Goal: Task Accomplishment & Management: Use online tool/utility

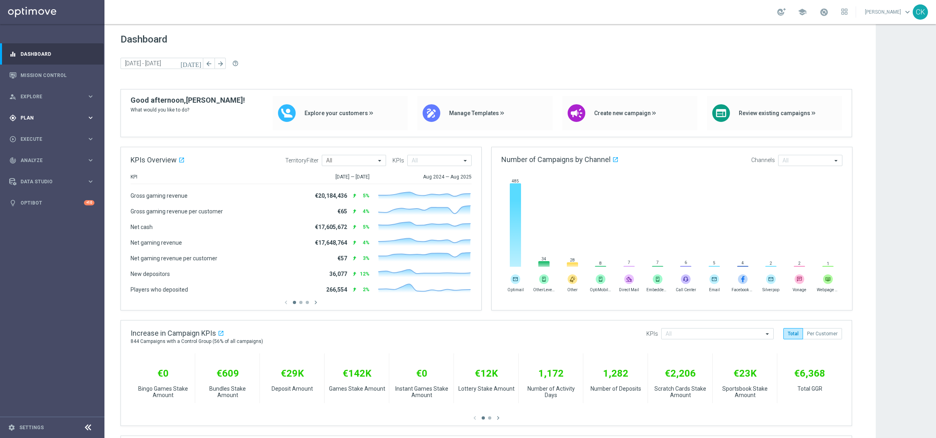
click at [35, 118] on span "Plan" at bounding box center [53, 118] width 66 height 5
click at [33, 158] on span "Templates" at bounding box center [49, 158] width 57 height 5
click at [34, 169] on link "Optimail" at bounding box center [54, 170] width 59 height 6
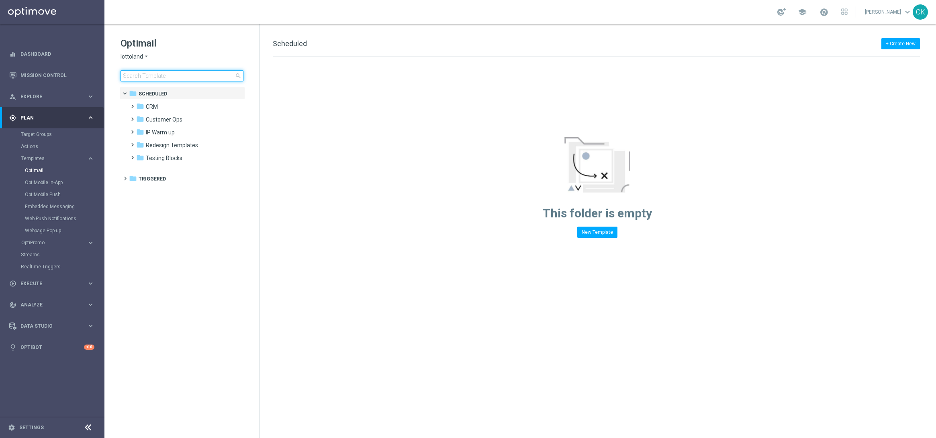
click at [151, 75] on input at bounding box center [181, 75] width 123 height 11
click at [130, 104] on span at bounding box center [131, 102] width 4 height 3
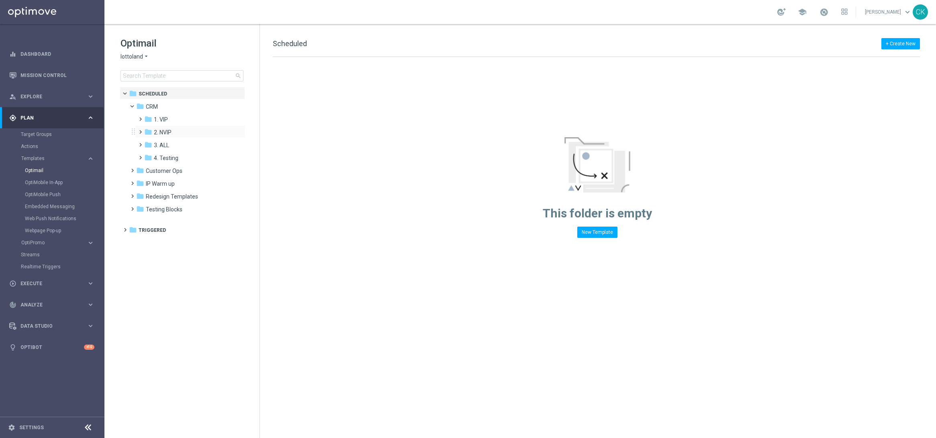
click at [139, 130] on span at bounding box center [139, 128] width 4 height 3
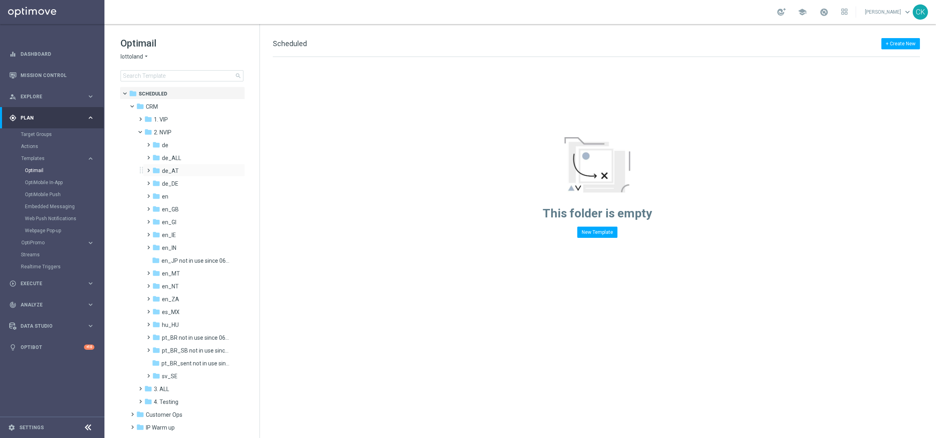
click at [149, 168] on span at bounding box center [147, 166] width 4 height 3
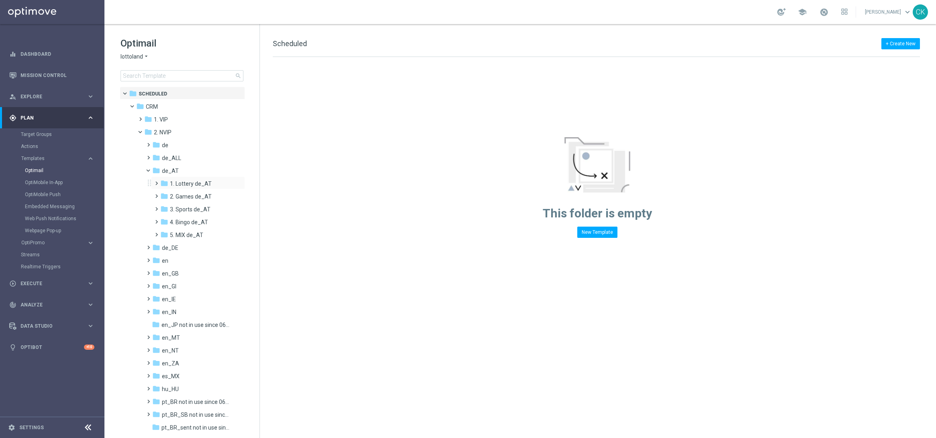
click at [155, 181] on span at bounding box center [155, 179] width 4 height 3
click at [162, 207] on span at bounding box center [163, 205] width 4 height 3
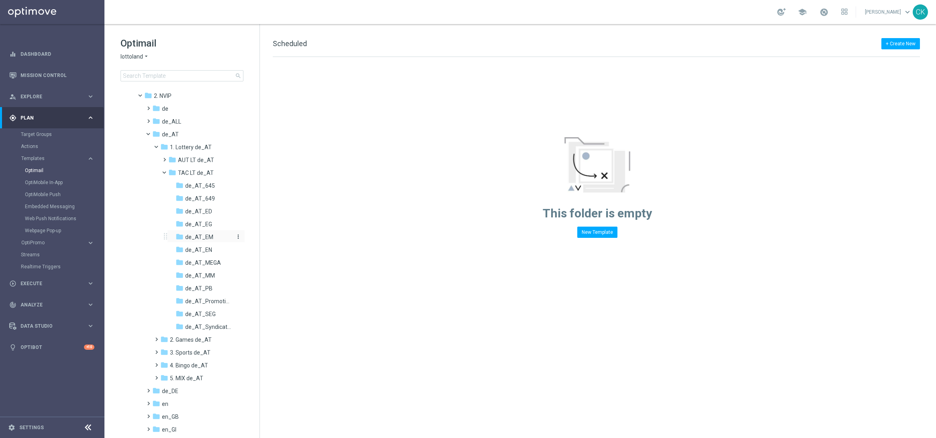
scroll to position [40, 0]
click at [194, 179] on span "de_AT_645" at bounding box center [200, 182] width 30 height 7
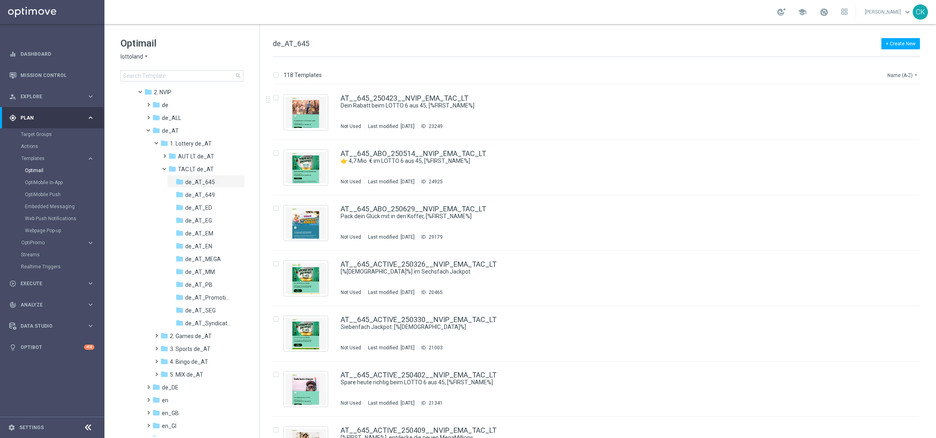
click at [748, 73] on button "Name (A-Z) arrow_drop_down" at bounding box center [902, 75] width 33 height 10
click at [748, 109] on span "Date Modified (Newest)" at bounding box center [889, 111] width 54 height 6
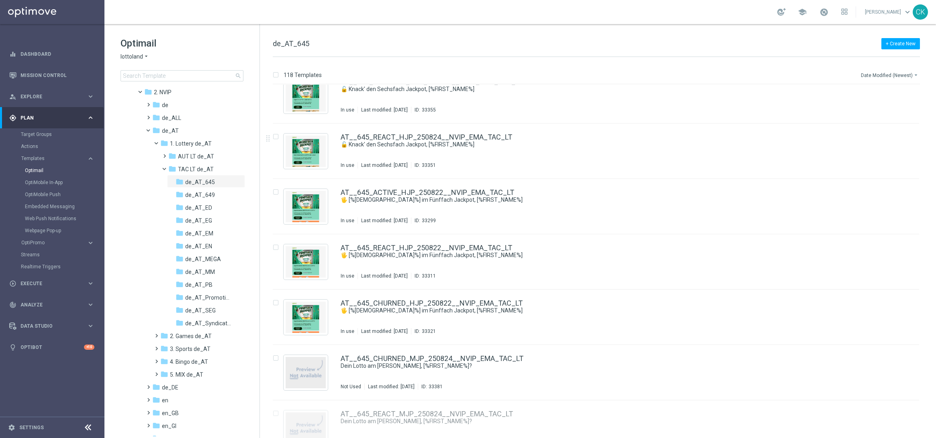
scroll to position [766, 0]
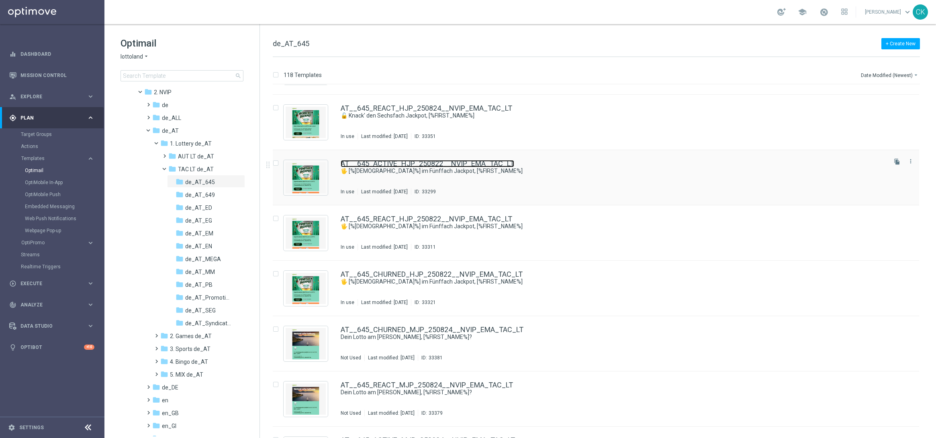
click at [400, 163] on link "AT__645_ACTIVE_HJP_250822__NVIP_EMA_TAC_LT" at bounding box center [426, 163] width 173 height 7
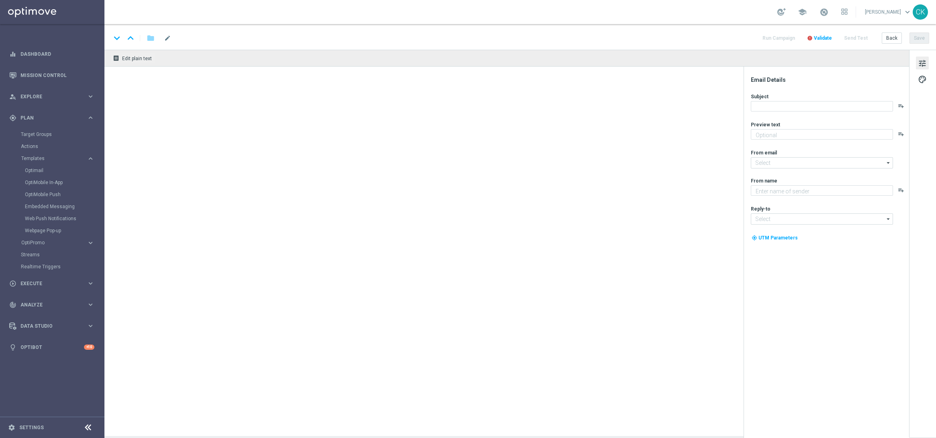
type textarea "SuperEnalotto GRATIS zum LOTTO 6 aus 45."
type textarea "Lottoland"
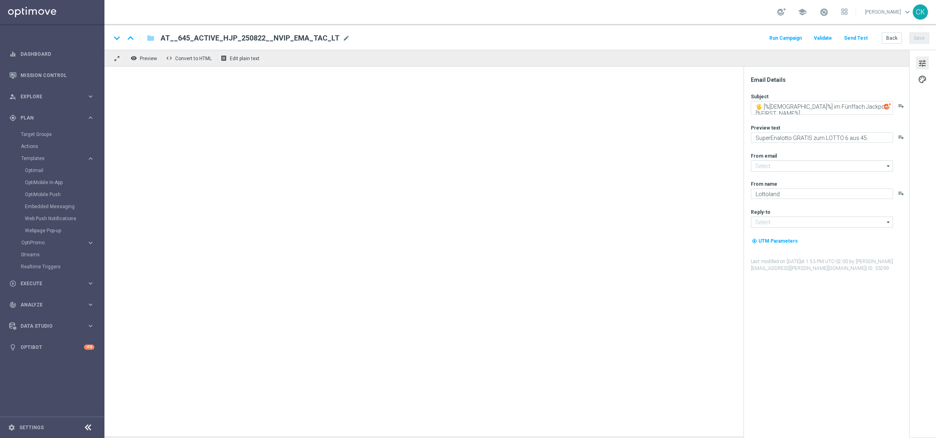
type input "[EMAIL_ADDRESS][DOMAIN_NAME]"
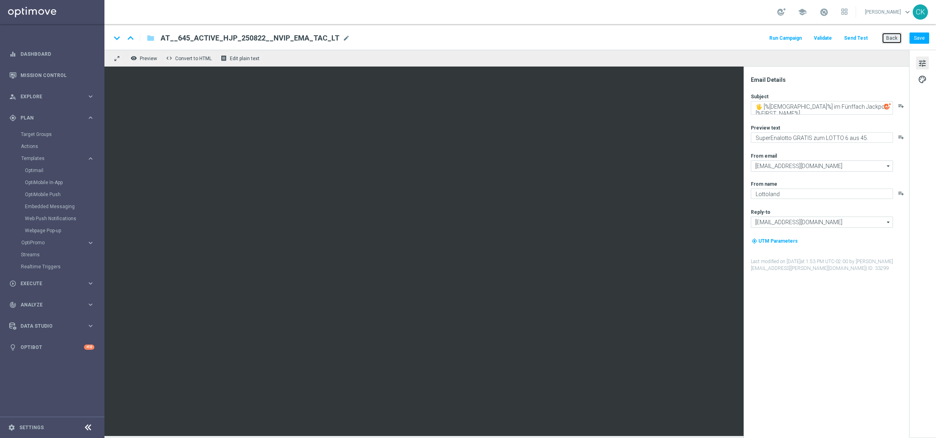
click at [748, 36] on button "Back" at bounding box center [891, 38] width 20 height 11
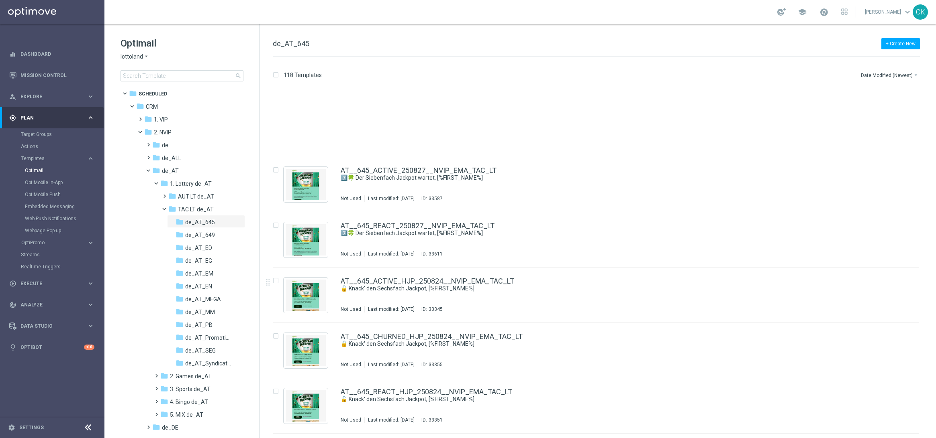
scroll to position [675, 0]
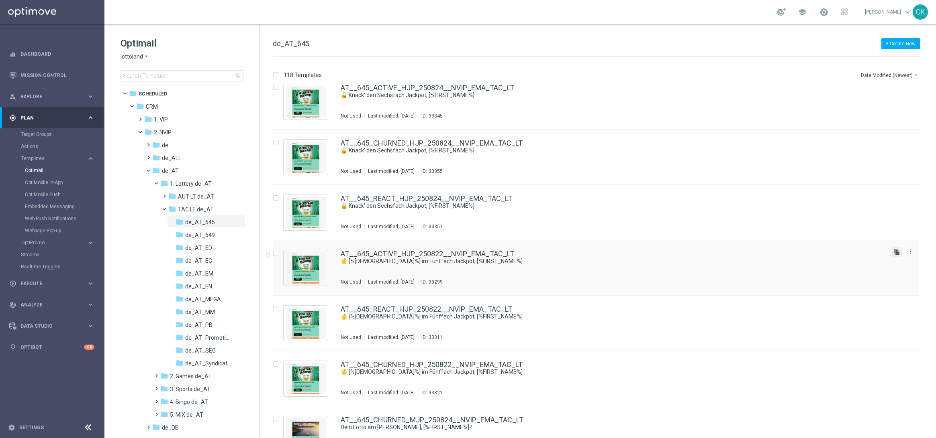
click at [748, 251] on icon "file_copy" at bounding box center [896, 252] width 6 height 6
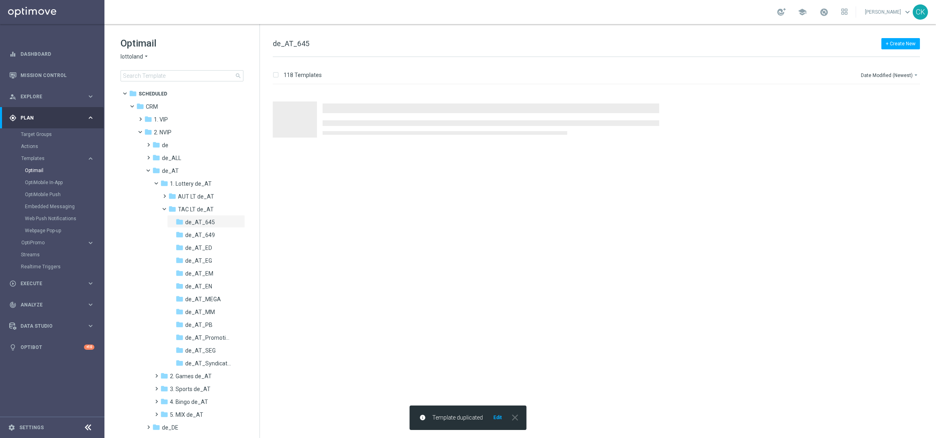
scroll to position [0, 0]
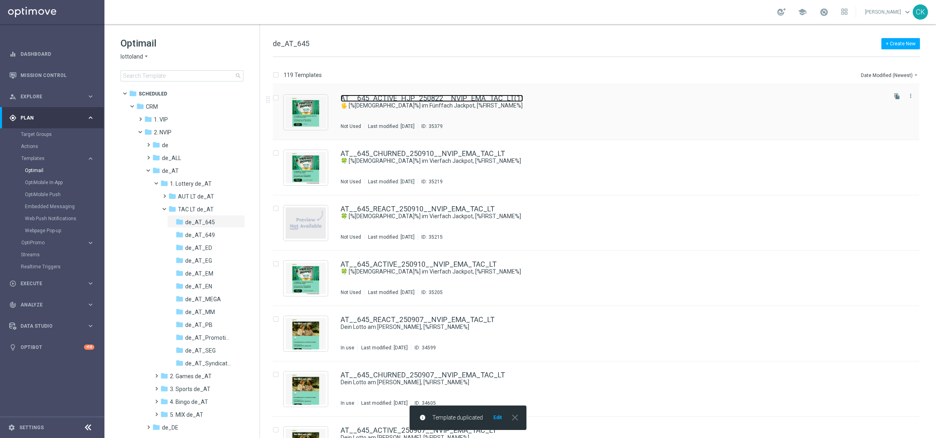
click at [398, 98] on link "AT__645_ACTIVE_HJP_250822__NVIP_EMA_TAC_LT(1)" at bounding box center [431, 98] width 182 height 7
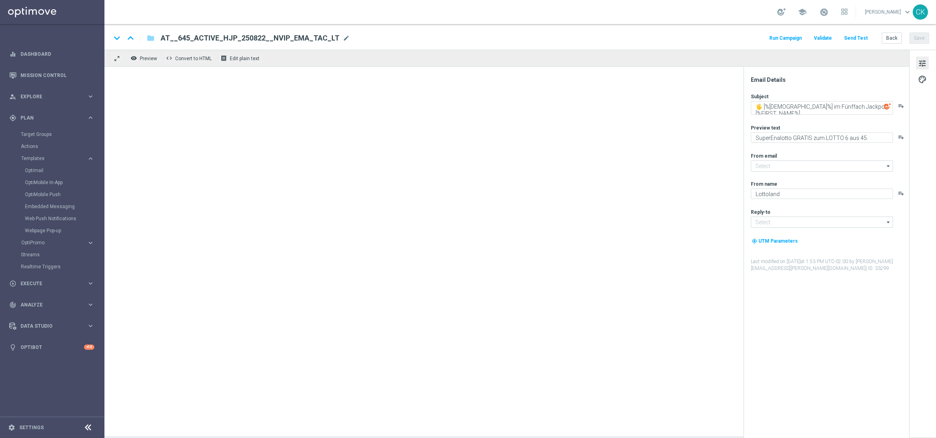
type input "[EMAIL_ADDRESS][DOMAIN_NAME]"
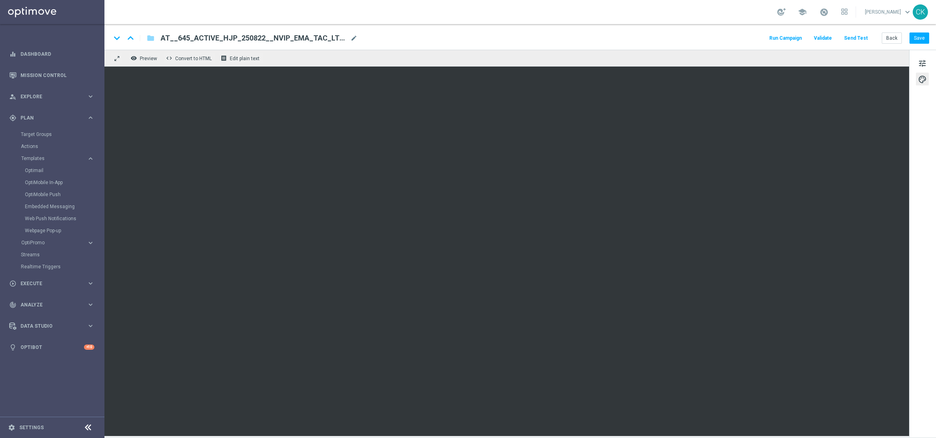
click at [289, 40] on span "AT__645_ACTIVE_HJP_250822__NVIP_EMA_TAC_LT(1)" at bounding box center [254, 38] width 186 height 10
click at [289, 40] on input "AT__645_ACTIVE_HJP_250822__NVIP_EMA_TAC_LT(1)" at bounding box center [260, 38] width 199 height 10
paste input "914__NVIP_EMA_TAC_LT"
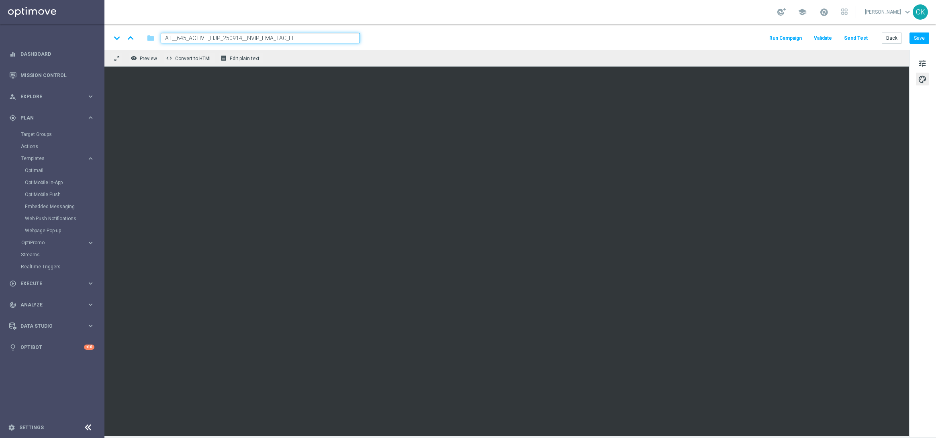
type input "AT__645_ACTIVE_HJP_250914__NVIP_EMA_TAC_LT"
click at [387, 43] on div "keyboard_arrow_down keyboard_arrow_up folder AT__645_ACTIVE_HJP_250914__NVIP_EM…" at bounding box center [520, 38] width 818 height 10
click at [748, 61] on span "tune" at bounding box center [921, 63] width 9 height 10
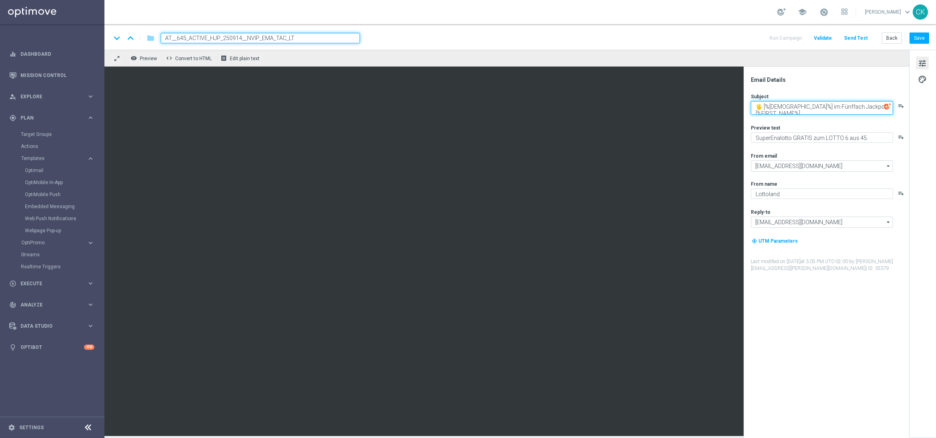
drag, startPoint x: 824, startPoint y: 112, endPoint x: 778, endPoint y: 111, distance: 45.8
click at [748, 111] on textarea "🖐 [%AUSTRIALOTTO_JACKPOT%] im Fünffach Jackpot, [%FIRST_NAME%]" at bounding box center [821, 108] width 142 height 14
click at [748, 105] on textarea "🖐 [%AUSTRIALOTTO_JACKPOT%] im Fünffach Jackpot" at bounding box center [821, 106] width 142 height 10
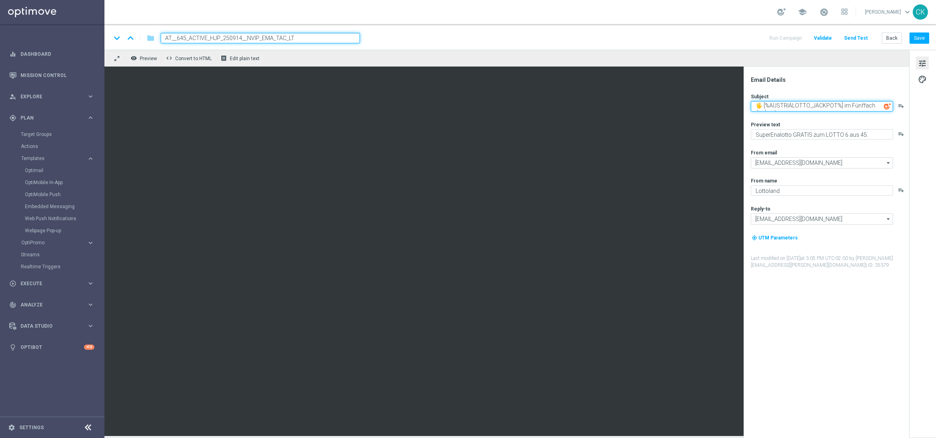
paste textarea "%FIRST_NAME%]"
click at [748, 105] on textarea "🖐 %FIRST_NAME%][%AUSTRIALOTTO_JACKPOT%] im Fünffach Jackpot" at bounding box center [821, 108] width 142 height 14
drag, startPoint x: 807, startPoint y: 103, endPoint x: 850, endPoint y: 120, distance: 46.5
click at [748, 103] on textarea "🖐 [%FIRST_NAME%][%AUSTRIALOTTO_JACKPOT%] im Fünffach Jackpot" at bounding box center [821, 108] width 142 height 14
type textarea "🖐 [%FIRST_NAME%], [%AUSTRIALOTTO_JACKPOT%] im Fünffach Jackpot"
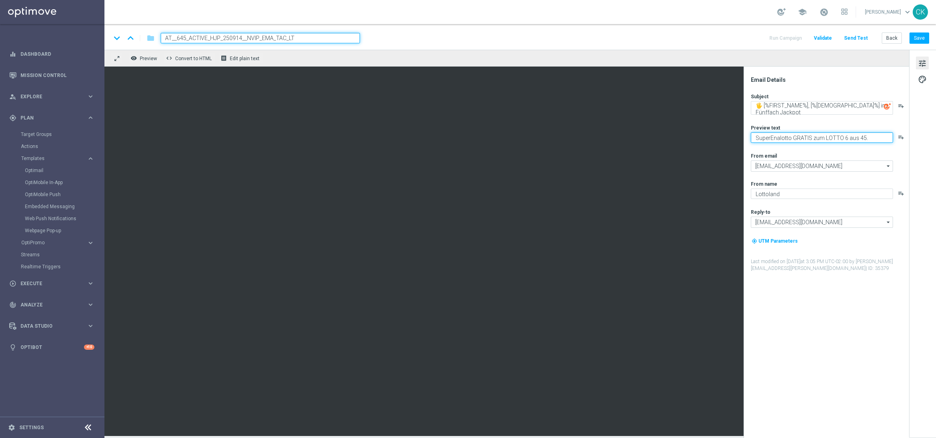
drag, startPoint x: 812, startPoint y: 138, endPoint x: 742, endPoint y: 138, distance: 69.5
click at [743, 138] on div "Email Details Subject 🖐 [%FIRST_NAME%], [%AUSTRIALOTTO_JACKPOT%] im Fünffach Ja…" at bounding box center [825, 253] width 165 height 372
click at [748, 137] on textarea "30 Freispiele zum LOTTO 6 aus 45." at bounding box center [821, 138] width 142 height 10
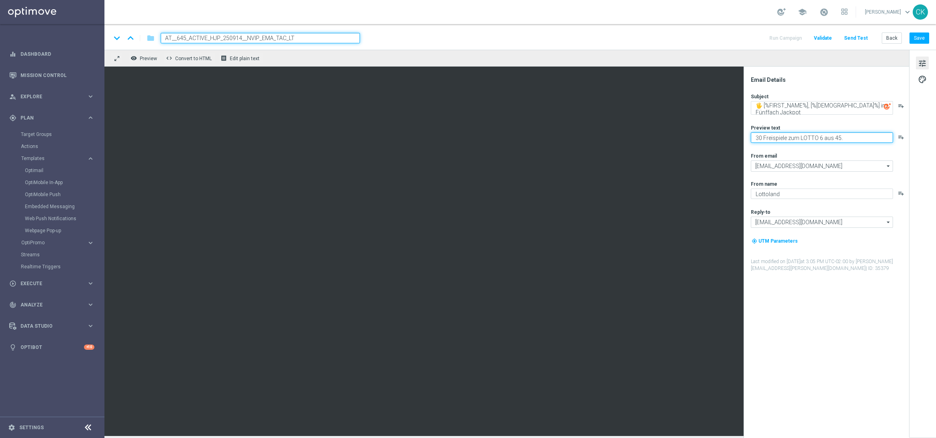
type textarea "30 Freispiele zum LOTTO 6 aus 45."
click at [748, 108] on textarea "🖐 [%FIRST_NAME%], [%AUSTRIALOTTO_JACKPOT%] im Fünffach Jackpot" at bounding box center [821, 108] width 142 height 14
click at [748, 36] on button "Save" at bounding box center [919, 38] width 20 height 11
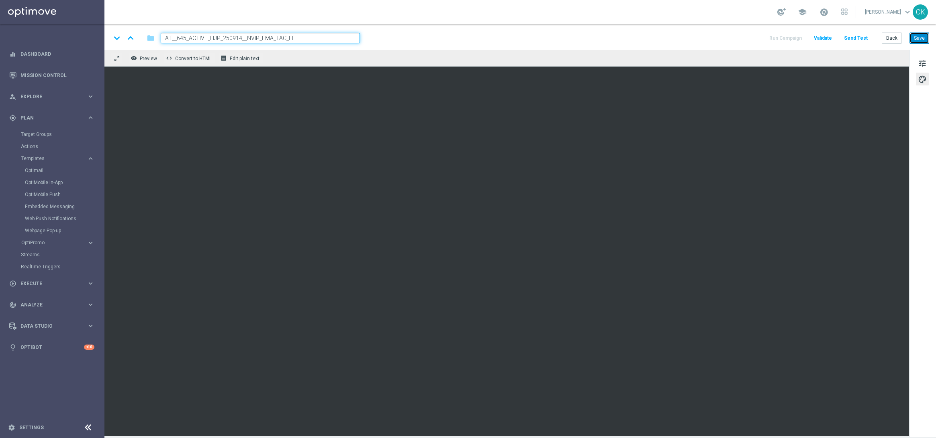
click at [748, 37] on button "Save" at bounding box center [919, 38] width 20 height 11
click at [748, 37] on button "Send Test" at bounding box center [855, 38] width 26 height 11
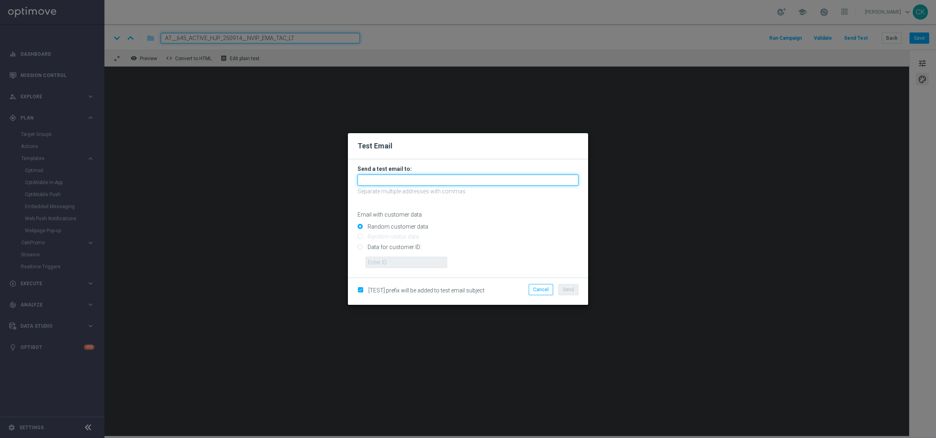
click at [480, 182] on input "text" at bounding box center [467, 180] width 221 height 11
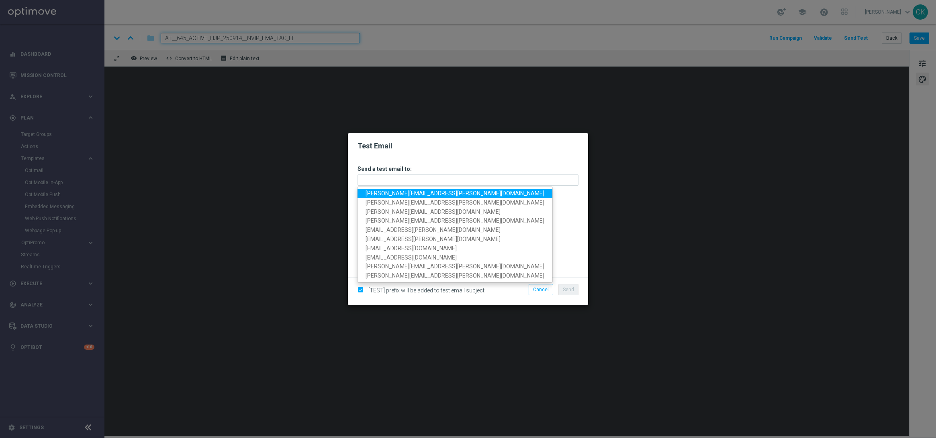
click at [434, 194] on span "[PERSON_NAME][EMAIL_ADDRESS][PERSON_NAME][DOMAIN_NAME]" at bounding box center [454, 193] width 179 height 6
type input "[PERSON_NAME][EMAIL_ADDRESS][PERSON_NAME][DOMAIN_NAME]"
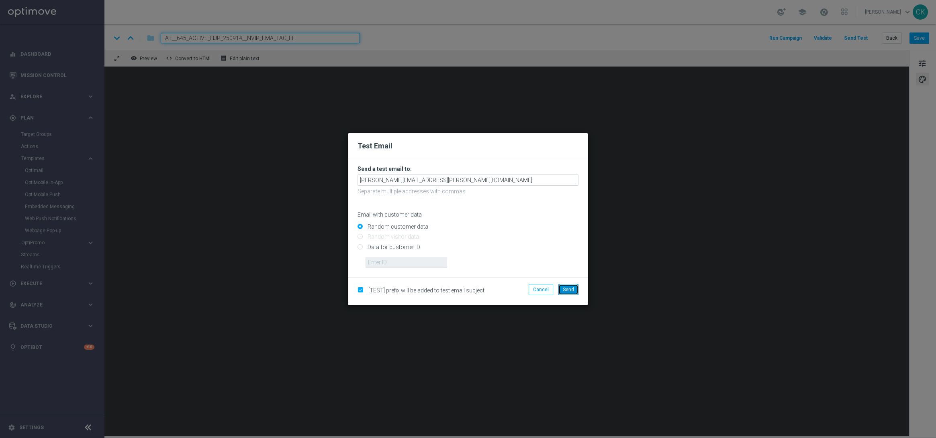
click at [565, 292] on span "Send" at bounding box center [568, 290] width 11 height 6
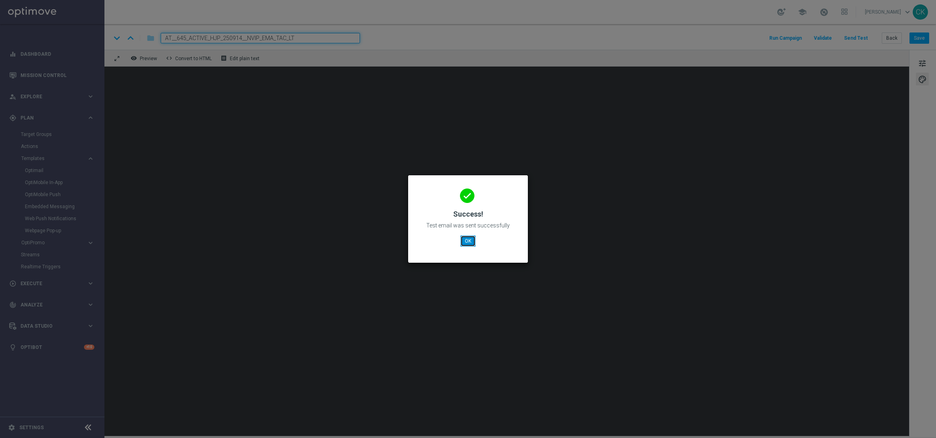
click at [467, 239] on button "OK" at bounding box center [467, 241] width 15 height 11
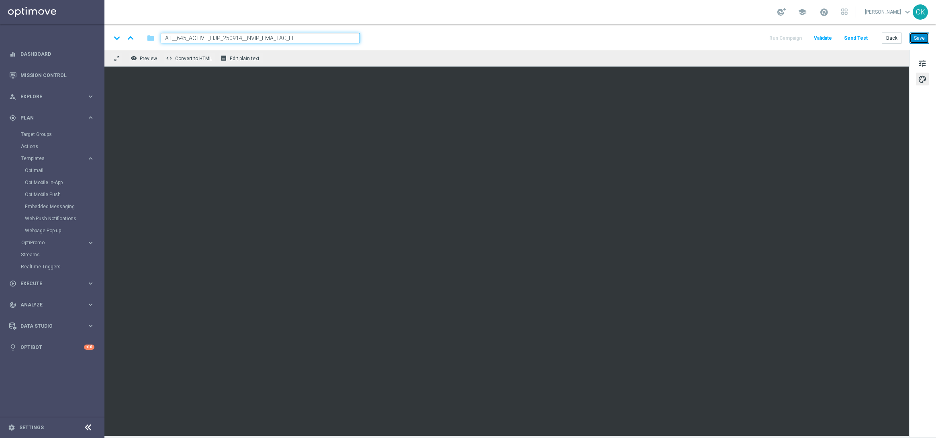
click at [748, 37] on button "Save" at bounding box center [919, 38] width 20 height 11
click at [748, 36] on button "Send Test" at bounding box center [855, 38] width 26 height 11
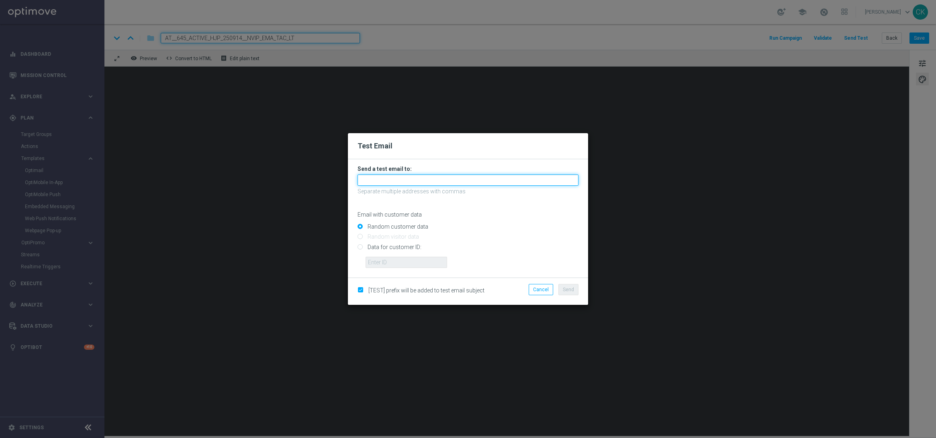
click at [436, 177] on input "text" at bounding box center [467, 180] width 221 height 11
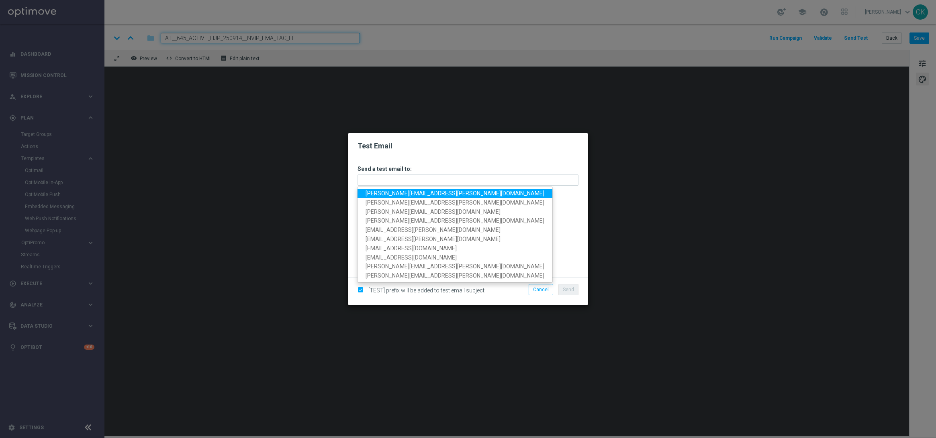
click at [419, 193] on span "[PERSON_NAME][EMAIL_ADDRESS][PERSON_NAME][DOMAIN_NAME]" at bounding box center [454, 193] width 179 height 6
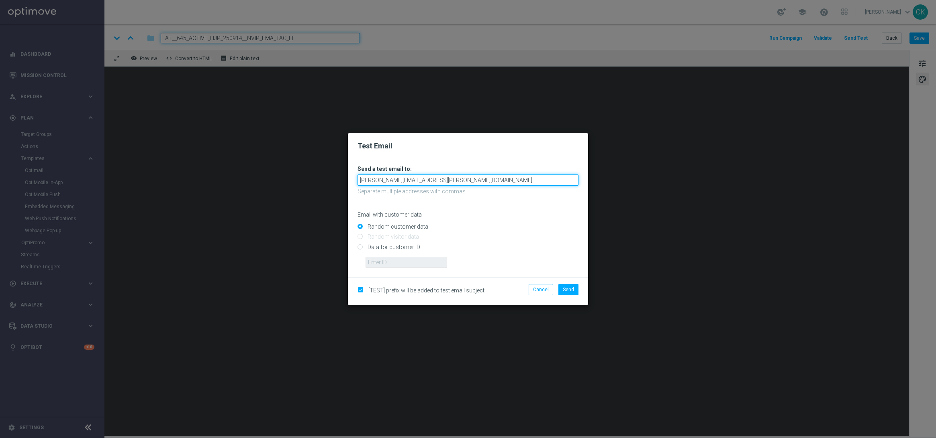
click at [467, 179] on input "[PERSON_NAME][EMAIL_ADDRESS][PERSON_NAME][DOMAIN_NAME]" at bounding box center [467, 180] width 221 height 11
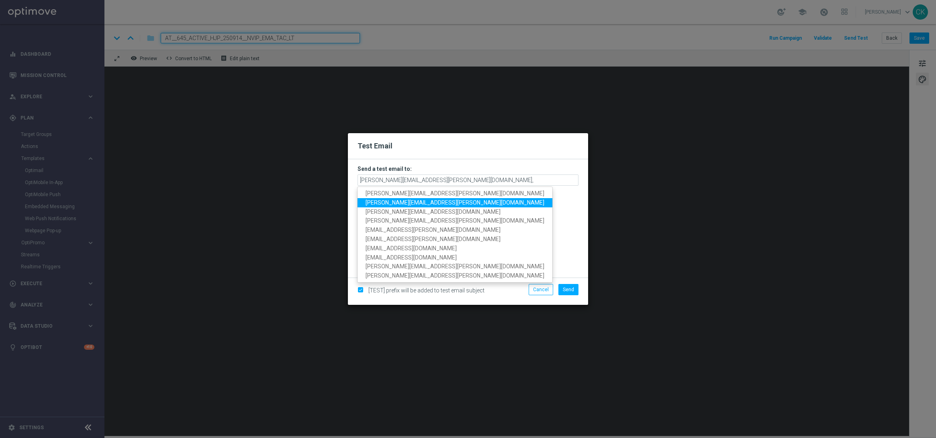
click at [399, 200] on span "[PERSON_NAME][EMAIL_ADDRESS][PERSON_NAME][DOMAIN_NAME]" at bounding box center [454, 203] width 179 height 6
type input "charlotte.kammeyer@lottoland.com,alexander.huber@lottoland.com"
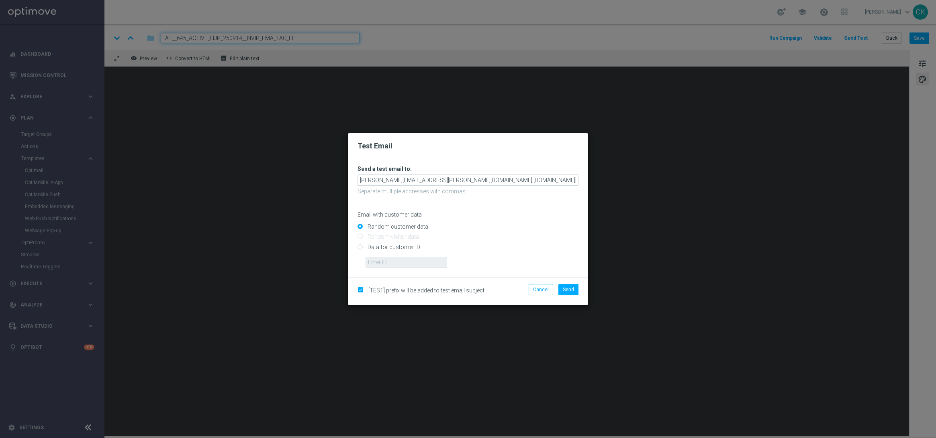
click at [387, 246] on input "Data for customer ID:" at bounding box center [467, 250] width 221 height 11
radio input "true"
click at [384, 261] on input "text" at bounding box center [406, 262] width 82 height 11
type input "14586067"
click at [566, 292] on span "Send" at bounding box center [568, 290] width 11 height 6
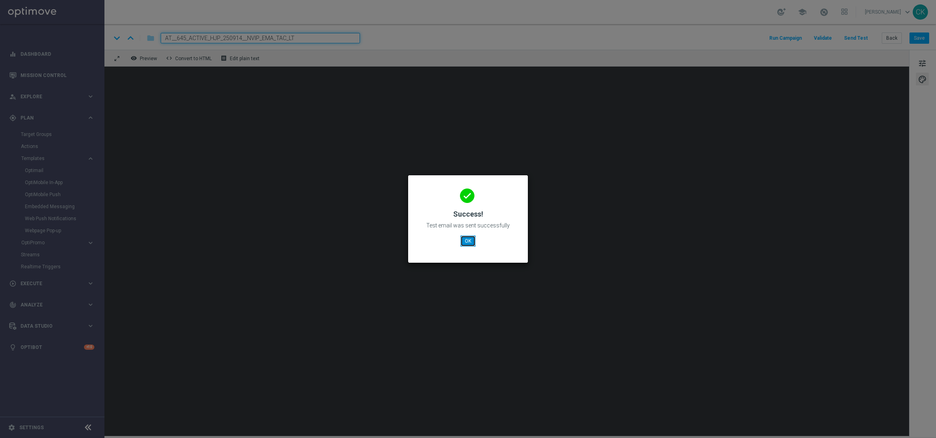
click at [465, 239] on button "OK" at bounding box center [467, 241] width 15 height 11
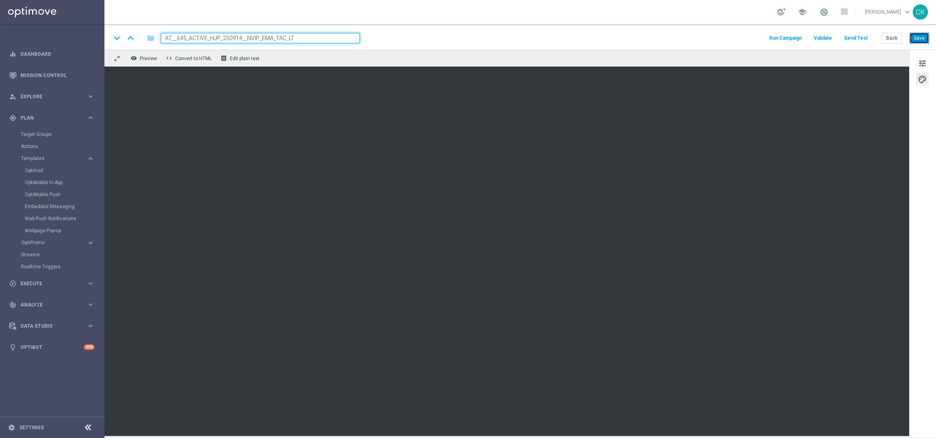
click at [748, 42] on button "Save" at bounding box center [919, 38] width 20 height 11
click at [748, 37] on button "Save" at bounding box center [919, 38] width 20 height 11
click at [748, 38] on button "Back" at bounding box center [891, 38] width 20 height 11
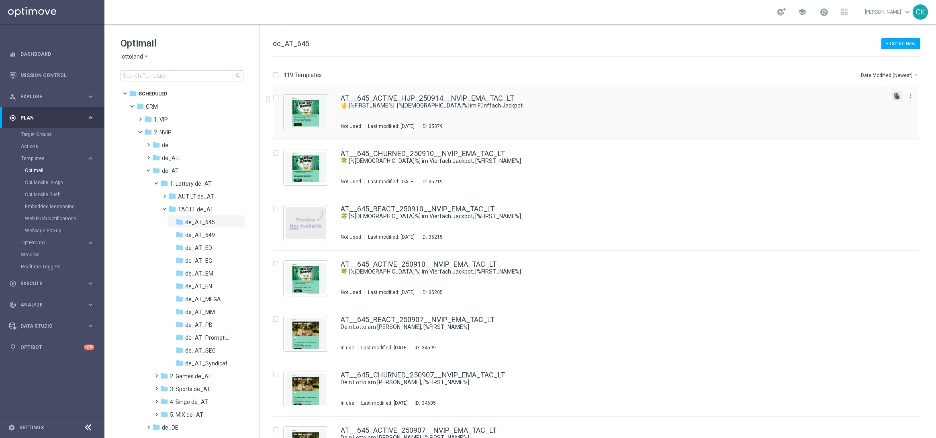
click at [748, 97] on icon "file_copy" at bounding box center [896, 96] width 6 height 6
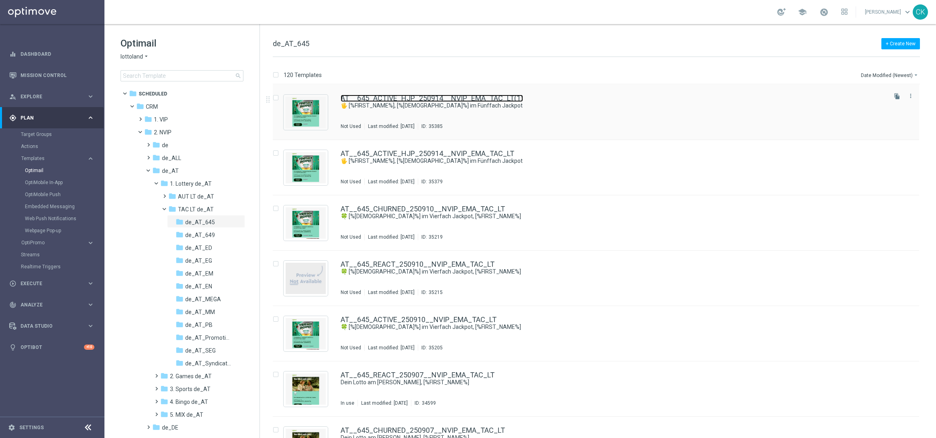
click at [402, 99] on link "AT__645_ACTIVE_HJP_250914__NVIP_EMA_TAC_LT(1)" at bounding box center [431, 98] width 182 height 7
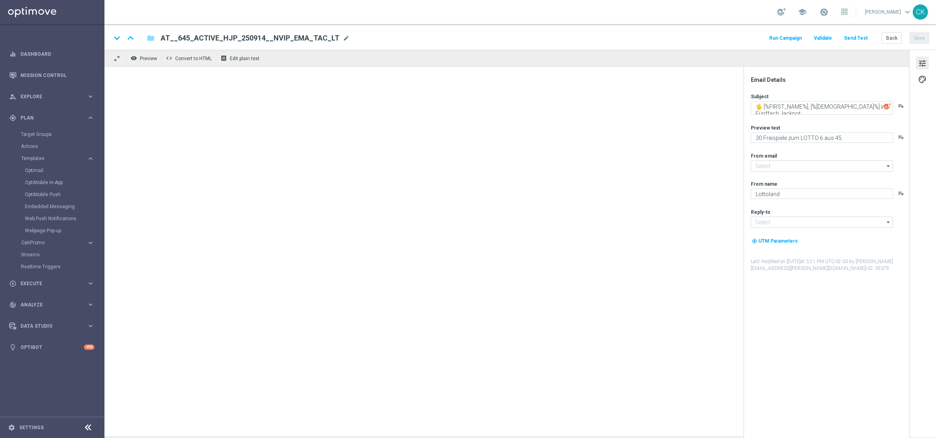
type input "[EMAIL_ADDRESS][DOMAIN_NAME]"
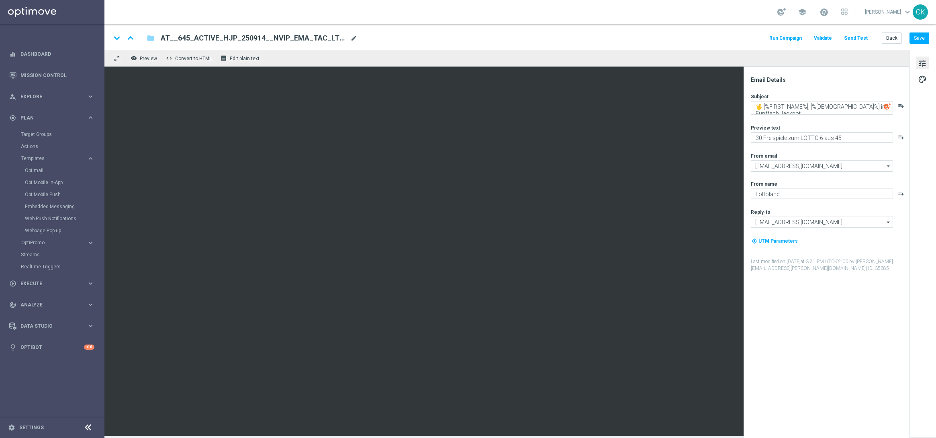
click at [350, 38] on span "mode_edit" at bounding box center [353, 38] width 7 height 7
click at [330, 37] on input "AT__645_ACTIVE_HJP_250914__NVIP_EMA_TAC_LT(1)" at bounding box center [260, 38] width 199 height 10
paste input "REACT_HJP_250914__NVIP_EMA_TAC_LT"
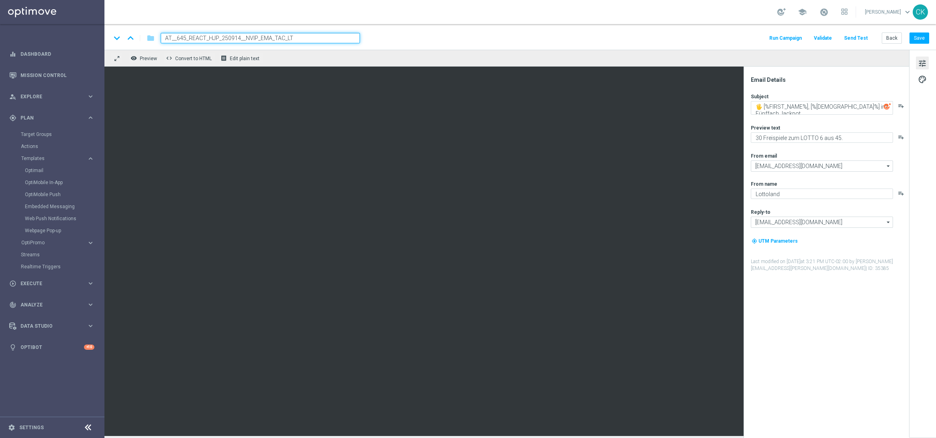
type input "AT__645_REACT_HJP_250914__NVIP_EMA_TAC_LT"
click at [448, 46] on div "keyboard_arrow_down keyboard_arrow_up folder AT__645_REACT_HJP_250914__NVIP_EMA…" at bounding box center [519, 37] width 831 height 26
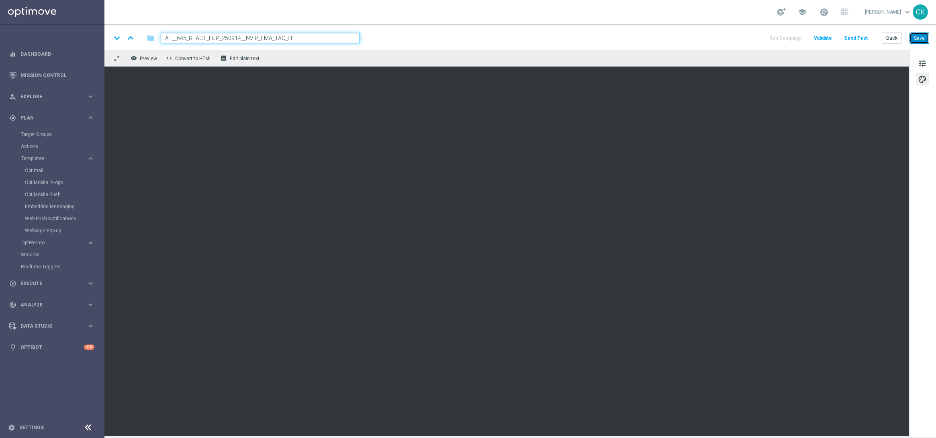
click at [748, 38] on button "Save" at bounding box center [919, 38] width 20 height 11
click at [748, 35] on button "Save" at bounding box center [919, 38] width 20 height 11
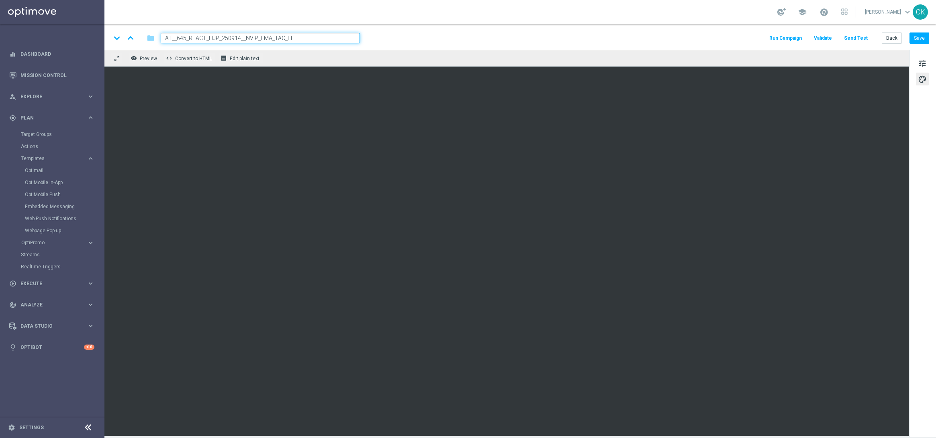
click at [748, 41] on button "Send Test" at bounding box center [855, 38] width 26 height 11
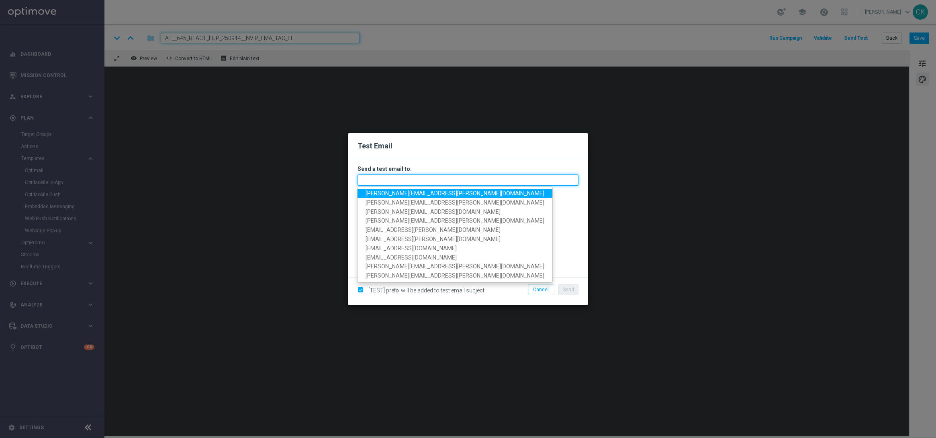
click at [462, 182] on input "text" at bounding box center [467, 180] width 221 height 11
click at [422, 195] on span "[PERSON_NAME][EMAIL_ADDRESS][PERSON_NAME][DOMAIN_NAME]" at bounding box center [454, 193] width 179 height 6
type input "[PERSON_NAME][EMAIL_ADDRESS][PERSON_NAME][DOMAIN_NAME]"
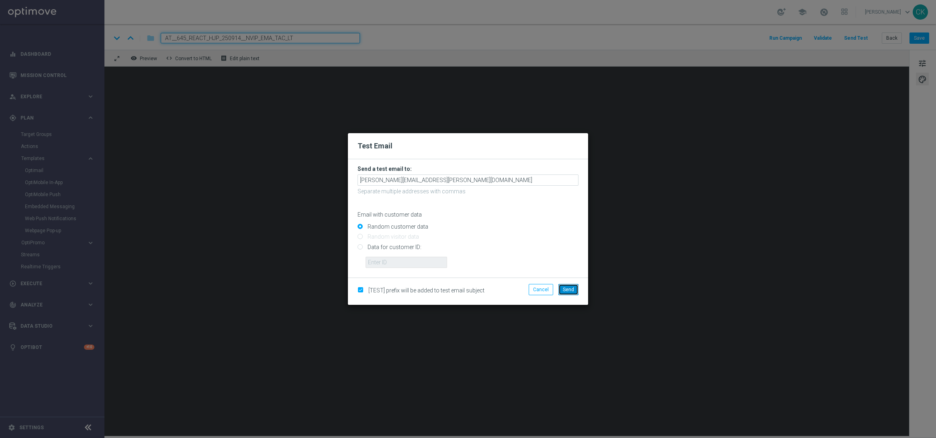
click at [572, 287] on span "Send" at bounding box center [568, 290] width 11 height 6
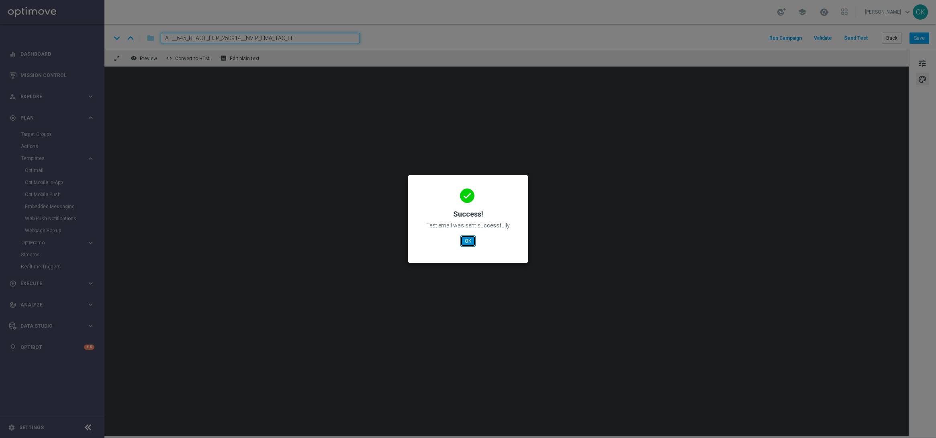
click at [470, 242] on button "OK" at bounding box center [467, 241] width 15 height 11
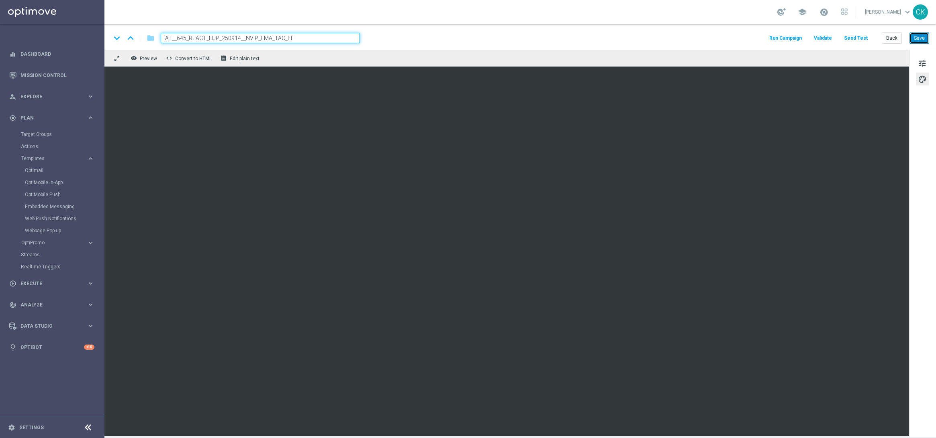
click at [748, 38] on button "Save" at bounding box center [919, 38] width 20 height 11
click at [748, 39] on button "Save" at bounding box center [919, 38] width 20 height 11
click at [748, 37] on button "Save" at bounding box center [919, 38] width 20 height 11
click at [748, 35] on button "Back" at bounding box center [891, 38] width 20 height 11
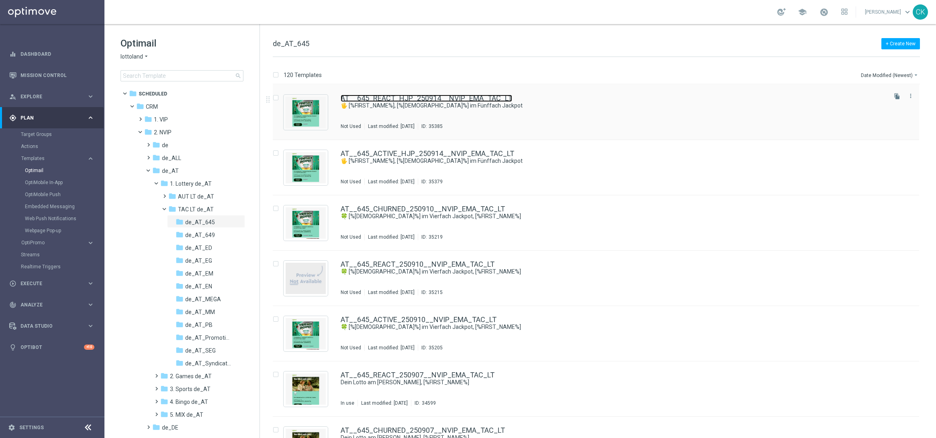
click at [383, 98] on link "AT__645_REACT_HJP_250914__NVIP_EMA_TAC_LT" at bounding box center [425, 98] width 171 height 7
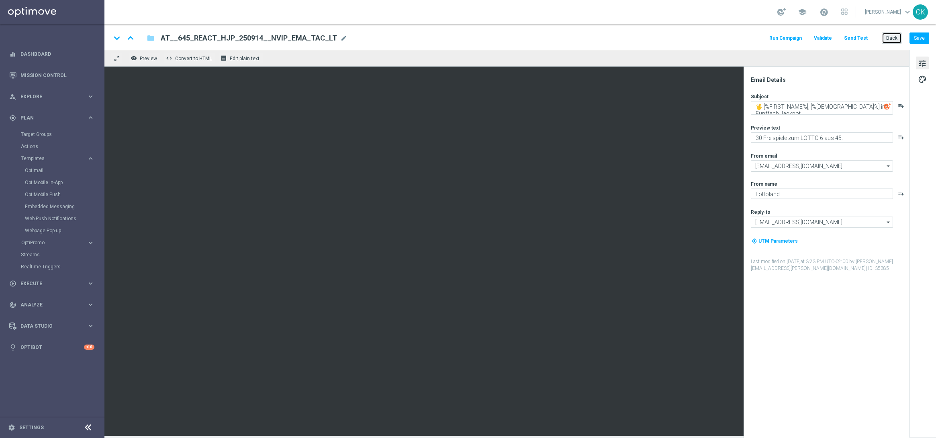
click at [748, 37] on button "Back" at bounding box center [891, 38] width 20 height 11
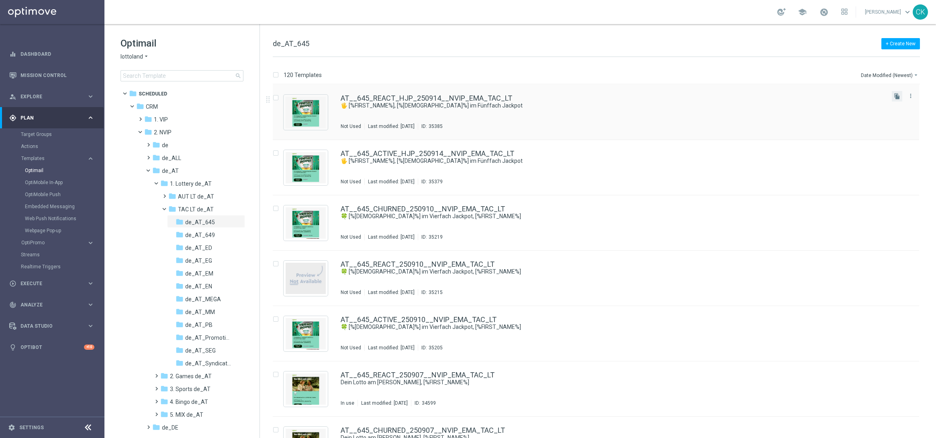
click at [748, 91] on button "file_copy" at bounding box center [896, 96] width 10 height 10
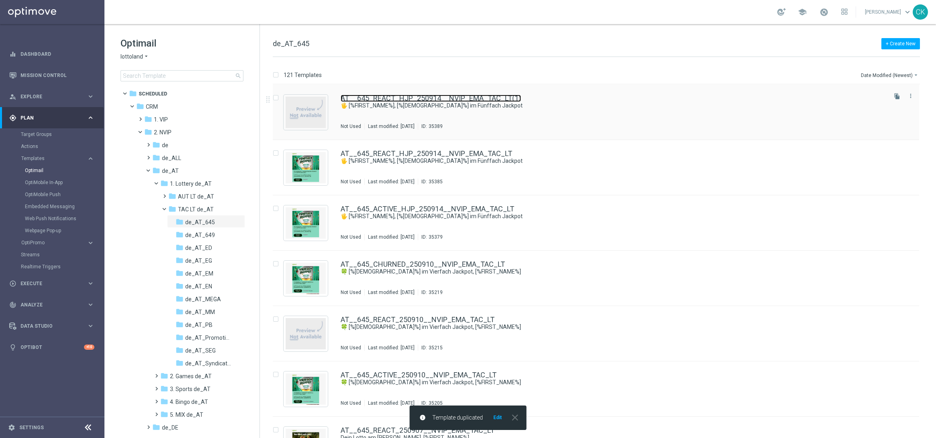
click at [444, 101] on link "AT__645_REACT_HJP_250914__NVIP_EMA_TAC_LT(1)" at bounding box center [430, 98] width 180 height 7
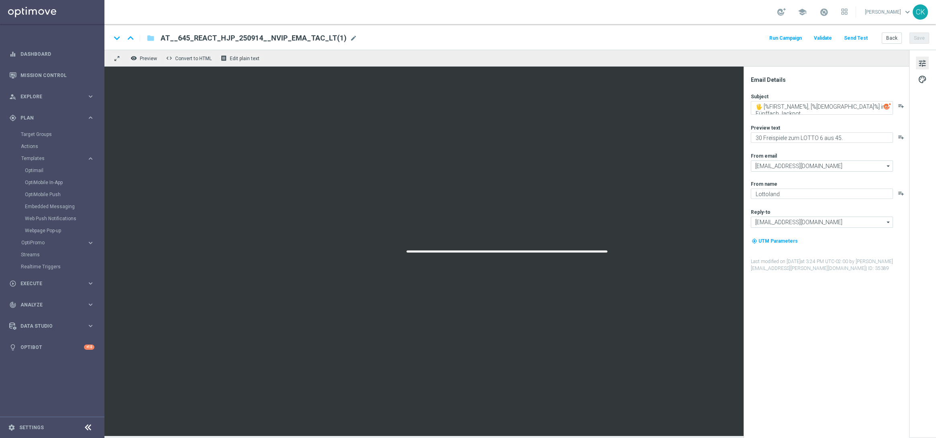
click at [256, 39] on span "AT__645_REACT_HJP_250914__NVIP_EMA_TAC_LT(1)" at bounding box center [254, 38] width 186 height 10
click at [0, 0] on input "AT__645_REACT_HJP_250914__NVIP_EMA_TAC_LT(1)" at bounding box center [0, 0] width 0 height 0
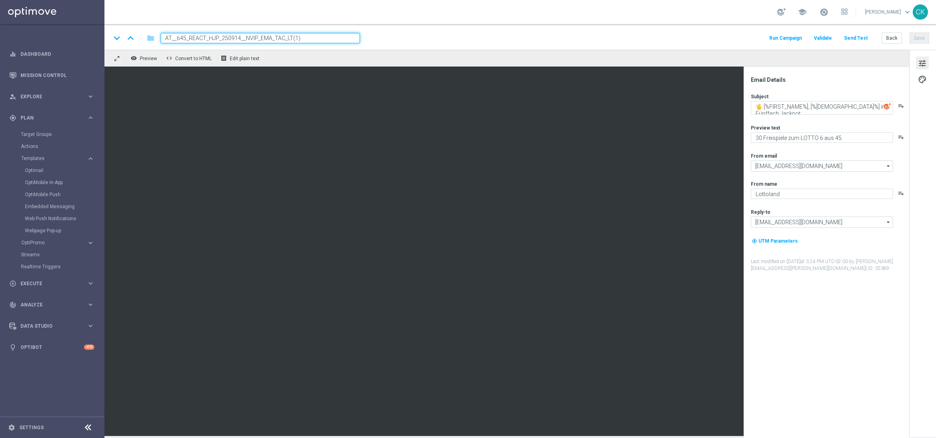
click at [256, 39] on input "AT__645_REACT_HJP_250914__NVIP_EMA_TAC_LT(1)" at bounding box center [260, 38] width 199 height 10
paste input "CHURNED_HJP_250914__NVIP_EMA_TAC_LT"
type input "AT__645_CHURNED_HJP_250914__NVIP_EMA_TAC_LT"
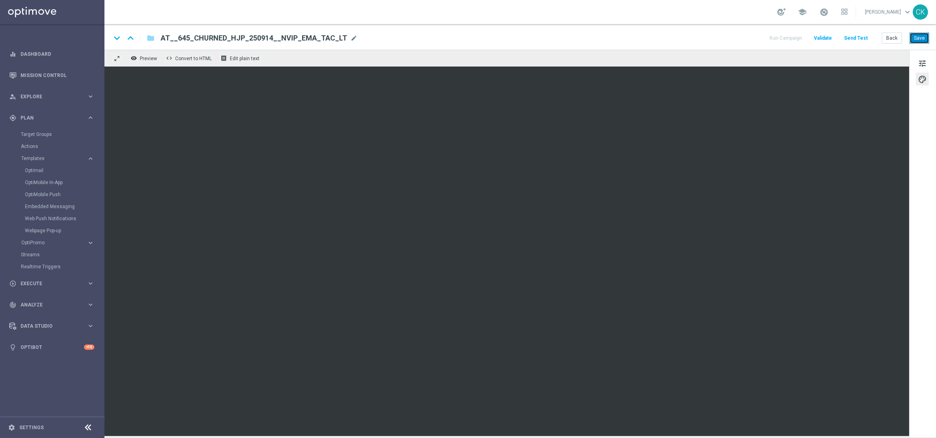
click at [748, 38] on button "Save" at bounding box center [919, 38] width 20 height 11
click at [748, 37] on button "Save" at bounding box center [919, 38] width 20 height 11
click at [748, 37] on button "Send Test" at bounding box center [855, 38] width 26 height 11
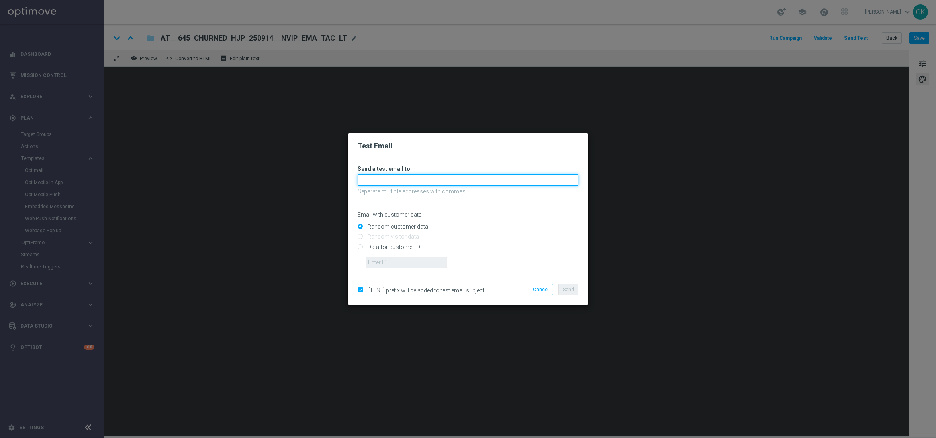
click at [471, 177] on input "text" at bounding box center [467, 180] width 221 height 11
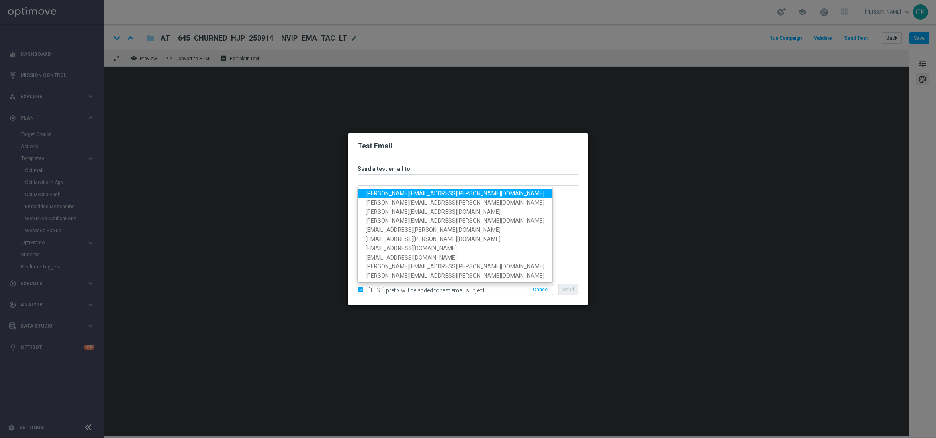
click at [455, 196] on span "[PERSON_NAME][EMAIL_ADDRESS][PERSON_NAME][DOMAIN_NAME]" at bounding box center [454, 193] width 179 height 6
type input "[PERSON_NAME][EMAIL_ADDRESS][PERSON_NAME][DOMAIN_NAME]"
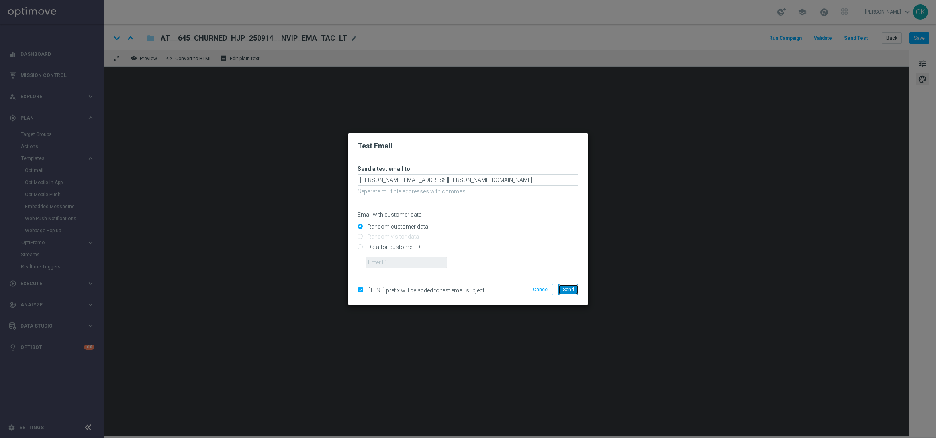
click at [569, 291] on span "Send" at bounding box center [568, 290] width 11 height 6
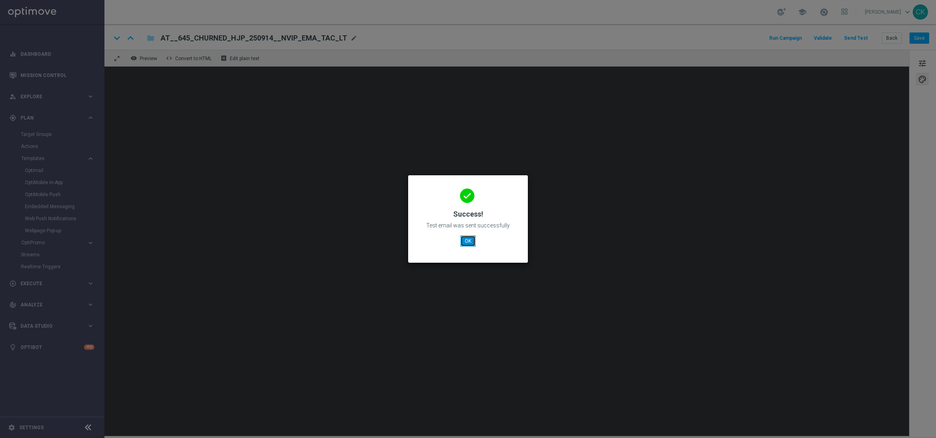
click at [473, 240] on button "OK" at bounding box center [467, 241] width 15 height 11
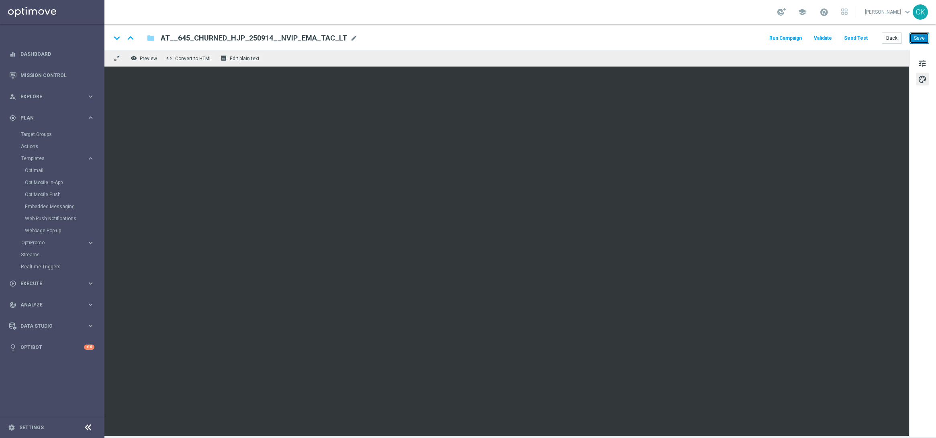
click at [748, 34] on button "Save" at bounding box center [919, 38] width 20 height 11
click at [748, 37] on button "Back" at bounding box center [891, 38] width 20 height 11
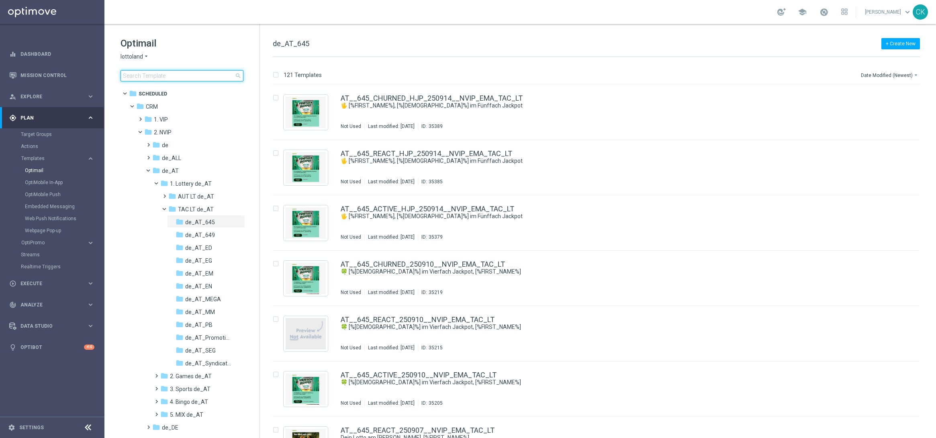
click at [175, 71] on input at bounding box center [181, 75] width 123 height 11
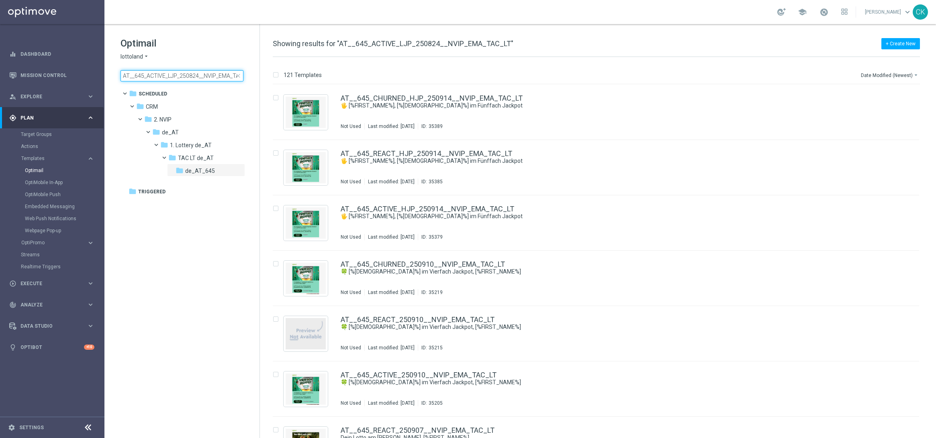
scroll to position [0, 12]
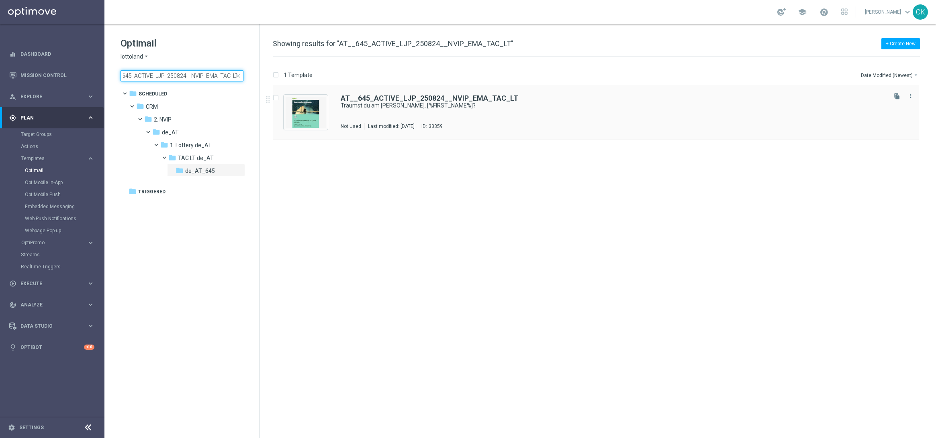
type input "AT__645_ACTIVE_LJP_250824__NVIP_EMA_TAC_LT"
click at [389, 92] on div "AT__645_ACTIVE_LJP_250824__NVIP_EMA_TAC_LT Träumst du am Sonntag, [%FIRST_NAME%…" at bounding box center [596, 112] width 646 height 55
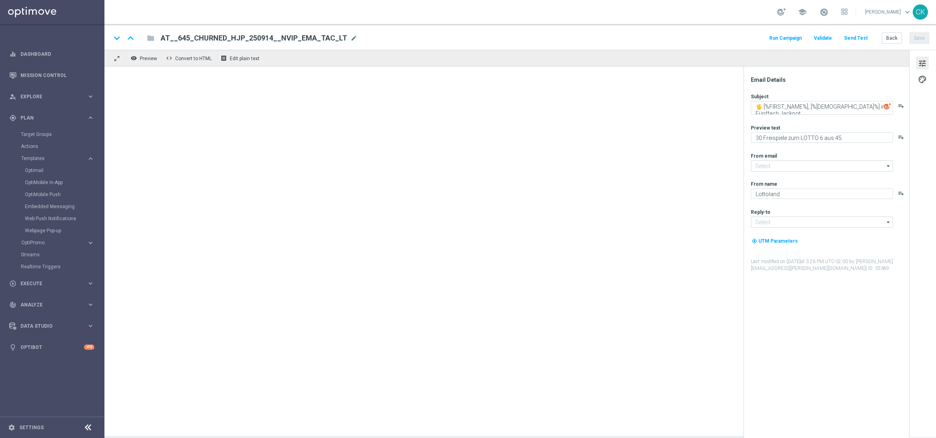
type input "[EMAIL_ADDRESS][DOMAIN_NAME]"
type textarea "Träumst du am Sonntag, [%FIRST_NAME%]?"
type textarea "EuroDreams GRATIS zum LOTTO 6 aus 45."
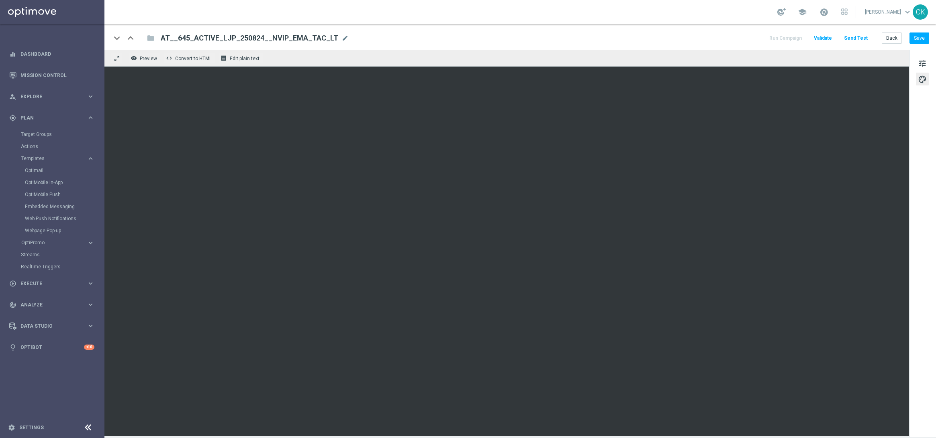
click at [229, 39] on span "AT__645_ACTIVE_LJP_250824__NVIP_EMA_TAC_LT" at bounding box center [249, 38] width 177 height 10
click at [239, 35] on input "AT__645_ACTIVE_LJP_250824__NVIP_EMA_TAC_LT" at bounding box center [260, 38] width 199 height 10
type input "AT__645_ACTIVE_LJP_250914__NVIP_EMA_TAC_LT"
click at [247, 42] on input "AT__645_ACTIVE_LJP_250914__NVIP_EMA_TAC_LT" at bounding box center [260, 38] width 199 height 10
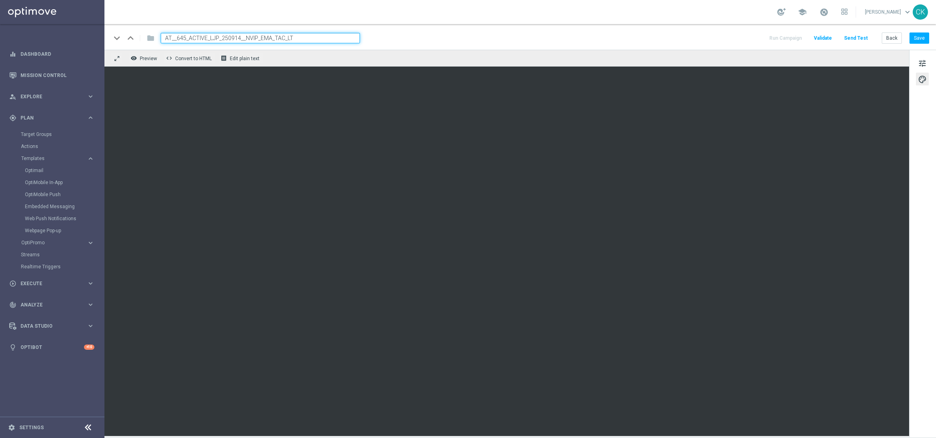
click at [247, 42] on input "AT__645_ACTIVE_LJP_250914__NVIP_EMA_TAC_LT" at bounding box center [260, 38] width 199 height 10
click at [748, 39] on button "Save" at bounding box center [919, 38] width 20 height 11
click at [748, 33] on button "Back" at bounding box center [891, 38] width 20 height 11
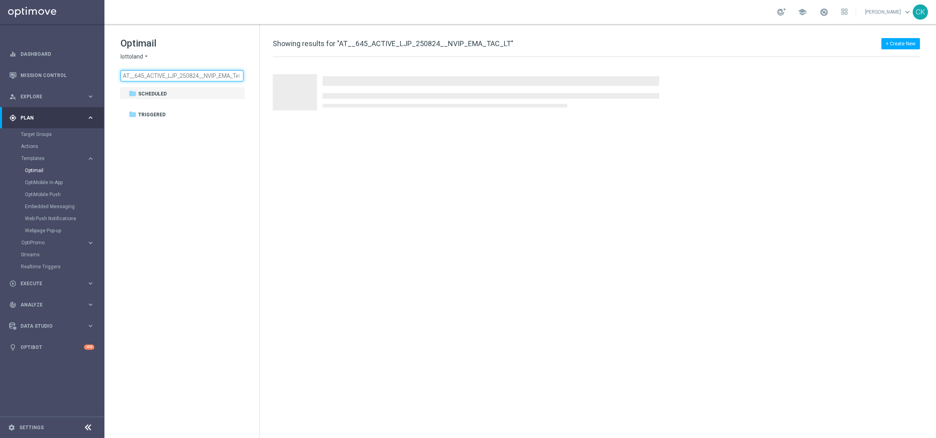
click at [174, 75] on input "AT__645_ACTIVE_LJP_250824__NVIP_EMA_TAC_LT" at bounding box center [181, 75] width 123 height 11
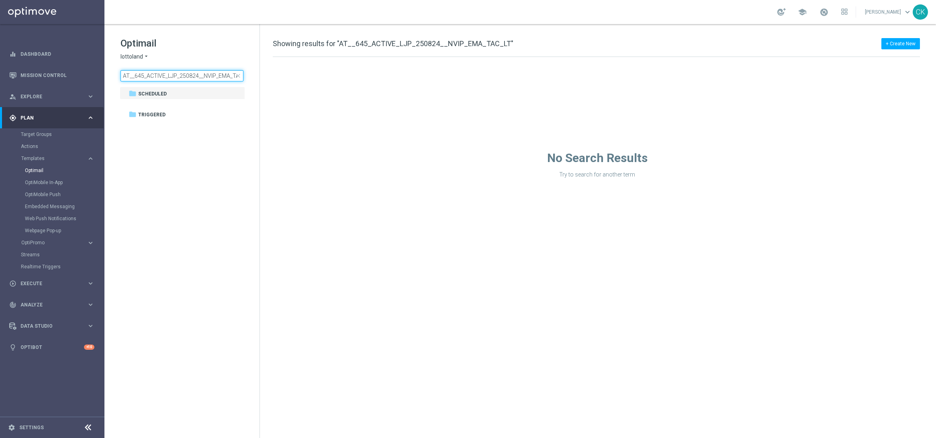
click at [174, 75] on input "AT__645_ACTIVE_LJP_250824__NVIP_EMA_TAC_LT" at bounding box center [181, 75] width 123 height 11
type input "AT__645_REACT_LJP_250824__NVIP_EMA_TAC_LT"
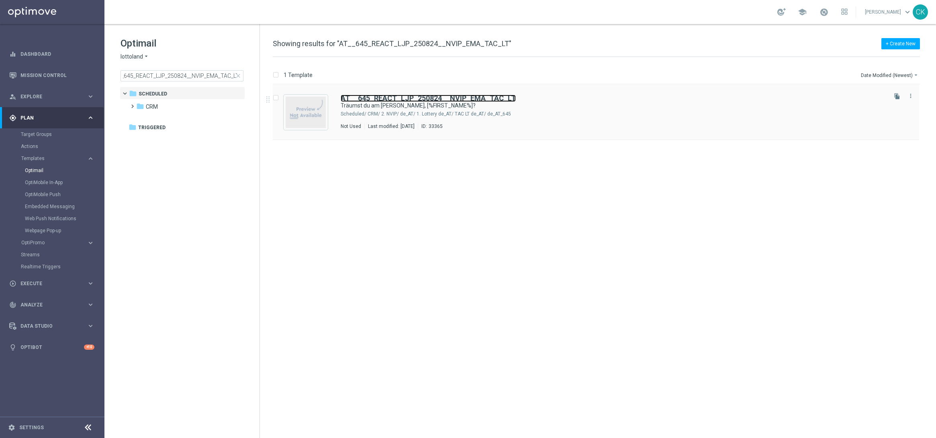
click at [396, 97] on b "AT__645_REACT_LJP_250824__NVIP_EMA_TAC_LT" at bounding box center [427, 98] width 175 height 8
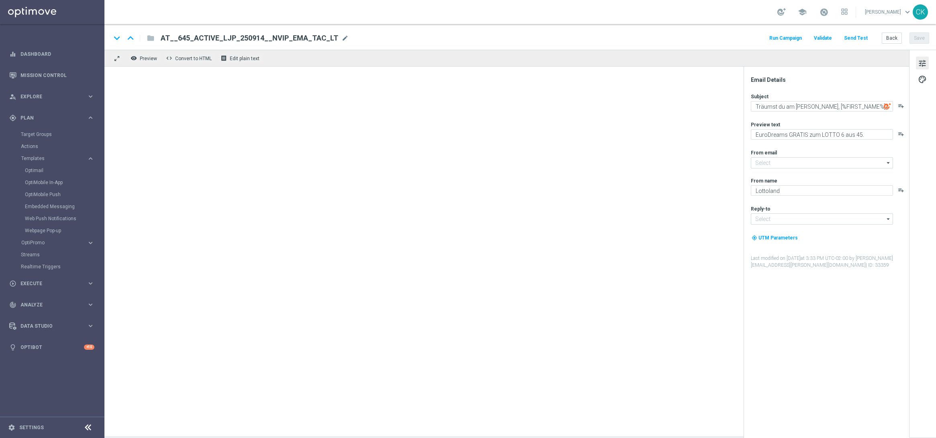
type input "[EMAIL_ADDRESS][DOMAIN_NAME]"
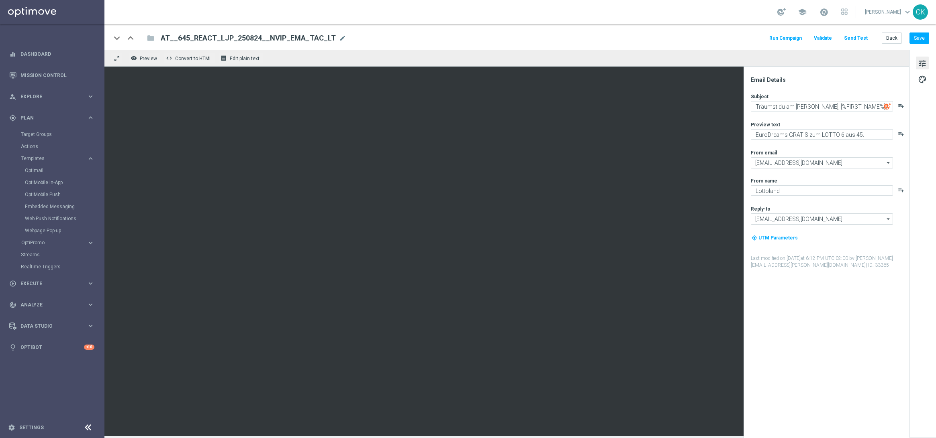
click at [257, 37] on span "AT__645_REACT_LJP_250824__NVIP_EMA_TAC_LT" at bounding box center [248, 38] width 175 height 10
click at [239, 36] on input "AT__645_REACT_LJP_250824__NVIP_EMA_TAC_LT" at bounding box center [260, 38] width 199 height 10
type input "AT__645_REACT_LJP_250914__NVIP_EMA_TAC_LT"
click at [243, 36] on input "AT__645_REACT_LJP_250914__NVIP_EMA_TAC_LT" at bounding box center [260, 38] width 199 height 10
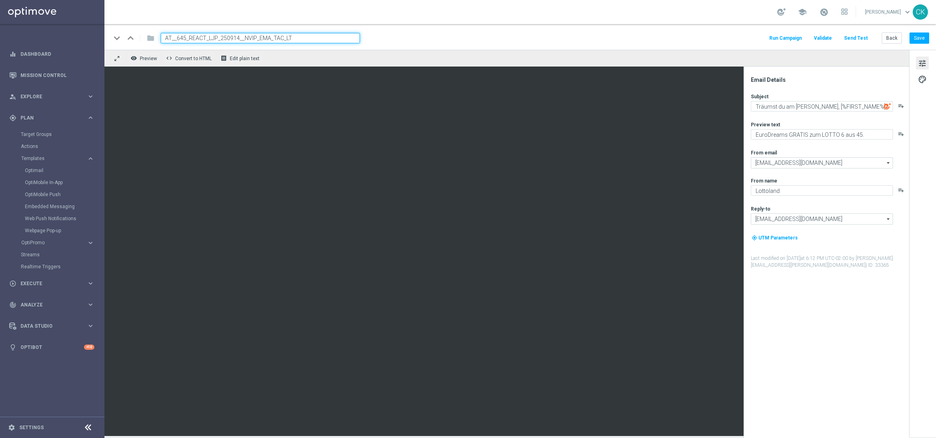
click at [243, 36] on input "AT__645_REACT_LJP_250914__NVIP_EMA_TAC_LT" at bounding box center [260, 38] width 199 height 10
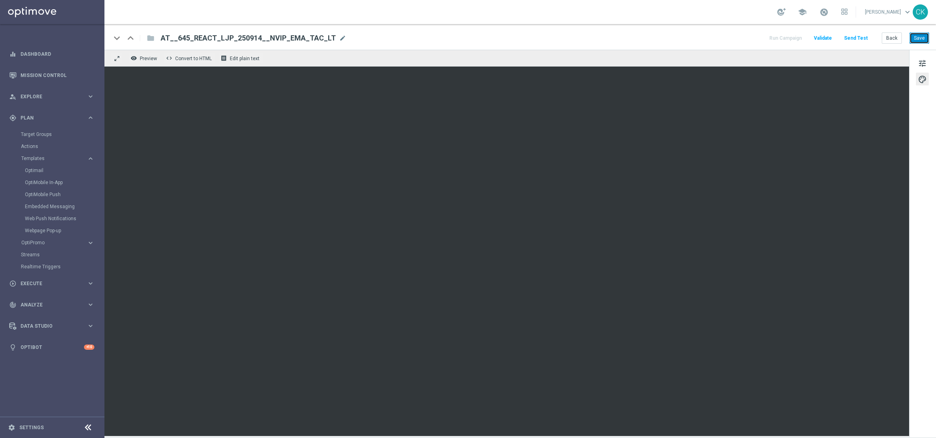
click at [748, 39] on button "Save" at bounding box center [919, 38] width 20 height 11
click at [748, 41] on button "Back" at bounding box center [891, 38] width 20 height 11
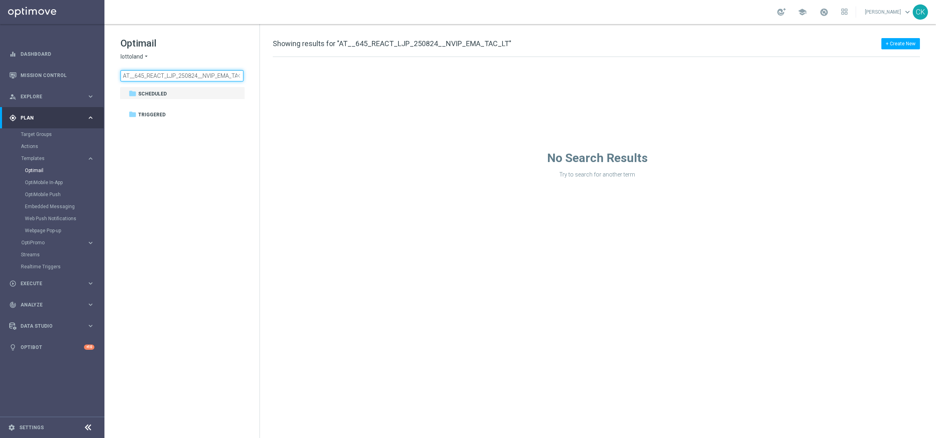
click at [174, 75] on input "AT__645_REACT_LJP_250824__NVIP_EMA_TAC_LT" at bounding box center [181, 75] width 123 height 11
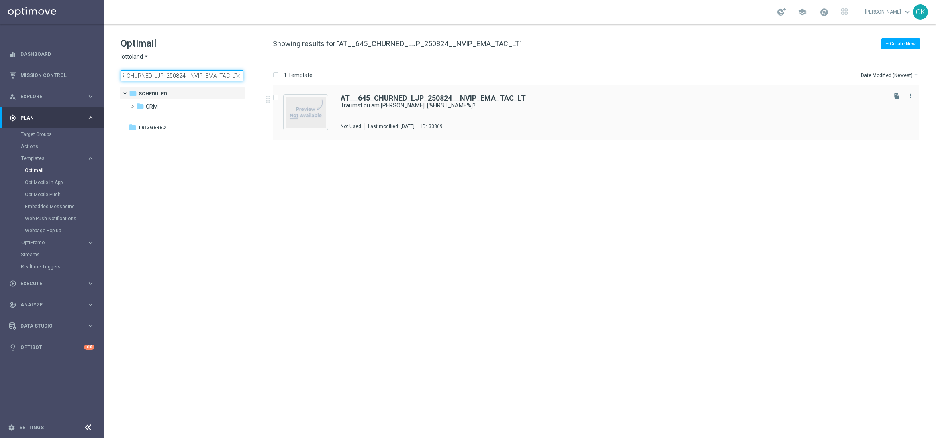
type input "AT__645_CHURNED_LJP_250824__NVIP_EMA_TAC_LT"
click at [379, 90] on div "AT__645_CHURNED_LJP_250824__NVIP_EMA_TAC_LT Träumst du am Sonntag, [%FIRST_NAME…" at bounding box center [596, 112] width 646 height 55
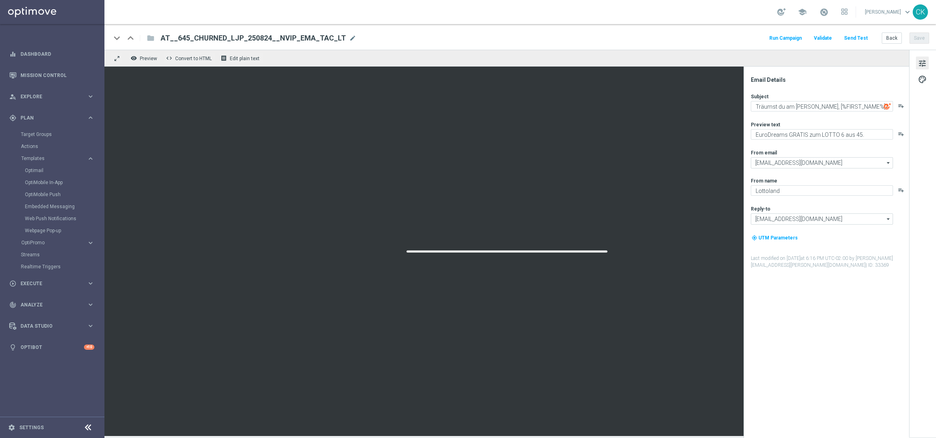
click at [253, 35] on span "AT__645_CHURNED_LJP_250824__NVIP_EMA_TAC_LT" at bounding box center [253, 38] width 185 height 10
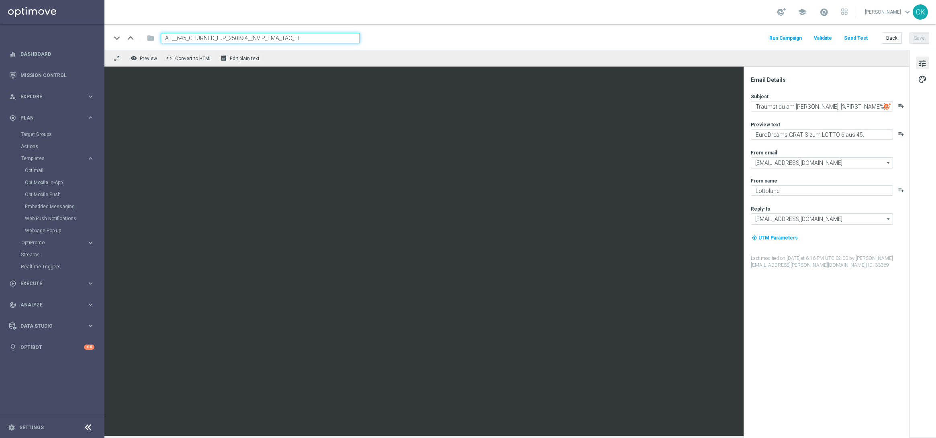
click at [246, 37] on input "AT__645_CHURNED_LJP_250824__NVIP_EMA_TAC_LT" at bounding box center [260, 38] width 199 height 10
type input "AT__645_CHURNED_LJP_250914__NVIP_EMA_TAC_LT"
click at [244, 41] on input "AT__645_CHURNED_LJP_250914__NVIP_EMA_TAC_LT" at bounding box center [260, 38] width 199 height 10
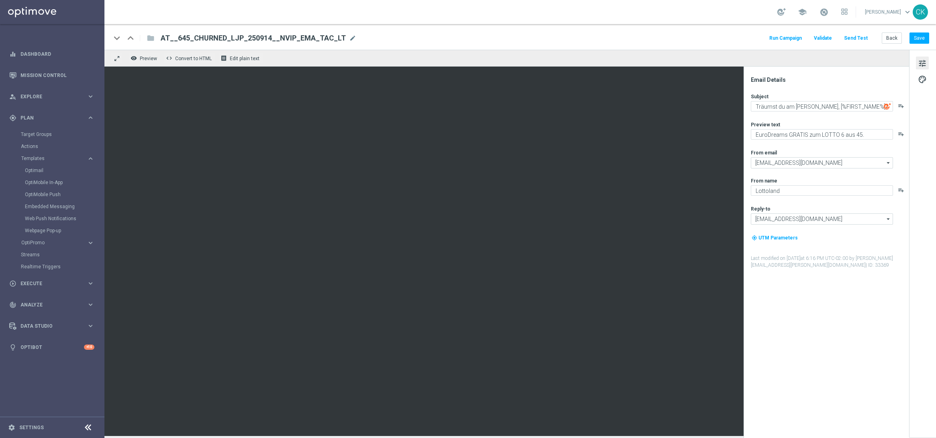
click at [225, 39] on span "AT__645_CHURNED_LJP_250914__NVIP_EMA_TAC_LT" at bounding box center [253, 38] width 185 height 10
click at [225, 39] on input "AT__645_CHURNED_LJP_250914__NVIP_EMA_TAC_LT" at bounding box center [260, 38] width 199 height 10
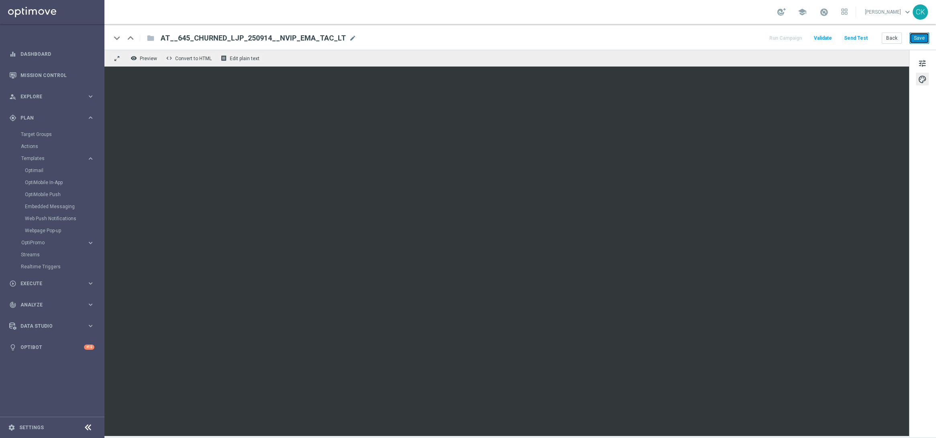
click at [748, 37] on button "Save" at bounding box center [919, 38] width 20 height 11
click at [748, 38] on button "Back" at bounding box center [891, 38] width 20 height 11
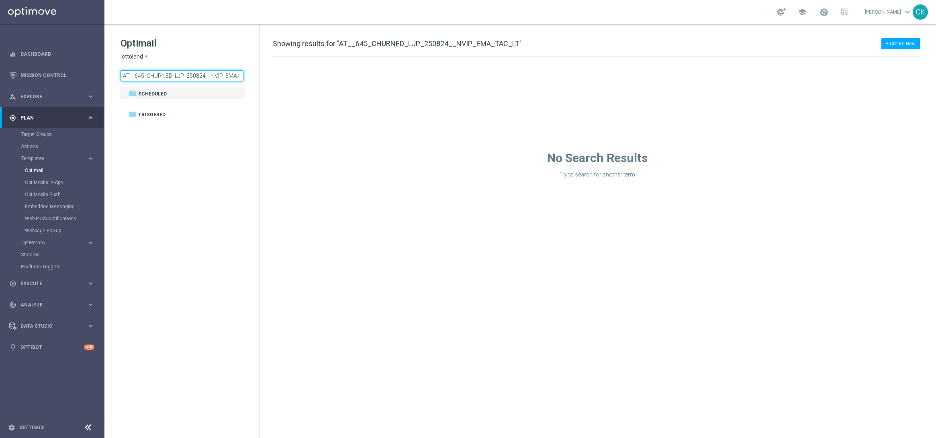
click at [197, 76] on input "AT__645_CHURNED_LJP_250824__NVIP_EMA_TAC_LT" at bounding box center [181, 75] width 123 height 11
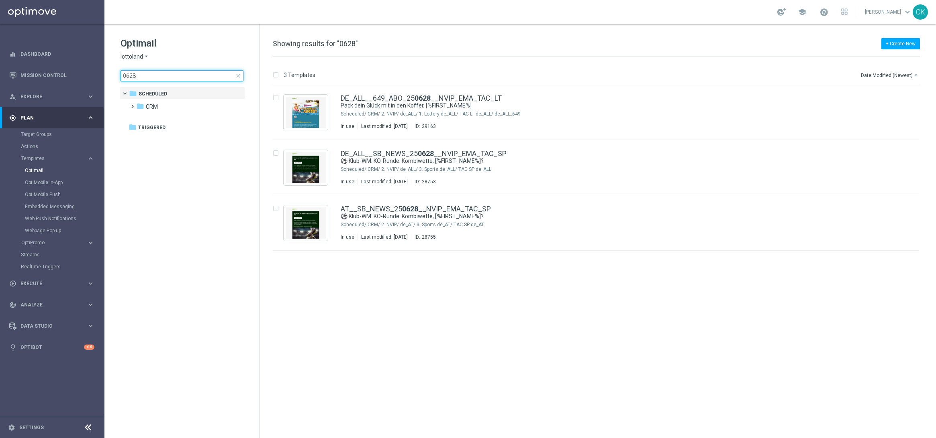
type input "0628"
click at [748, 98] on icon "file_copy" at bounding box center [896, 96] width 6 height 6
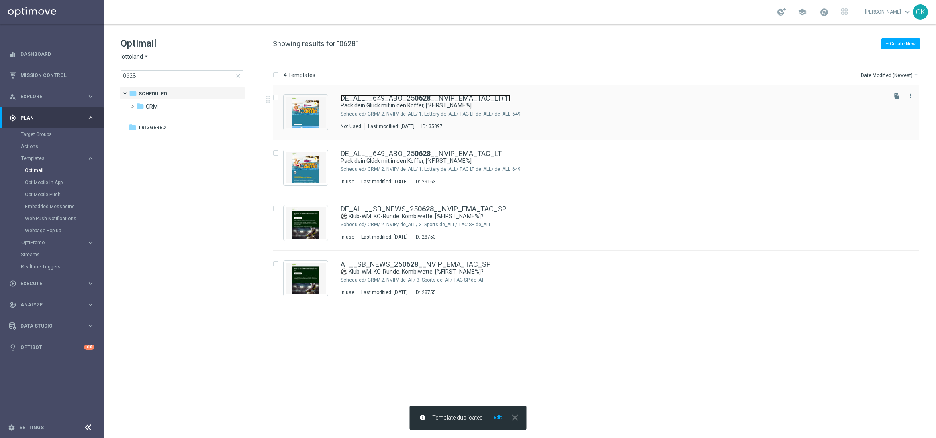
click at [372, 98] on link "DE_ALL__649_ABO_25 0628 __NVIP_EMA_TAC_LT(1)" at bounding box center [425, 98] width 170 height 7
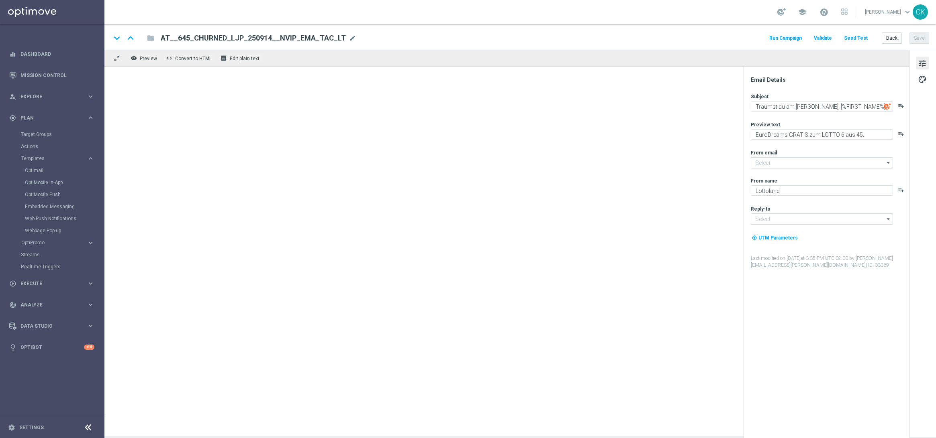
type input "[EMAIL_ADDRESS][DOMAIN_NAME]"
type textarea "Pack dein Glück mit in den Koffer, [%FIRST_NAME%]"
type textarea "Urlaubs-Abo für LOTTO 6aus49 mit 20 % Rabatt"
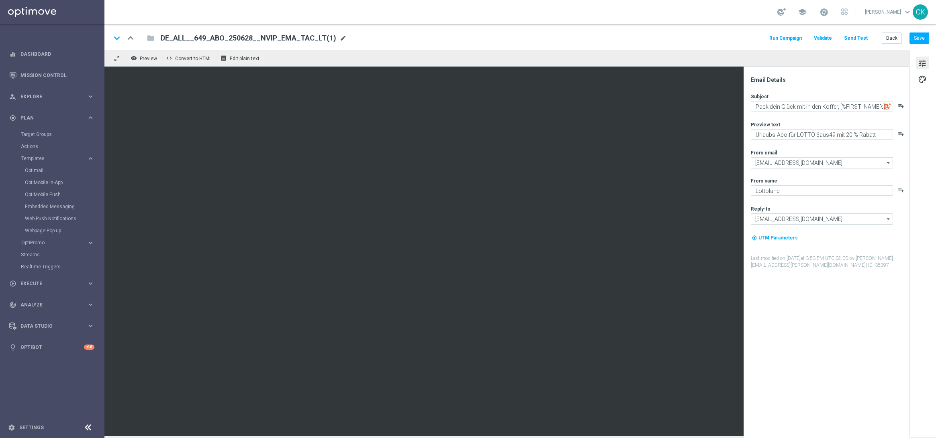
click at [339, 39] on span "mode_edit" at bounding box center [342, 38] width 7 height 7
click at [304, 40] on input "DE_ALL__649_ABO_250628__NVIP_EMA_TAC_LT(1)" at bounding box center [260, 38] width 199 height 10
paste input "SUMSUB_250915__NVIP_EMA_TAC_LT"
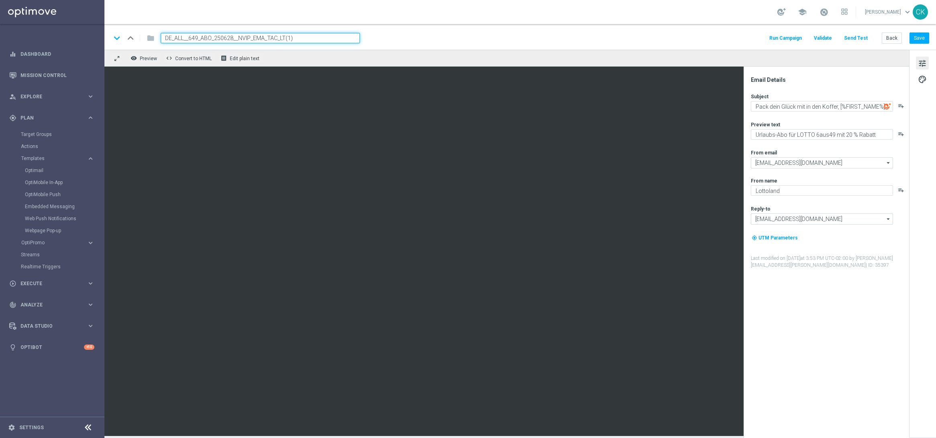
type input "DE_ALL__SUMSUB_250915__NVIP_EMA_TAC_LT"
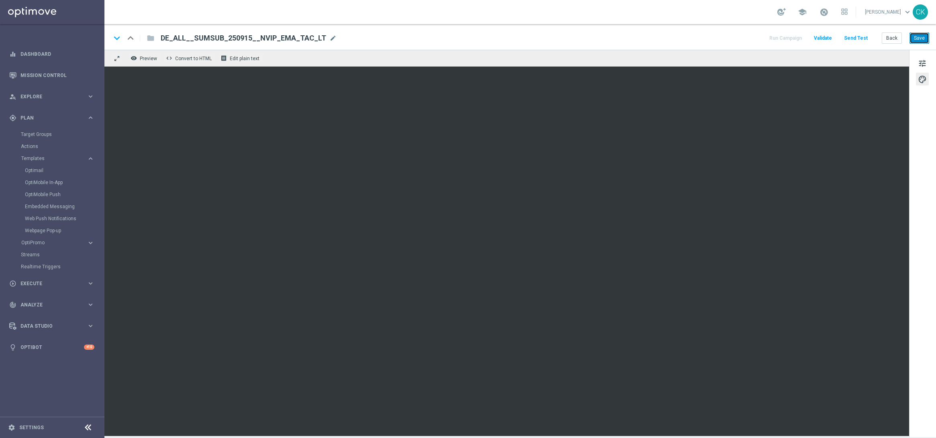
click at [748, 38] on button "Save" at bounding box center [919, 38] width 20 height 11
click at [748, 58] on span "tune" at bounding box center [921, 63] width 9 height 10
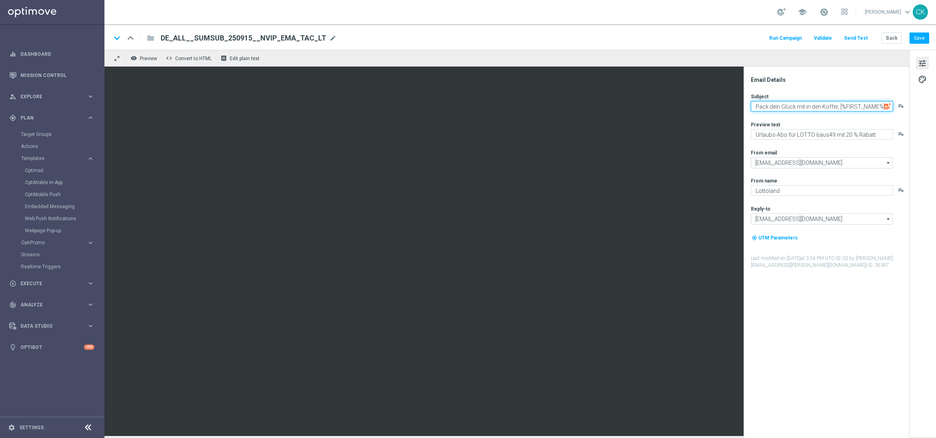
click at [748, 105] on textarea "Pack dein Glück mit in den Koffer, [%FIRST_NAME%]" at bounding box center [821, 106] width 142 height 10
paste textarea "🚨 Letzte Chance: Hol dir jetzt 20% Rabatt aufs Abo – nur noch heute, [%FIRST_NA…"
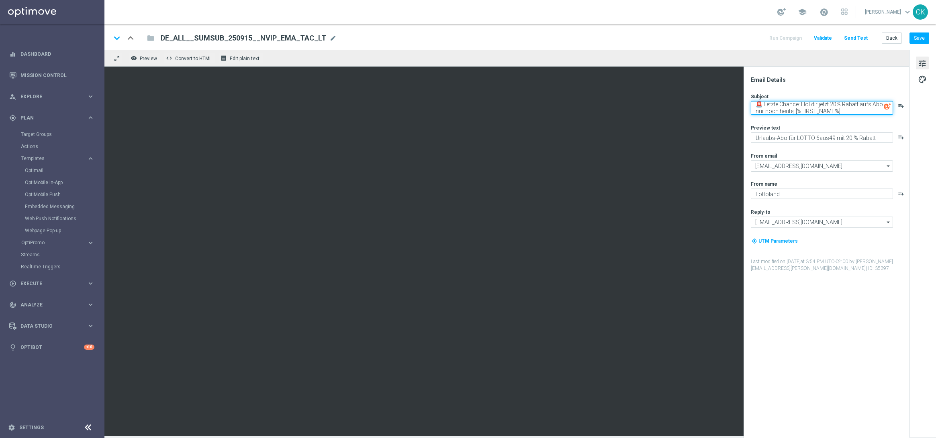
click at [748, 102] on textarea "🚨 Letzte Chance: Hol dir jetzt 20% Rabatt aufs Abo – nur noch heute, [%FIRST_NA…" at bounding box center [821, 108] width 142 height 14
type textarea "🚨 Letzte Chance: Hol dir jetzt 20 % Rabatt aufs Abo – nur noch heute, [%FIRST_N…"
click at [748, 116] on div "Subject 🚨 Letzte Chance: Hol dir jetzt 20 % Rabatt aufs Abo – nur noch heute, […" at bounding box center [828, 182] width 157 height 179
click at [748, 109] on textarea "🚨 Letzte Chance: Hol dir jetzt 20 % Rabatt aufs Abo – nur noch heute, [%FIRST_N…" at bounding box center [821, 108] width 142 height 14
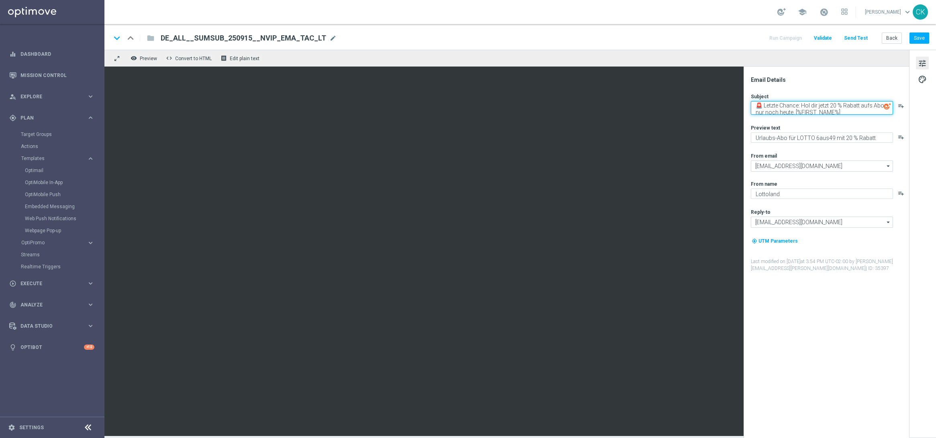
click at [748, 109] on textarea "🚨 Letzte Chance: Hol dir jetzt 20 % Rabatt aufs Abo – nur noch heute, [%FIRST_N…" at bounding box center [821, 108] width 142 height 14
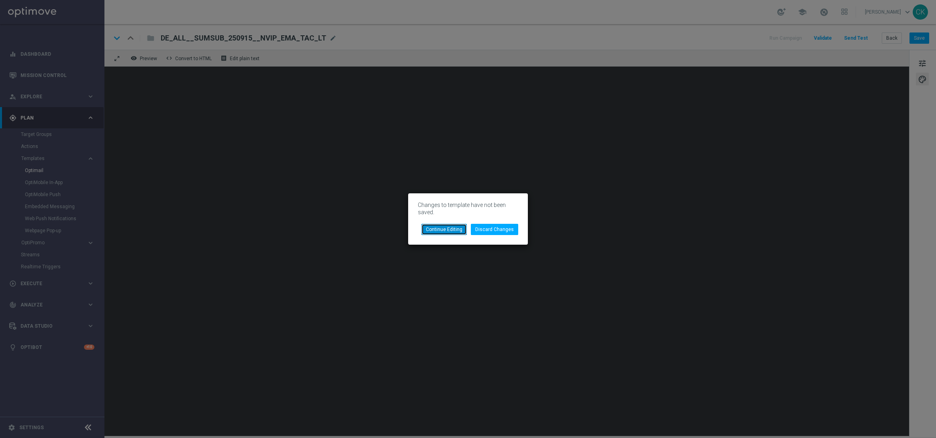
click at [459, 228] on button "Continue Editing" at bounding box center [443, 229] width 45 height 11
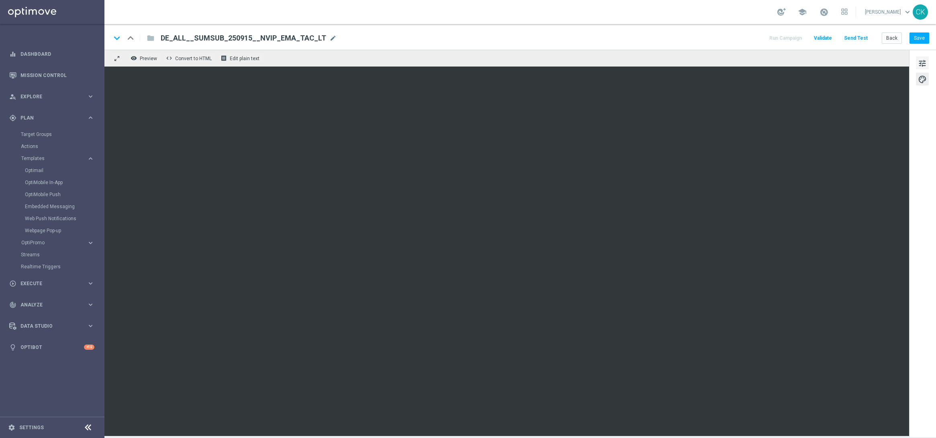
click at [748, 59] on span "tune" at bounding box center [921, 63] width 9 height 10
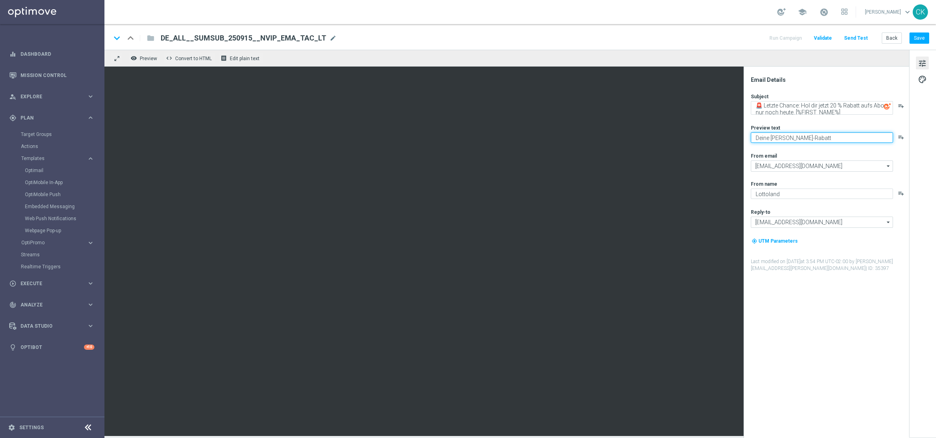
click at [748, 137] on textarea "Deine Duer-Rabatt" at bounding box center [821, 138] width 142 height 10
click at [748, 135] on textarea "Deine Dauer-Rabatt" at bounding box center [821, 138] width 142 height 10
click at [748, 138] on textarea "Deine Dauer-Rabatt auf's Lieblingslotto." at bounding box center [821, 138] width 142 height 10
click at [748, 139] on textarea "Dein [PERSON_NAME]-Rabatt auf's [GEOGRAPHIC_DATA]." at bounding box center [821, 138] width 142 height 10
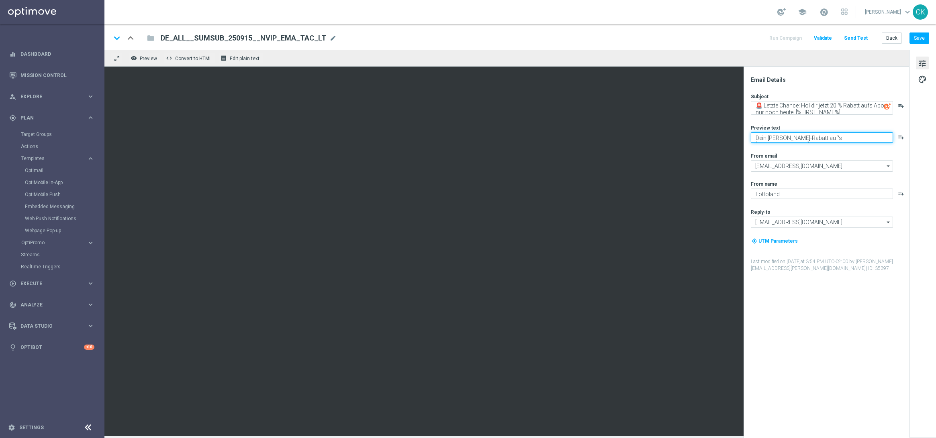
click at [748, 139] on textarea "Dein [PERSON_NAME]-Rabatt auf's [GEOGRAPHIC_DATA]." at bounding box center [821, 138] width 142 height 10
type textarea "Dein [PERSON_NAME]-Rabatt auf's [GEOGRAPHIC_DATA]."
click at [748, 38] on button "Save" at bounding box center [919, 38] width 20 height 11
click at [748, 40] on button "Send Test" at bounding box center [855, 38] width 26 height 11
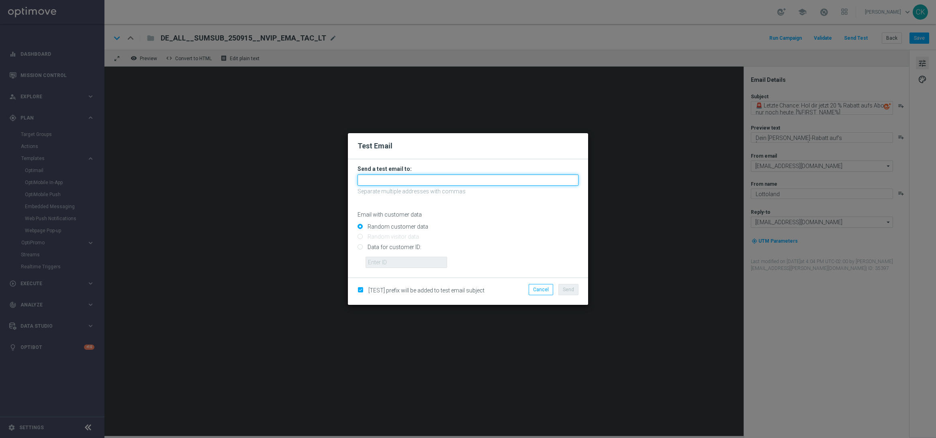
click at [447, 181] on input "text" at bounding box center [467, 180] width 221 height 11
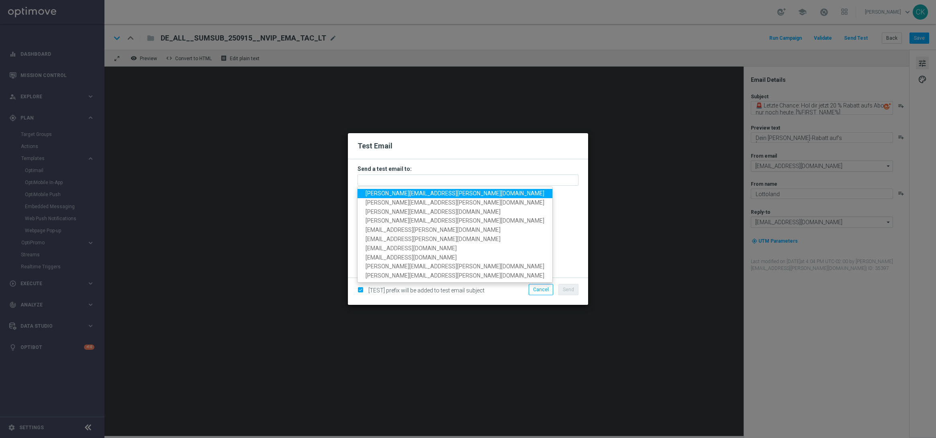
click at [424, 194] on span "[PERSON_NAME][EMAIL_ADDRESS][PERSON_NAME][DOMAIN_NAME]" at bounding box center [454, 193] width 179 height 6
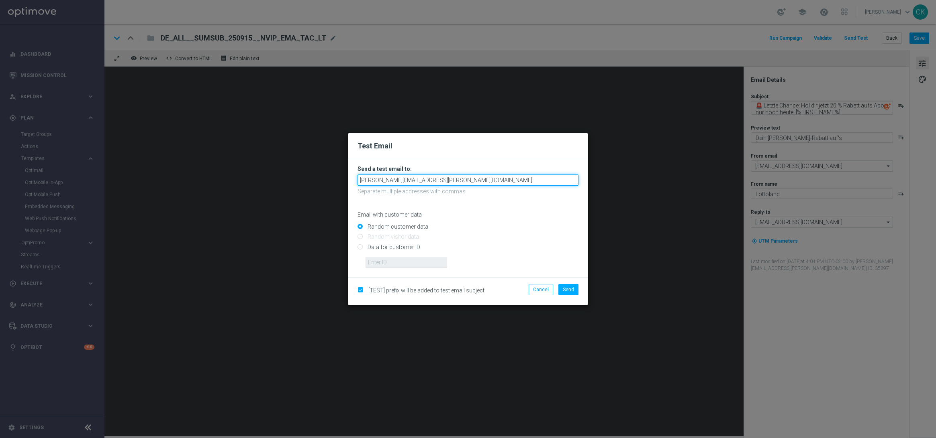
click at [468, 184] on input "[PERSON_NAME][EMAIL_ADDRESS][PERSON_NAME][DOMAIN_NAME]" at bounding box center [467, 180] width 221 height 11
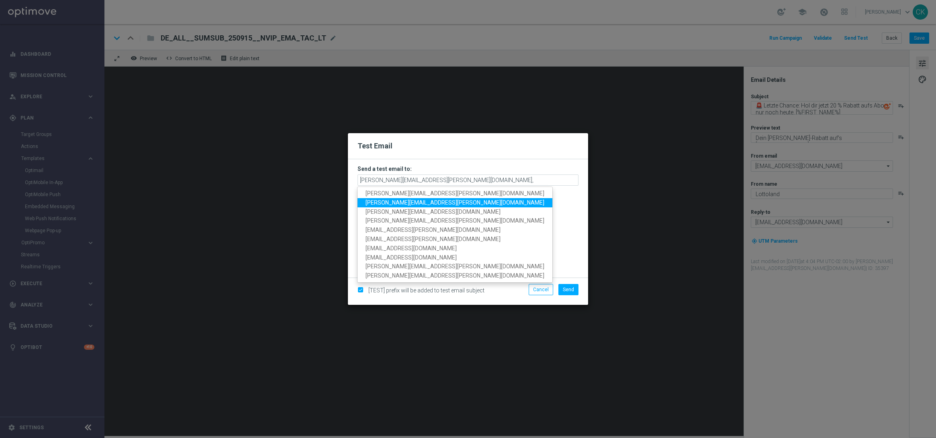
click at [400, 202] on span "[PERSON_NAME][EMAIL_ADDRESS][PERSON_NAME][DOMAIN_NAME]" at bounding box center [454, 203] width 179 height 6
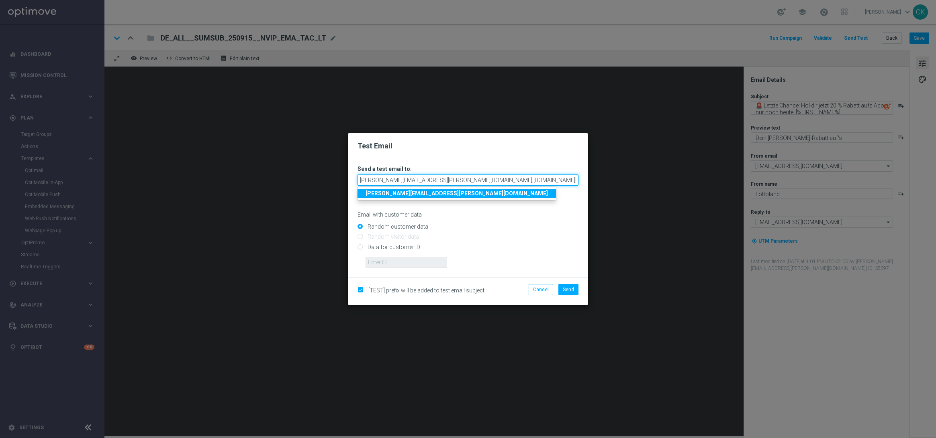
click at [545, 179] on input "charlotte.kammeyer@lottoland.com,alexander.huber@lottoland.com" at bounding box center [467, 180] width 221 height 11
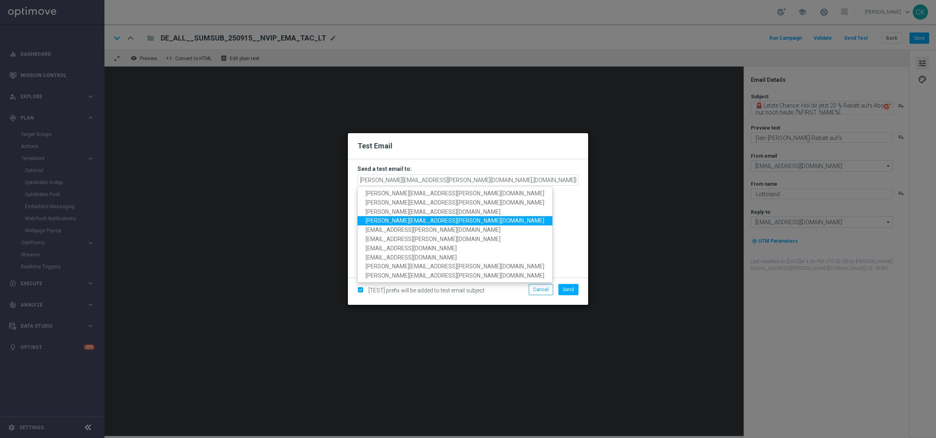
click at [425, 219] on span "[PERSON_NAME][EMAIL_ADDRESS][PERSON_NAME][DOMAIN_NAME]" at bounding box center [454, 221] width 179 height 6
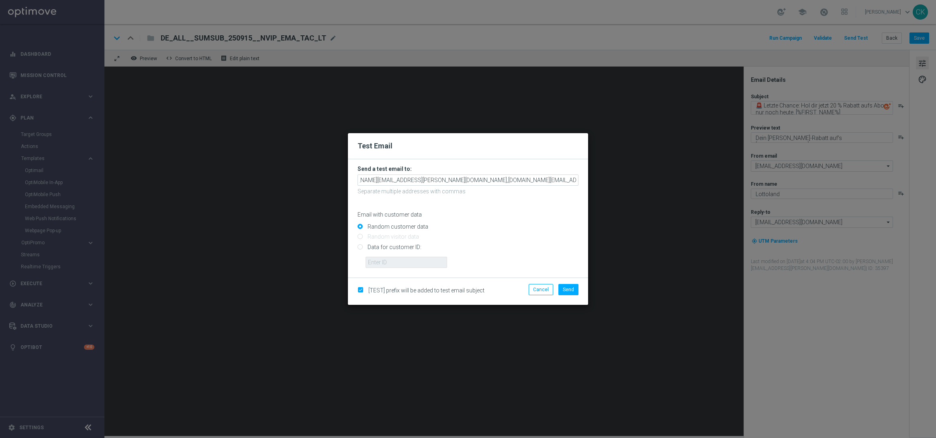
scroll to position [0, 41]
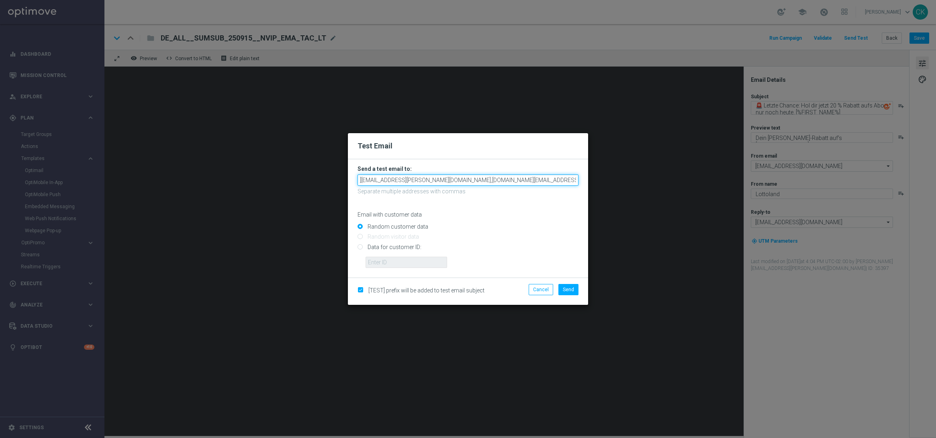
click at [575, 181] on input "charlotte.kammeyer@lottoland.com,alexander.huber@lottoland.com,michaela.weinman…" at bounding box center [467, 180] width 221 height 11
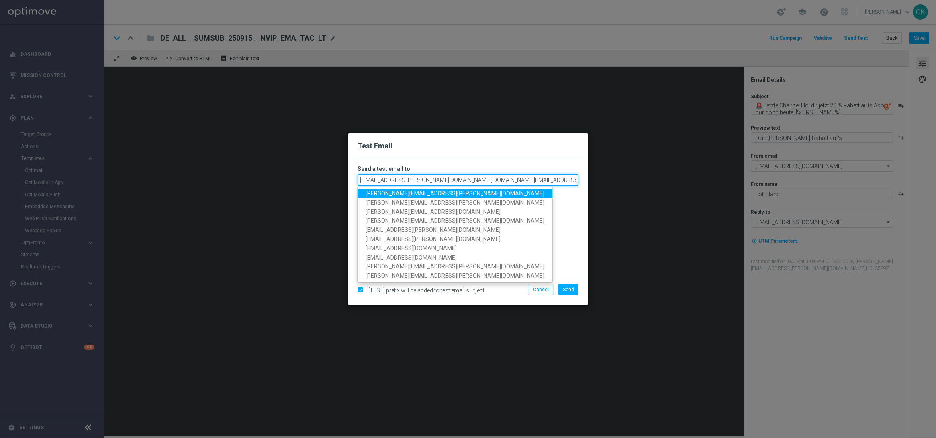
scroll to position [0, 43]
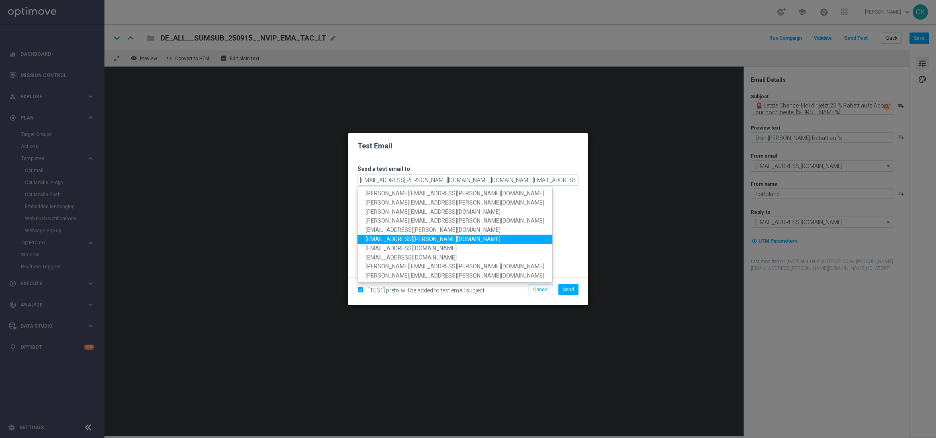
click at [422, 236] on span "[EMAIL_ADDRESS][PERSON_NAME][DOMAIN_NAME]" at bounding box center [432, 239] width 135 height 6
type input "charlotte.kammeyer@lottoland.com,alexander.huber@lottoland.com,michaela.weinman…"
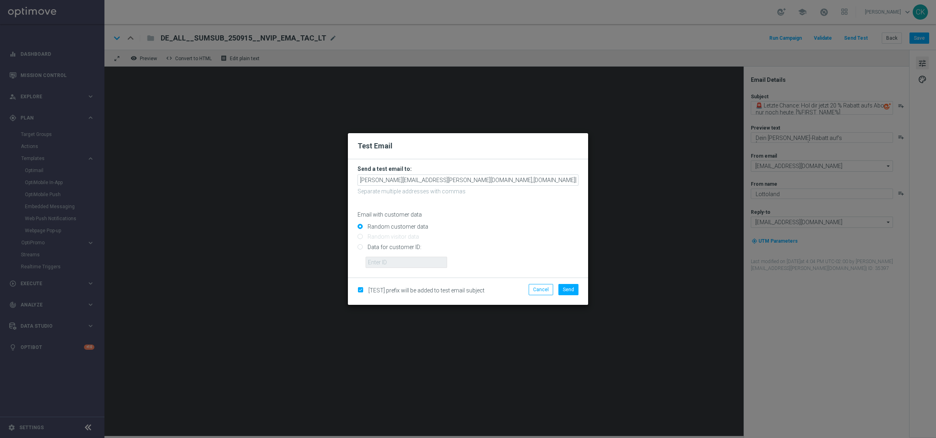
click at [385, 247] on input "Data for customer ID:" at bounding box center [467, 250] width 221 height 11
radio input "true"
click at [385, 263] on input "text" at bounding box center [406, 262] width 82 height 11
type input "14586067"
click at [571, 287] on span "Send" at bounding box center [568, 290] width 11 height 6
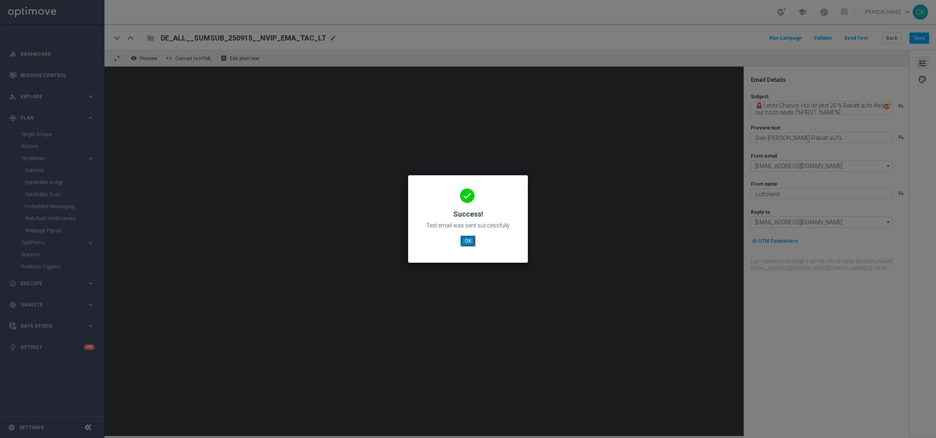
click at [469, 239] on button "OK" at bounding box center [467, 241] width 15 height 11
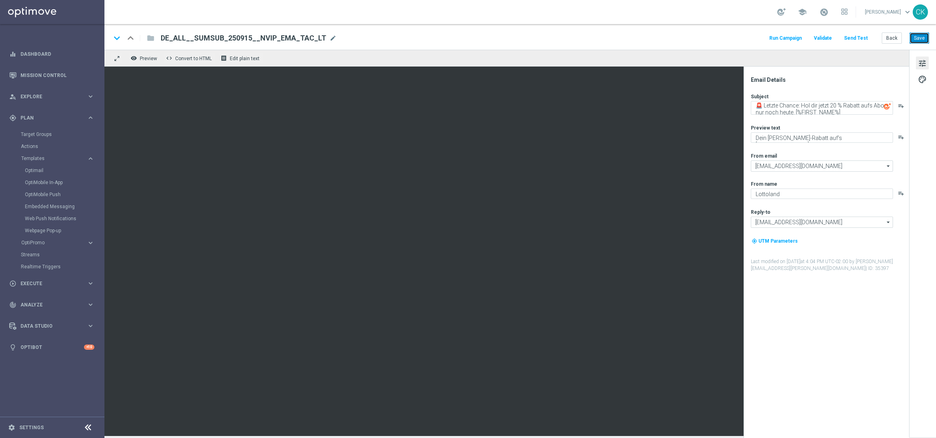
click at [748, 36] on button "Save" at bounding box center [919, 38] width 20 height 11
click at [748, 38] on button "Back" at bounding box center [891, 38] width 20 height 11
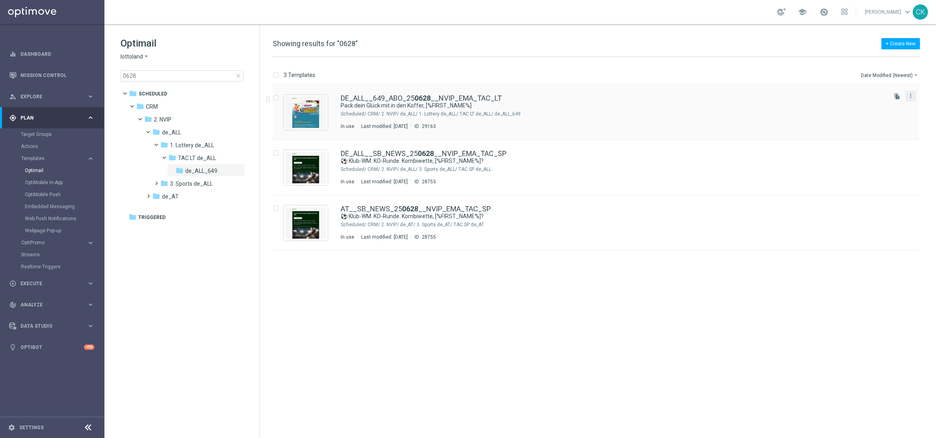
click at [748, 98] on div "more_vert" at bounding box center [910, 96] width 10 height 10
click at [748, 93] on icon "more_vert" at bounding box center [910, 96] width 6 height 6
click at [748, 117] on div "Copy To" at bounding box center [878, 116] width 49 height 6
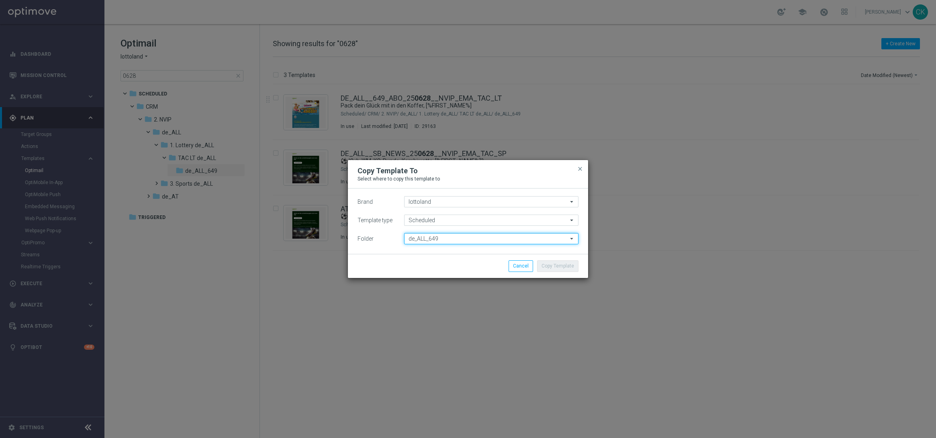
click at [459, 241] on input "de_ALL_649" at bounding box center [491, 238] width 174 height 11
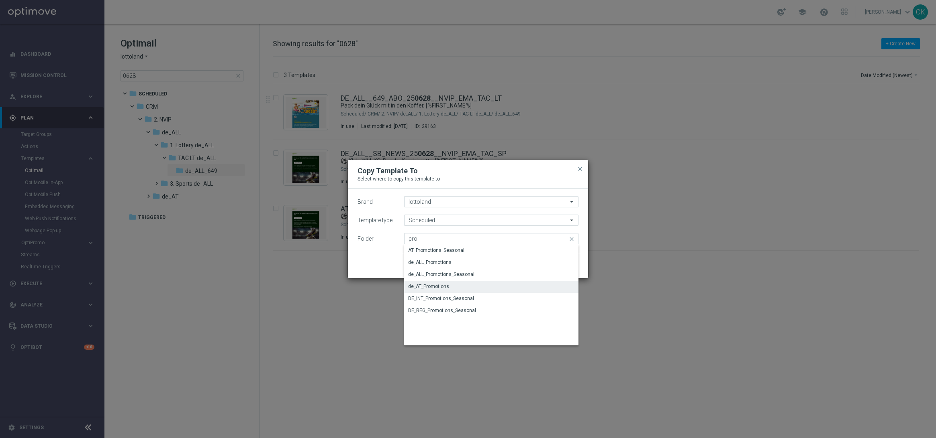
click at [449, 284] on div "de_AT_Promotions" at bounding box center [491, 286] width 174 height 11
type input "de_AT_Promotions"
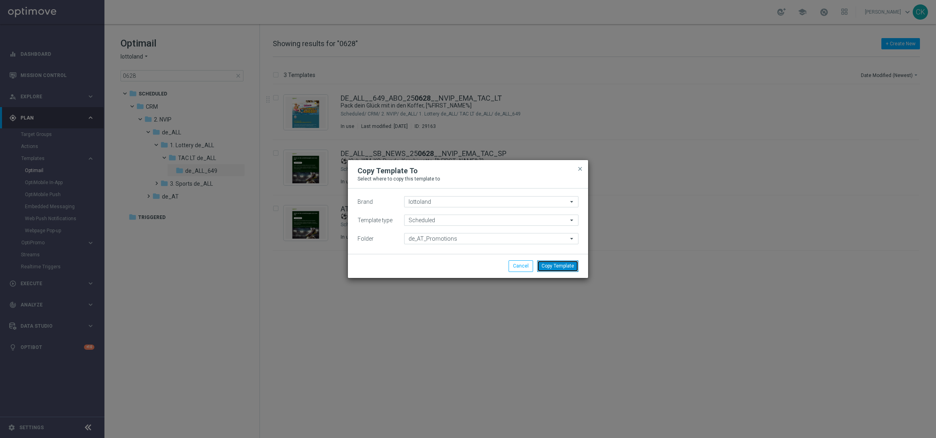
click at [568, 263] on button "Copy Template" at bounding box center [557, 266] width 41 height 11
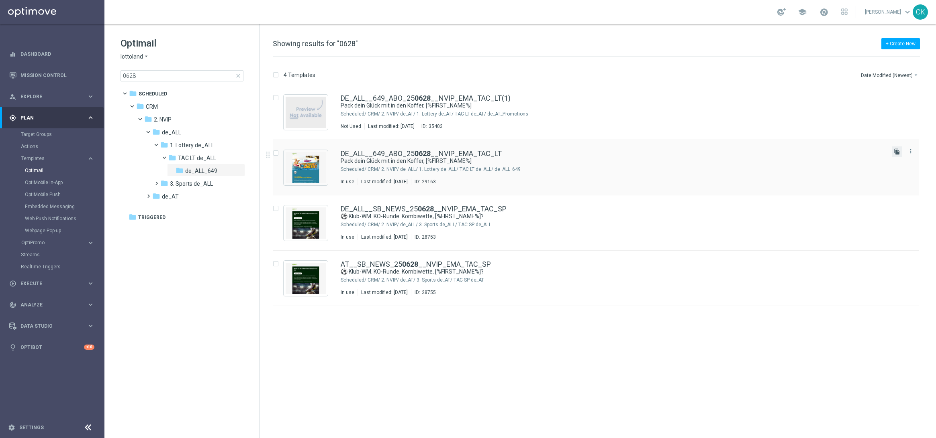
click at [748, 151] on icon "file_copy" at bounding box center [896, 152] width 6 height 6
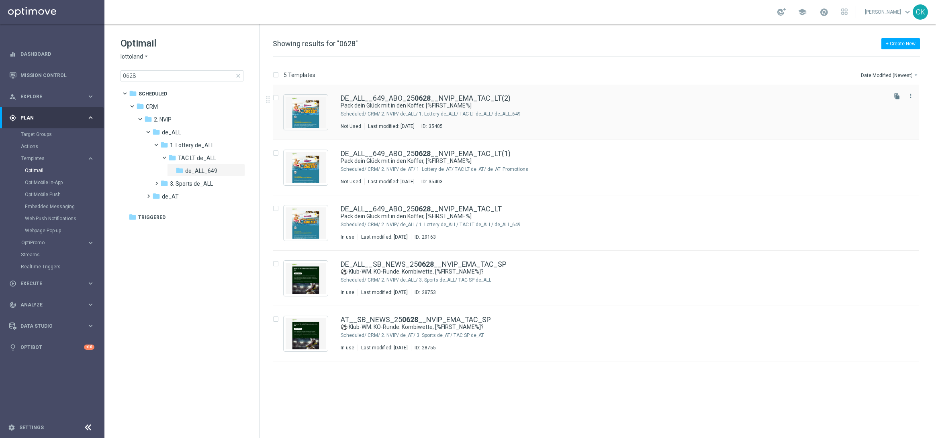
click at [277, 97] on input "Press SPACE to select this row." at bounding box center [275, 98] width 5 height 5
click at [748, 70] on button "delete_forever Delete" at bounding box center [907, 75] width 25 height 10
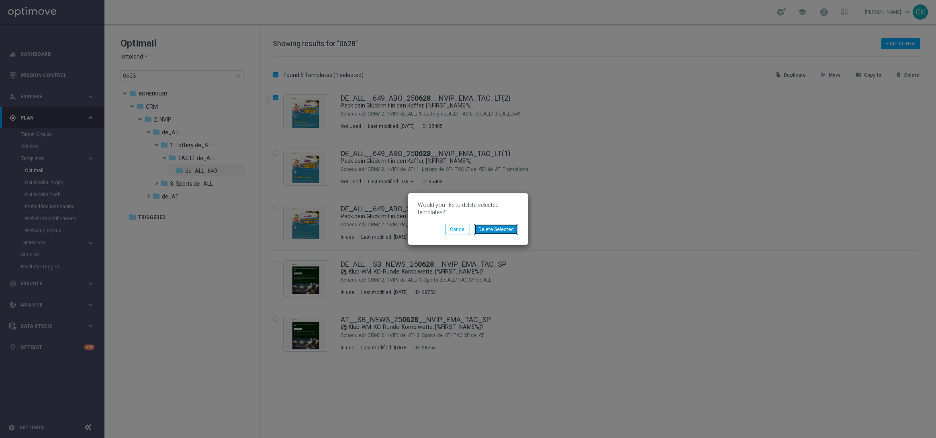
click at [504, 230] on button "Delete Selected" at bounding box center [496, 229] width 44 height 11
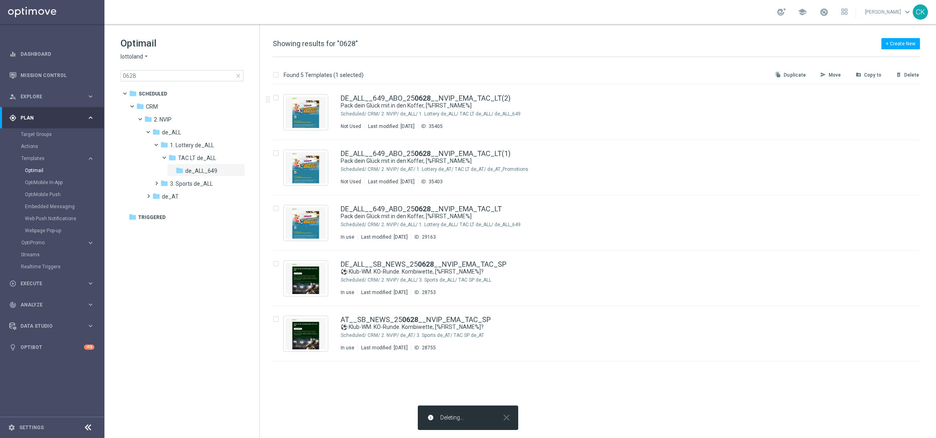
checkbox input "false"
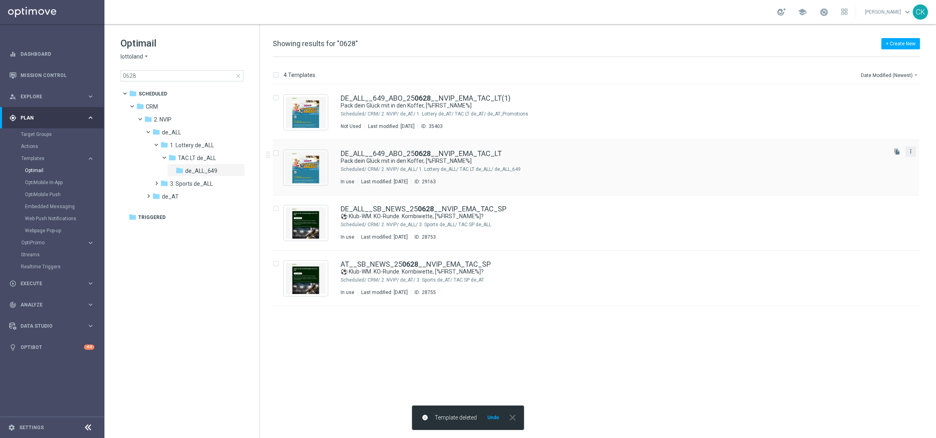
click at [748, 151] on icon "more_vert" at bounding box center [910, 151] width 6 height 6
click at [748, 163] on span "Move" at bounding box center [860, 160] width 12 height 6
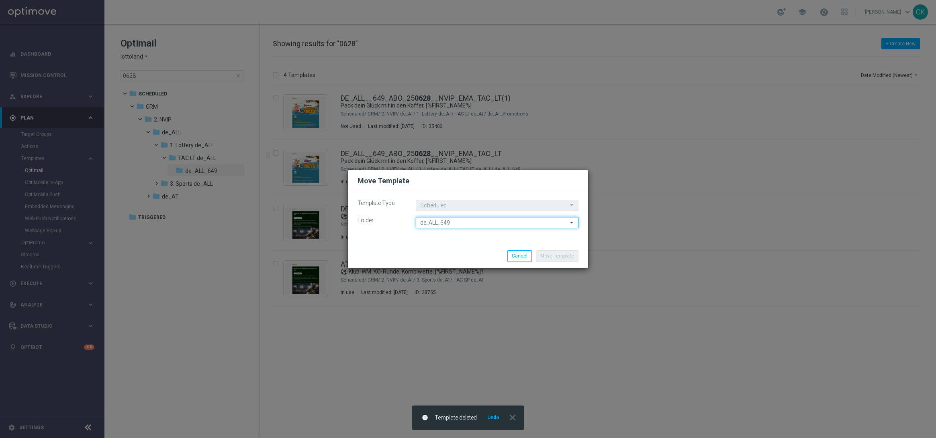
click at [459, 219] on input "de_ALL_649" at bounding box center [497, 222] width 163 height 11
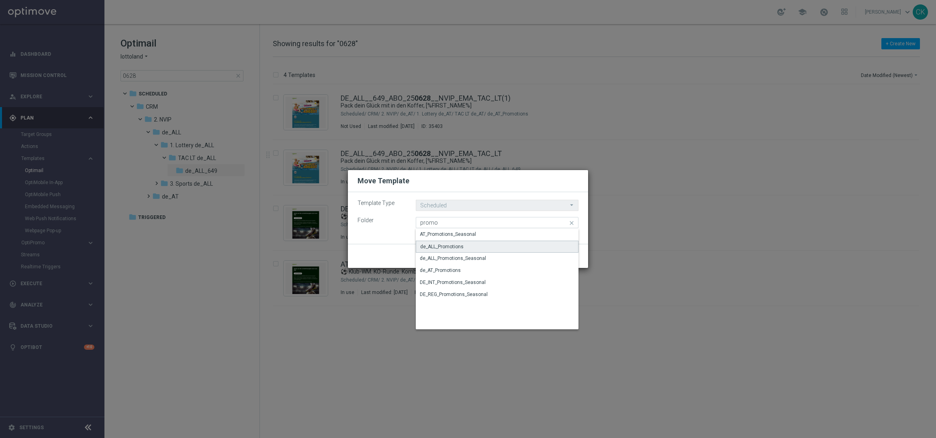
click at [463, 245] on div "de_ALL_Promotions" at bounding box center [497, 247] width 163 height 12
type input "de_ALL_Promotions"
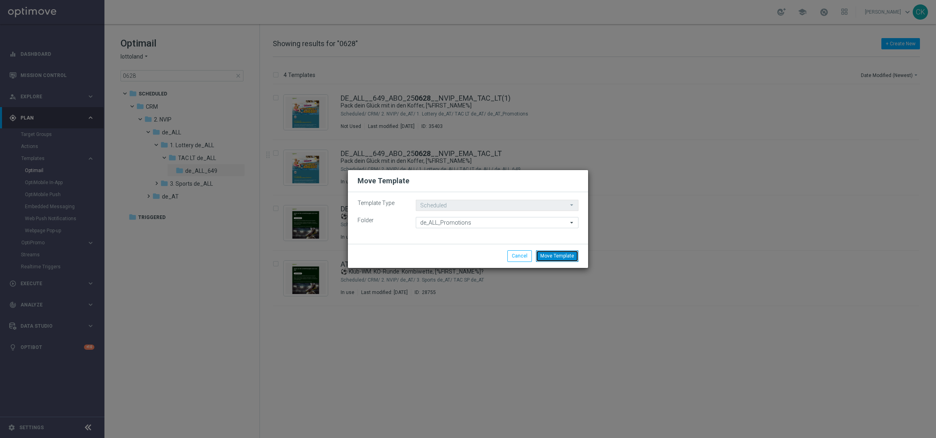
click at [563, 257] on button "Move Template" at bounding box center [557, 256] width 43 height 11
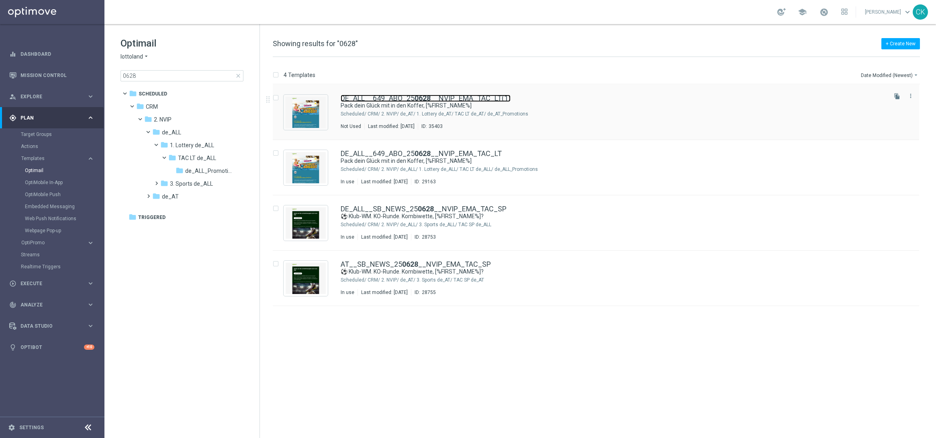
click at [387, 97] on link "DE_ALL__649_ABO_25 0628 __NVIP_EMA_TAC_LT(1)" at bounding box center [425, 98] width 170 height 7
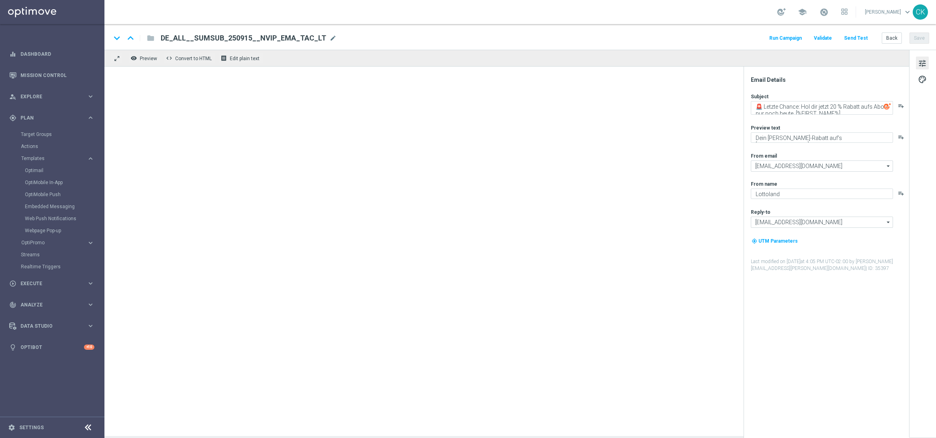
type textarea "Pack dein Glück mit in den Koffer, [%FIRST_NAME%]"
type textarea "Urlaubs-Abo für LOTTO 6aus49 mit 20 % Rabatt"
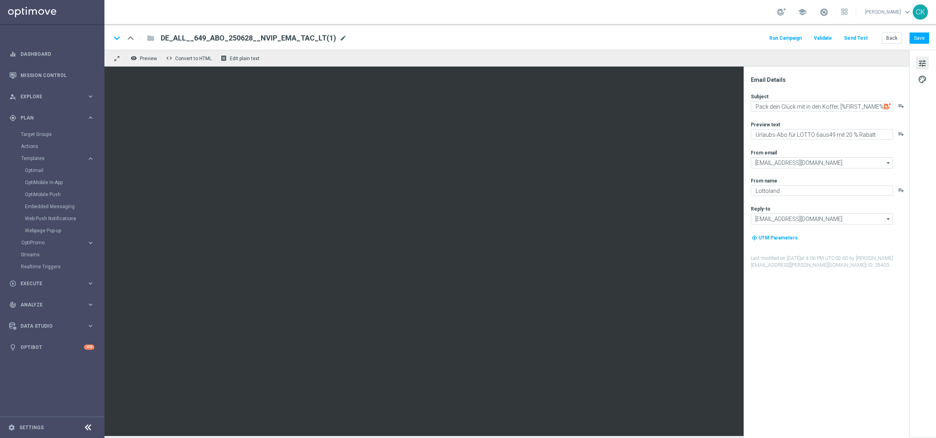
click at [339, 37] on span "mode_edit" at bounding box center [342, 38] width 7 height 7
click at [299, 37] on input "DE_ALL__649_ABO_250628__NVIP_EMA_TAC_LT(1)" at bounding box center [260, 38] width 199 height 10
paste input "AT__SUMSUB_250915__NVIP_EMA_TAC_LT"
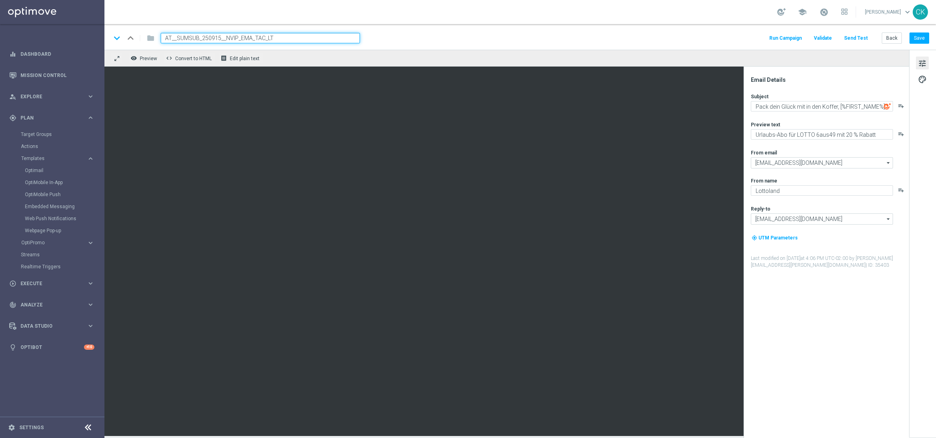
type input "AT__SUMSUB_250915__NVIP_EMA_TAC_LT"
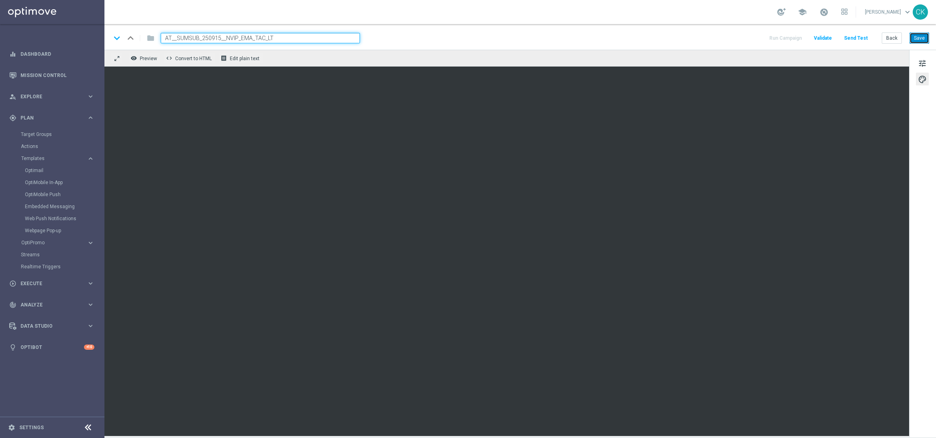
click at [748, 36] on button "Save" at bounding box center [919, 38] width 20 height 11
click at [748, 38] on button "Back" at bounding box center [891, 38] width 20 height 11
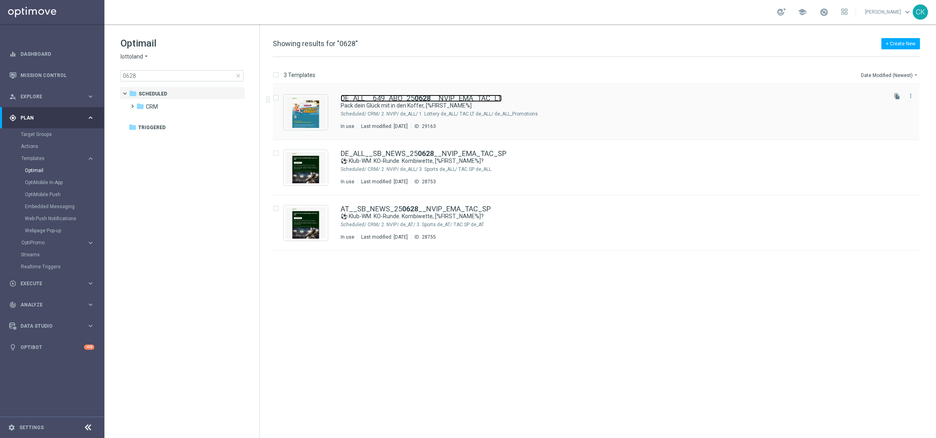
click at [401, 96] on link "DE_ALL__649_ABO_25 0628 __NVIP_EMA_TAC_LT" at bounding box center [420, 98] width 161 height 7
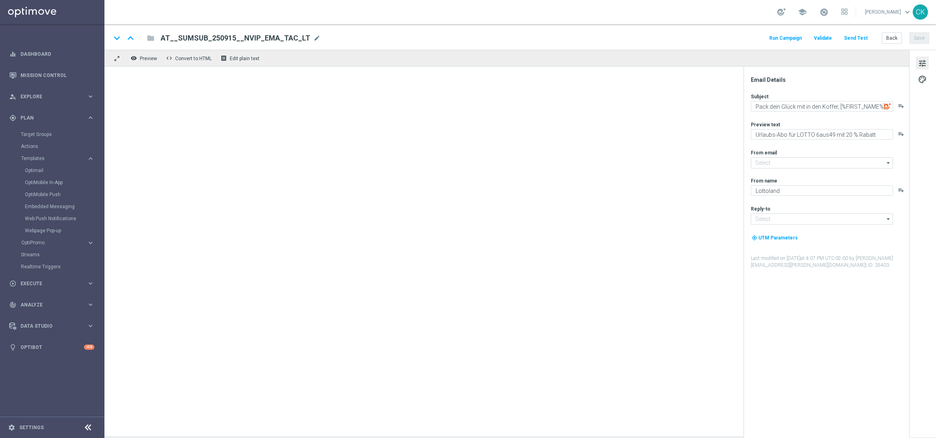
type input "[EMAIL_ADDRESS][DOMAIN_NAME]"
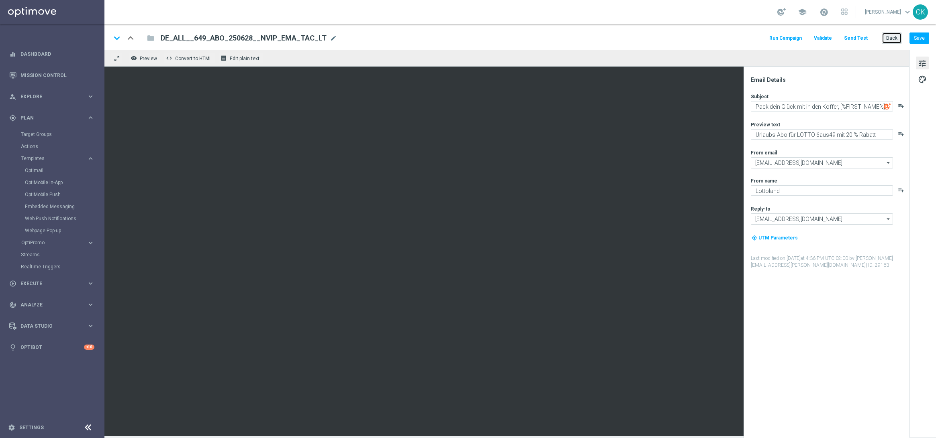
click at [748, 37] on button "Back" at bounding box center [891, 38] width 20 height 11
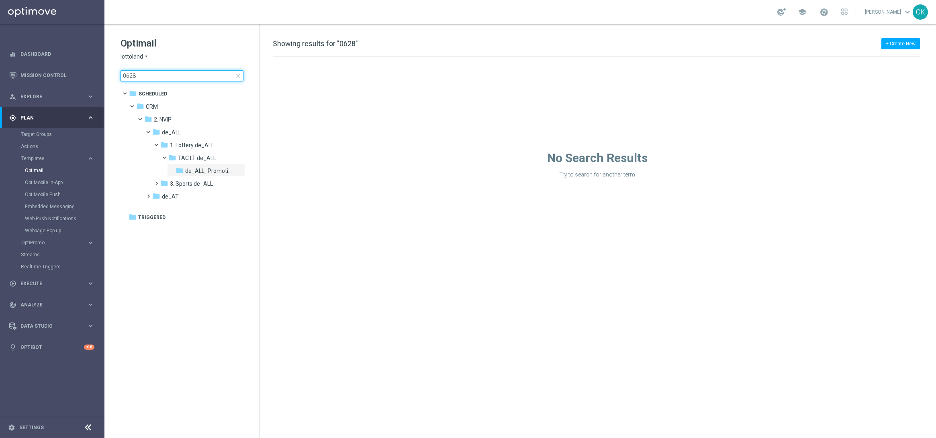
click at [177, 75] on input "0628" at bounding box center [181, 75] width 123 height 11
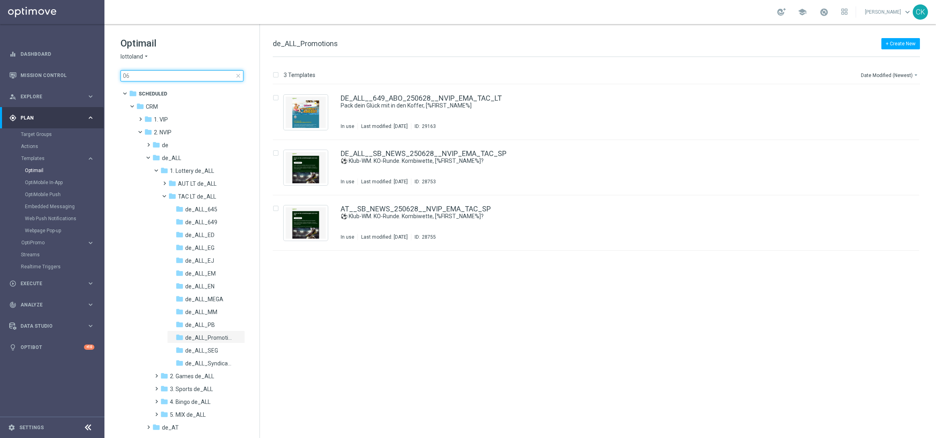
type input "0"
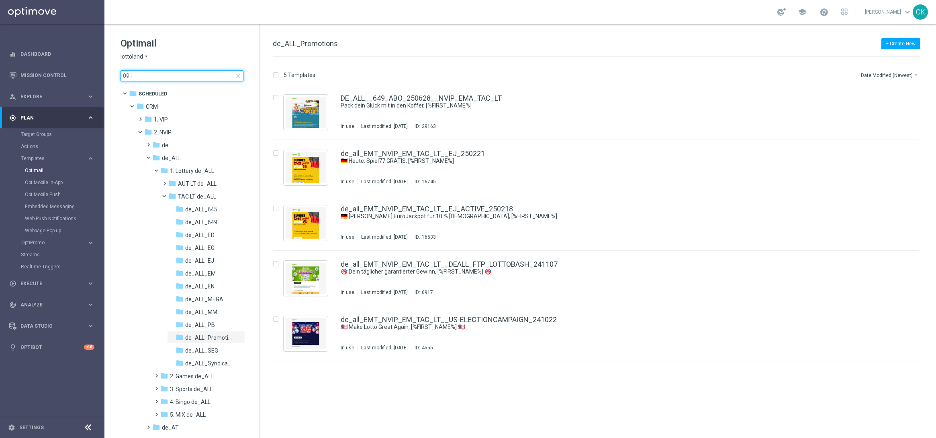
type input "0915"
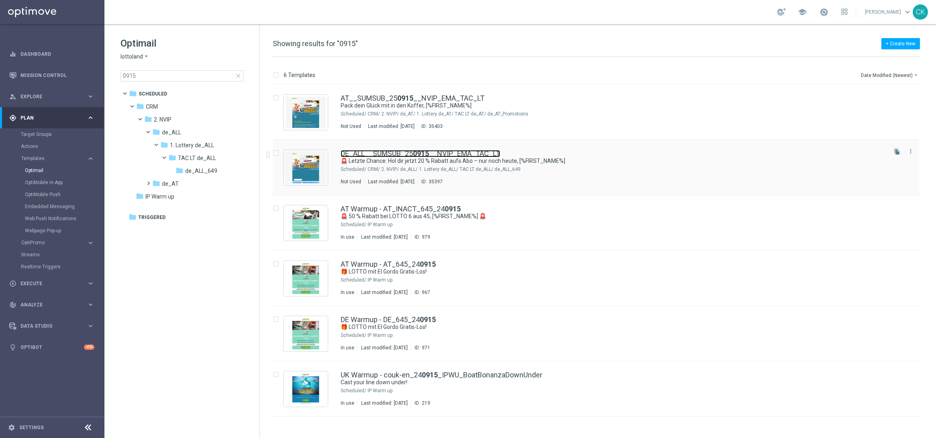
click at [376, 152] on link "DE_ALL__SUMSUB_25 0915 __NVIP_EMA_TAC_LT" at bounding box center [419, 153] width 159 height 7
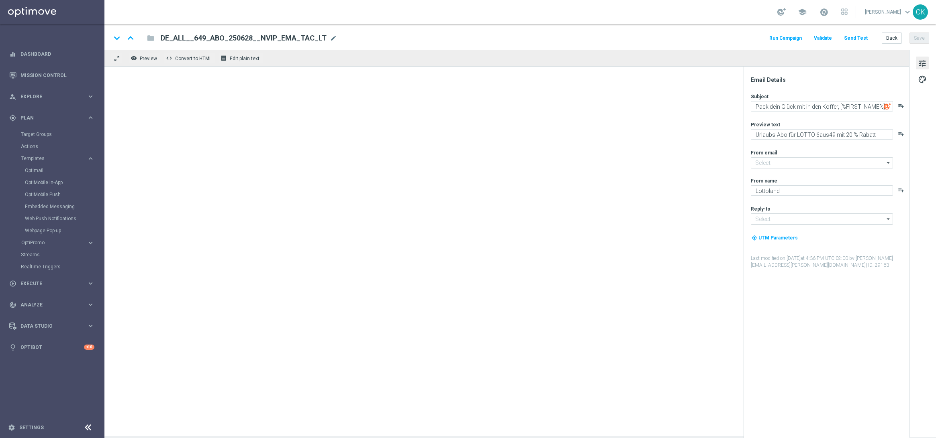
type input "[EMAIL_ADDRESS][DOMAIN_NAME]"
type textarea "🚨 Letzte Chance: Hol dir jetzt 20 % Rabatt aufs Abo – nur noch heute, [%FIRST_N…"
type textarea "Dein [PERSON_NAME]-Rabatt auf's [GEOGRAPHIC_DATA]."
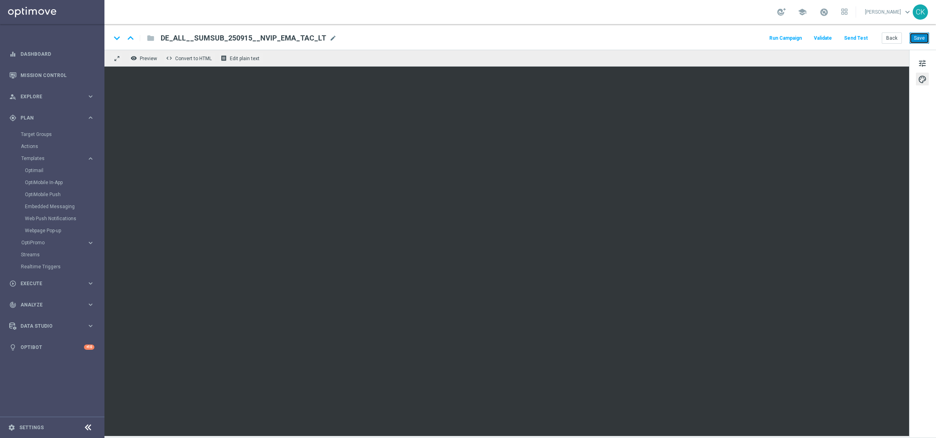
click at [748, 35] on button "Save" at bounding box center [919, 38] width 20 height 11
click at [748, 35] on button "Back" at bounding box center [891, 38] width 20 height 11
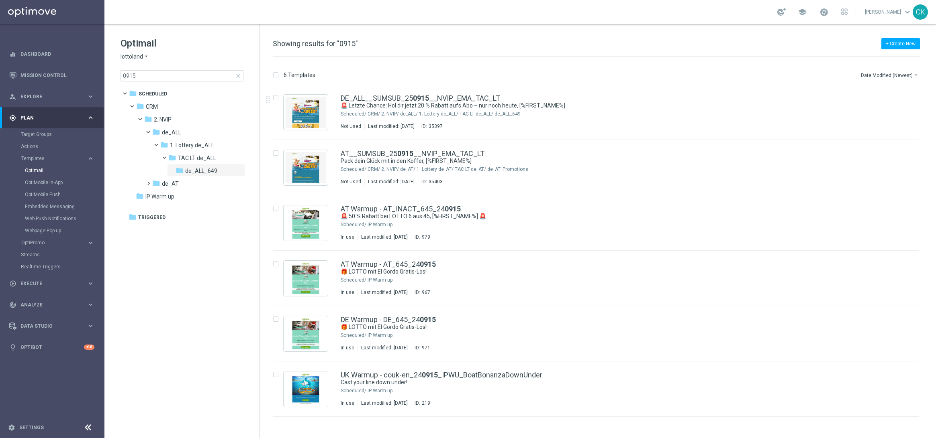
click at [237, 74] on span "close" at bounding box center [238, 76] width 6 height 6
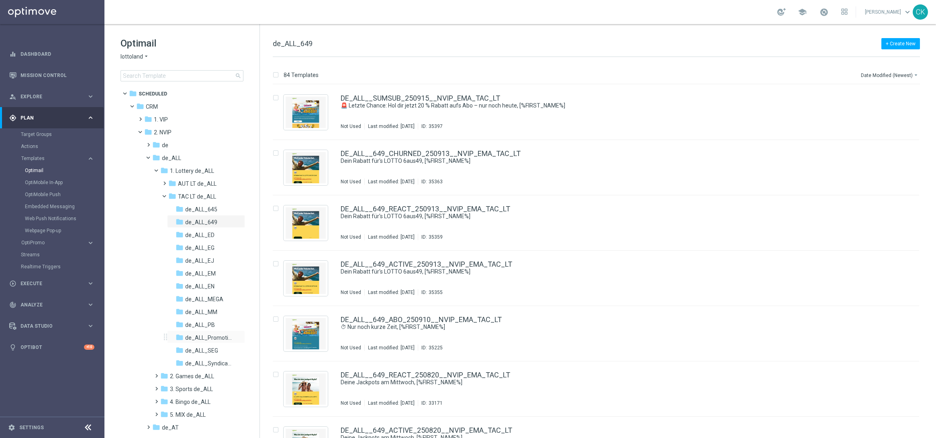
click at [205, 333] on div "folder de_ALL_Promotions more_vert" at bounding box center [206, 337] width 78 height 13
click at [192, 336] on span "de_ALL_Promotions" at bounding box center [208, 337] width 47 height 7
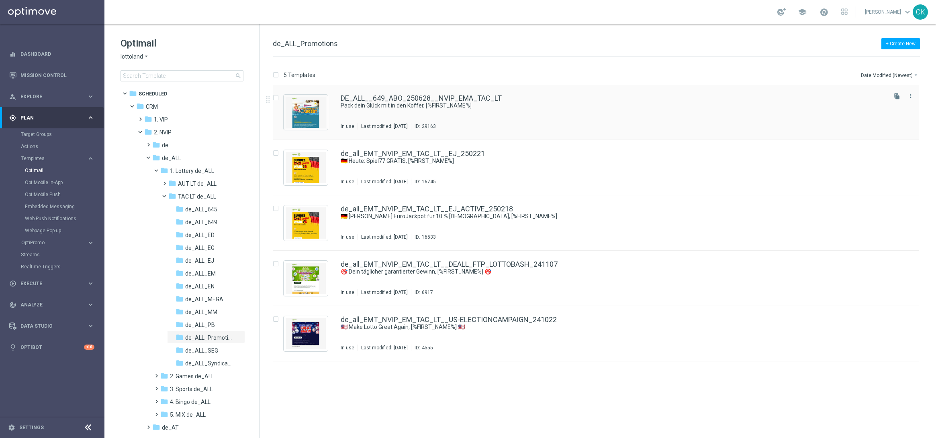
click at [276, 97] on input "Press SPACE to select this row." at bounding box center [275, 98] width 5 height 5
checkbox input "true"
click at [836, 72] on p "Move" at bounding box center [834, 75] width 12 height 6
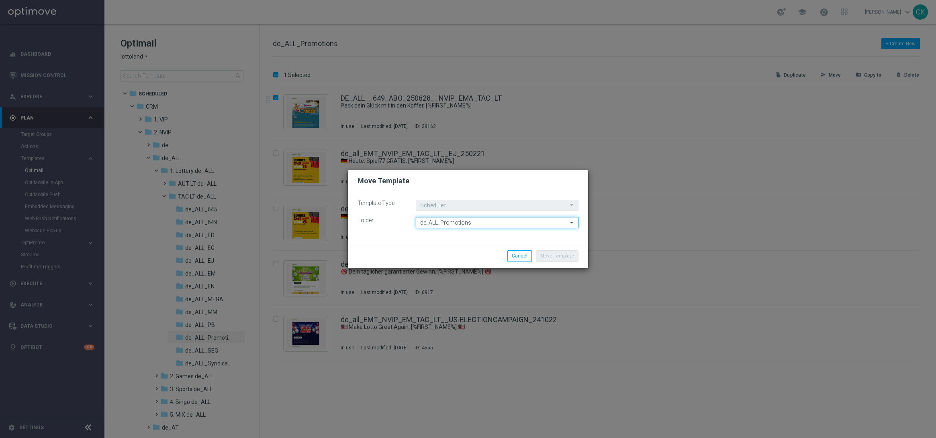
click at [542, 222] on input "de_ALL_Promotions" at bounding box center [497, 222] width 163 height 11
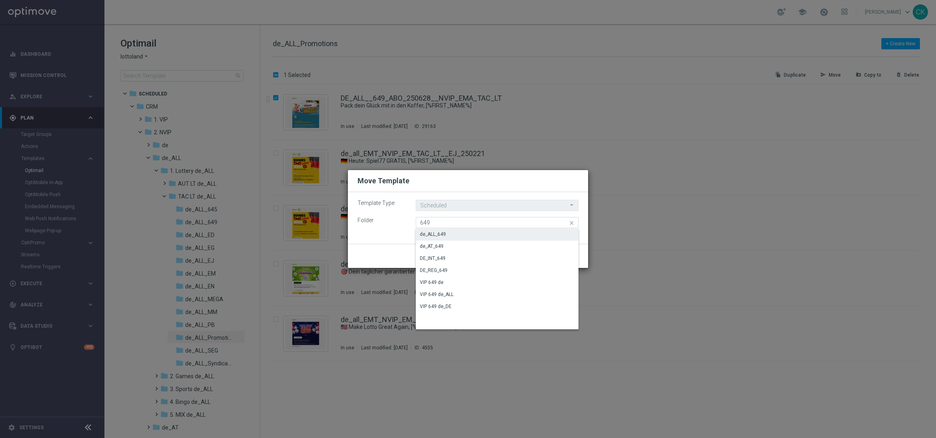
click at [450, 232] on div "de_ALL_649" at bounding box center [497, 234] width 163 height 11
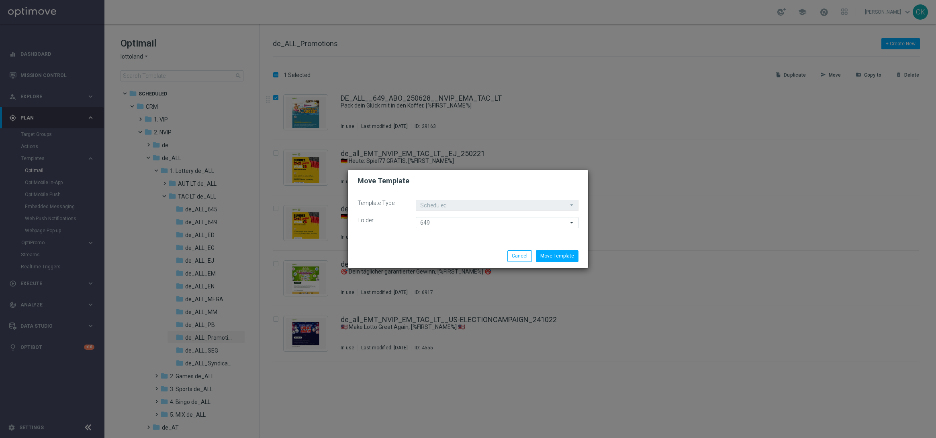
type input "de_ALL_649"
click at [563, 255] on button "Move Template" at bounding box center [557, 256] width 43 height 11
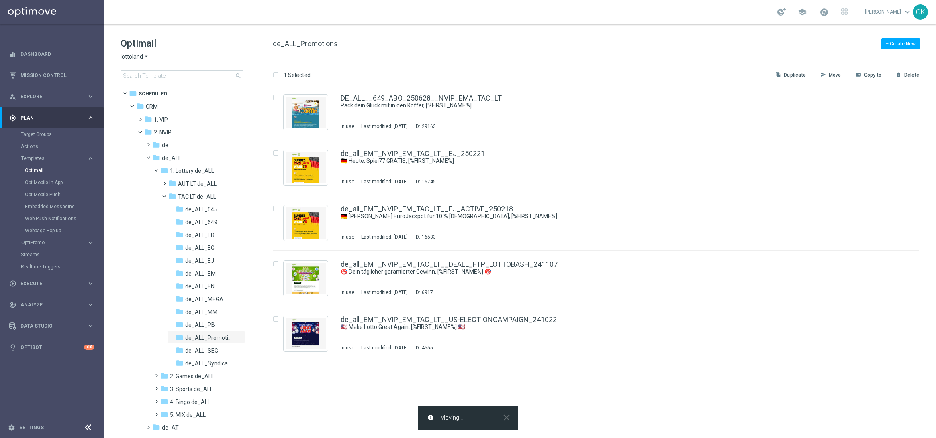
checkbox input "false"
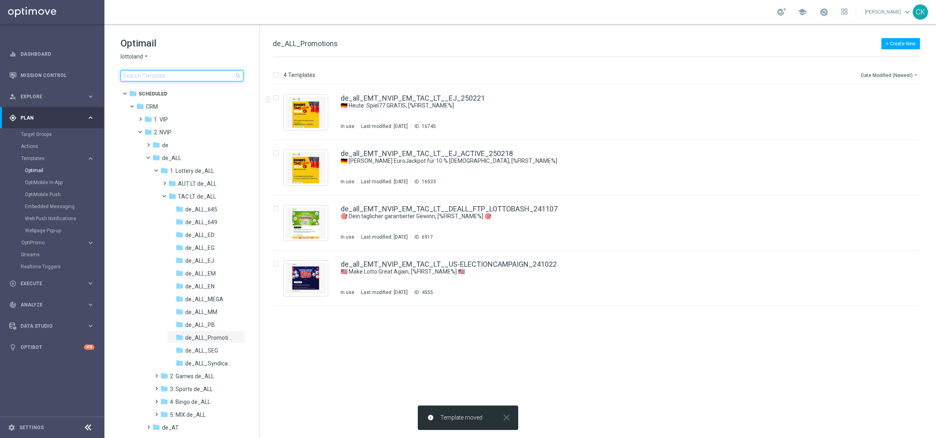
click at [167, 78] on input at bounding box center [181, 75] width 123 height 11
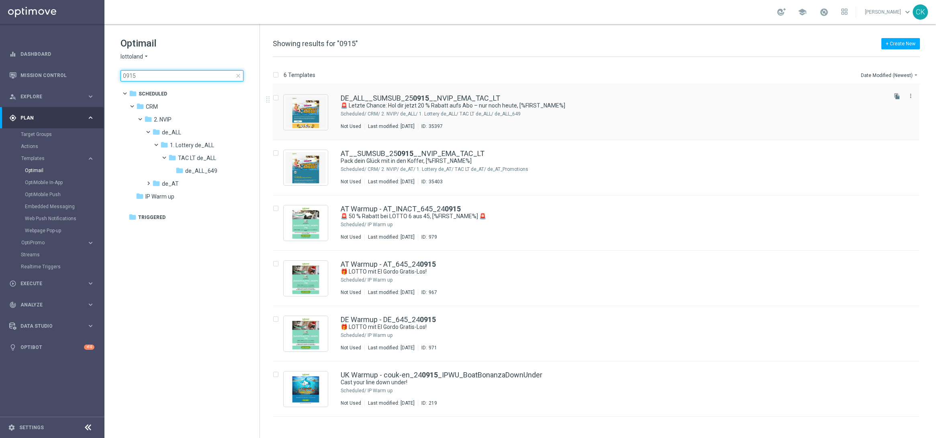
type input "0915"
click at [278, 98] on input "Press SPACE to select this row." at bounding box center [275, 98] width 5 height 5
checkbox input "true"
click at [832, 73] on p "Move" at bounding box center [834, 75] width 12 height 6
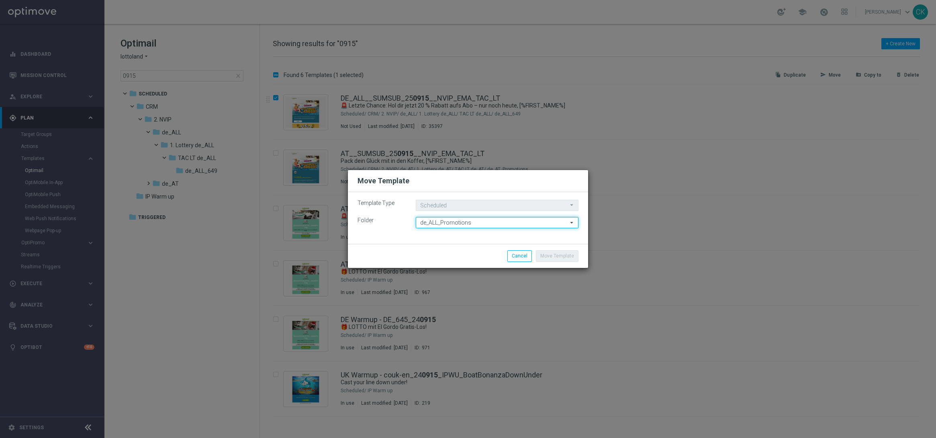
click at [563, 223] on input "de_ALL_Promotions" at bounding box center [497, 222] width 163 height 11
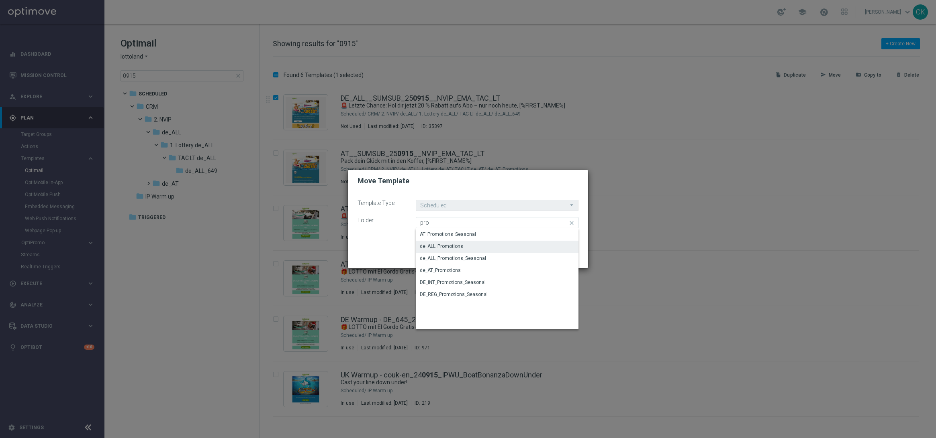
click at [479, 247] on div "de_ALL_Promotions" at bounding box center [497, 246] width 163 height 11
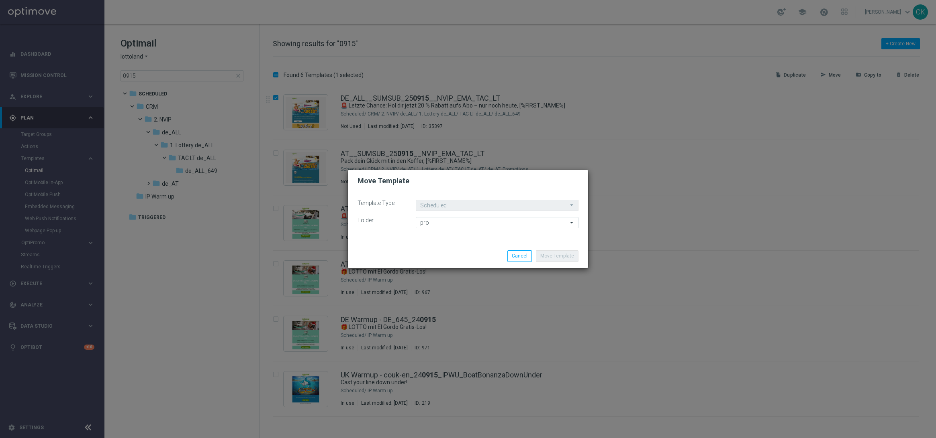
type input "de_ALL_Promotions"
click at [593, 160] on modal-container "Move Template Template Type Scheduled Scheduled arrow_drop_down Drag here to se…" at bounding box center [468, 219] width 936 height 438
click at [513, 258] on button "Cancel" at bounding box center [519, 256] width 24 height 11
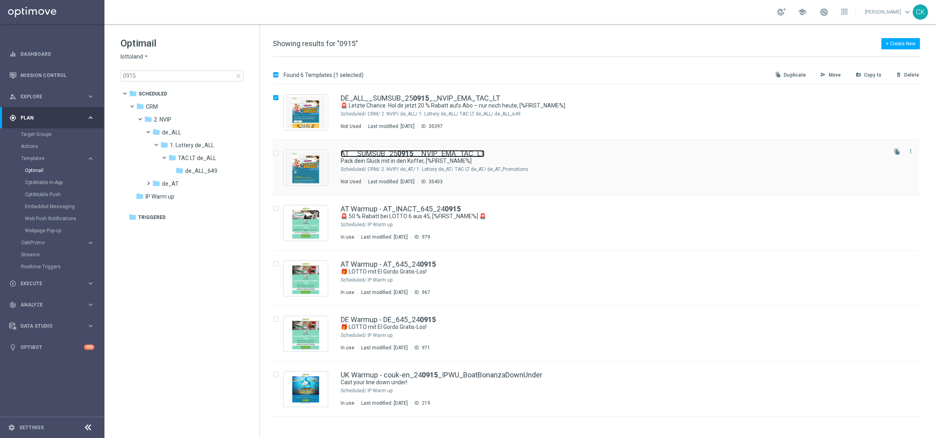
click at [390, 151] on link "AT__SUMSUB_25 0915 __NVIP_EMA_TAC_LT" at bounding box center [412, 153] width 144 height 7
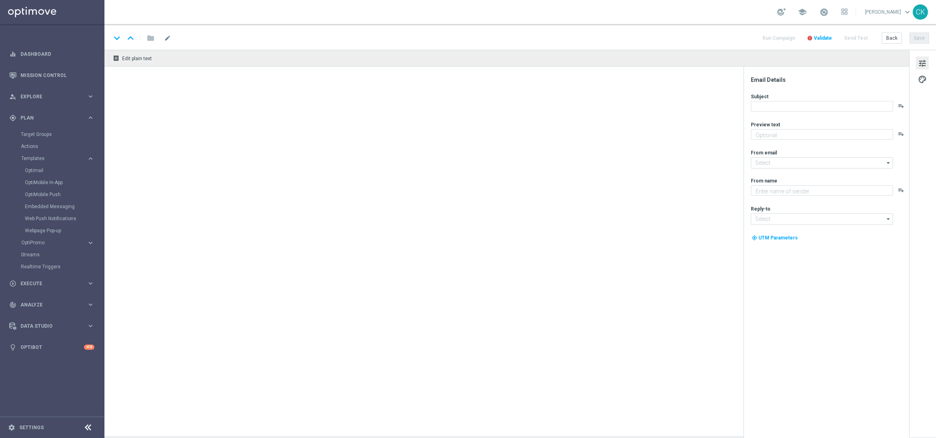
type textarea "Urlaubs-Abo für LOTTO 6aus49 mit 20 % Rabatt"
type textarea "Lottoland"
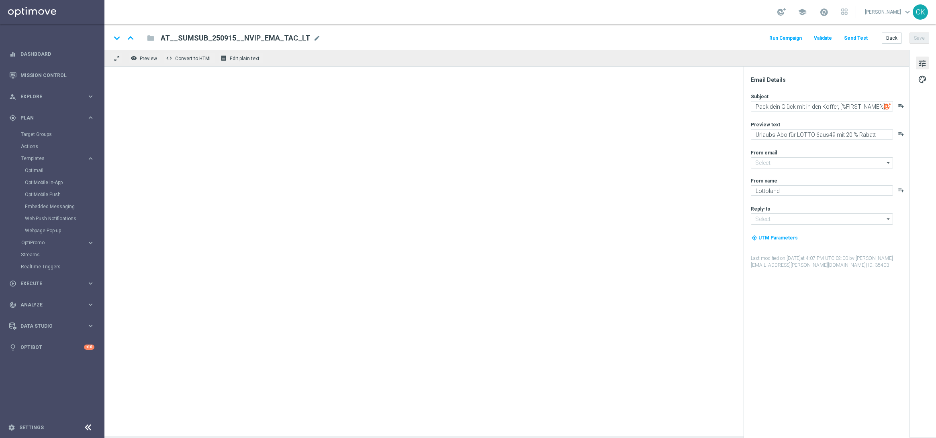
type input "[EMAIL_ADDRESS][DOMAIN_NAME]"
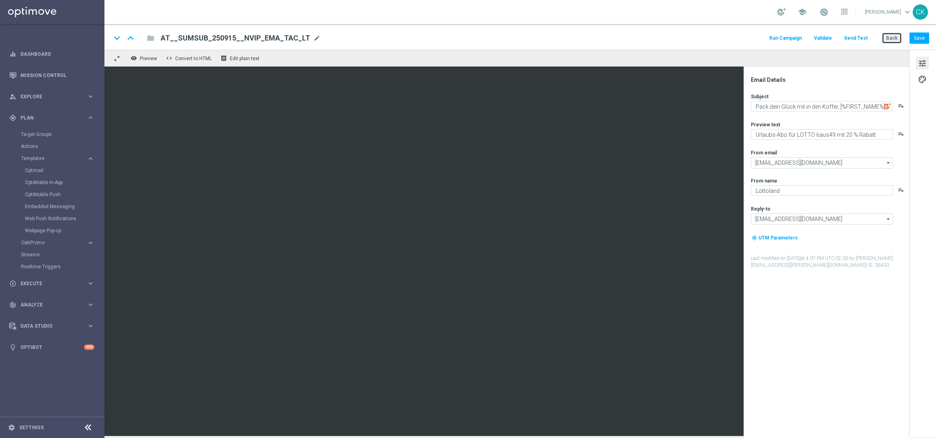
click at [896, 37] on button "Back" at bounding box center [891, 38] width 20 height 11
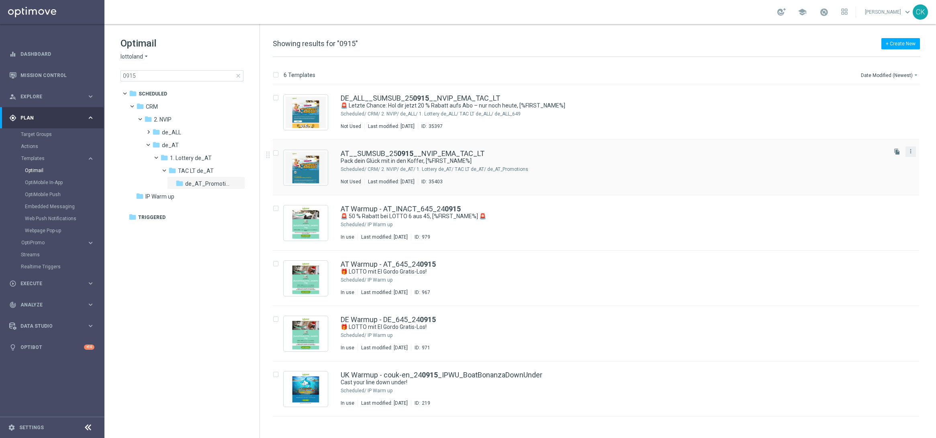
click at [914, 152] on button "more_vert" at bounding box center [910, 152] width 8 height 10
click at [868, 182] on div "Delete" at bounding box center [878, 183] width 49 height 6
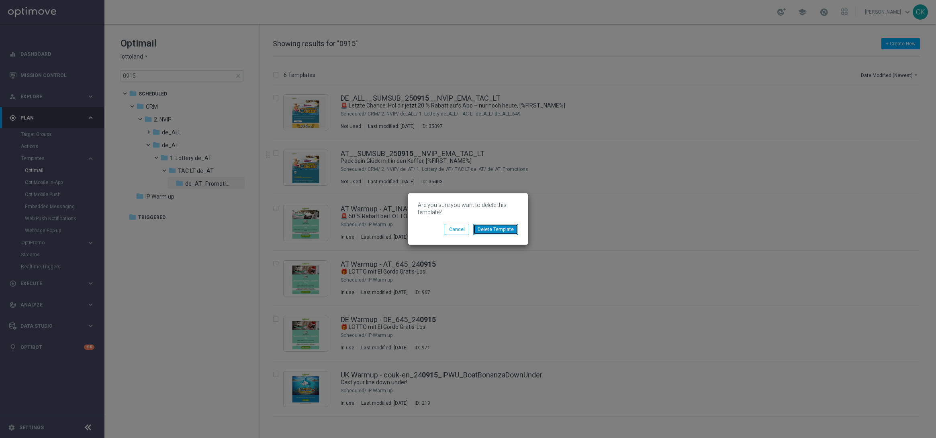
click at [490, 230] on button "Delete Template" at bounding box center [495, 229] width 45 height 11
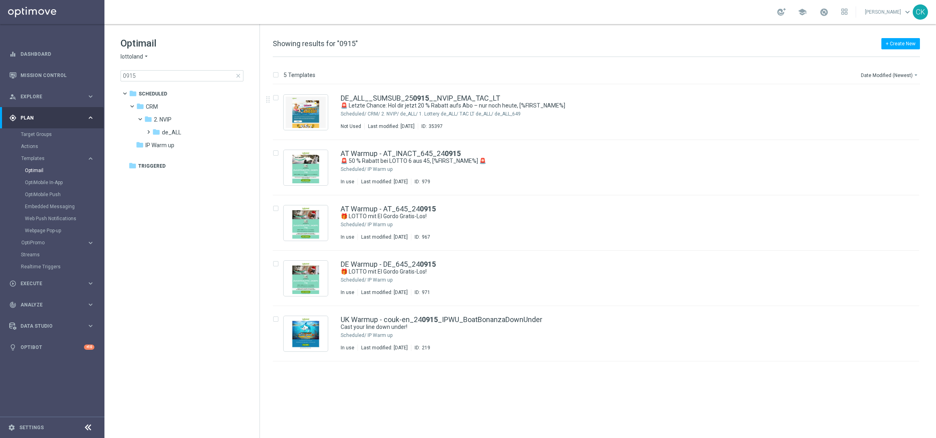
click at [239, 75] on span "close" at bounding box center [238, 76] width 6 height 6
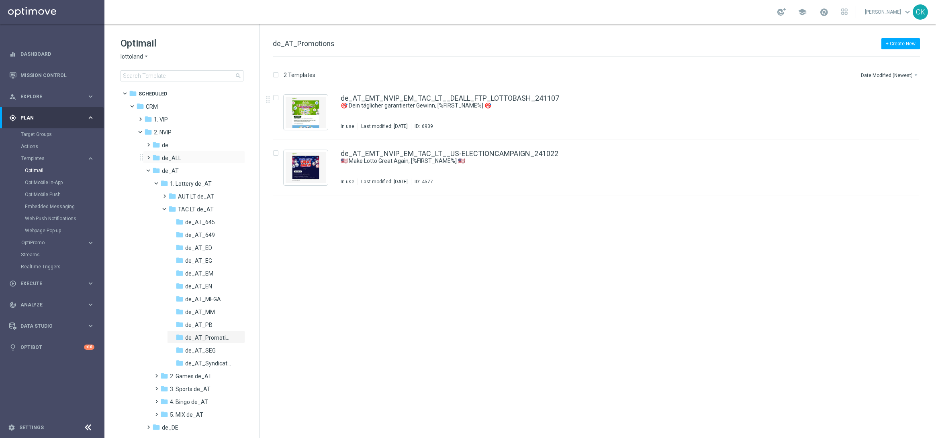
click at [149, 155] on span at bounding box center [147, 154] width 4 height 3
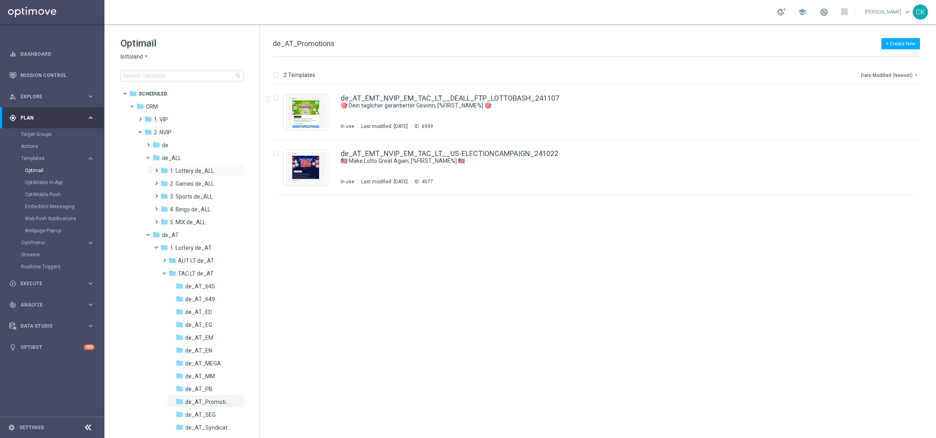
click at [157, 169] on span at bounding box center [155, 166] width 4 height 3
click at [196, 193] on span "TAC LT de_ALL" at bounding box center [197, 196] width 38 height 7
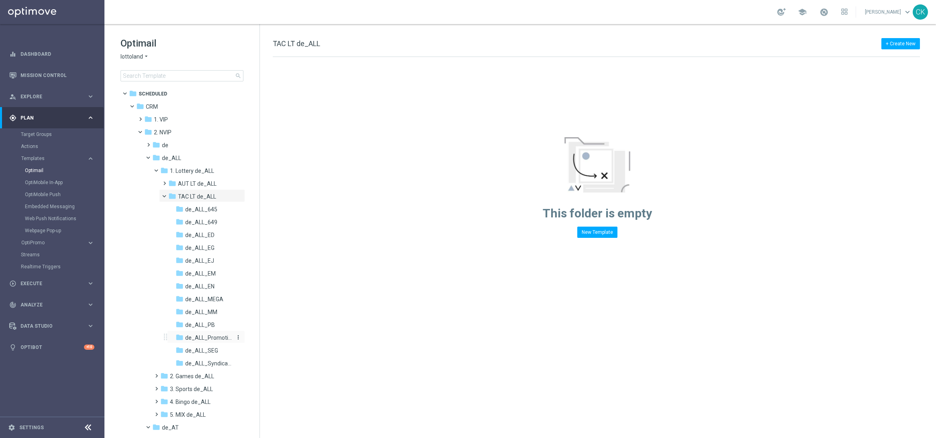
click at [214, 335] on span "de_ALL_Promotions" at bounding box center [208, 337] width 47 height 7
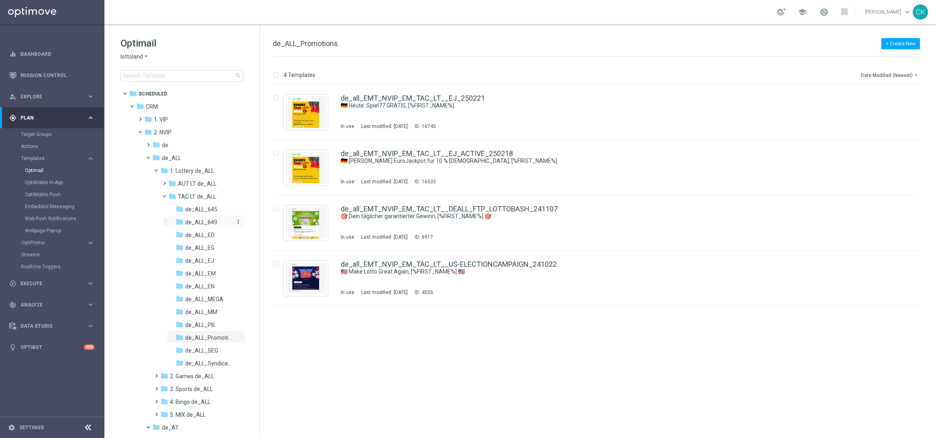
click at [199, 220] on span "de_ALL_649" at bounding box center [201, 222] width 32 height 7
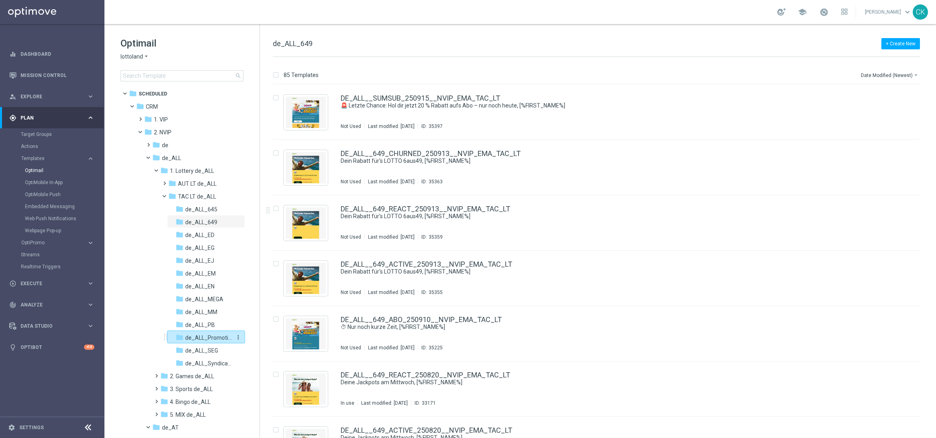
click at [200, 337] on span "de_ALL_Promotions" at bounding box center [208, 337] width 47 height 7
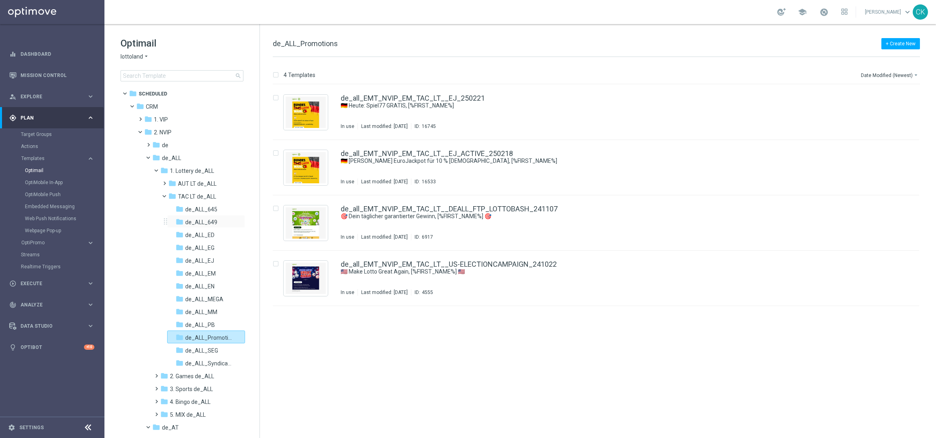
click at [196, 216] on div "folder de_ALL_649 more_vert" at bounding box center [206, 221] width 78 height 13
click at [212, 218] on div "folder de_ALL_649" at bounding box center [204, 222] width 59 height 9
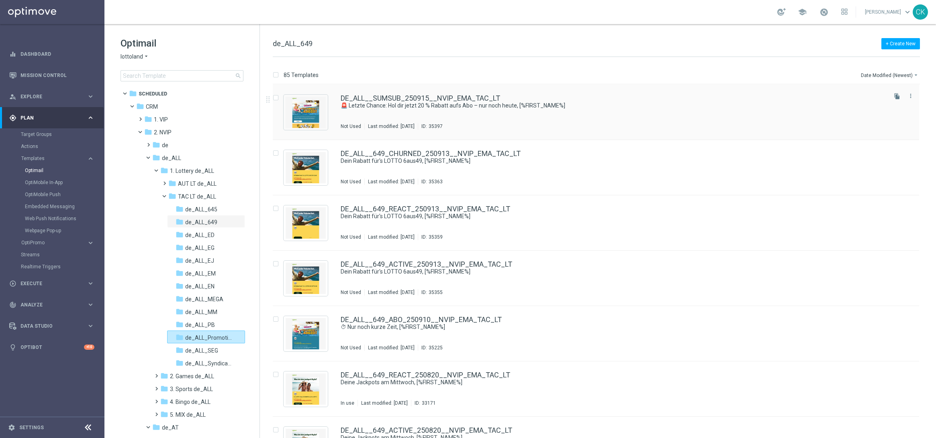
click at [276, 96] on input "Press SPACE to select this row." at bounding box center [275, 98] width 5 height 5
checkbox input "true"
click at [871, 73] on p "Copy to" at bounding box center [872, 75] width 17 height 6
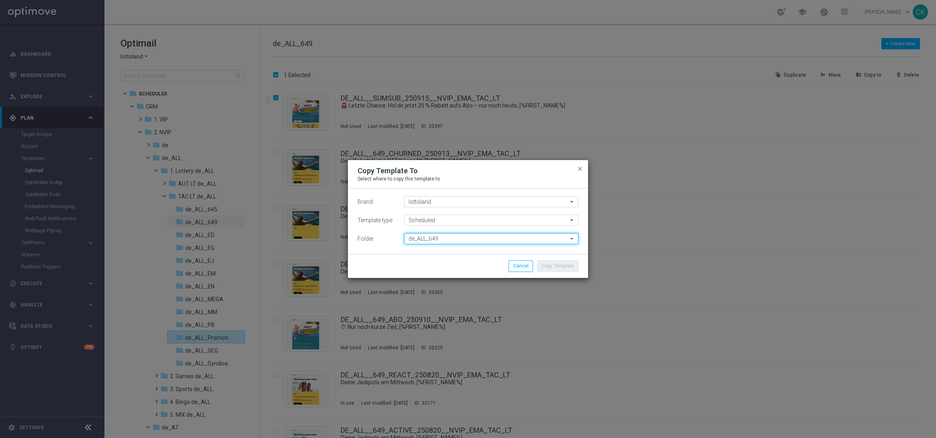
click at [451, 236] on input "de_ALL_649" at bounding box center [491, 238] width 174 height 11
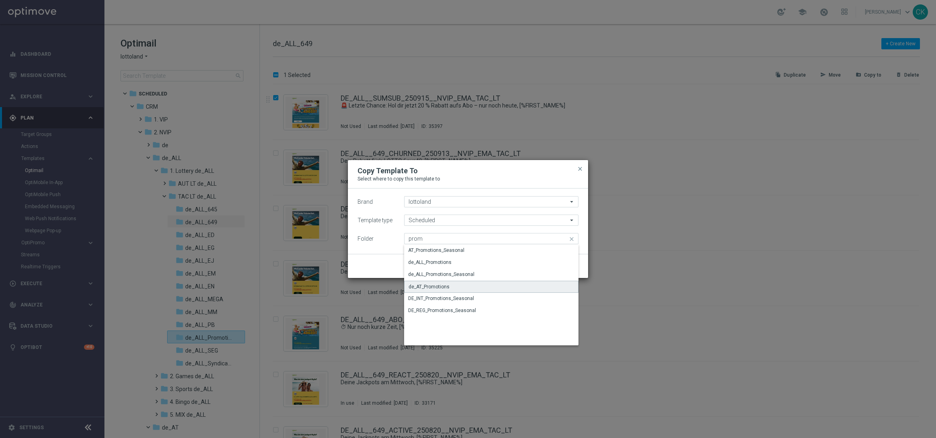
click at [436, 283] on div "de_AT_Promotions" at bounding box center [428, 286] width 41 height 7
type input "de_AT_Promotions"
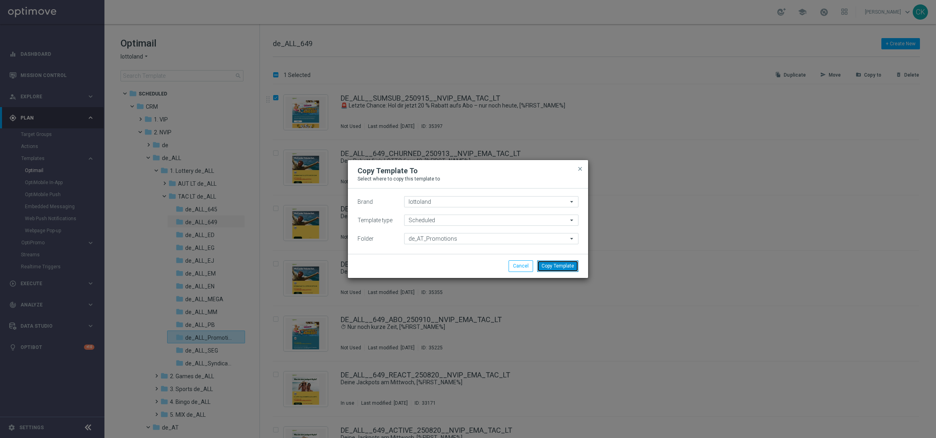
click at [572, 266] on button "Copy Template" at bounding box center [557, 266] width 41 height 11
checkbox input "false"
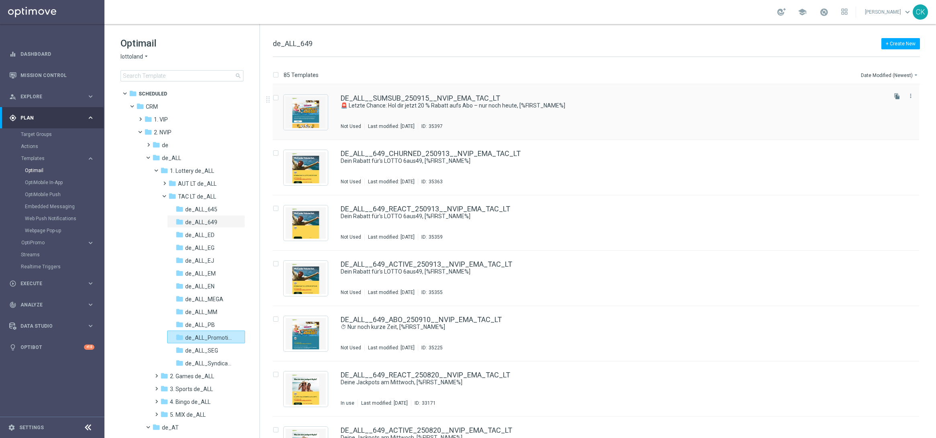
click at [275, 97] on input "Press SPACE to select this row." at bounding box center [275, 98] width 5 height 5
checkbox input "true"
click at [836, 74] on p "Move" at bounding box center [834, 75] width 12 height 6
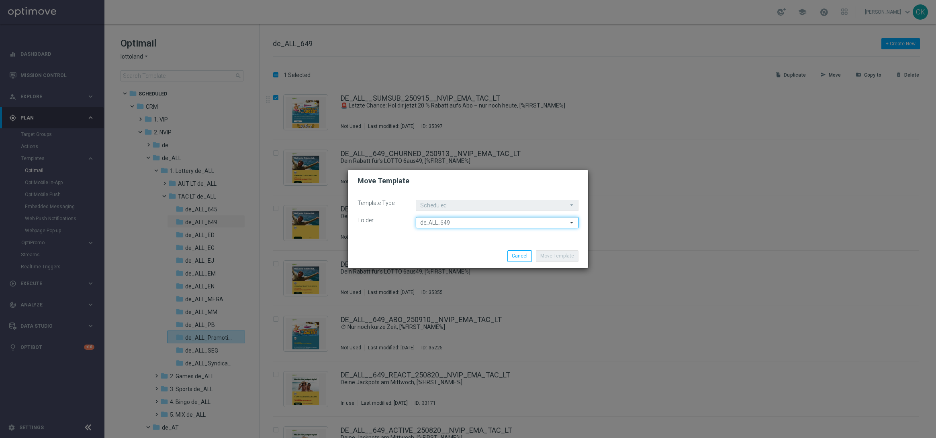
click at [462, 223] on input "de_ALL_649" at bounding box center [497, 222] width 163 height 11
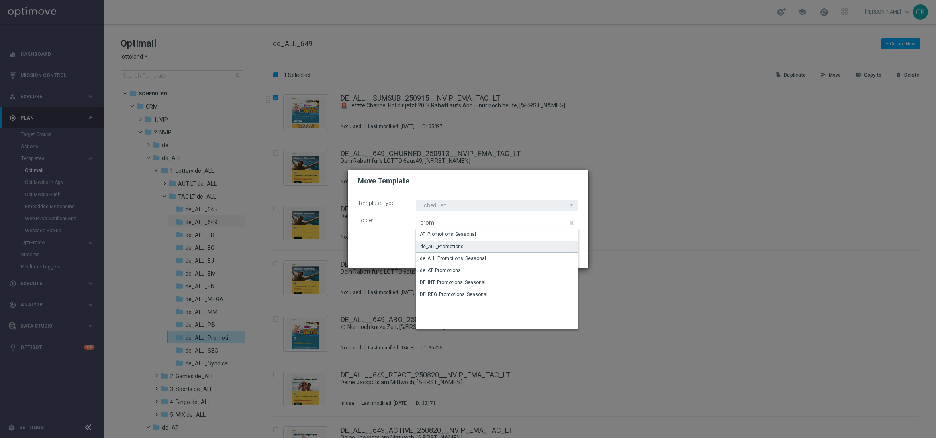
click at [451, 244] on div "de_ALL_Promotions" at bounding box center [441, 246] width 43 height 7
type input "de_ALL_Promotions"
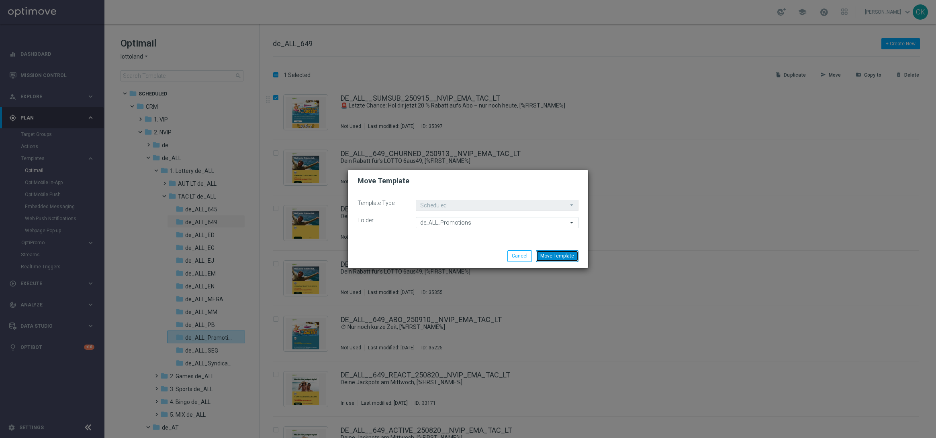
click at [564, 259] on button "Move Template" at bounding box center [557, 256] width 43 height 11
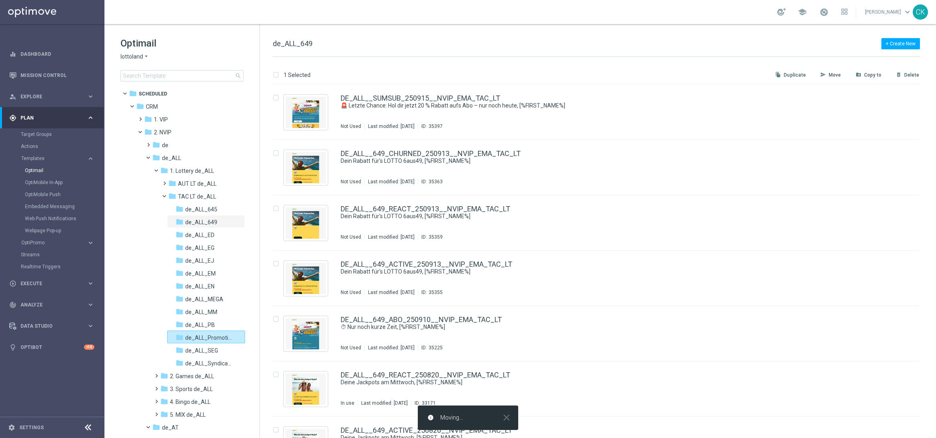
checkbox input "false"
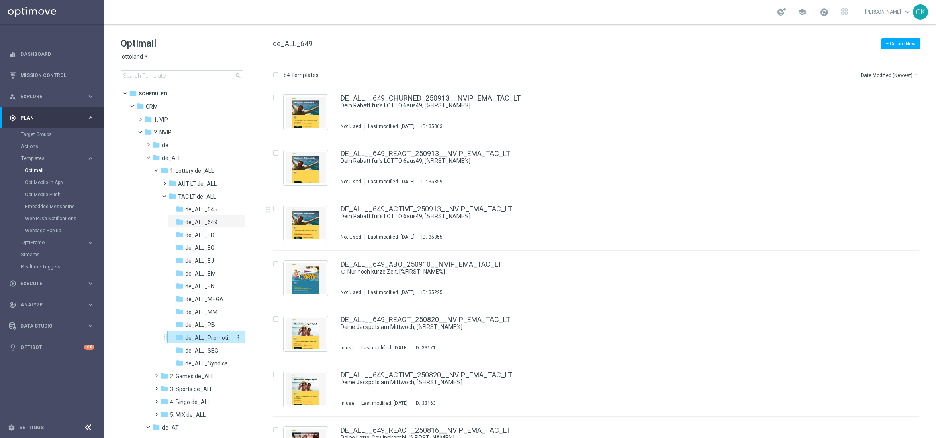
click at [201, 335] on span "de_ALL_Promotions" at bounding box center [208, 337] width 47 height 7
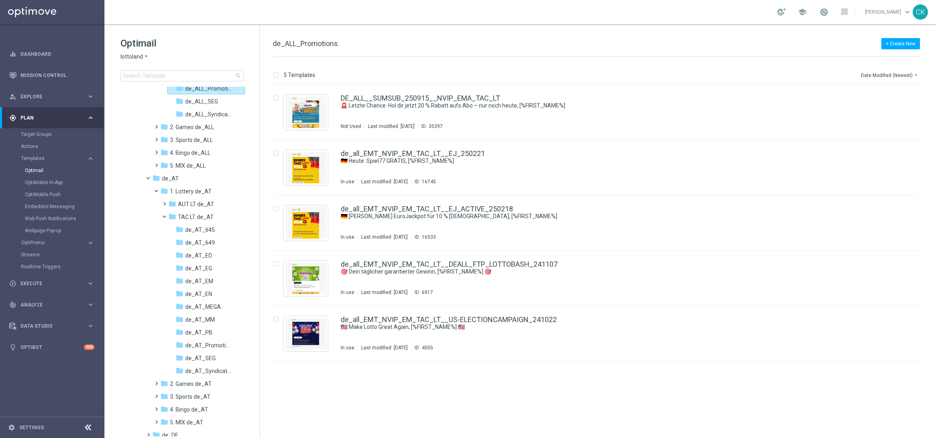
scroll to position [251, 0]
click at [201, 342] on span "de_AT_Promotions" at bounding box center [208, 343] width 47 height 7
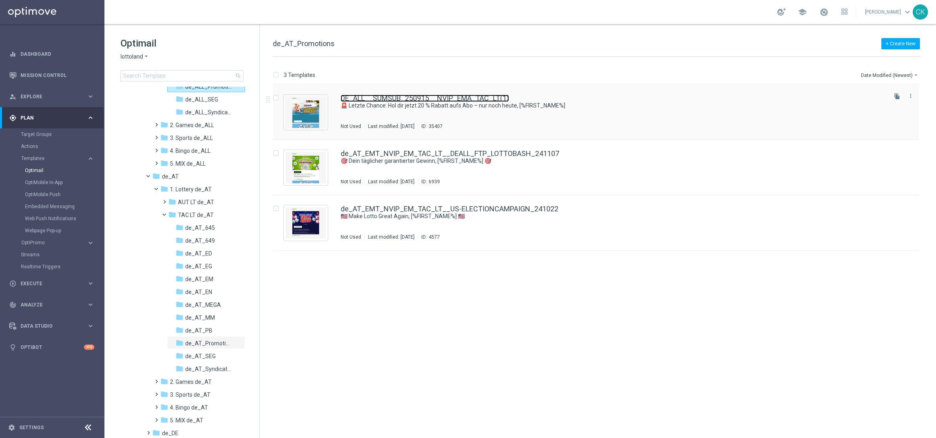
click at [423, 99] on link "DE_ALL__SUMSUB_250915__NVIP_EMA_TAC_LT(1)" at bounding box center [424, 98] width 168 height 7
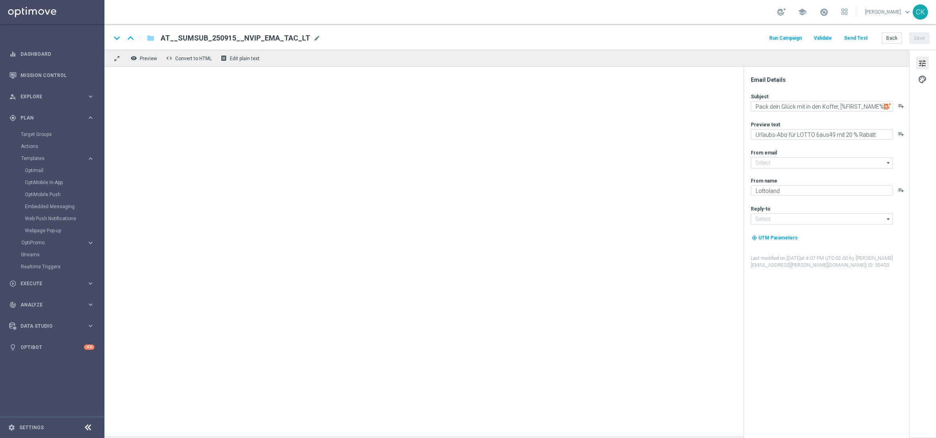
type input "[EMAIL_ADDRESS][DOMAIN_NAME]"
type textarea "🚨 Letzte Chance: Hol dir jetzt 20 % Rabatt aufs Abo – nur noch heute, [%FIRST_N…"
type textarea "Dein [PERSON_NAME]-Rabatt auf's [GEOGRAPHIC_DATA]."
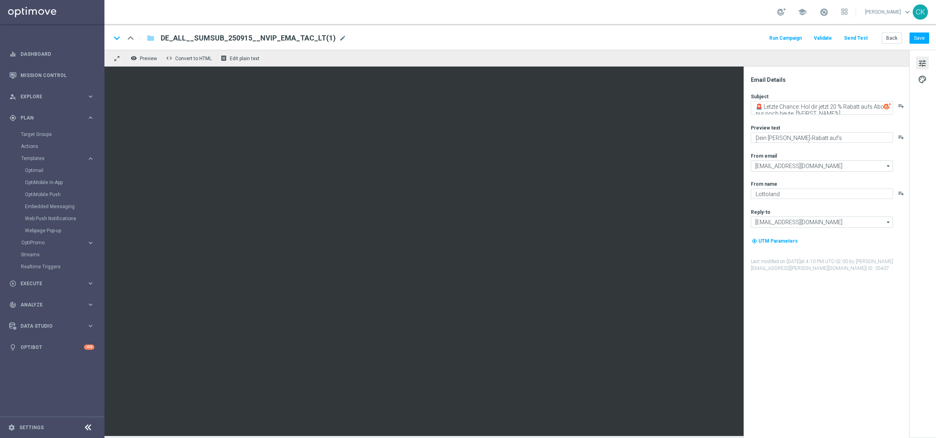
click at [304, 38] on span "DE_ALL__SUMSUB_250915__NVIP_EMA_TAC_LT(1)" at bounding box center [248, 38] width 175 height 10
click at [290, 38] on input "DE_ALL__SUMSUB_250915__NVIP_EMA_TAC_LT(1)" at bounding box center [260, 38] width 199 height 10
paste input "AT__SUMSUB_250915__NVIP_EMA_TAC_LT"
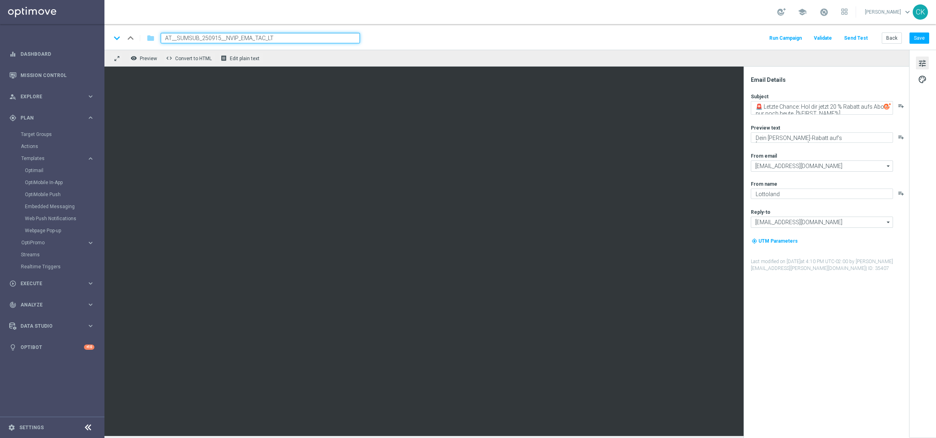
type input "AT__SUMSUB_250915__NVIP_EMA_TAC_LT"
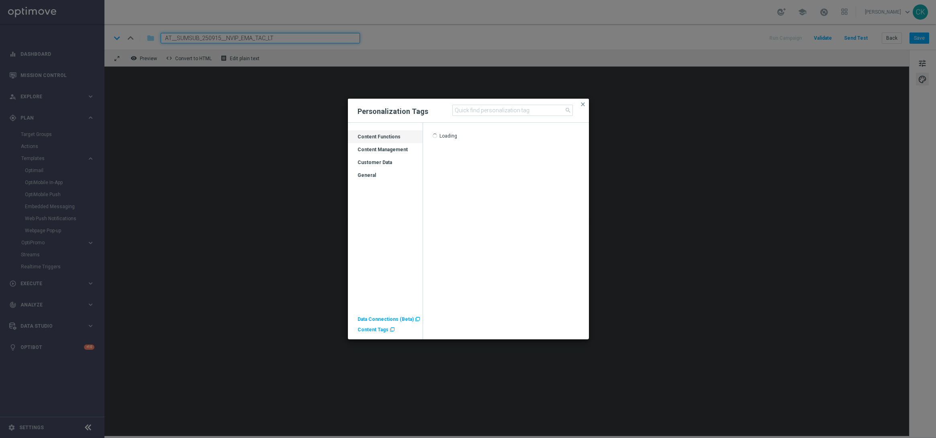
click at [373, 328] on span "Content Tags" at bounding box center [372, 330] width 31 height 6
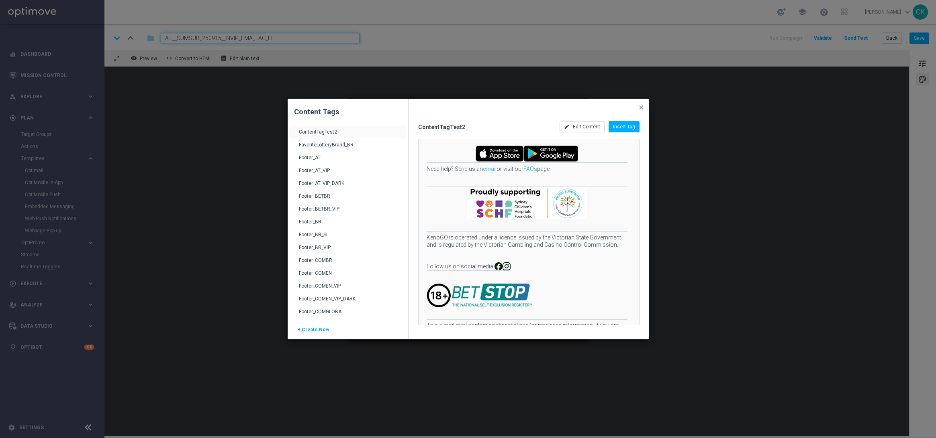
click at [319, 158] on div "Footer_AT" at bounding box center [349, 161] width 100 height 13
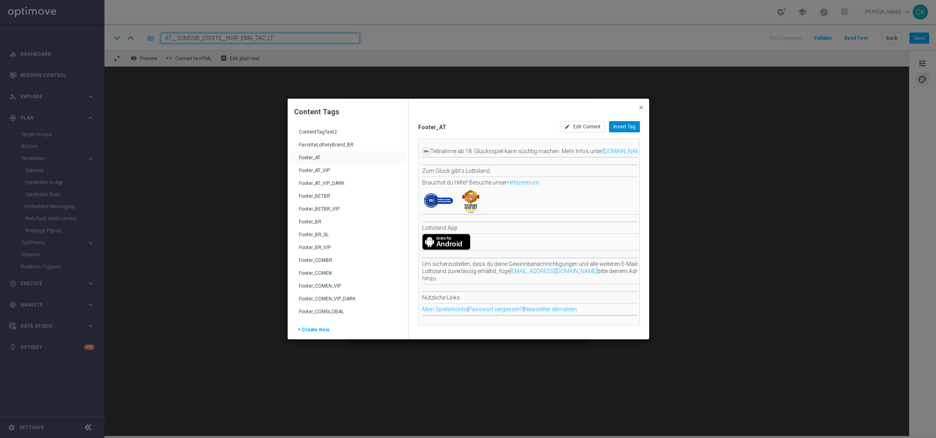
click at [626, 126] on span "Insert Tag" at bounding box center [624, 127] width 22 height 6
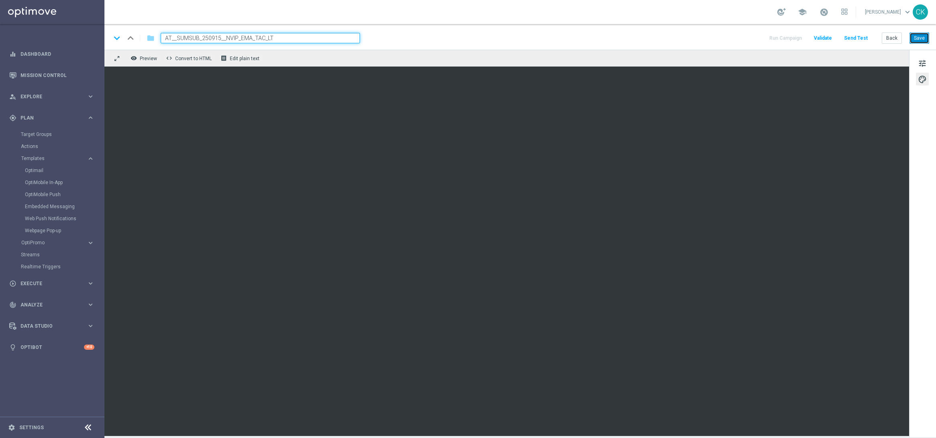
click at [917, 36] on button "Save" at bounding box center [919, 38] width 20 height 11
click at [863, 35] on button "Send Test" at bounding box center [855, 38] width 26 height 11
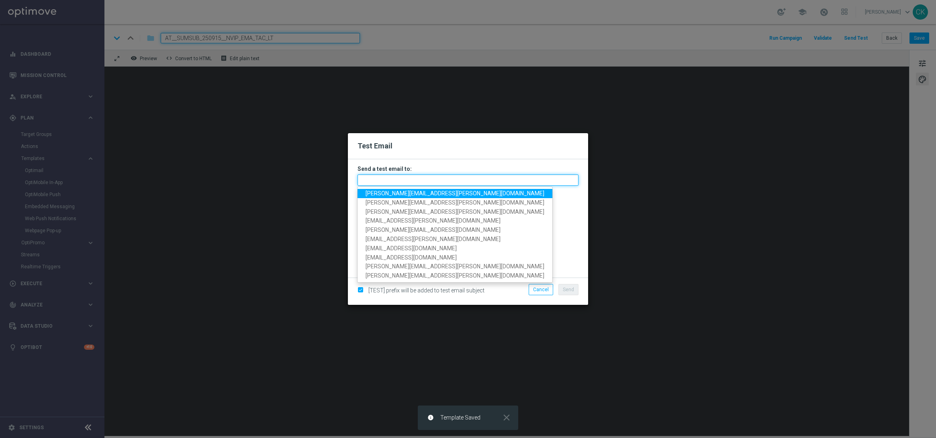
click at [490, 175] on input "text" at bounding box center [467, 180] width 221 height 11
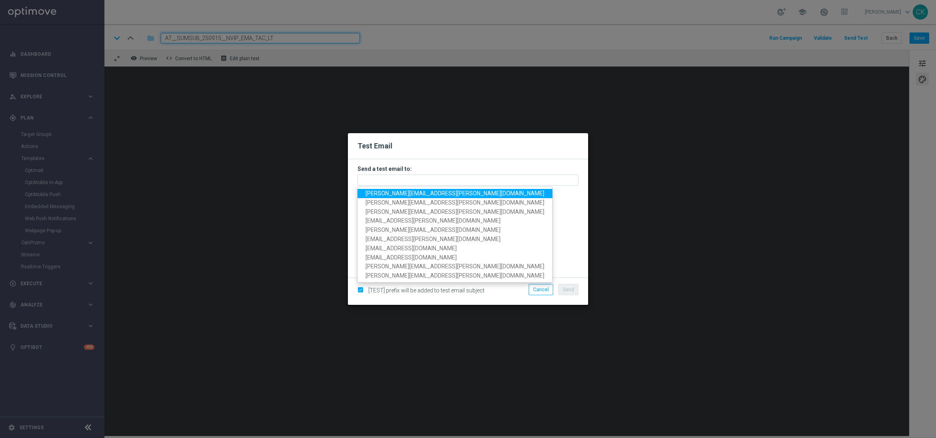
click at [439, 189] on link "[PERSON_NAME][EMAIL_ADDRESS][PERSON_NAME][DOMAIN_NAME]" at bounding box center [454, 193] width 195 height 9
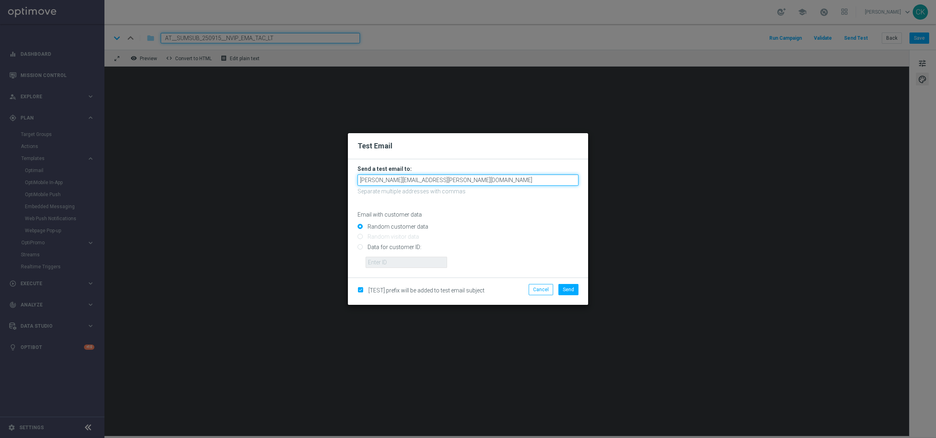
click at [474, 180] on input "[PERSON_NAME][EMAIL_ADDRESS][PERSON_NAME][DOMAIN_NAME]" at bounding box center [467, 180] width 221 height 11
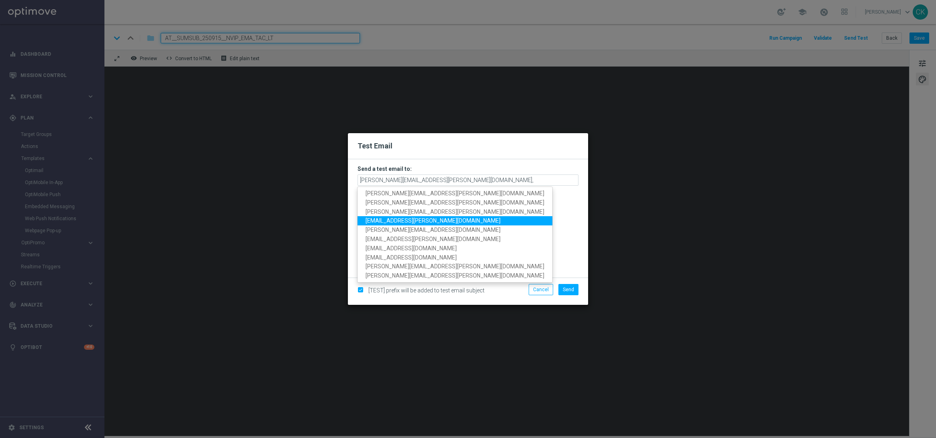
click at [398, 221] on span "[EMAIL_ADDRESS][PERSON_NAME][DOMAIN_NAME]" at bounding box center [432, 221] width 135 height 6
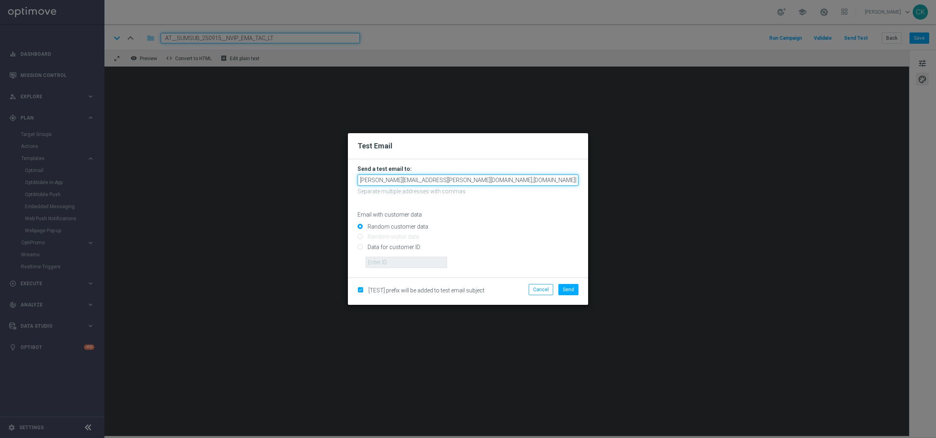
click at [545, 181] on input "[PERSON_NAME][EMAIL_ADDRESS][PERSON_NAME][DOMAIN_NAME],[DOMAIN_NAME][EMAIL_ADDR…" at bounding box center [467, 180] width 221 height 11
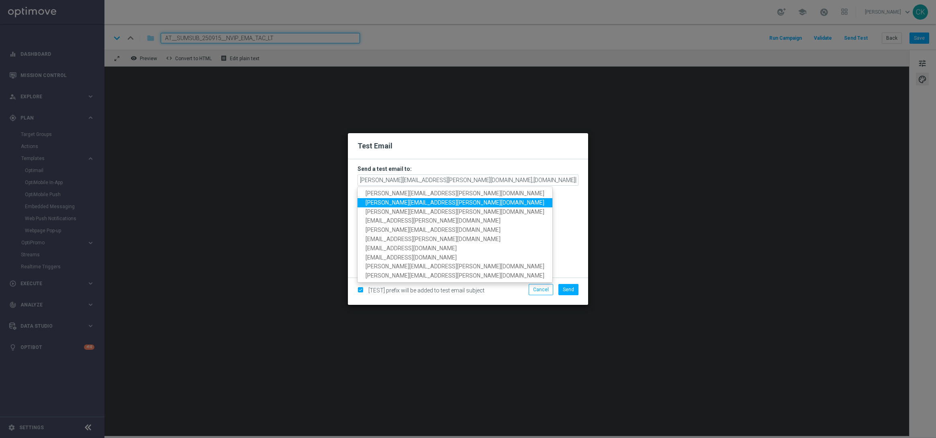
click at [415, 204] on span "[PERSON_NAME][EMAIL_ADDRESS][PERSON_NAME][DOMAIN_NAME]" at bounding box center [454, 203] width 179 height 6
type input "[EMAIL_ADDRESS][PERSON_NAME][DOMAIN_NAME],[DOMAIN_NAME][EMAIL_ADDRESS][PERSON_N…"
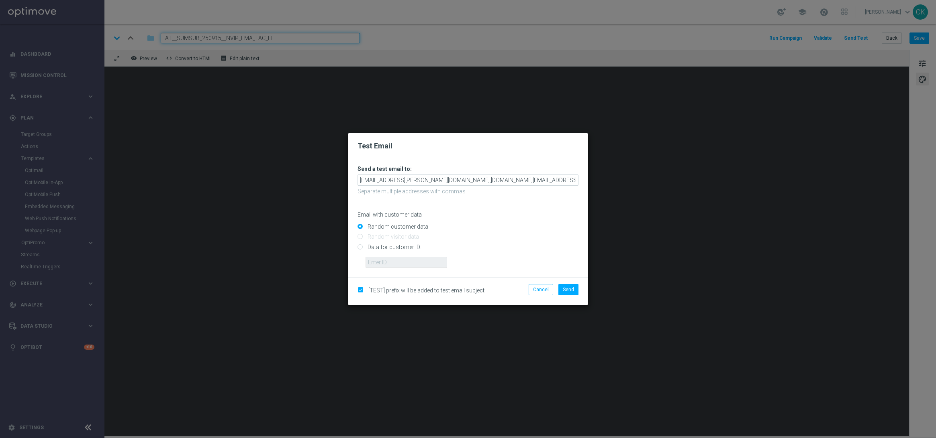
click at [391, 245] on input "Data for customer ID:" at bounding box center [467, 250] width 221 height 11
radio input "true"
click at [391, 259] on input "text" at bounding box center [406, 262] width 82 height 11
type input "14586067"
click at [577, 289] on button "Send" at bounding box center [568, 289] width 20 height 11
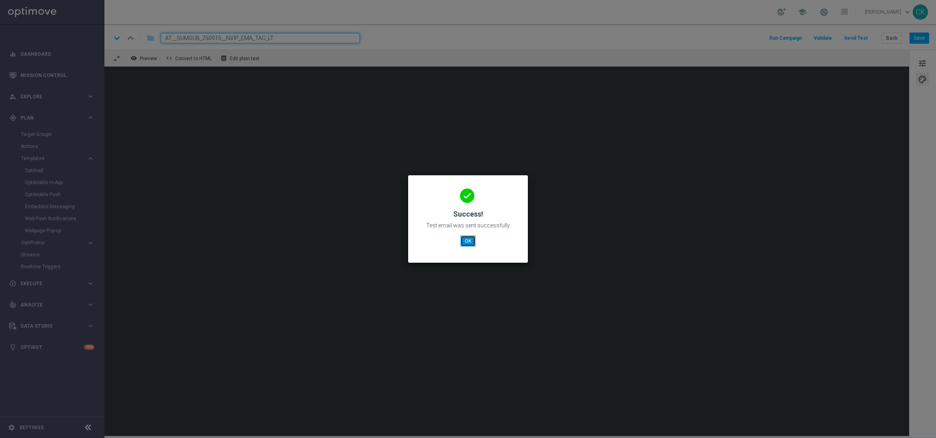
click at [469, 240] on button "OK" at bounding box center [467, 241] width 15 height 11
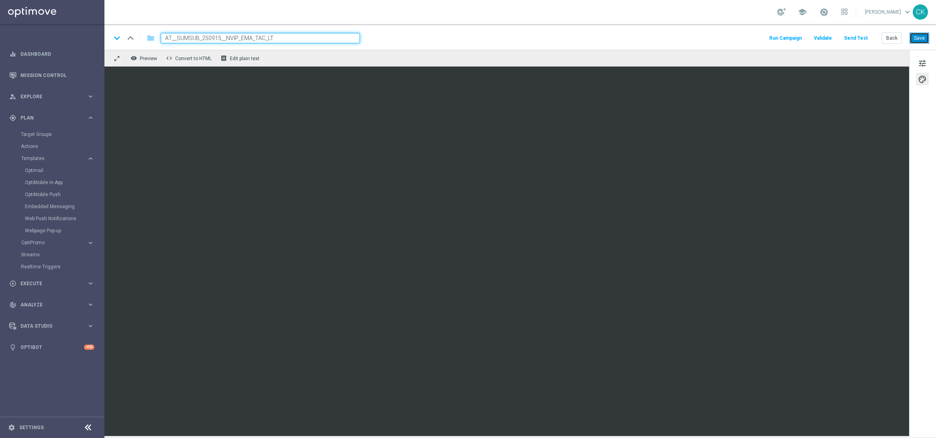
click at [923, 40] on button "Save" at bounding box center [919, 38] width 20 height 11
click at [913, 37] on button "Save" at bounding box center [919, 38] width 20 height 11
click at [891, 41] on button "Back" at bounding box center [891, 38] width 20 height 11
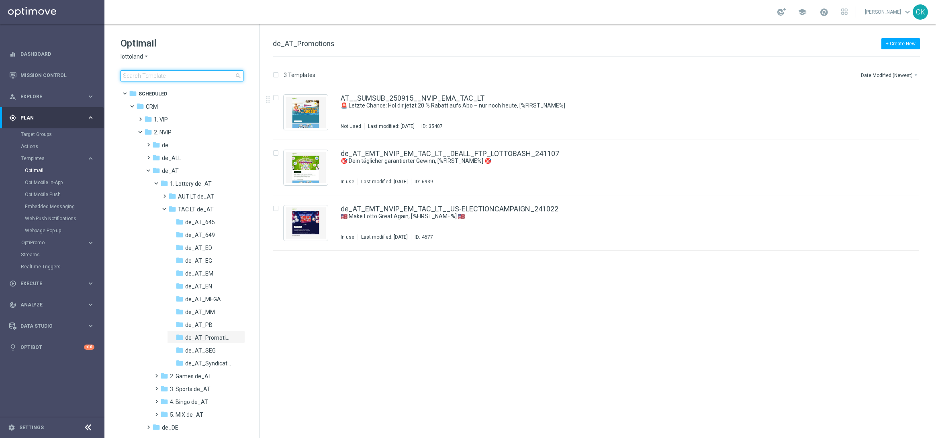
click at [178, 75] on input at bounding box center [181, 75] width 123 height 11
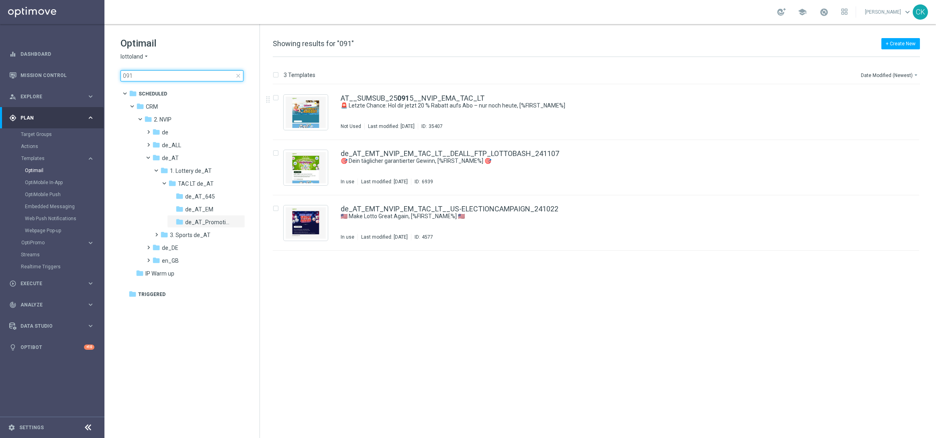
type input "0915"
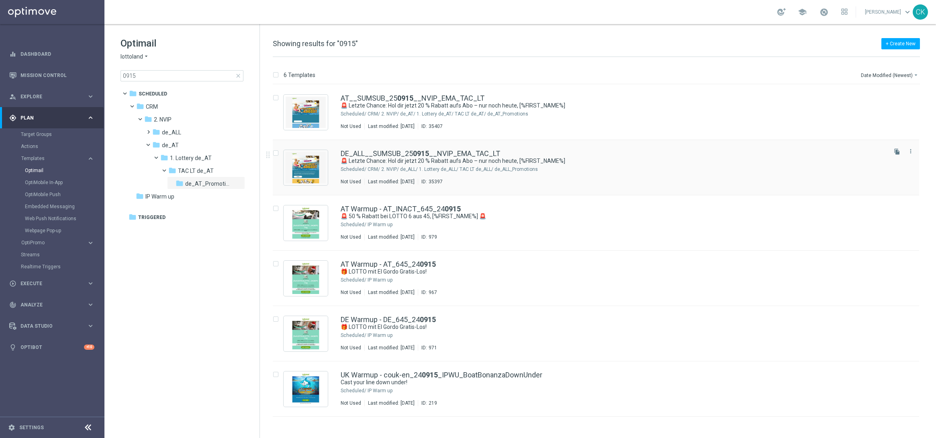
click at [407, 149] on div "DE_ALL__SUMSUB_25 0915 __NVIP_EMA_TAC_LT 🚨 Letzte Chance: Hol dir jetzt 20 % Ra…" at bounding box center [596, 167] width 646 height 55
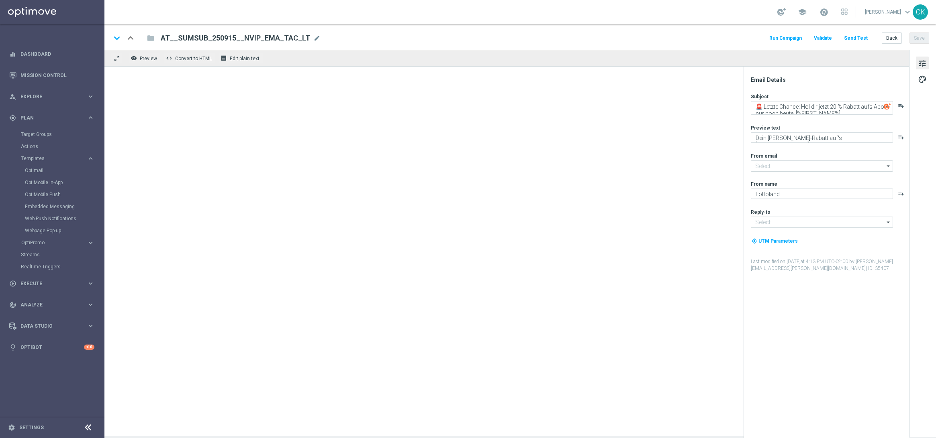
type input "[EMAIL_ADDRESS][DOMAIN_NAME]"
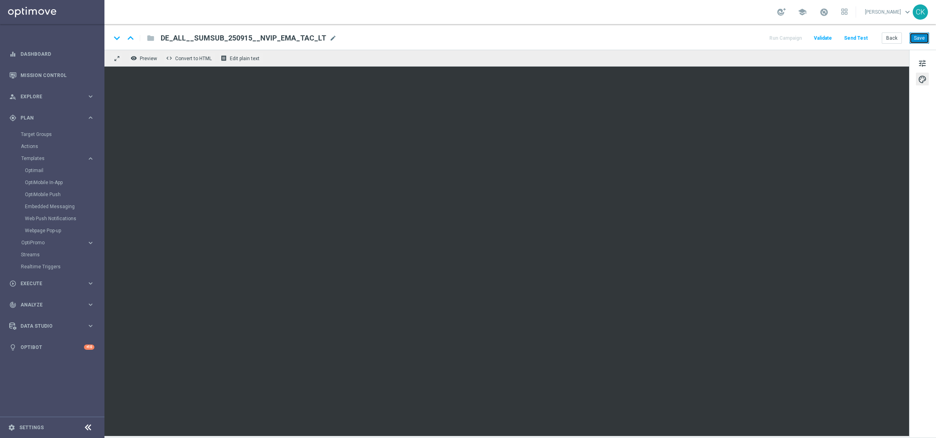
click at [919, 35] on button "Save" at bounding box center [919, 38] width 20 height 11
click at [924, 39] on button "Save" at bounding box center [919, 38] width 20 height 11
click at [858, 40] on button "Send Test" at bounding box center [855, 38] width 26 height 11
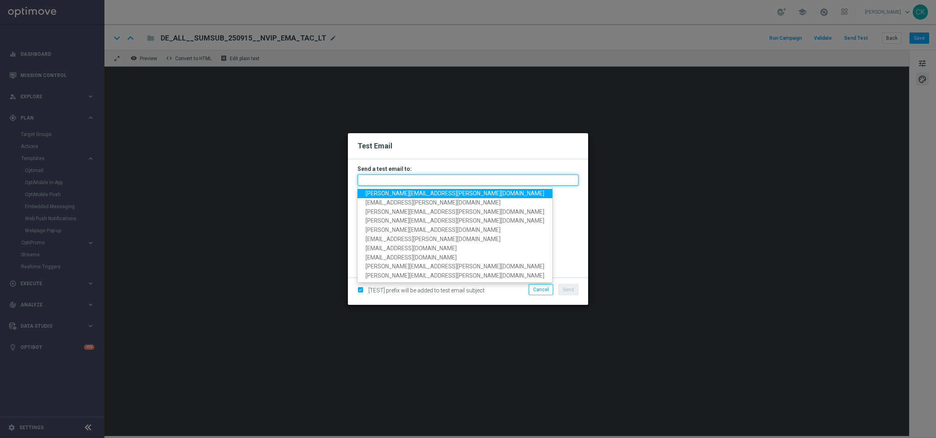
click at [382, 183] on input "text" at bounding box center [467, 180] width 221 height 11
click at [412, 192] on span "[PERSON_NAME][EMAIL_ADDRESS][PERSON_NAME][DOMAIN_NAME]" at bounding box center [454, 193] width 179 height 6
type input "[PERSON_NAME][EMAIL_ADDRESS][PERSON_NAME][DOMAIN_NAME]"
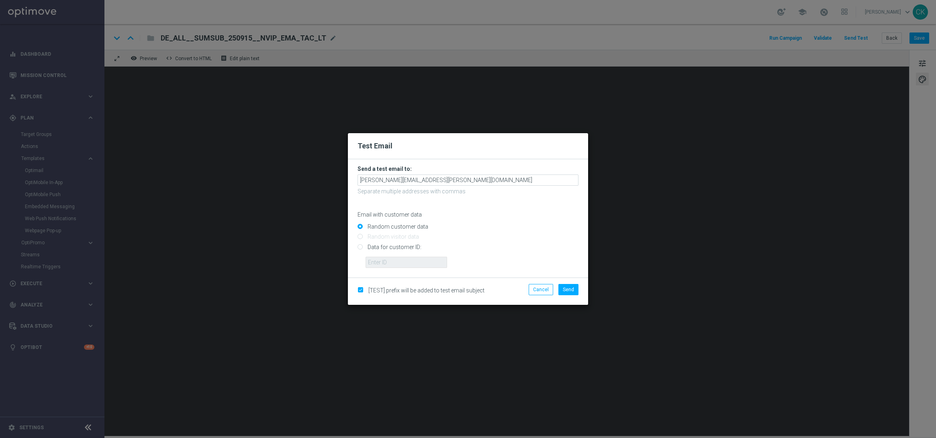
click at [397, 246] on input "Data for customer ID:" at bounding box center [467, 250] width 221 height 11
radio input "true"
click at [396, 260] on input "text" at bounding box center [406, 262] width 82 height 11
type input "14586067"
click at [569, 291] on span "Send" at bounding box center [568, 290] width 11 height 6
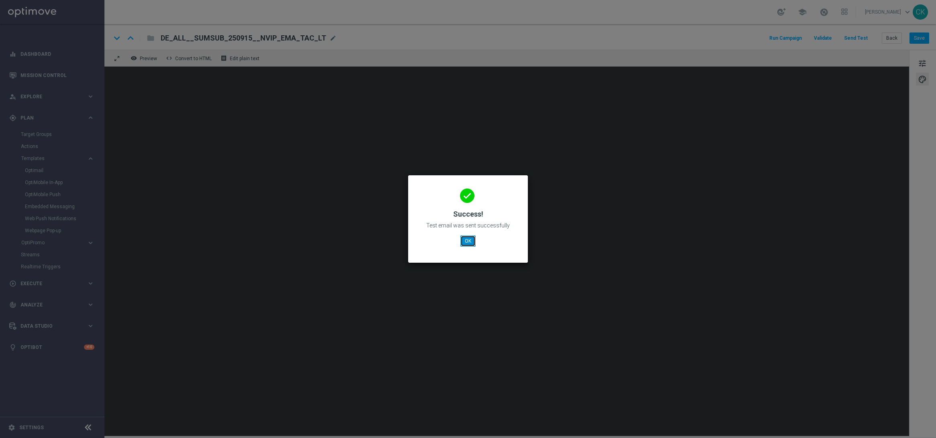
click at [465, 242] on button "OK" at bounding box center [467, 241] width 15 height 11
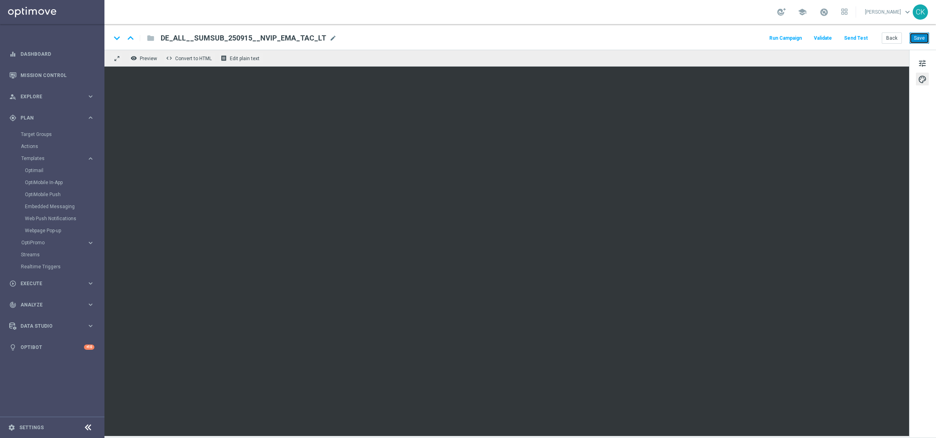
click at [918, 40] on button "Save" at bounding box center [919, 38] width 20 height 11
click at [891, 34] on button "Back" at bounding box center [891, 38] width 20 height 11
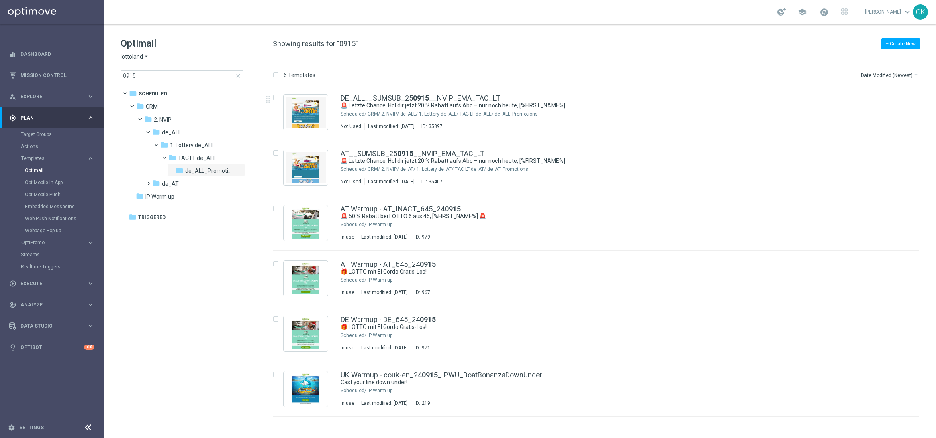
click at [238, 75] on span "close" at bounding box center [238, 76] width 6 height 6
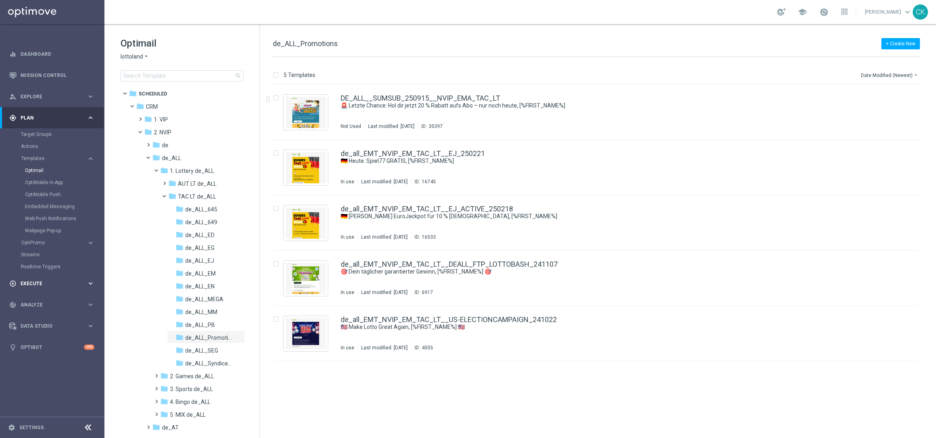
click at [32, 281] on span "Execute" at bounding box center [53, 283] width 66 height 5
click at [34, 155] on link "Campaign Builder" at bounding box center [52, 156] width 63 height 6
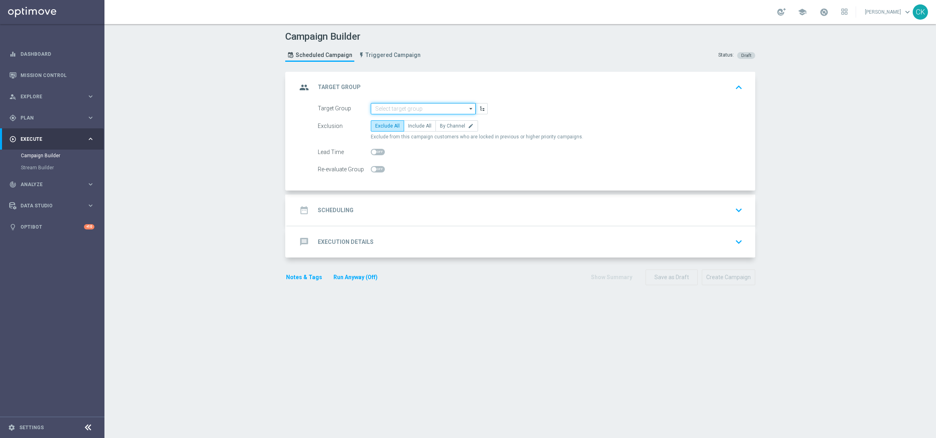
click at [400, 104] on input at bounding box center [423, 108] width 105 height 11
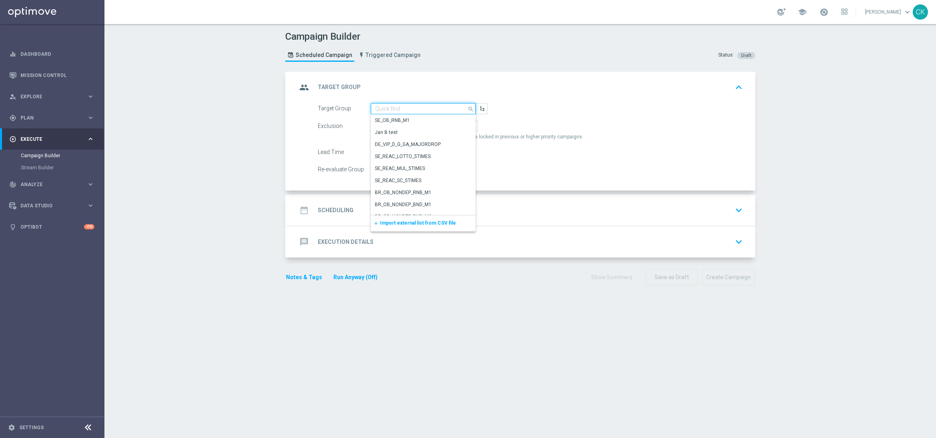
paste input "de_all_TGT_NVIP_EM_TAC_LT__ACTIVE_649"
click at [400, 122] on div "de_all_TGT_NVIP_EM_TAC_LT__ACTIVE_649" at bounding box center [420, 124] width 90 height 14
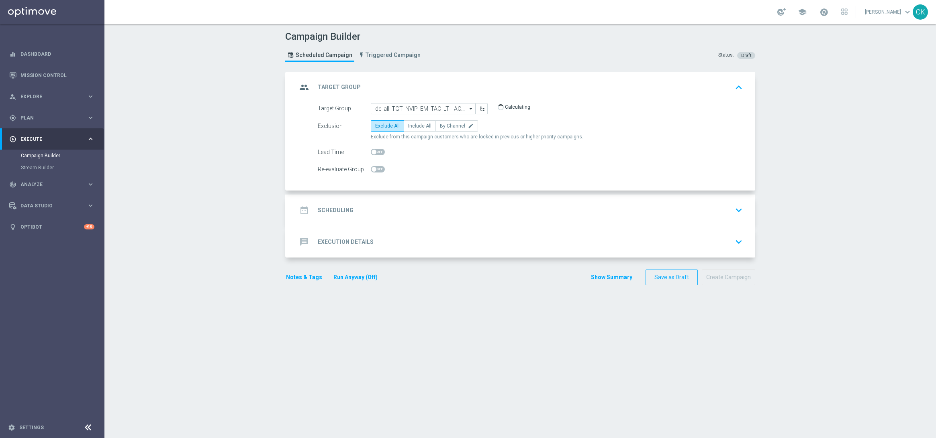
type input "de_all_TGT_NVIP_EM_TAC_LT__ACTIVE_649"
click at [412, 127] on span "Include All" at bounding box center [419, 126] width 23 height 6
click at [412, 127] on input "Include All" at bounding box center [410, 127] width 5 height 5
radio input "true"
click at [373, 148] on div at bounding box center [378, 152] width 14 height 11
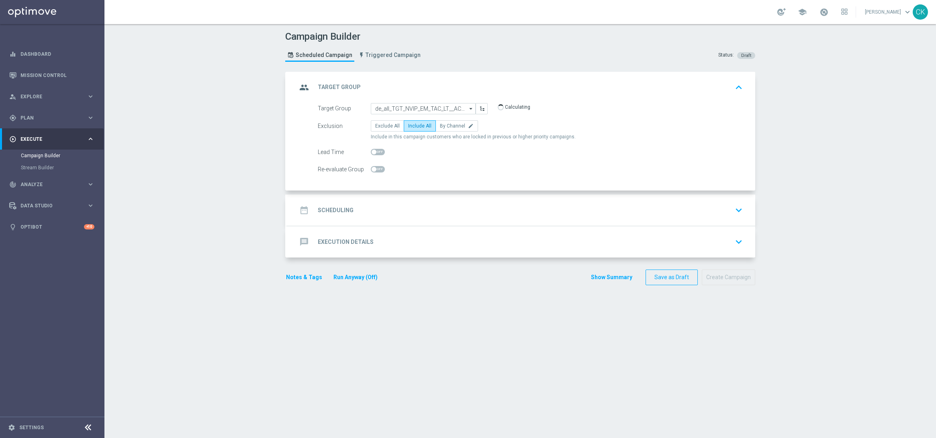
click at [371, 151] on span at bounding box center [373, 152] width 5 height 5
click at [371, 151] on input "checkbox" at bounding box center [378, 152] width 14 height 6
checkbox input "true"
click at [330, 207] on h2 "Scheduling" at bounding box center [336, 211] width 36 height 8
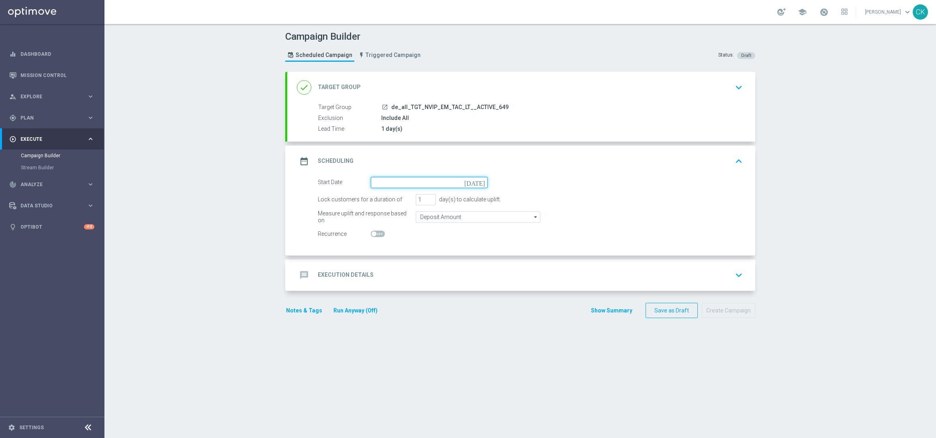
click at [385, 183] on input at bounding box center [429, 182] width 117 height 11
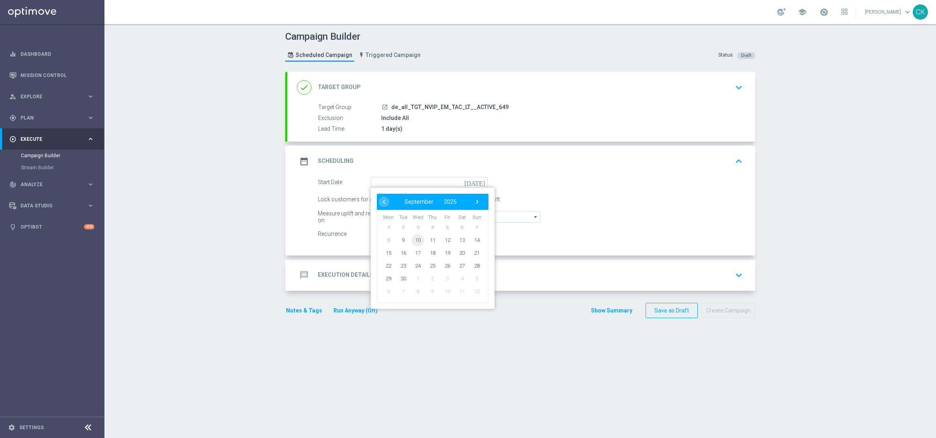
click at [412, 235] on span "10" at bounding box center [417, 240] width 13 height 13
type input "[DATE]"
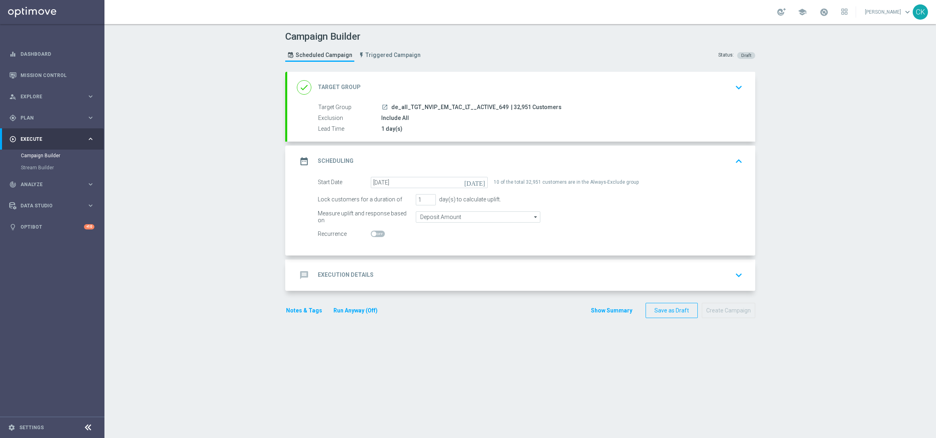
click at [328, 273] on h2 "Execution Details" at bounding box center [346, 275] width 56 height 8
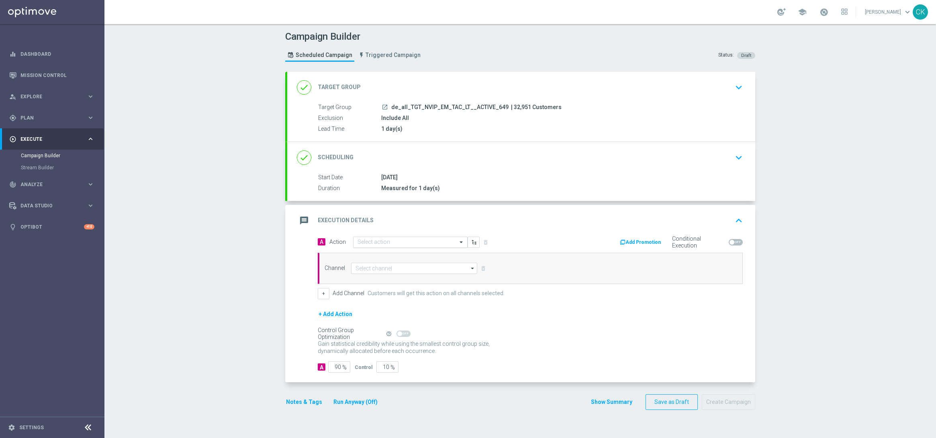
click at [379, 240] on input "text" at bounding box center [402, 242] width 90 height 7
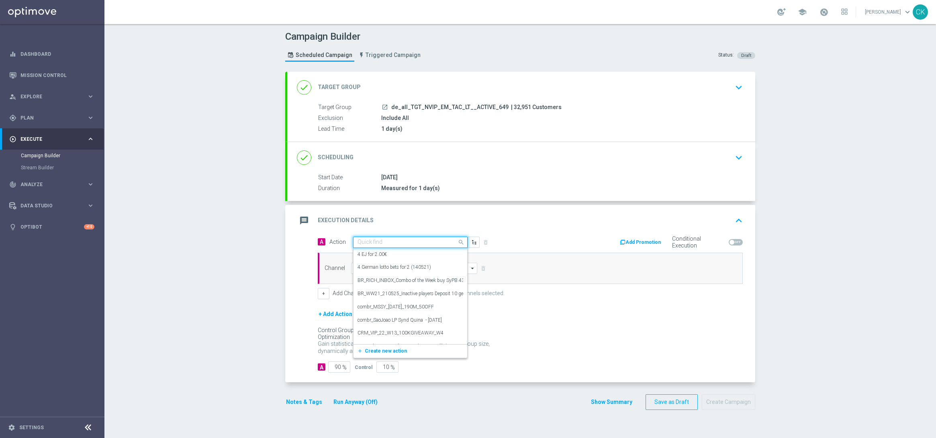
paste input "Summer Subscription"
type input "Summer Subscription"
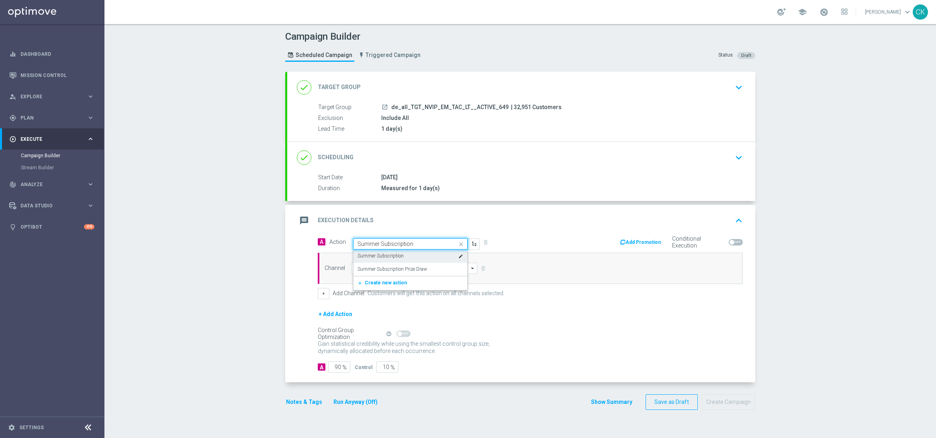
click at [382, 257] on label "Summer Subscription" at bounding box center [380, 256] width 46 height 7
click at [375, 271] on input at bounding box center [414, 268] width 126 height 11
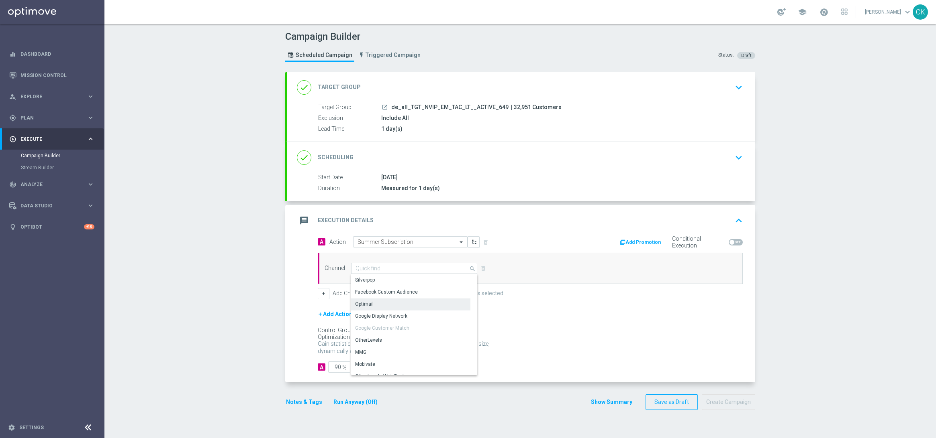
click at [373, 306] on div "Optimail" at bounding box center [410, 304] width 119 height 11
type input "Optimail"
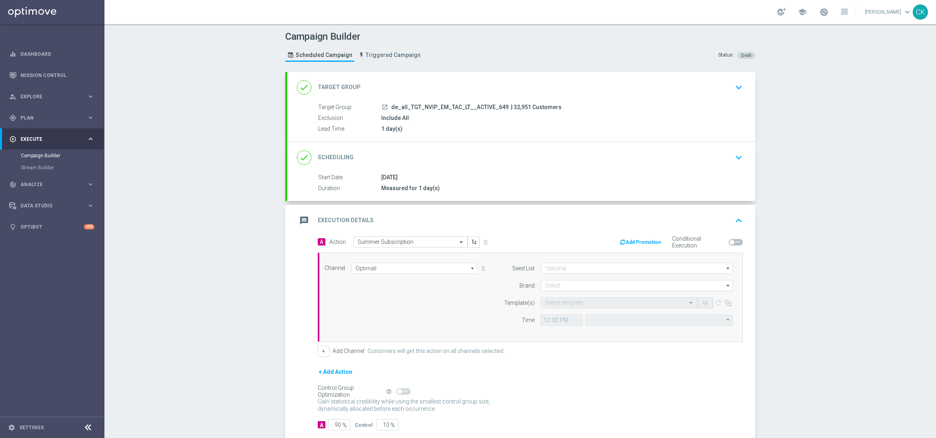
type input "Coordinated Universal Time (UTC 00:00)"
click at [568, 286] on input at bounding box center [636, 285] width 192 height 11
click at [556, 306] on div "lottoland" at bounding box center [555, 309] width 20 height 7
type input "lottoland"
click at [556, 302] on input "text" at bounding box center [611, 303] width 132 height 7
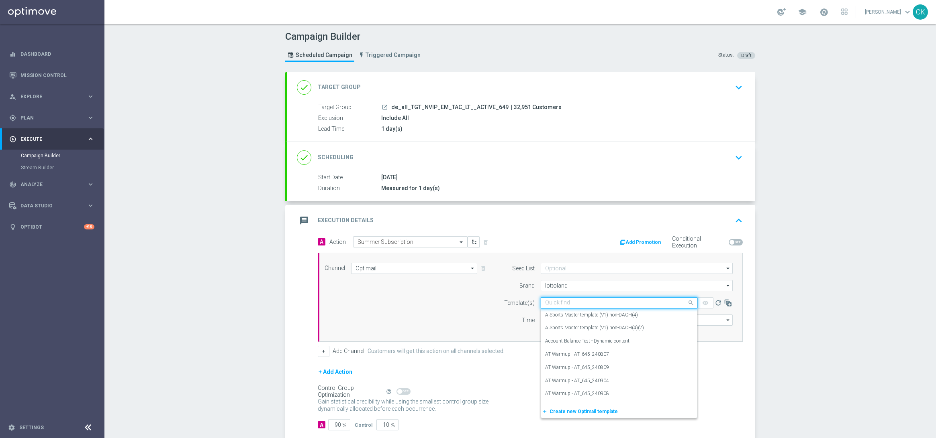
paste input "DE_ALL__649_ABO_250910__NVIP_EMA_TAC_LT"
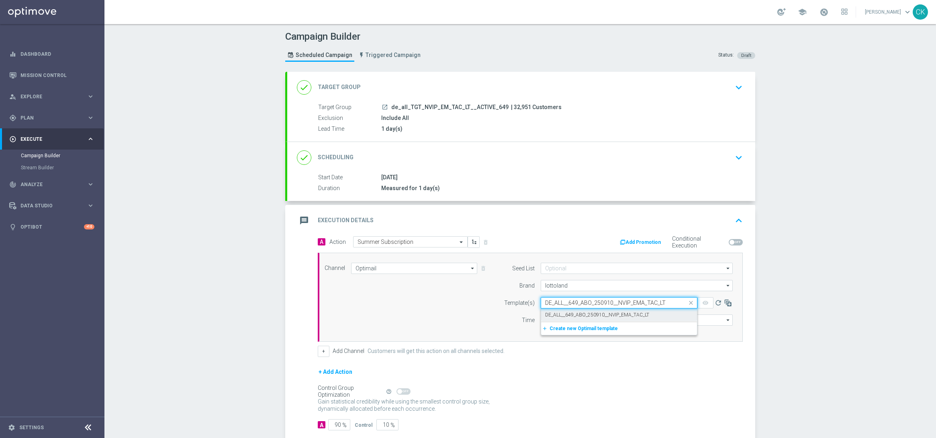
click at [557, 314] on label "DE_ALL__649_ABO_250910__NVIP_EMA_TAC_LT" at bounding box center [597, 315] width 104 height 7
type input "DE_ALL__649_ABO_250910__NVIP_EMA_TAC_LT"
click at [542, 322] on input "12:00" at bounding box center [561, 320] width 42 height 11
type input "06:00"
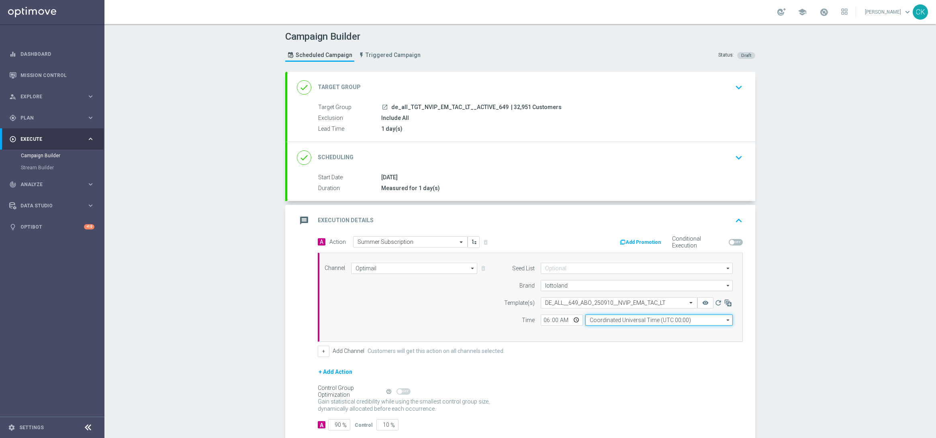
click at [624, 320] on input "Coordinated Universal Time (UTC 00:00)" at bounding box center [658, 320] width 147 height 11
click at [623, 329] on div "Central European Time ([GEOGRAPHIC_DATA]) (UTC +02:00)" at bounding box center [654, 331] width 131 height 7
type input "Central European Time ([GEOGRAPHIC_DATA]) (UTC +02:00)"
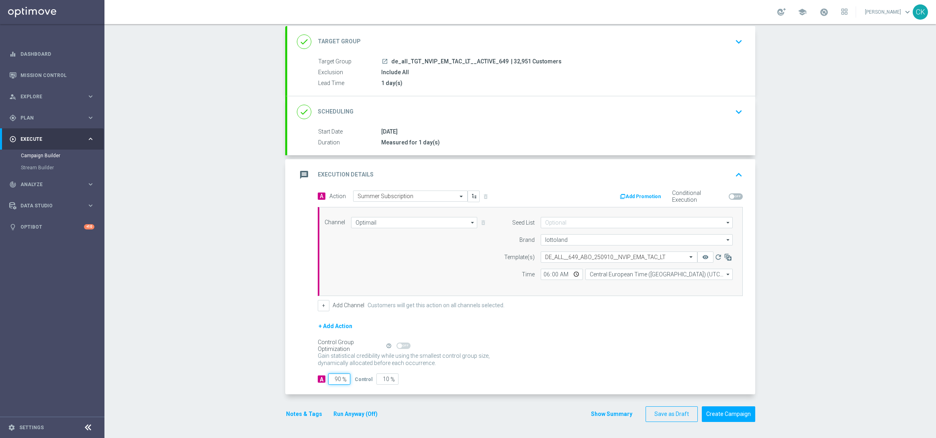
click at [337, 380] on input "90" at bounding box center [339, 379] width 22 height 11
type input "9"
type input "91"
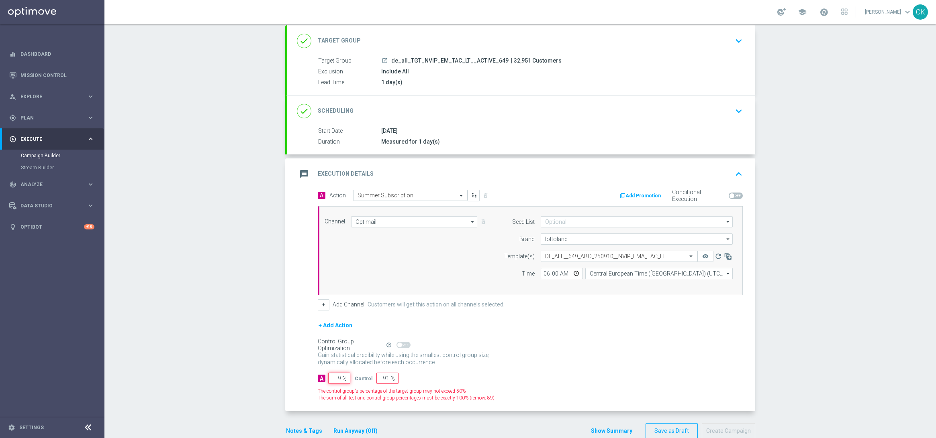
type input "98"
type input "2"
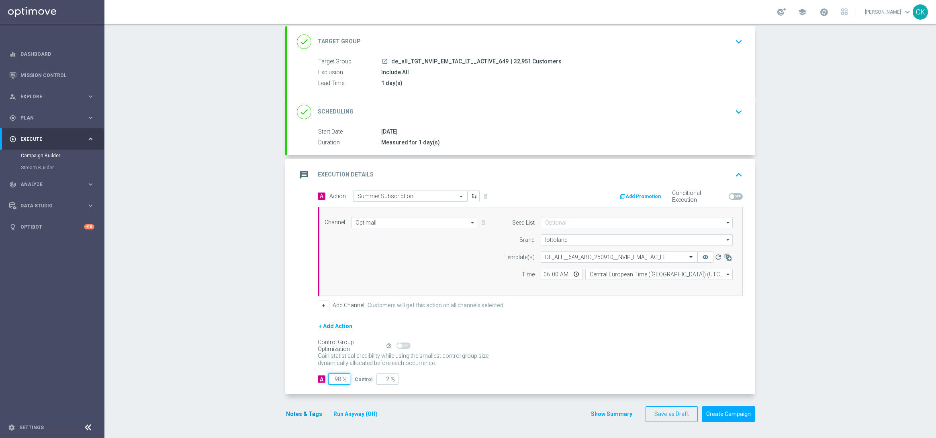
type input "98"
click at [300, 415] on button "Notes & Tags" at bounding box center [304, 415] width 38 height 10
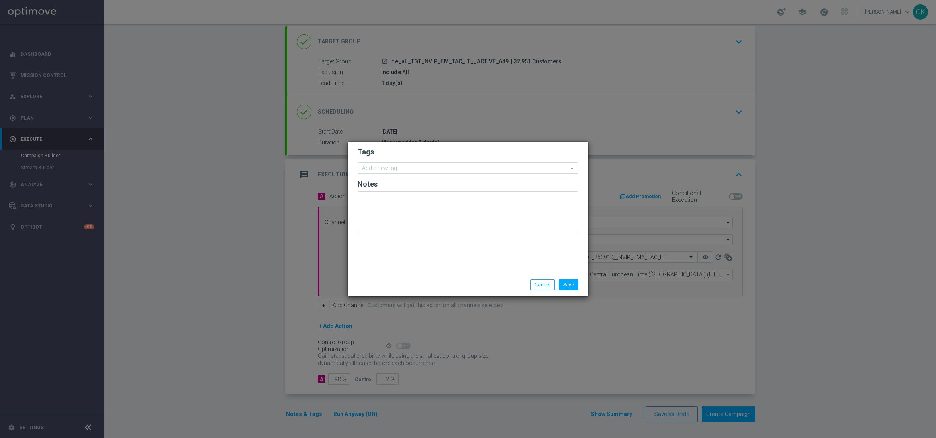
click at [414, 169] on input "text" at bounding box center [465, 168] width 206 height 7
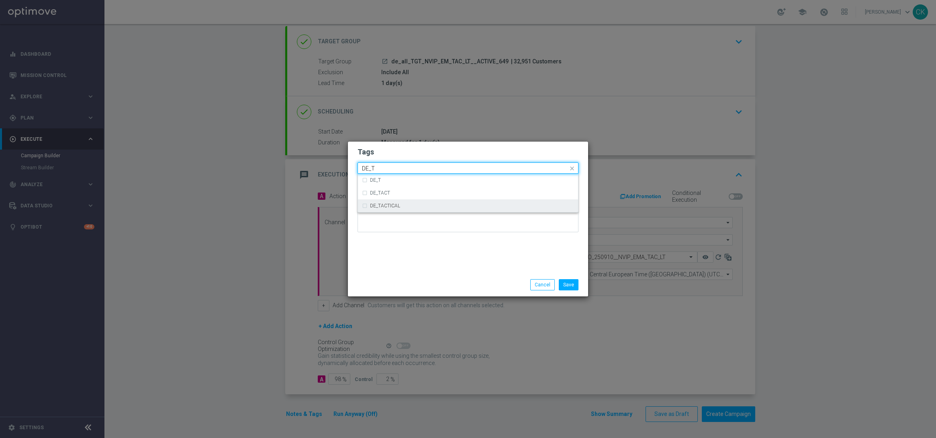
click at [423, 206] on div "DE_TACTICAL" at bounding box center [472, 206] width 204 height 5
type input "DE_T"
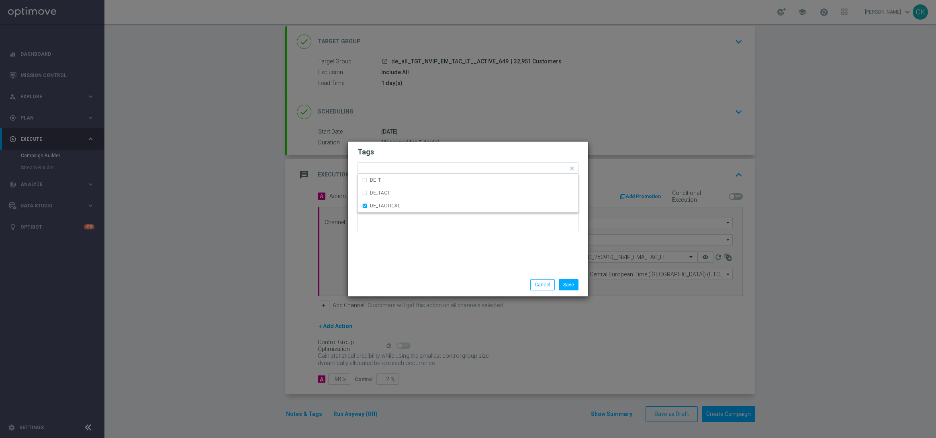
click at [420, 249] on div "Tags Quick find × DE_TACTICAL DE_T DE_TACT DE_TACTICAL Notes" at bounding box center [468, 208] width 240 height 132
click at [576, 285] on button "Save" at bounding box center [569, 284] width 20 height 11
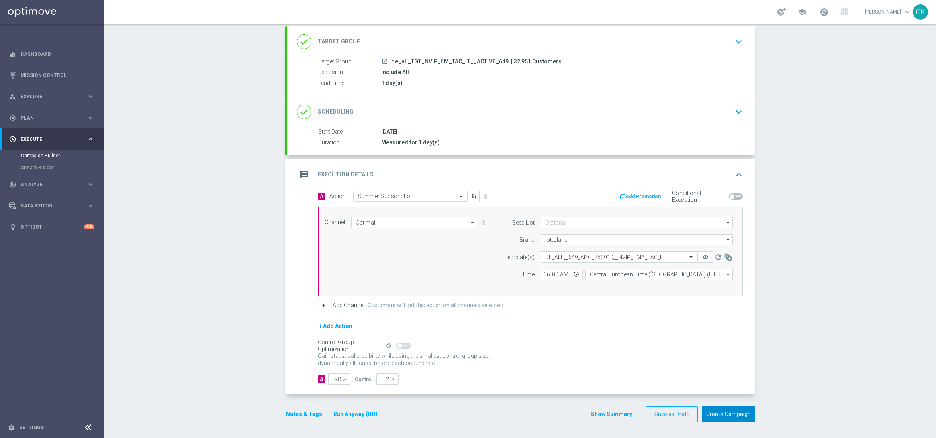
click at [716, 413] on button "Create Campaign" at bounding box center [727, 415] width 53 height 16
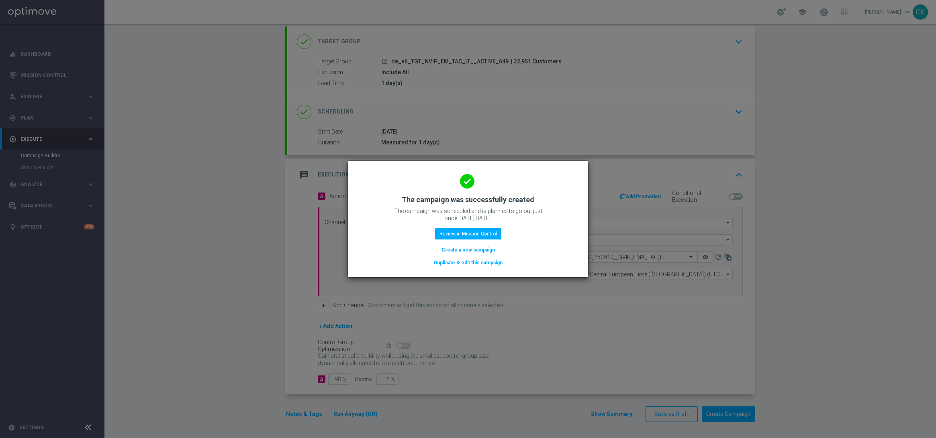
drag, startPoint x: 463, startPoint y: 249, endPoint x: 381, endPoint y: 6, distance: 257.0
click at [463, 249] on button "Create a new campaign" at bounding box center [467, 250] width 55 height 9
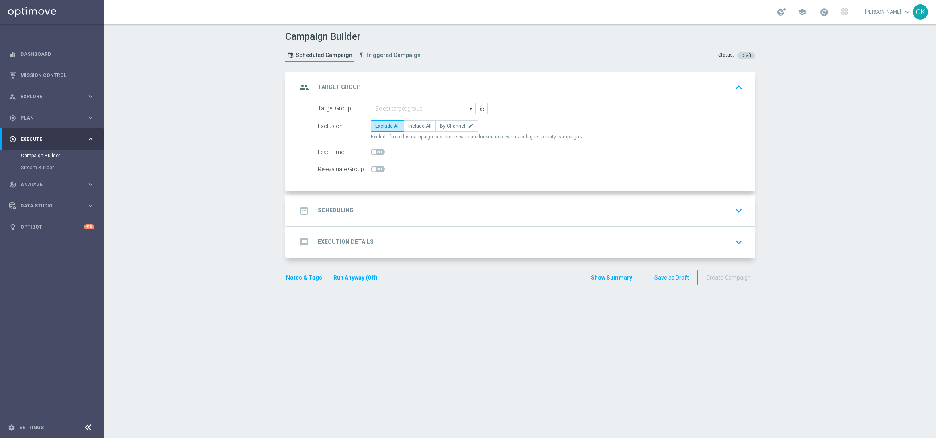
scroll to position [0, 0]
click at [406, 106] on input at bounding box center [423, 108] width 105 height 11
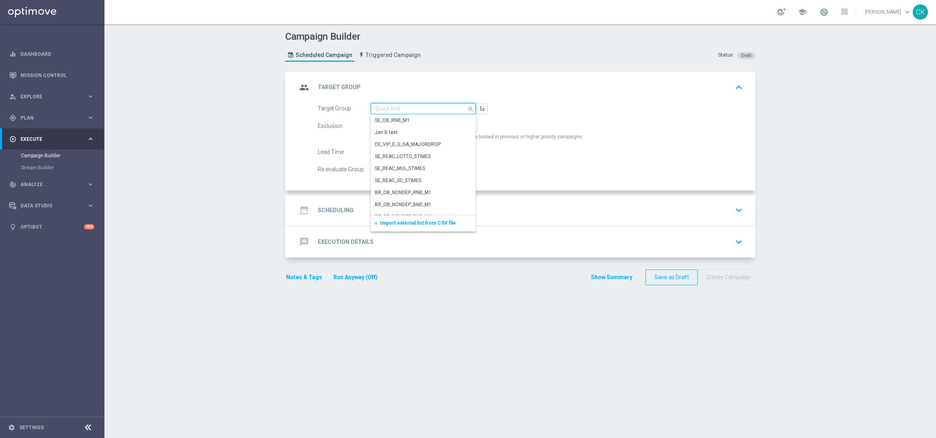
paste input "de_all_TGT_NVIP_EM_TAC_LT__REACTIVATED_649"
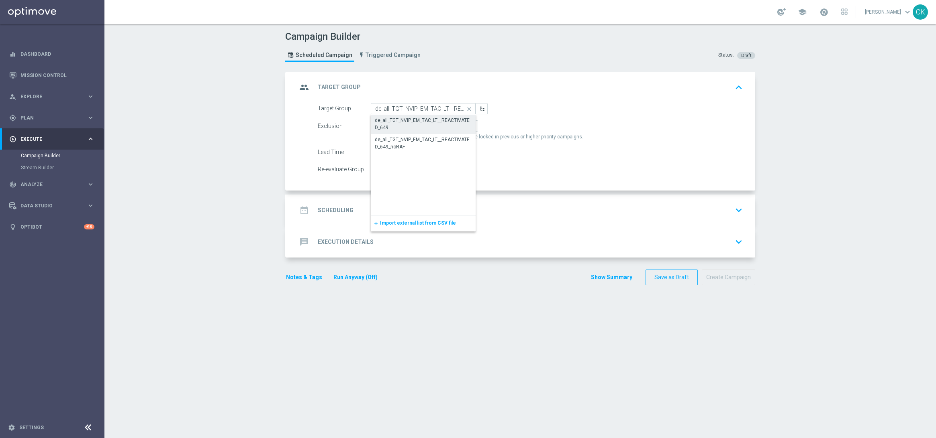
click at [411, 123] on div "de_all_TGT_NVIP_EM_TAC_LT__REACTIVATED_649" at bounding box center [423, 124] width 97 height 14
type input "de_all_TGT_NVIP_EM_TAC_LT__REACTIVATED_649"
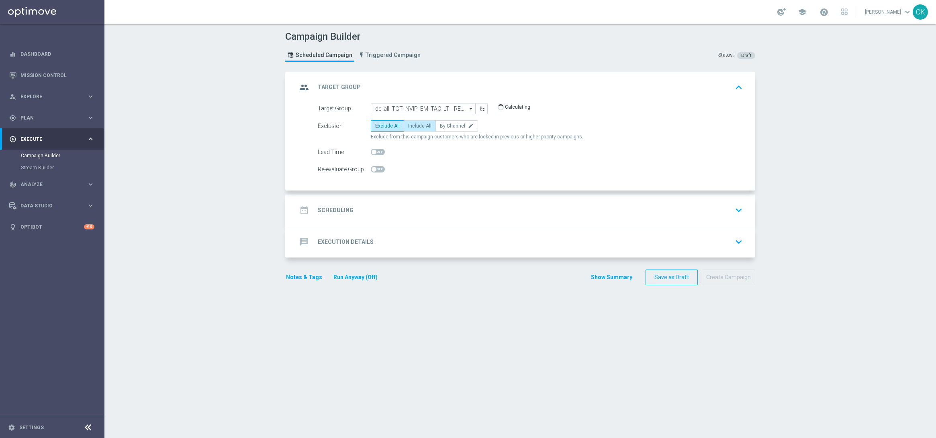
click at [414, 129] on label "Include All" at bounding box center [420, 125] width 32 height 11
click at [413, 129] on input "Include All" at bounding box center [410, 127] width 5 height 5
radio input "true"
click at [374, 151] on span at bounding box center [378, 152] width 14 height 6
click at [374, 151] on input "checkbox" at bounding box center [378, 152] width 14 height 6
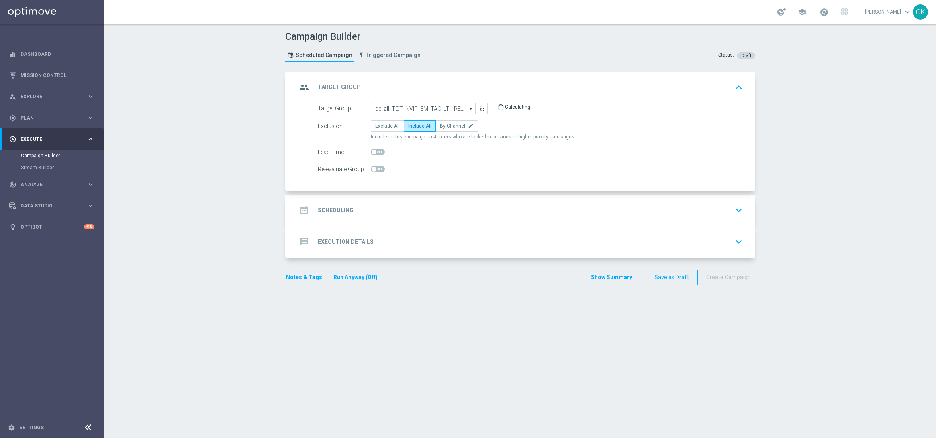
checkbox input "true"
click at [334, 207] on h2 "Scheduling" at bounding box center [336, 211] width 36 height 8
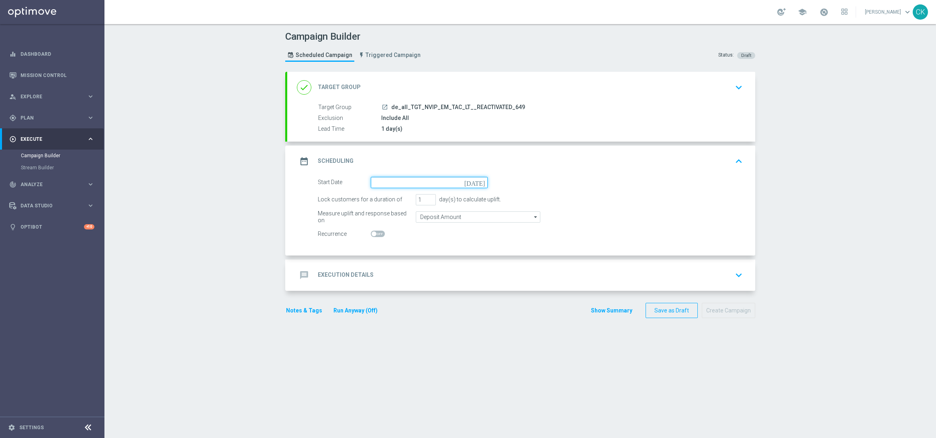
click at [388, 179] on input at bounding box center [429, 182] width 117 height 11
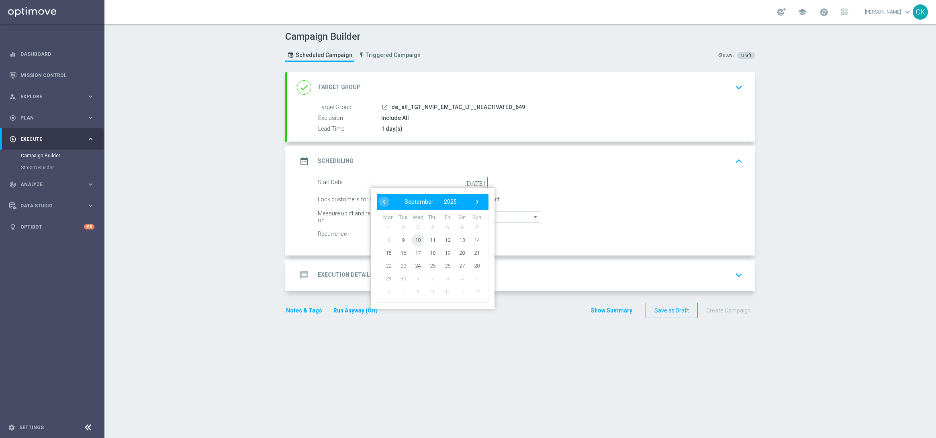
click at [414, 236] on span "10" at bounding box center [417, 240] width 13 height 13
type input "[DATE]"
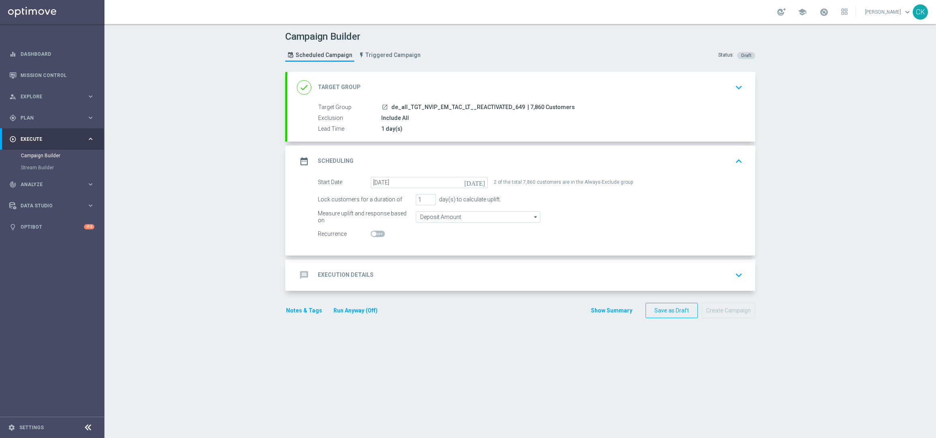
click at [323, 274] on h2 "Execution Details" at bounding box center [346, 275] width 56 height 8
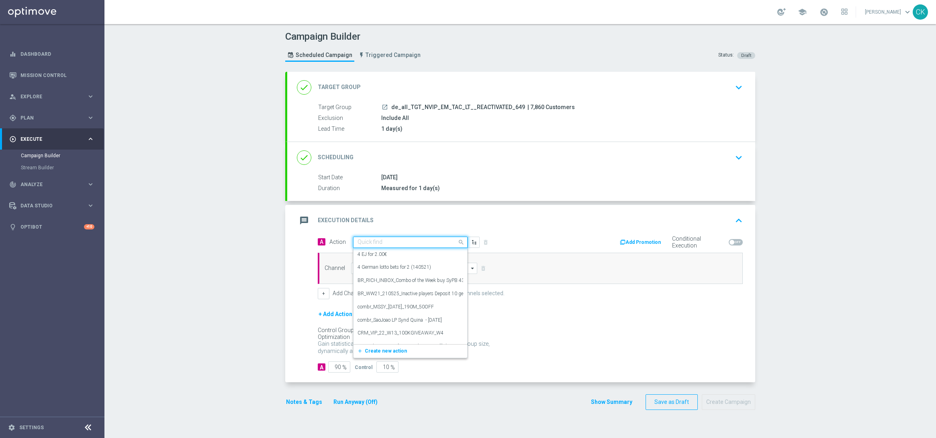
click at [375, 244] on input "text" at bounding box center [402, 242] width 90 height 7
paste input "Summer Subscription"
type input "Summer Subscription"
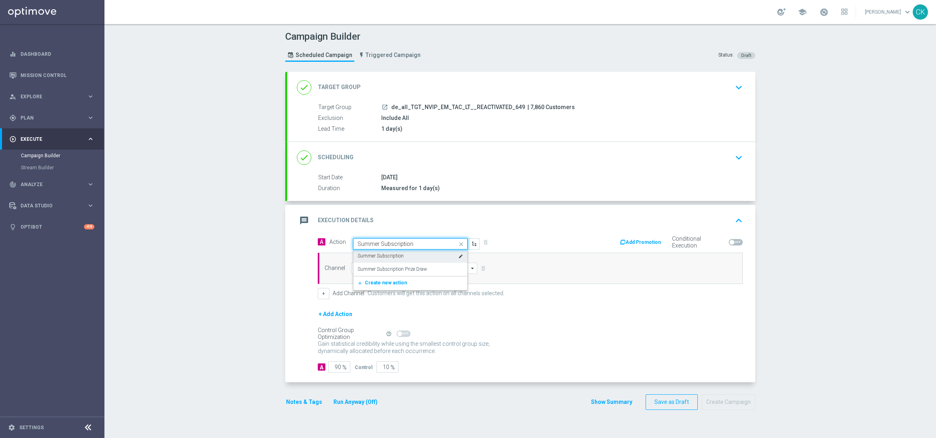
click at [390, 258] on label "Summer Subscription" at bounding box center [380, 256] width 46 height 7
click at [389, 265] on input at bounding box center [414, 268] width 126 height 11
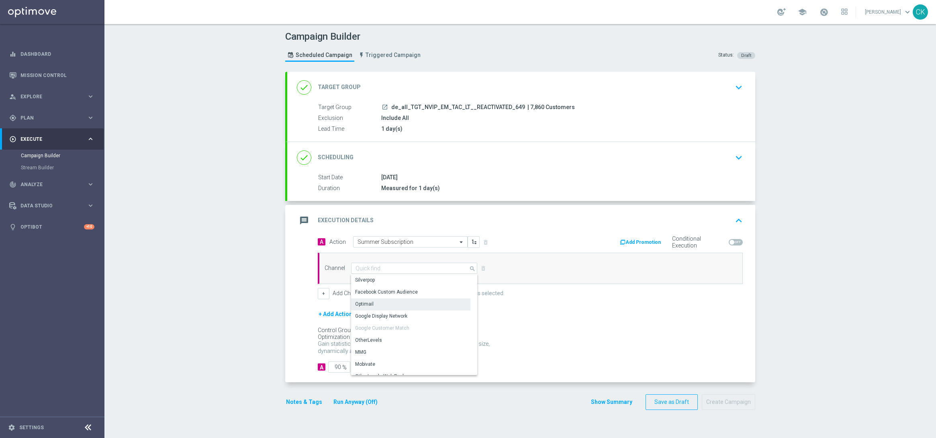
click at [385, 308] on div "Optimail" at bounding box center [410, 304] width 119 height 11
type input "Optimail"
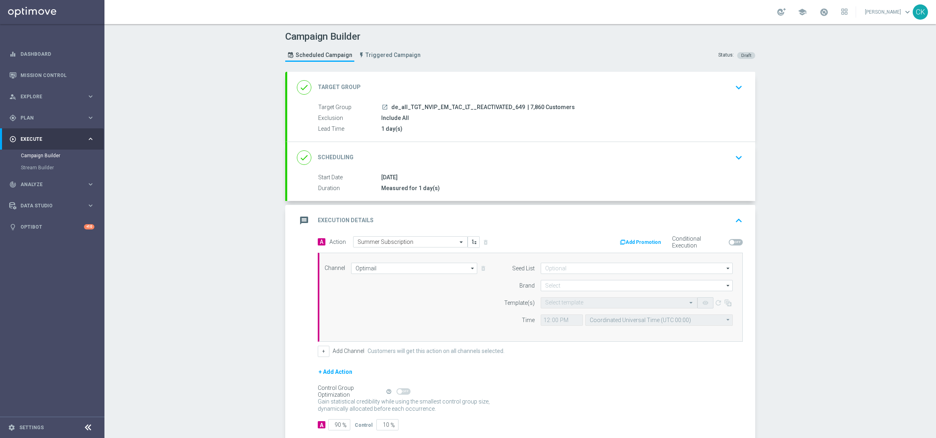
scroll to position [47, 0]
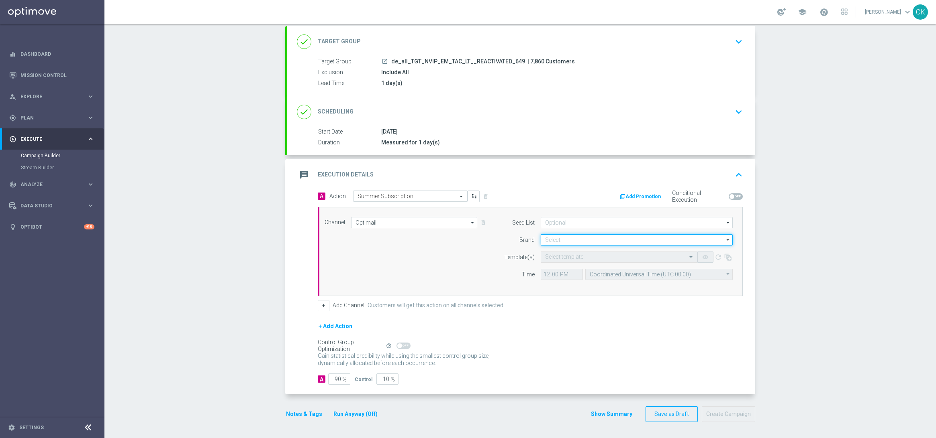
click at [564, 240] on input at bounding box center [636, 239] width 192 height 11
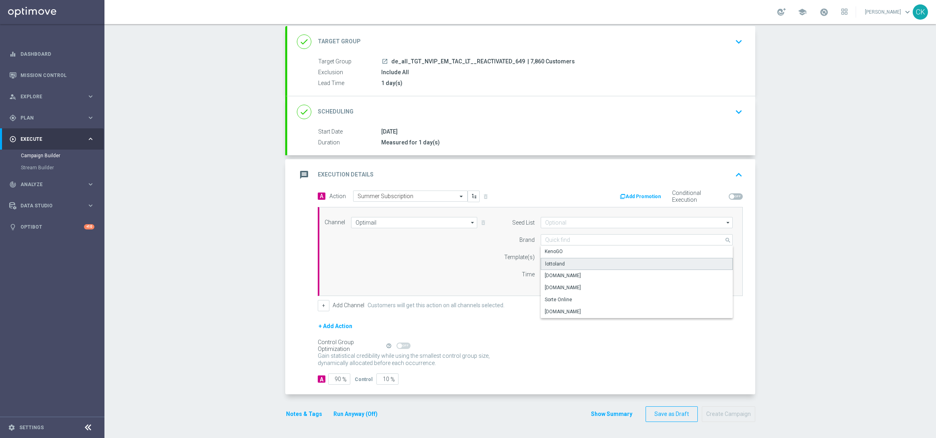
click at [562, 262] on div "lottoland" at bounding box center [636, 264] width 192 height 12
type input "lottoland"
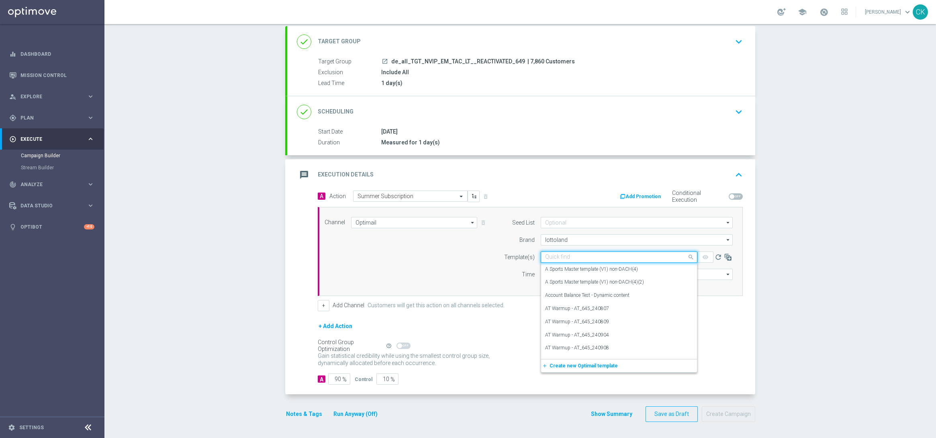
click at [556, 256] on input "text" at bounding box center [611, 257] width 132 height 7
paste input "DE_ALL__649_ABO_250910__NVIP_EMA_TAC_LT"
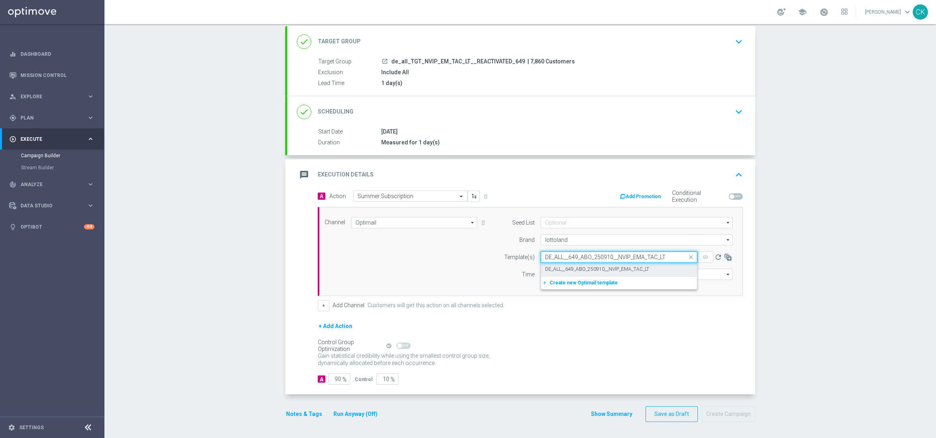
click at [555, 266] on label "DE_ALL__649_ABO_250910__NVIP_EMA_TAC_LT" at bounding box center [597, 269] width 104 height 7
type input "DE_ALL__649_ABO_250910__NVIP_EMA_TAC_LT"
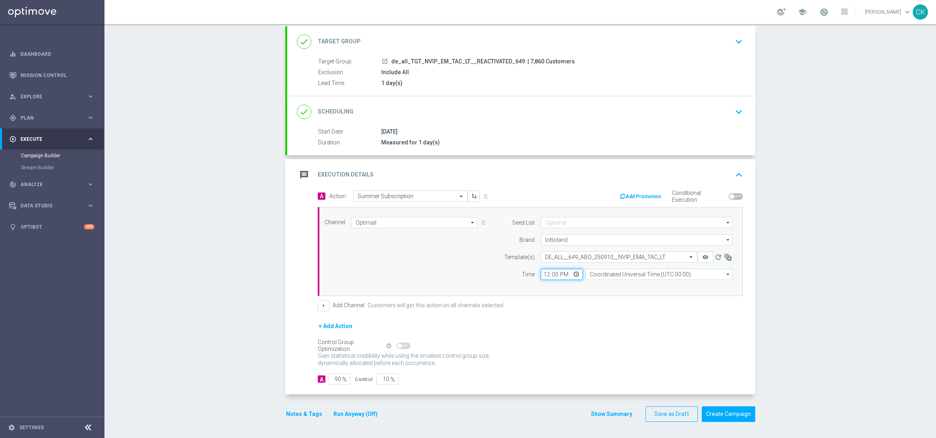
click at [541, 274] on input "12:00" at bounding box center [561, 274] width 42 height 11
type input "06:00"
click at [662, 270] on input "Coordinated Universal Time (UTC 00:00)" at bounding box center [658, 274] width 147 height 11
click at [660, 284] on div "Central European Time ([GEOGRAPHIC_DATA]) (UTC +02:00)" at bounding box center [654, 286] width 131 height 7
type input "Central European Time ([GEOGRAPHIC_DATA]) (UTC +02:00)"
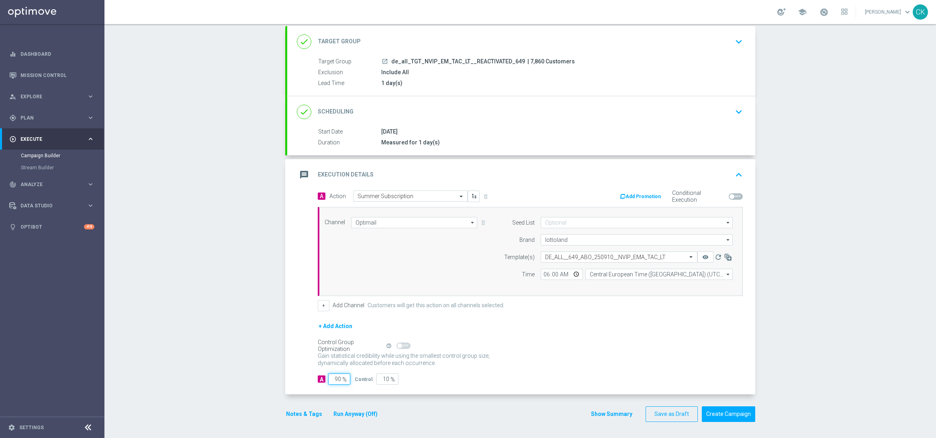
click at [338, 379] on input "90" at bounding box center [339, 379] width 22 height 11
type input "9"
type input "91"
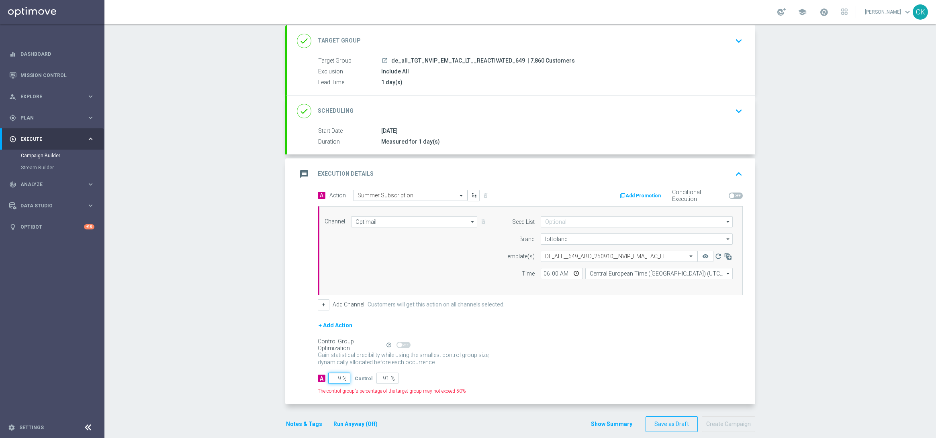
type input "98"
type input "2"
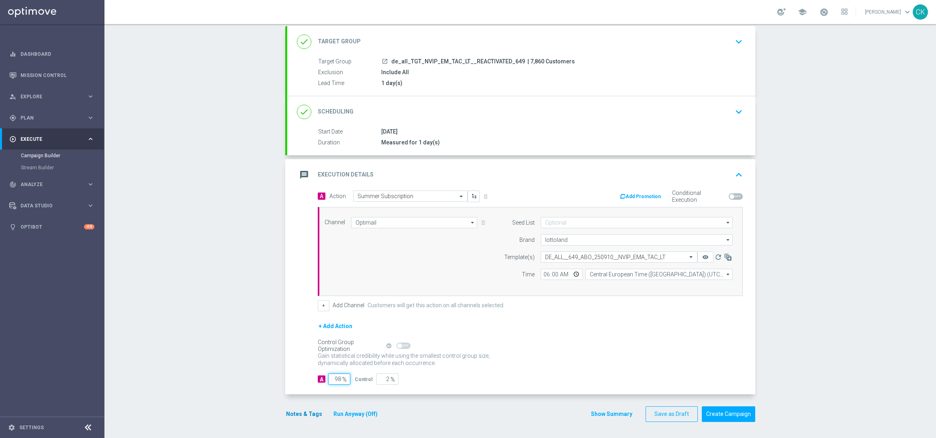
type input "98"
click at [295, 411] on button "Notes & Tags" at bounding box center [304, 415] width 38 height 10
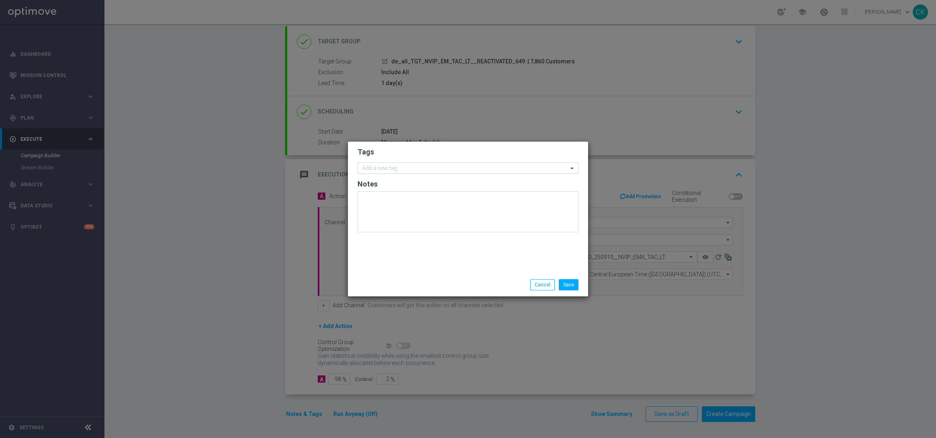
click at [416, 167] on input "text" at bounding box center [465, 168] width 206 height 7
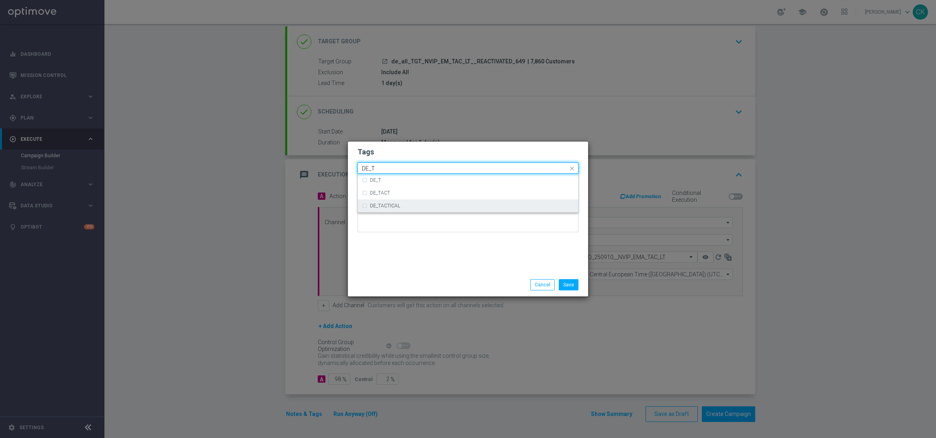
click at [419, 207] on div "DE_TACTICAL" at bounding box center [472, 206] width 204 height 5
type input "DE_T"
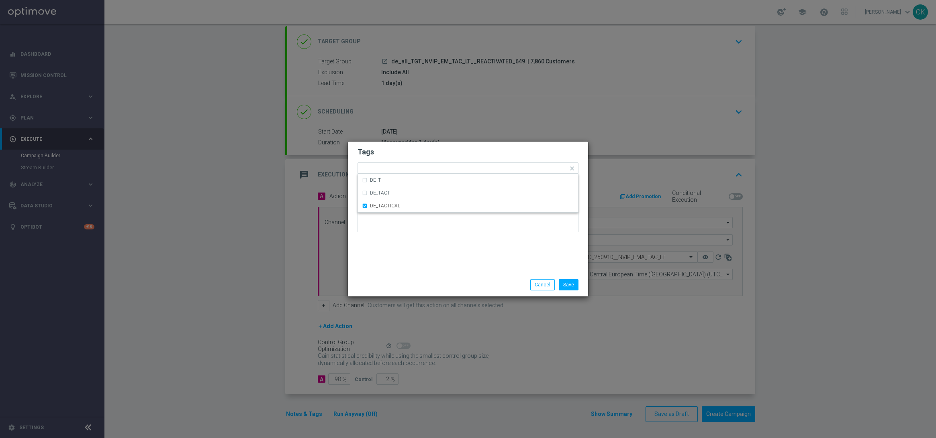
click at [410, 254] on div "Tags Quick find × DE_TACTICAL DE_T DE_TACT DE_TACTICAL Notes" at bounding box center [468, 208] width 240 height 132
click at [571, 285] on button "Save" at bounding box center [569, 284] width 20 height 11
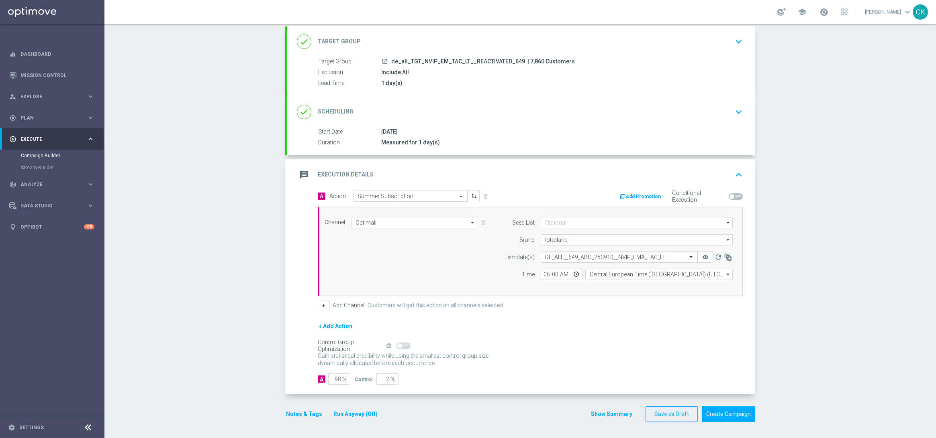
click at [304, 413] on button "Notes & Tags" at bounding box center [304, 415] width 38 height 10
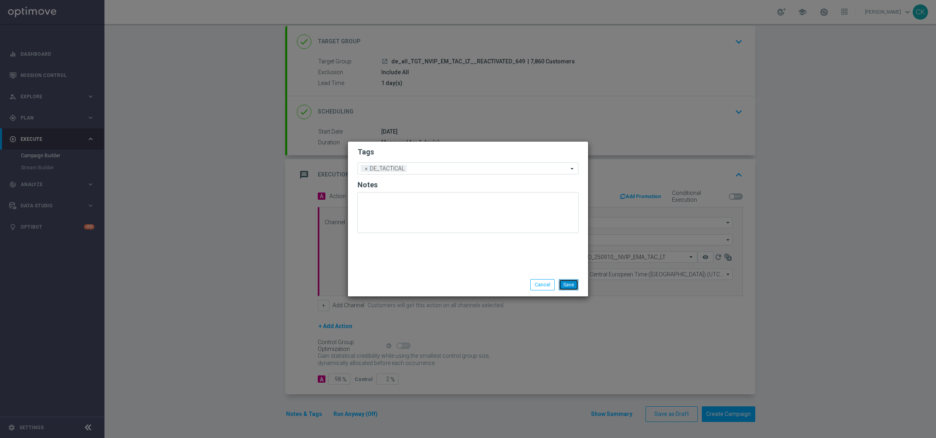
click at [568, 281] on button "Save" at bounding box center [569, 284] width 20 height 11
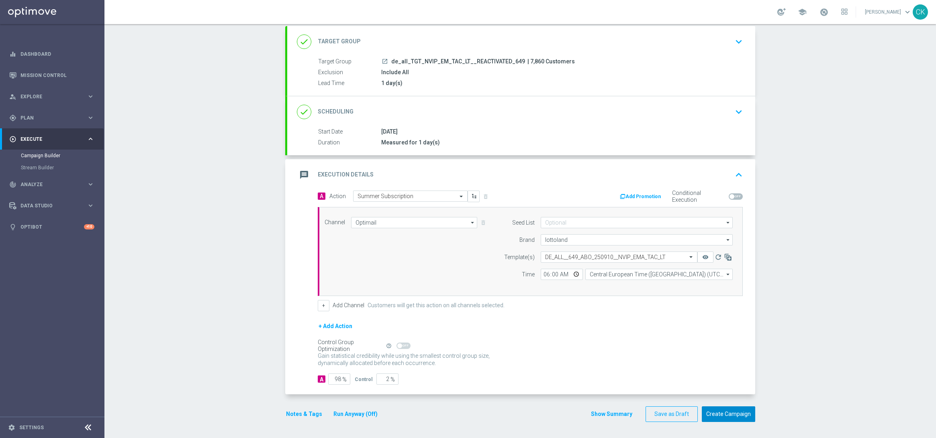
click at [726, 413] on button "Create Campaign" at bounding box center [727, 415] width 53 height 16
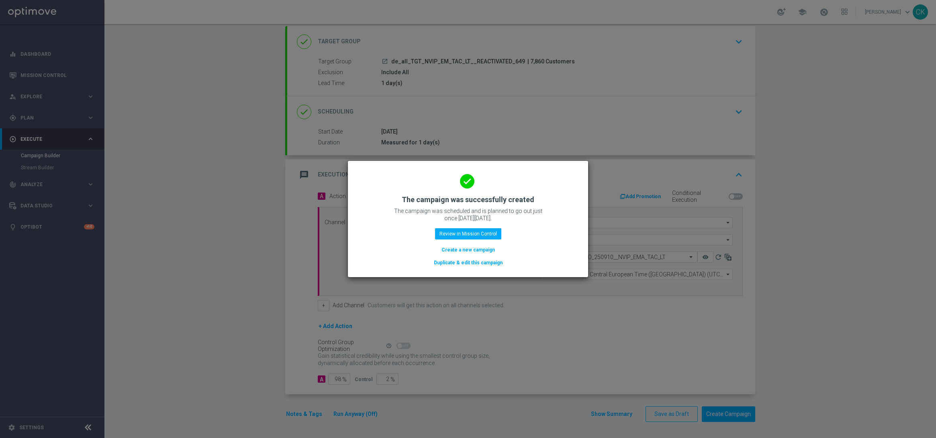
click at [483, 251] on button "Create a new campaign" at bounding box center [467, 250] width 55 height 9
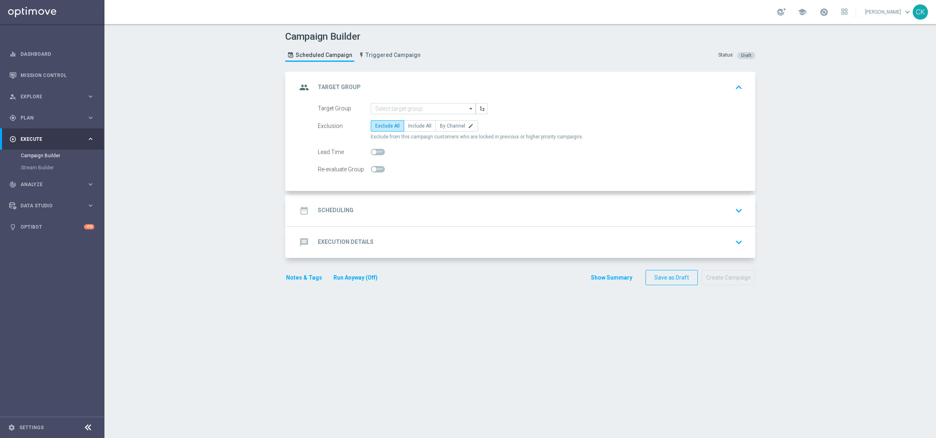
scroll to position [0, 0]
click at [419, 113] on input at bounding box center [423, 108] width 105 height 11
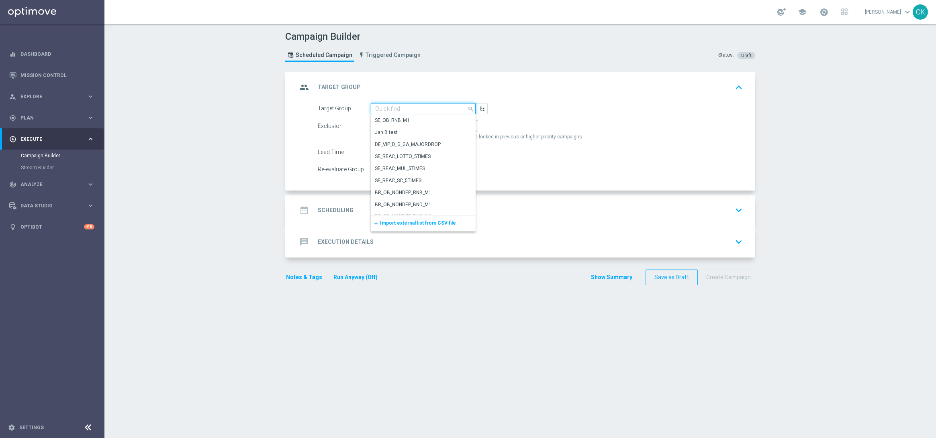
paste input "de_all_TGT_NVIP_EM_TAC_LT__CHURNED_649"
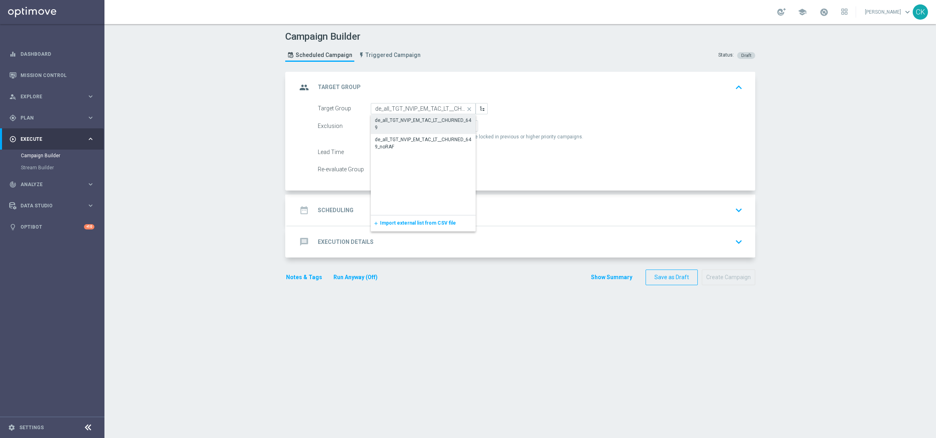
click at [419, 125] on div "de_all_TGT_NVIP_EM_TAC_LT__CHURNED_649" at bounding box center [423, 124] width 97 height 14
type input "de_all_TGT_NVIP_EM_TAC_LT__CHURNED_649"
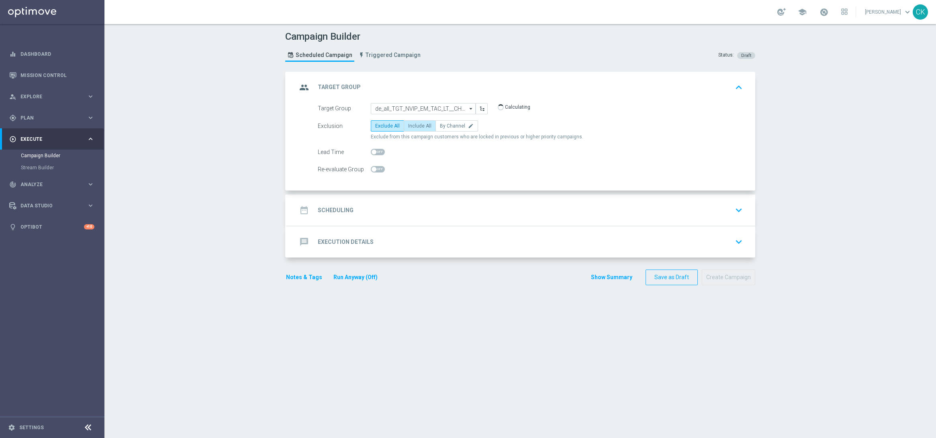
click at [414, 125] on span "Include All" at bounding box center [419, 126] width 23 height 6
click at [413, 125] on input "Include All" at bounding box center [410, 127] width 5 height 5
radio input "true"
click at [373, 154] on span at bounding box center [378, 152] width 14 height 6
click at [373, 154] on input "checkbox" at bounding box center [378, 152] width 14 height 6
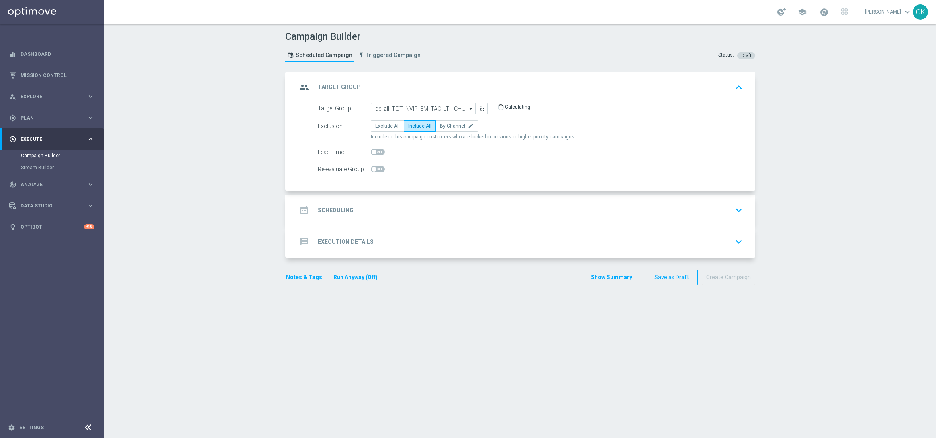
checkbox input "true"
click at [321, 210] on h2 "Scheduling" at bounding box center [336, 211] width 36 height 8
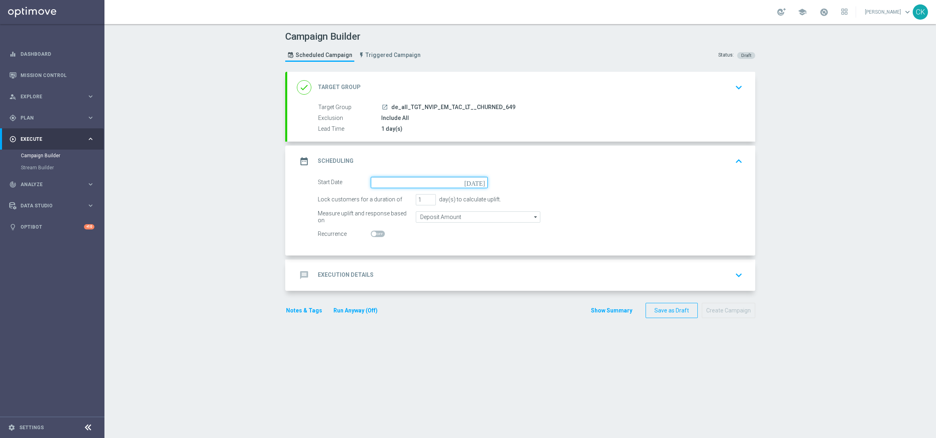
click at [406, 178] on input at bounding box center [429, 182] width 117 height 11
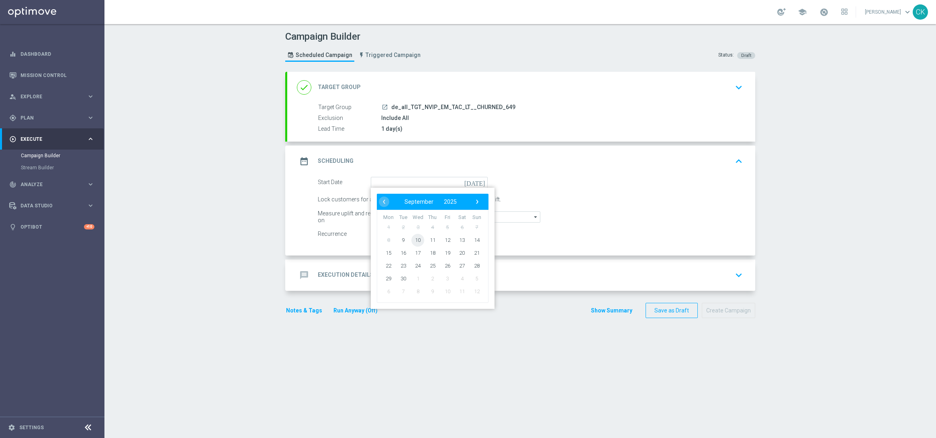
click at [415, 237] on span "10" at bounding box center [417, 240] width 13 height 13
type input "[DATE]"
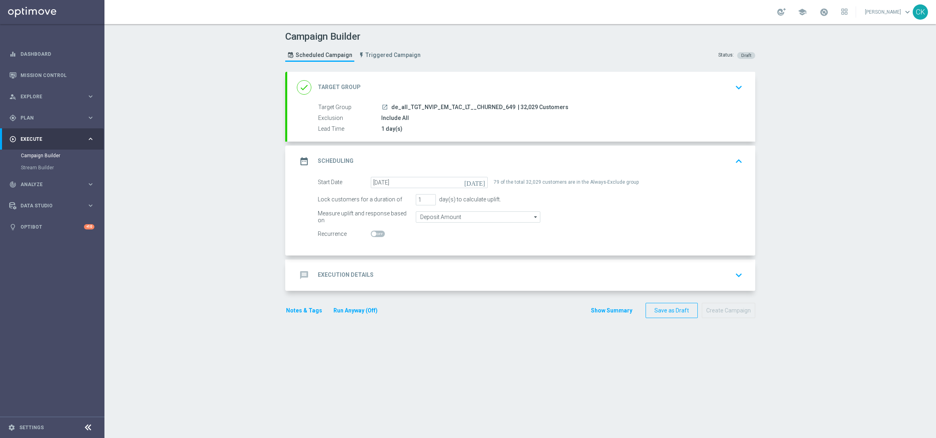
click at [327, 271] on h2 "Execution Details" at bounding box center [346, 275] width 56 height 8
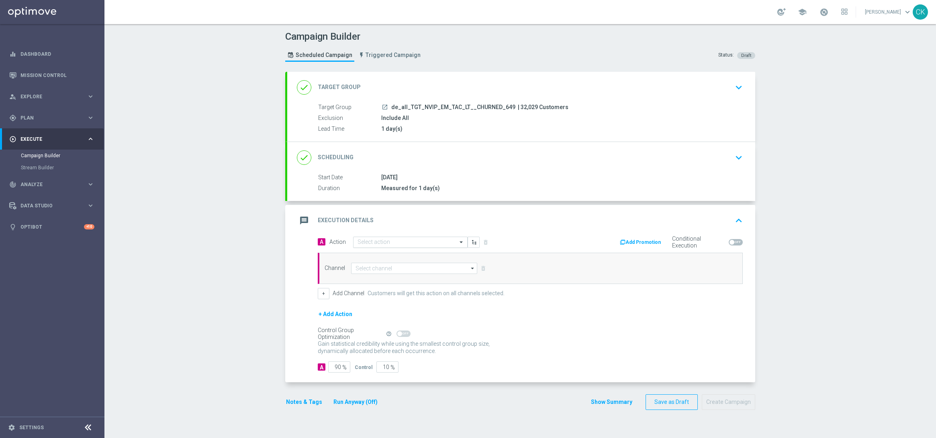
click at [377, 245] on input "text" at bounding box center [402, 242] width 90 height 7
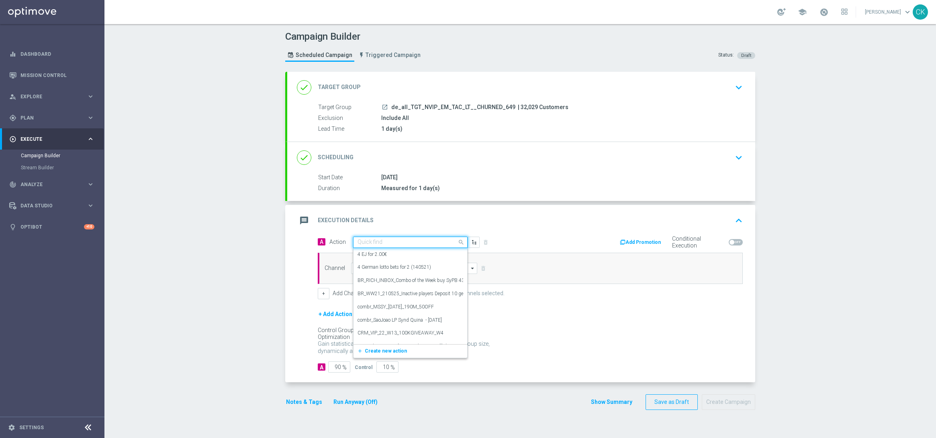
paste input "Summer Subscription"
type input "Summer Subscription"
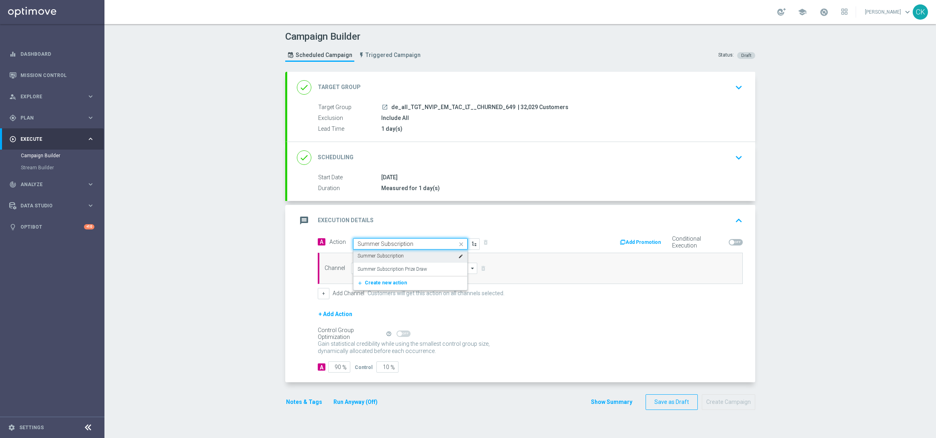
click at [413, 252] on div "Summer Subscription edit" at bounding box center [410, 256] width 106 height 13
click at [389, 266] on input at bounding box center [414, 268] width 126 height 11
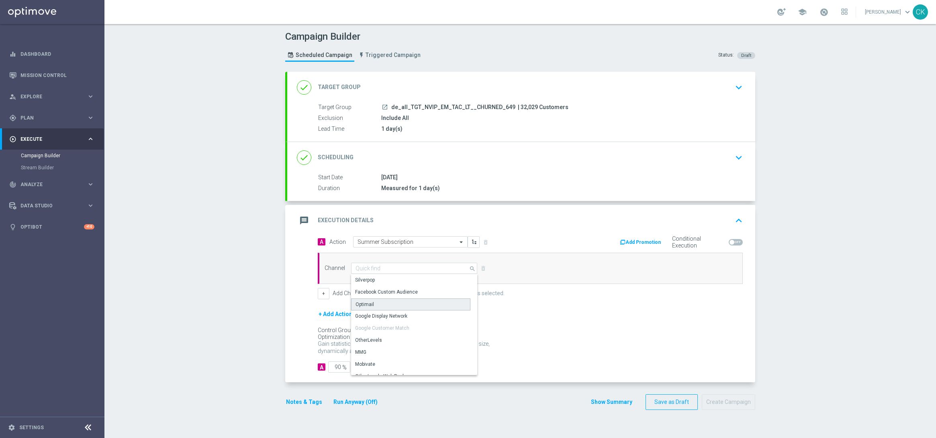
click at [373, 299] on div "Optimail" at bounding box center [410, 305] width 119 height 12
type input "Optimail"
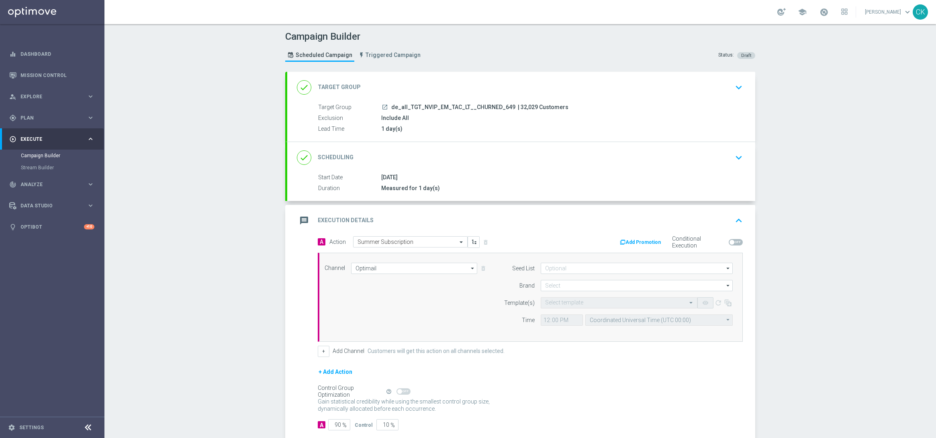
scroll to position [47, 0]
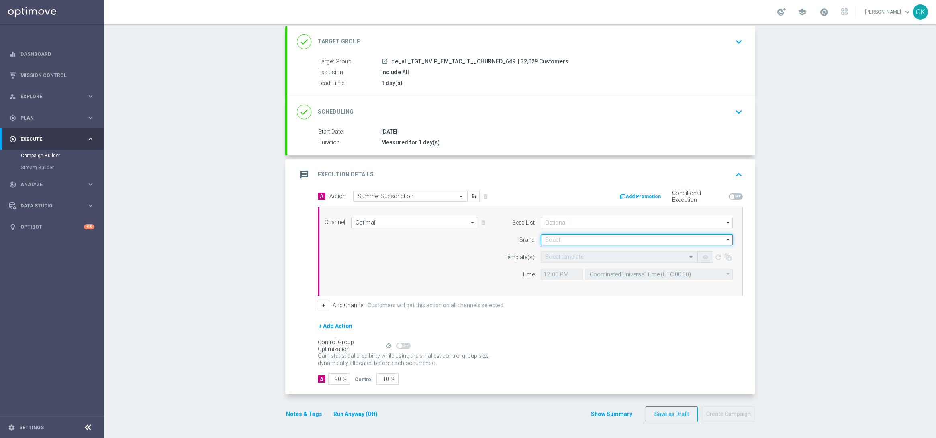
click at [563, 237] on input at bounding box center [636, 239] width 192 height 11
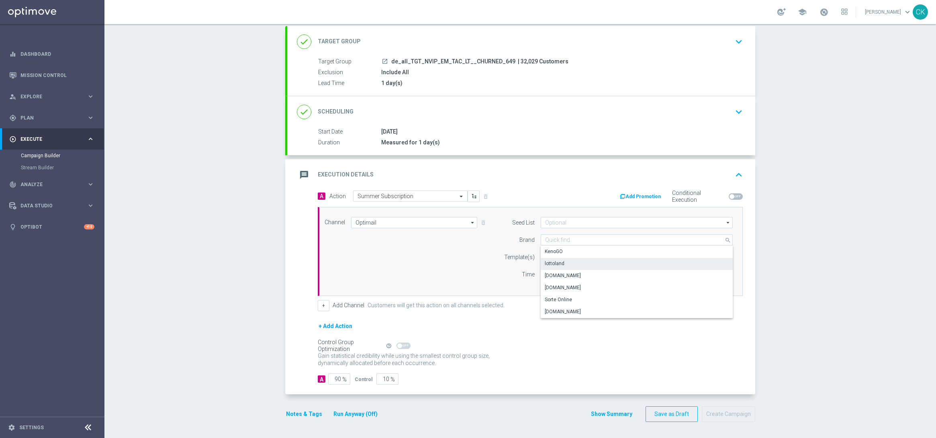
click at [558, 262] on div "lottoland" at bounding box center [554, 263] width 20 height 7
type input "lottoland"
click at [552, 255] on input "text" at bounding box center [611, 257] width 132 height 7
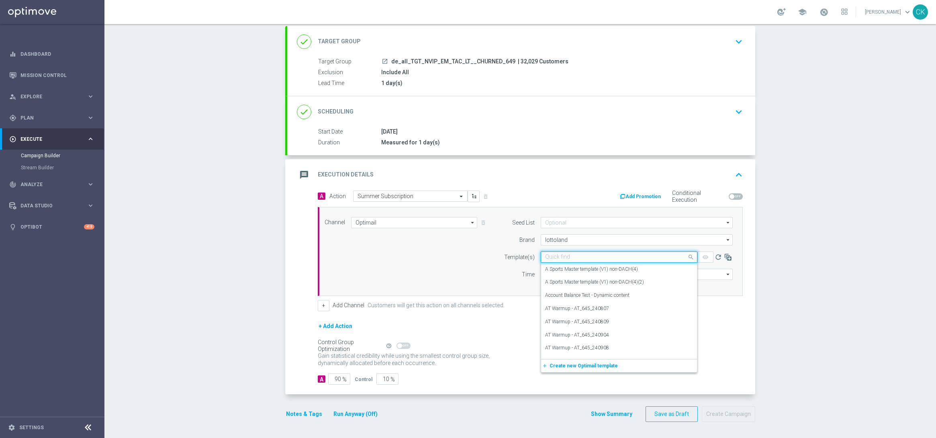
paste input "DE_ALL__649_ABO_250910__NVIP_EMA_TAC_LT"
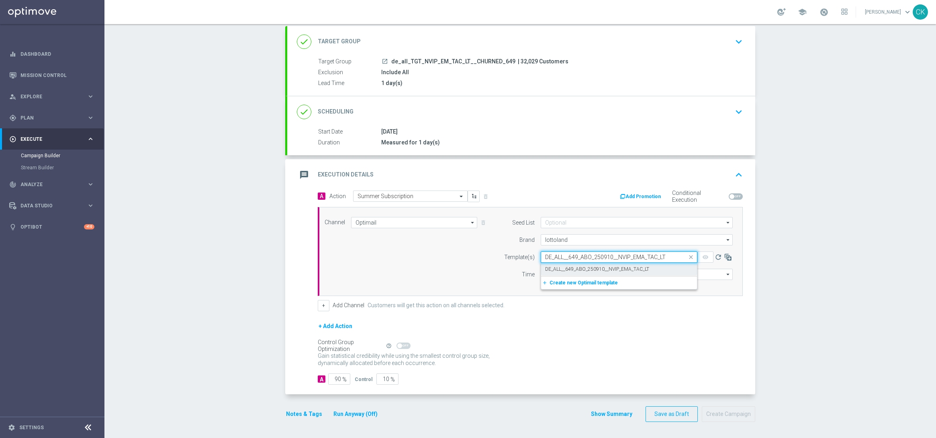
click at [556, 267] on label "DE_ALL__649_ABO_250910__NVIP_EMA_TAC_LT" at bounding box center [597, 269] width 104 height 7
type input "DE_ALL__649_ABO_250910__NVIP_EMA_TAC_LT"
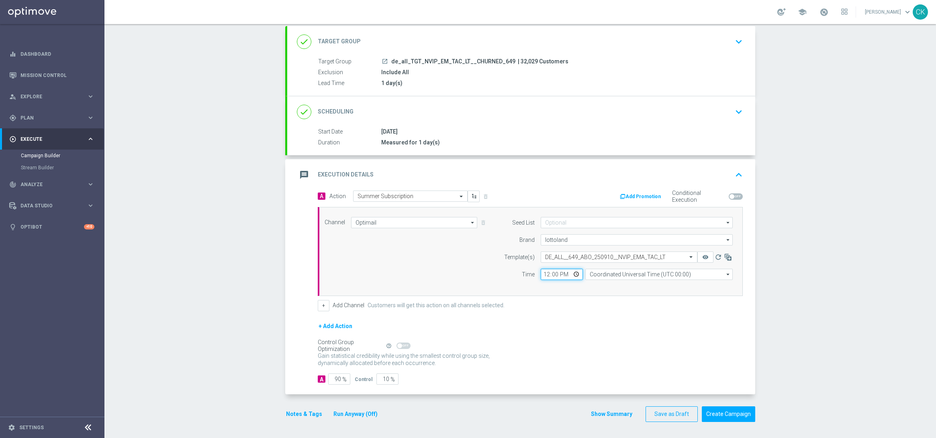
click at [540, 274] on input "12:00" at bounding box center [561, 274] width 42 height 11
type input "06:00"
click at [634, 279] on div "Seed List arrow_drop_down Drag here to set row groups Drag here to set column l…" at bounding box center [615, 251] width 245 height 69
click at [628, 277] on input "Coordinated Universal Time (UTC 00:00)" at bounding box center [658, 274] width 147 height 11
click at [636, 287] on div "Central European Time ([GEOGRAPHIC_DATA]) (UTC +02:00)" at bounding box center [654, 286] width 131 height 7
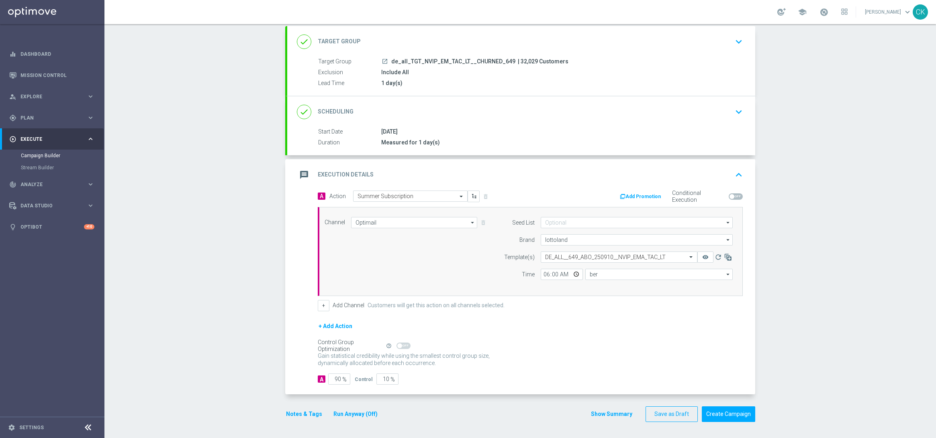
type input "Central European Time ([GEOGRAPHIC_DATA]) (UTC +02:00)"
click at [342, 379] on span "%" at bounding box center [344, 380] width 4 height 7
click at [337, 378] on input "90" at bounding box center [339, 379] width 22 height 11
type input "9"
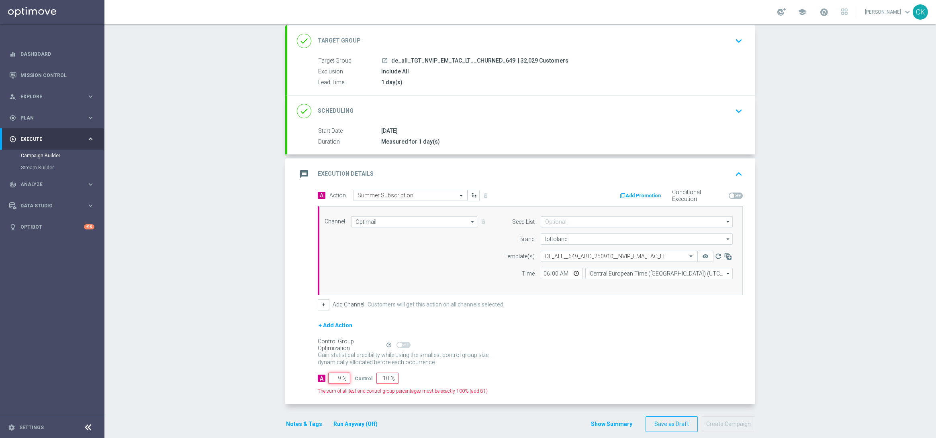
type input "91"
type input "98"
type input "2"
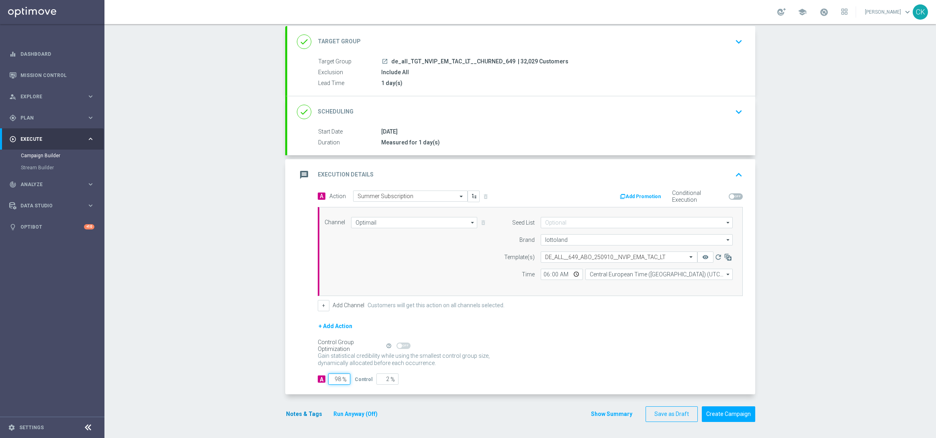
type input "98"
click at [290, 416] on button "Notes & Tags" at bounding box center [304, 415] width 38 height 10
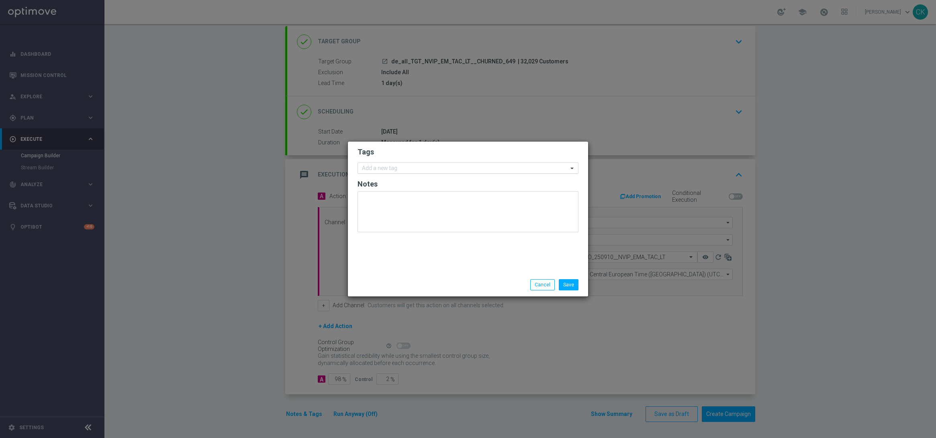
click at [408, 164] on div "Add a new tag" at bounding box center [463, 168] width 210 height 10
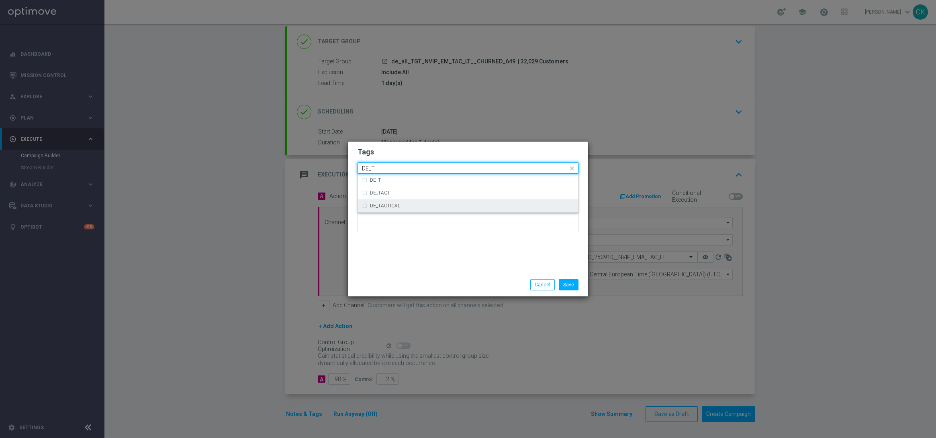
click at [418, 202] on div "DE_TACTICAL" at bounding box center [468, 206] width 212 height 13
type input "DE_T"
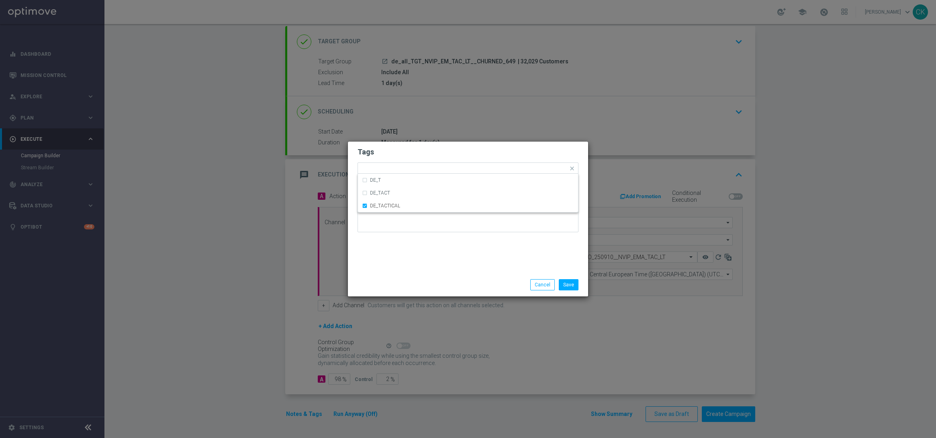
click at [419, 264] on div "Tags Quick find × DE_TACTICAL DE_T DE_TACT DE_TACTICAL Notes" at bounding box center [468, 208] width 240 height 132
click at [574, 281] on button "Save" at bounding box center [569, 284] width 20 height 11
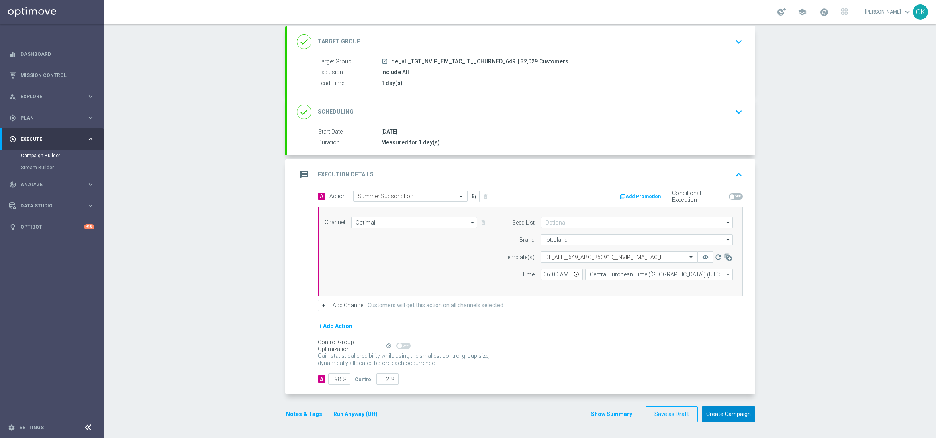
click at [723, 417] on button "Create Campaign" at bounding box center [727, 415] width 53 height 16
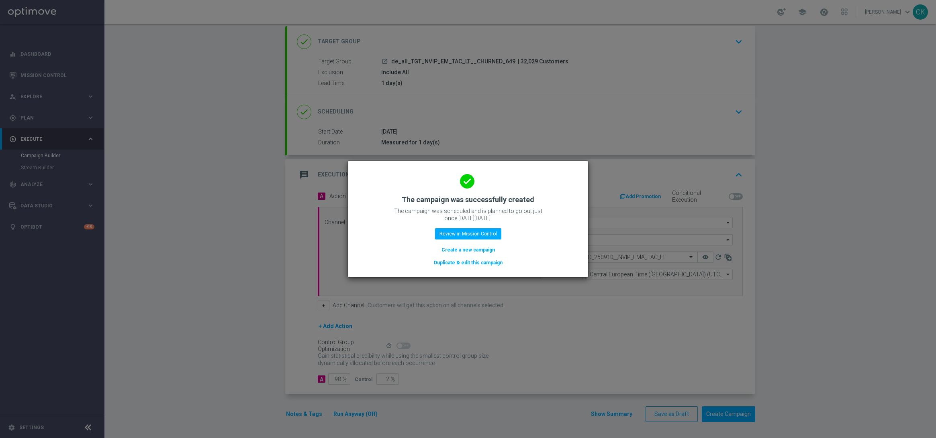
click at [473, 246] on button "Create a new campaign" at bounding box center [467, 250] width 55 height 9
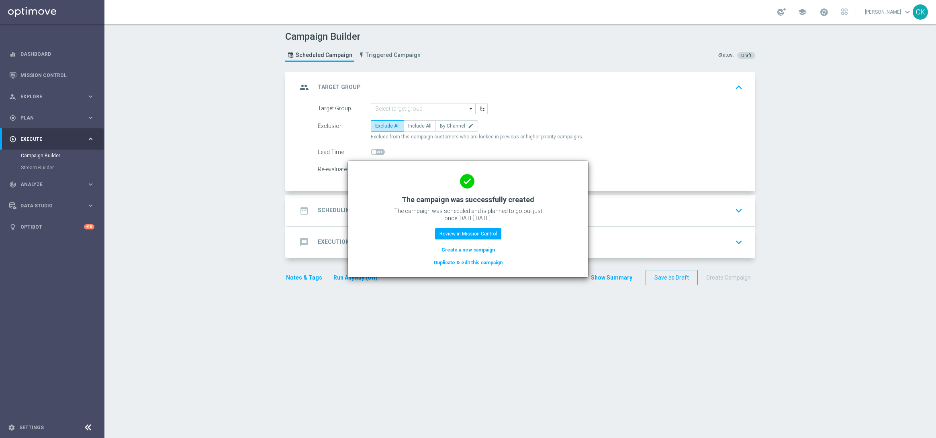
scroll to position [0, 0]
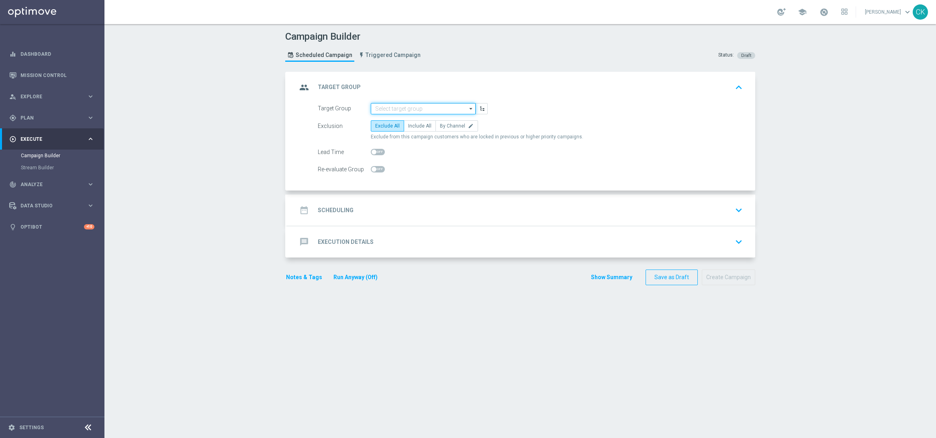
click at [406, 108] on input at bounding box center [423, 108] width 105 height 11
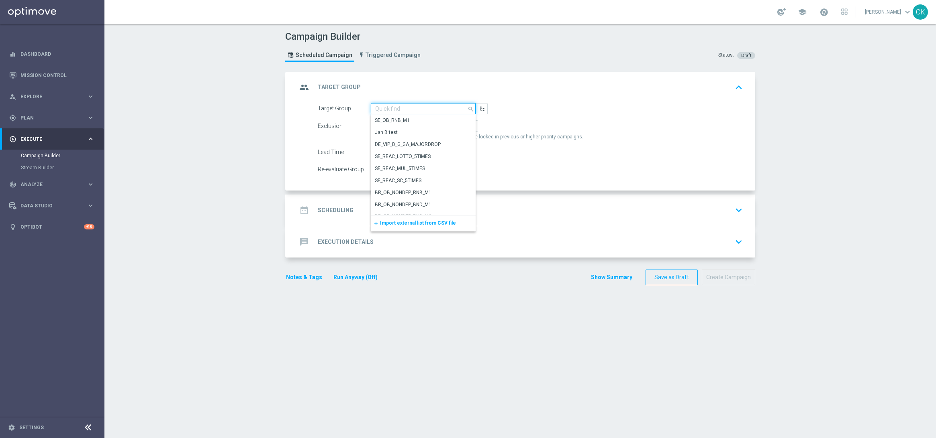
paste input "de_AT_TGT_NVIP_EM_TAC_LT__ACTIVE_645"
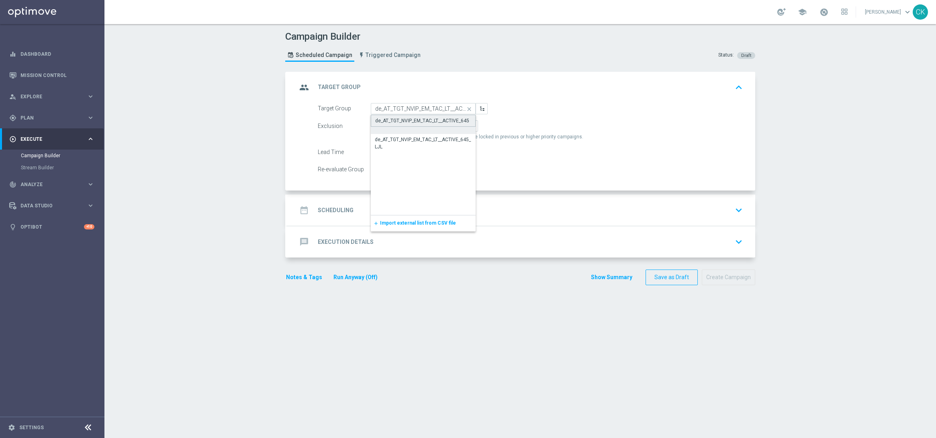
click at [403, 124] on div "de_AT_TGT_NVIP_EM_TAC_LT__ACTIVE_645" at bounding box center [423, 121] width 105 height 12
type input "de_AT_TGT_NVIP_EM_TAC_LT__ACTIVE_645"
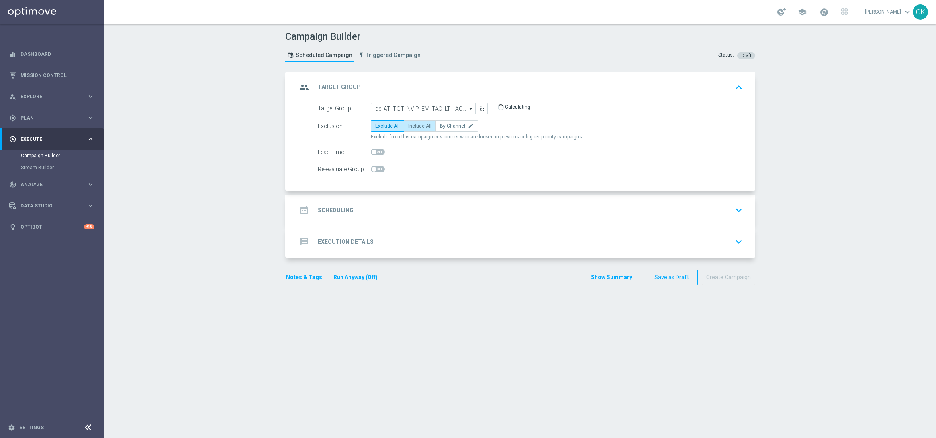
click at [408, 126] on span "Include All" at bounding box center [419, 126] width 23 height 6
click at [408, 126] on input "Include All" at bounding box center [410, 127] width 5 height 5
radio input "true"
click at [373, 151] on span at bounding box center [378, 152] width 14 height 6
click at [373, 151] on input "checkbox" at bounding box center [378, 152] width 14 height 6
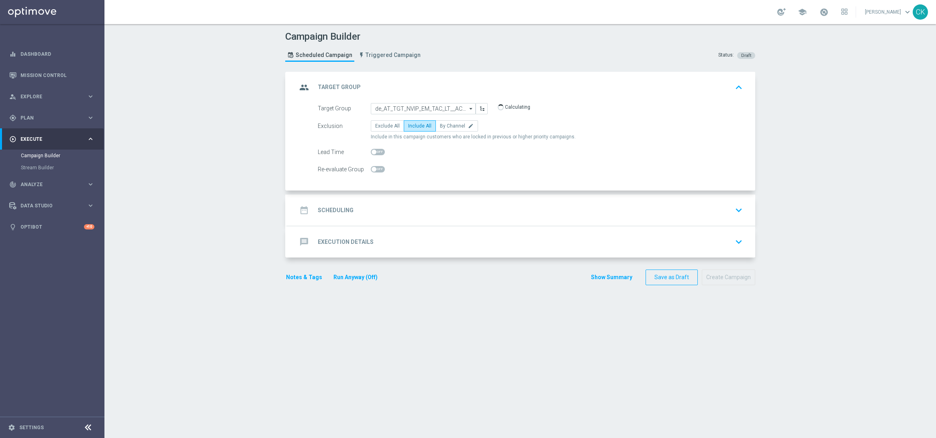
checkbox input "true"
click at [339, 212] on h2 "Scheduling" at bounding box center [336, 211] width 36 height 8
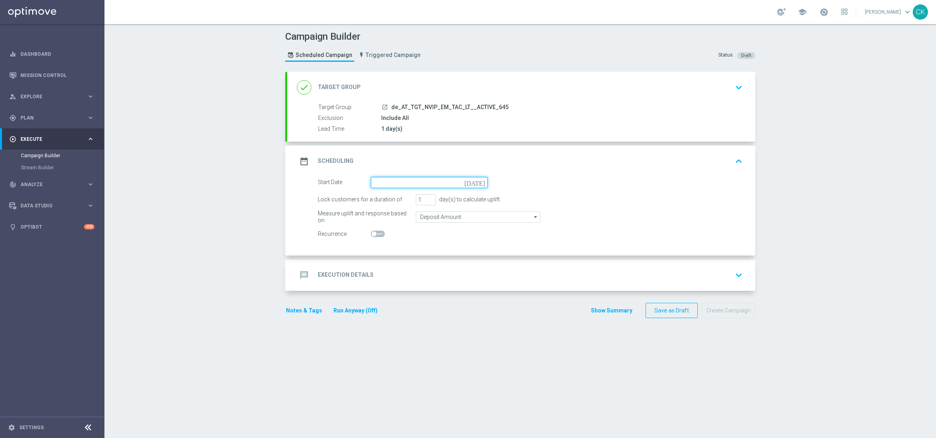
click at [397, 182] on input at bounding box center [429, 182] width 117 height 11
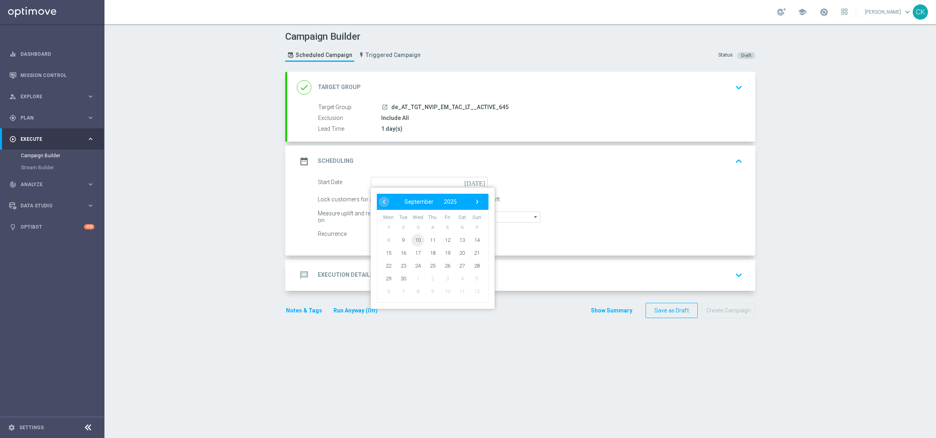
click at [413, 237] on span "10" at bounding box center [417, 240] width 13 height 13
type input "[DATE]"
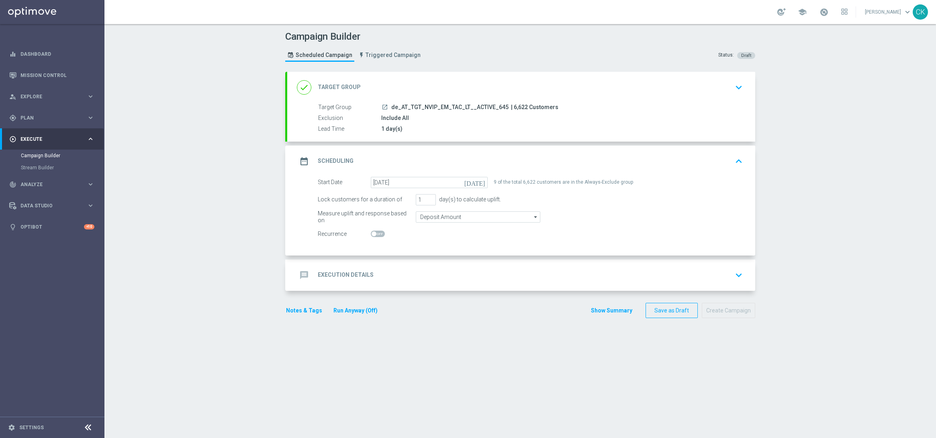
click at [337, 277] on h2 "Execution Details" at bounding box center [346, 275] width 56 height 8
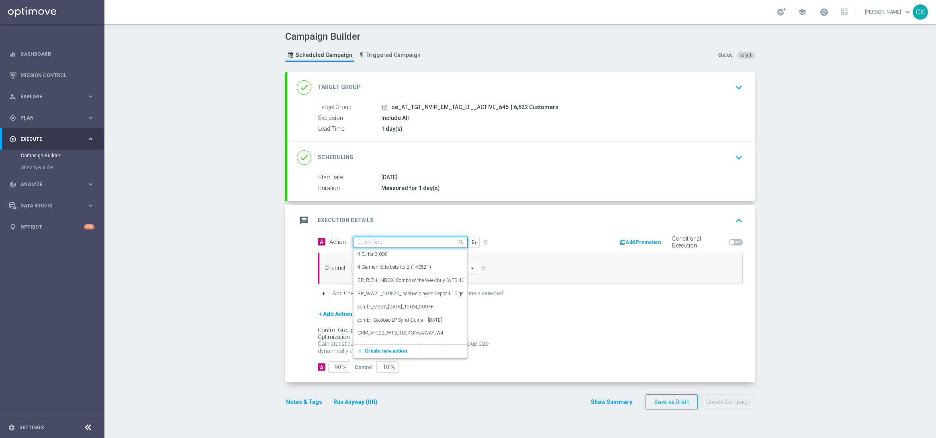
click at [393, 240] on input "text" at bounding box center [402, 242] width 90 height 7
paste input "9 lines AT Lotto & extra game + 3 free SC Lottoland"
type input "9 lines AT Lotto & extra game + 3 free SC Lottoland"
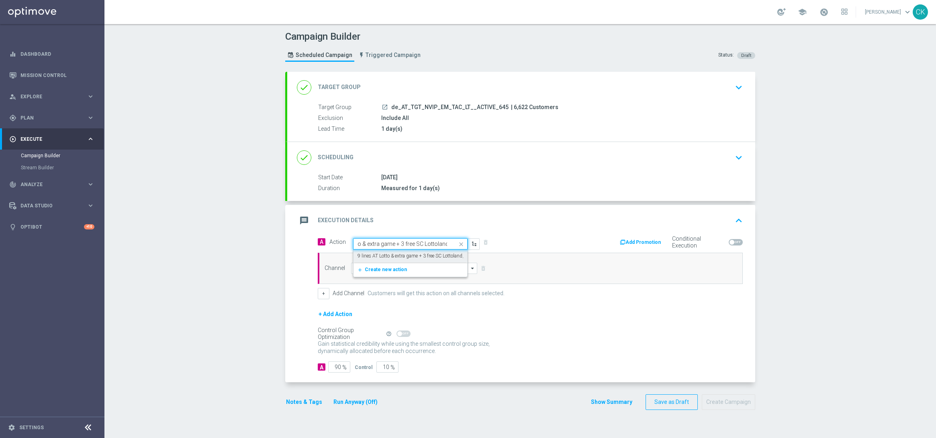
click at [407, 253] on label "9 lines AT Lotto & extra game + 3 free SC Lottoland" at bounding box center [409, 256] width 105 height 7
click at [377, 265] on input at bounding box center [414, 268] width 126 height 11
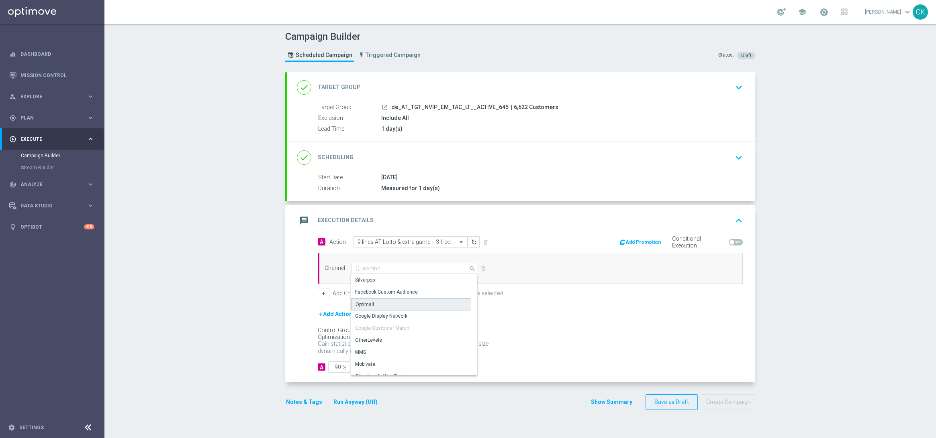
click at [369, 304] on div "Optimail" at bounding box center [410, 305] width 119 height 12
type input "Optimail"
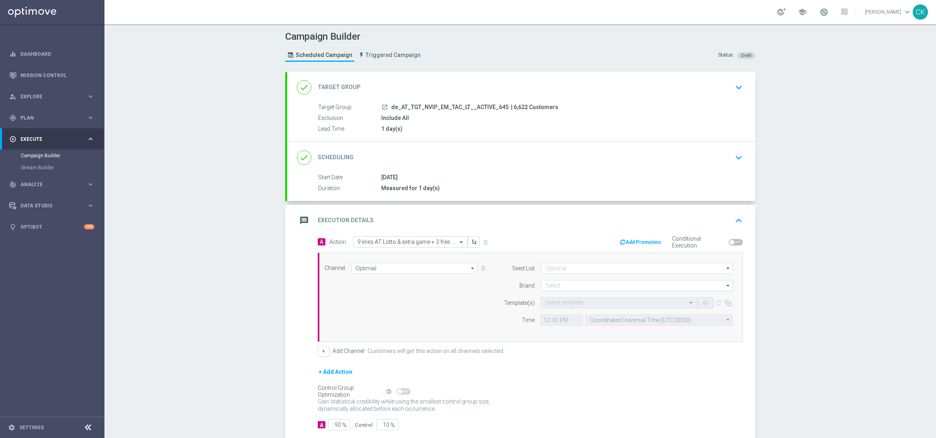
scroll to position [47, 0]
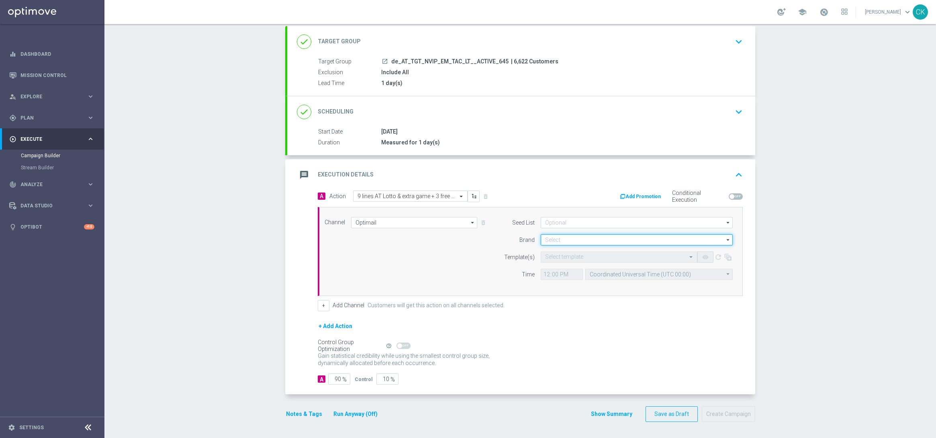
click at [594, 239] on input at bounding box center [636, 239] width 192 height 11
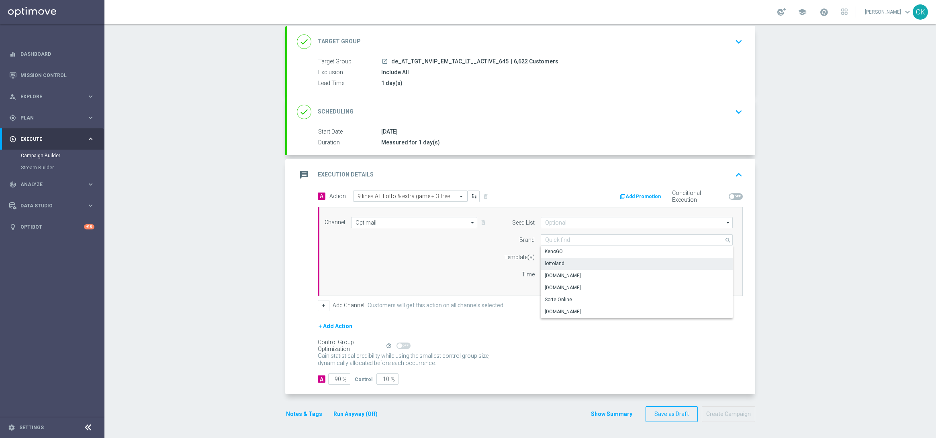
click at [583, 260] on div "lottoland" at bounding box center [636, 263] width 192 height 11
type input "lottoland"
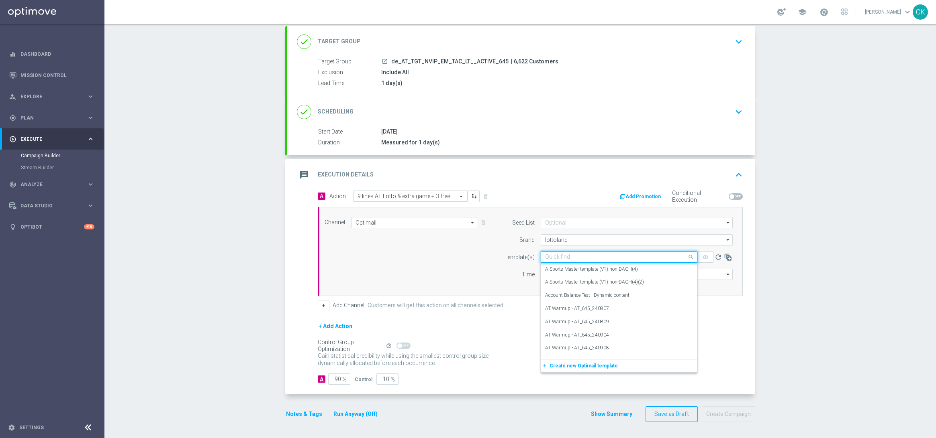
click at [571, 254] on input "text" at bounding box center [611, 257] width 132 height 7
paste input "AT__645_ACTIVE_250910__NVIP_EMA_TAC_LT"
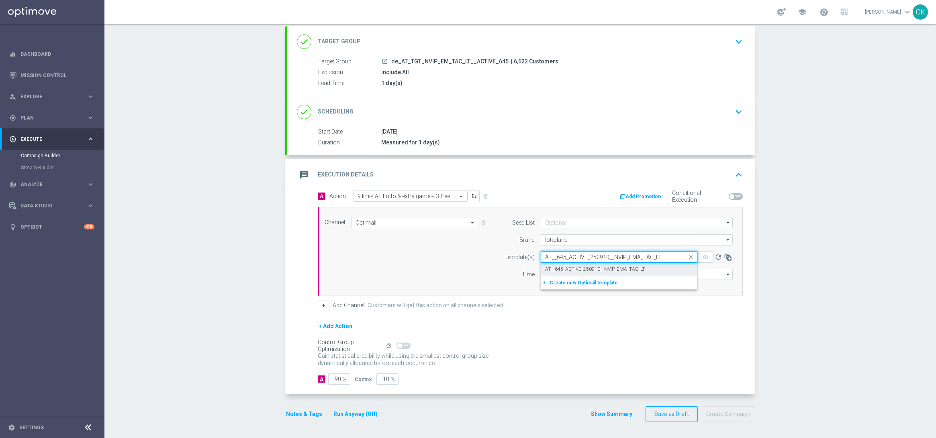
click at [564, 266] on label "AT__645_ACTIVE_250910__NVIP_EMA_TAC_LT" at bounding box center [595, 269] width 100 height 7
type input "AT__645_ACTIVE_250910__NVIP_EMA_TAC_LT"
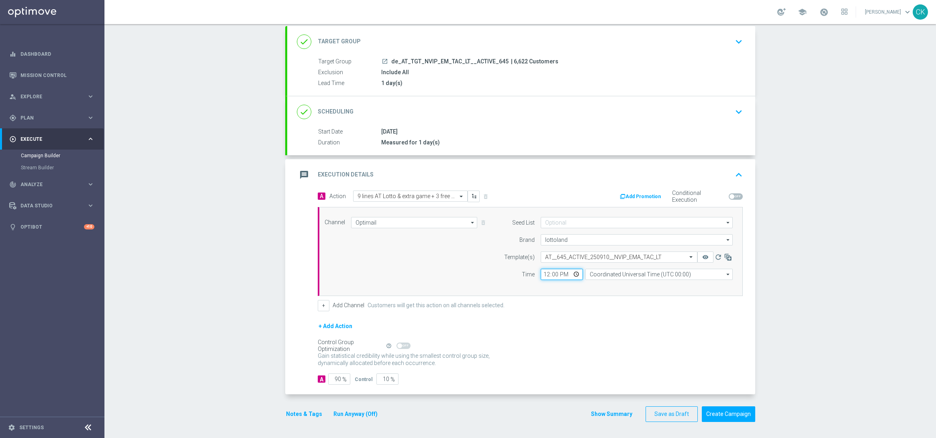
click at [544, 273] on input "12:00" at bounding box center [561, 274] width 42 height 11
type input "06:00"
click at [639, 272] on input "Coordinated Universal Time (UTC 00:00)" at bounding box center [658, 274] width 147 height 11
click at [636, 284] on div "Central European Time ([GEOGRAPHIC_DATA]) (UTC +02:00)" at bounding box center [654, 286] width 131 height 7
type input "Central European Time ([GEOGRAPHIC_DATA]) (UTC +02:00)"
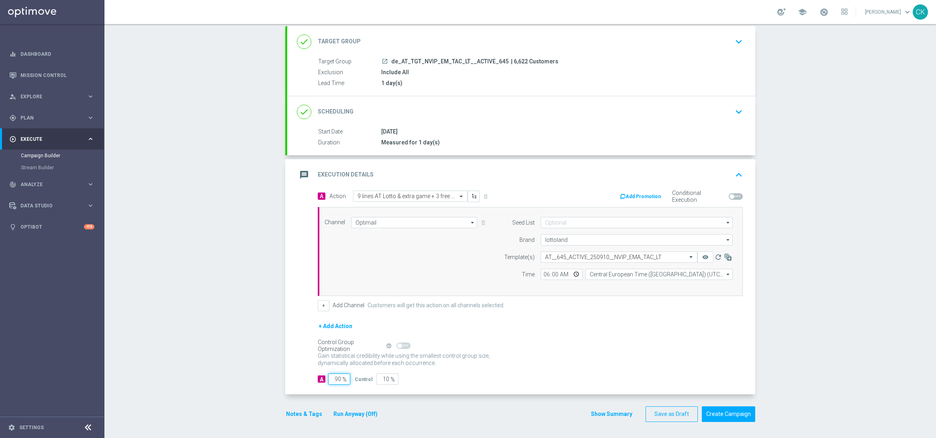
click at [338, 380] on input "90" at bounding box center [339, 379] width 22 height 11
type input "9"
type input "91"
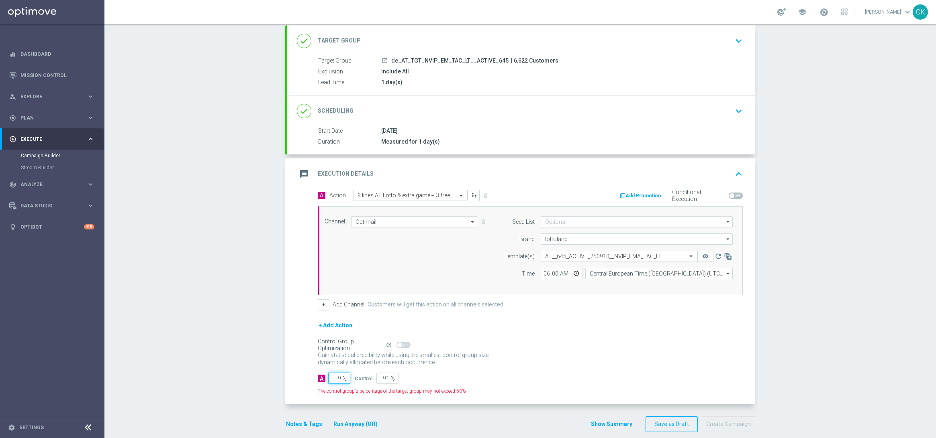
type input "98"
type input "2"
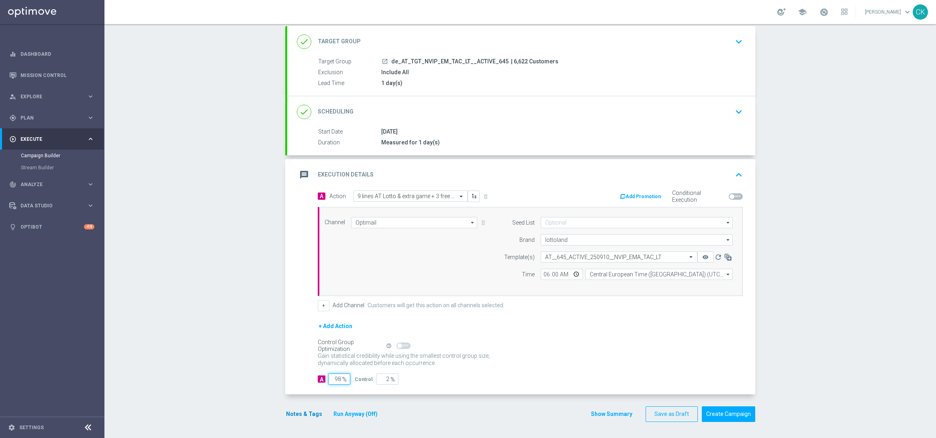
type input "98"
click at [291, 413] on button "Notes & Tags" at bounding box center [304, 415] width 38 height 10
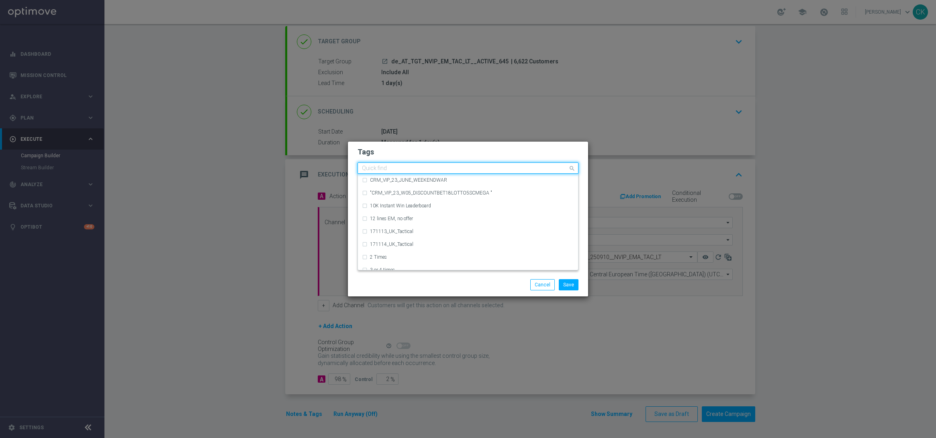
click at [394, 169] on input "text" at bounding box center [465, 168] width 206 height 7
type input "D"
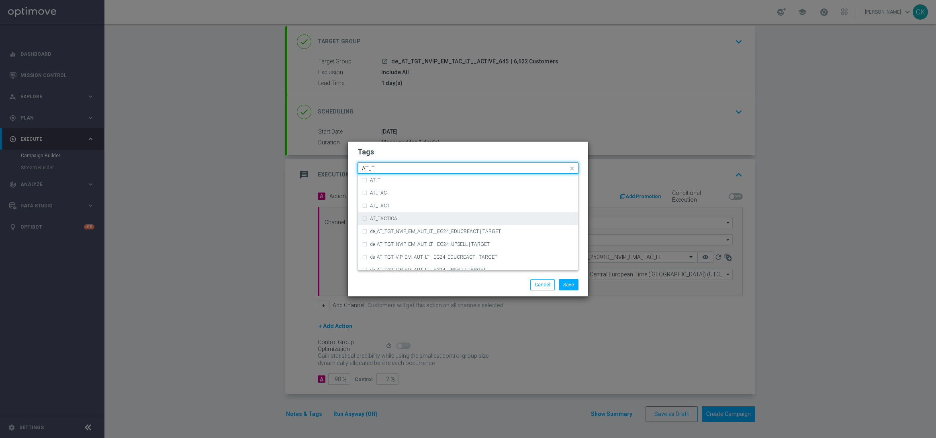
click at [395, 219] on label "AT_TACTICAL" at bounding box center [385, 218] width 30 height 5
type input "AT_T"
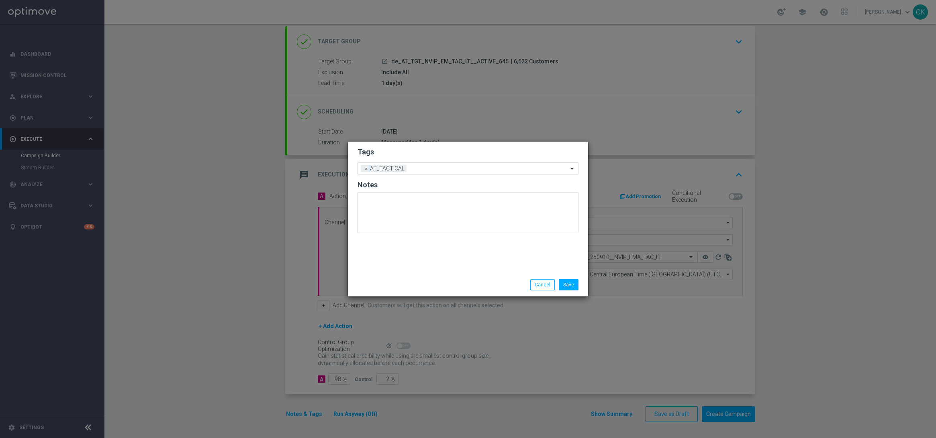
click at [386, 289] on div "Save Cancel" at bounding box center [467, 284] width 233 height 11
click at [569, 284] on button "Save" at bounding box center [569, 284] width 20 height 11
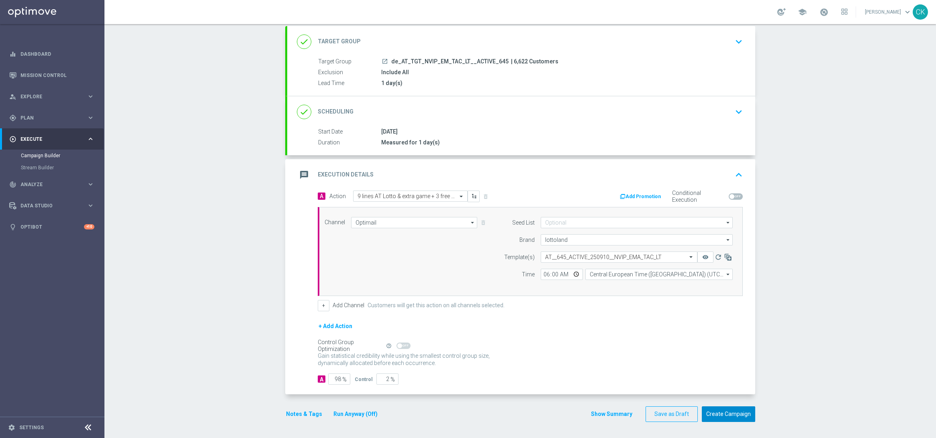
click at [722, 414] on button "Create Campaign" at bounding box center [727, 415] width 53 height 16
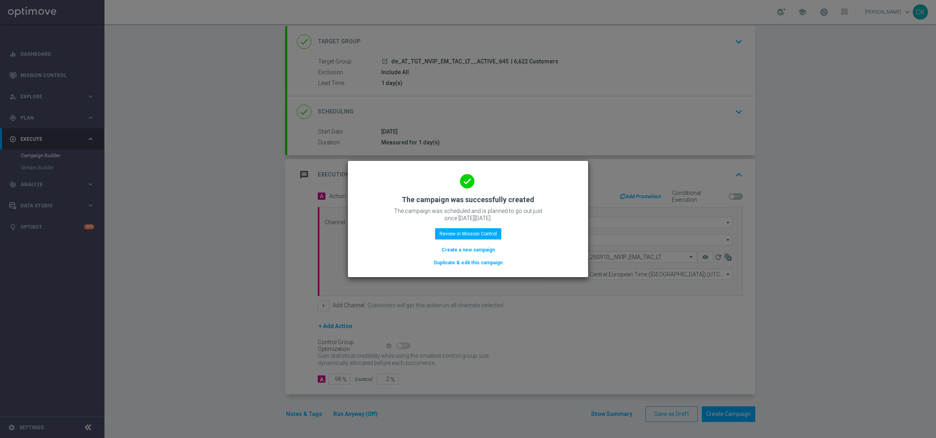
click at [477, 248] on button "Create a new campaign" at bounding box center [467, 250] width 55 height 9
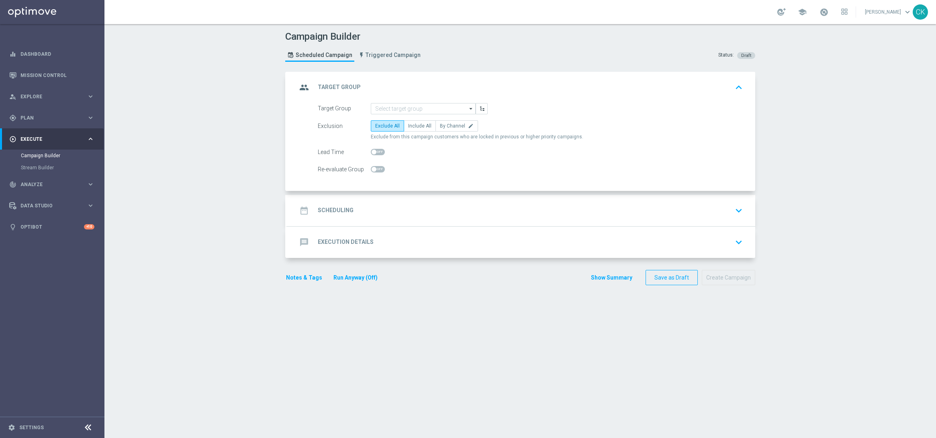
scroll to position [0, 0]
click at [393, 106] on input at bounding box center [423, 108] width 105 height 11
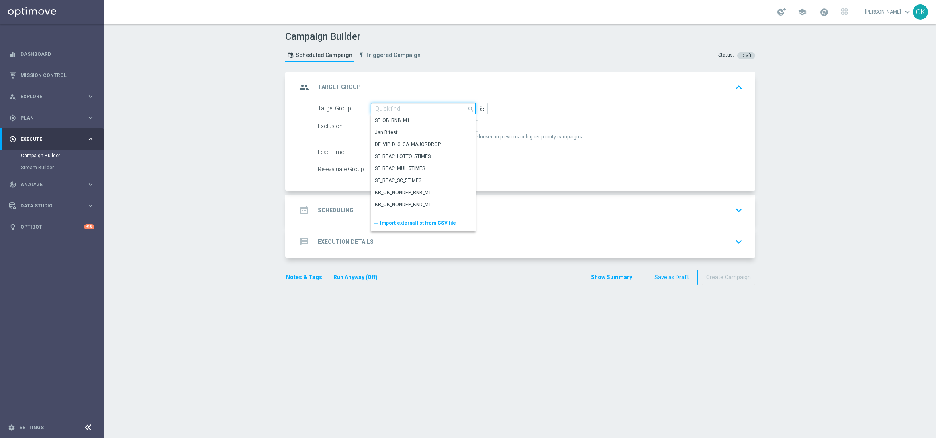
paste input "de_AT_TGT_NVIP_EM_TAC_LT__REACTIVATED_645"
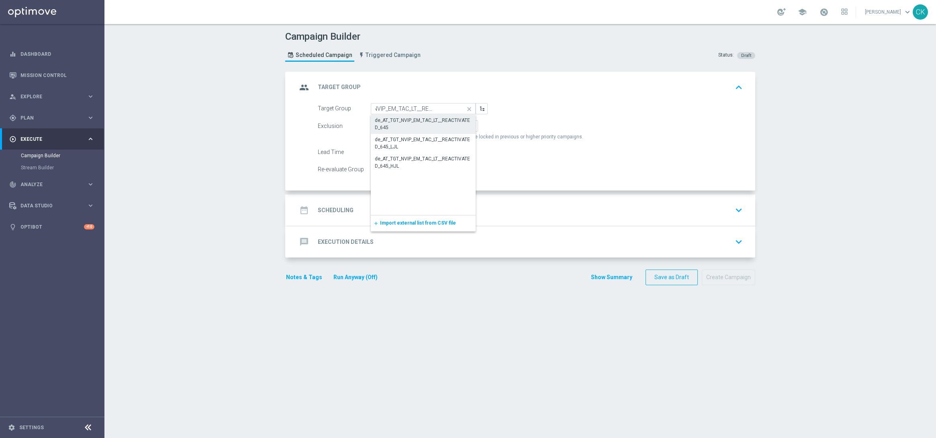
click at [393, 123] on div "de_AT_TGT_NVIP_EM_TAC_LT__REACTIVATED_645" at bounding box center [423, 124] width 97 height 14
type input "de_AT_TGT_NVIP_EM_TAC_LT__REACTIVATED_645"
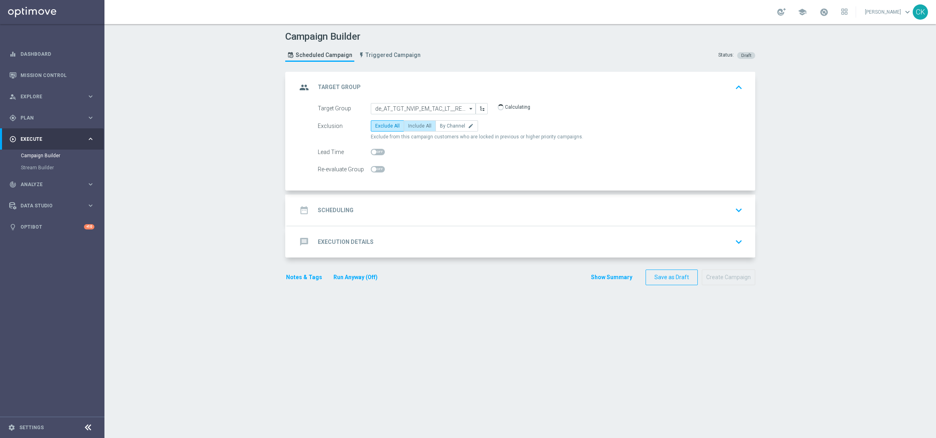
click at [414, 127] on span "Include All" at bounding box center [419, 126] width 23 height 6
click at [413, 127] on input "Include All" at bounding box center [410, 127] width 5 height 5
radio input "true"
click at [371, 151] on span at bounding box center [373, 152] width 5 height 5
click at [371, 151] on input "checkbox" at bounding box center [378, 152] width 14 height 6
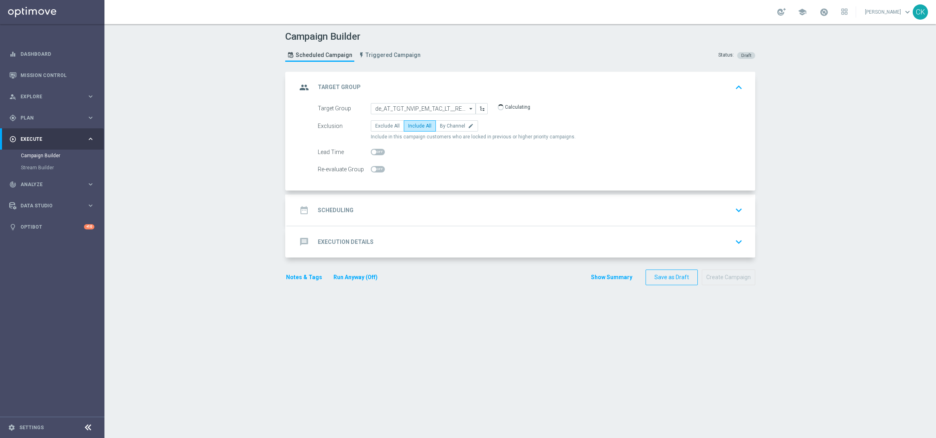
checkbox input "true"
click at [340, 207] on h2 "Scheduling" at bounding box center [336, 211] width 36 height 8
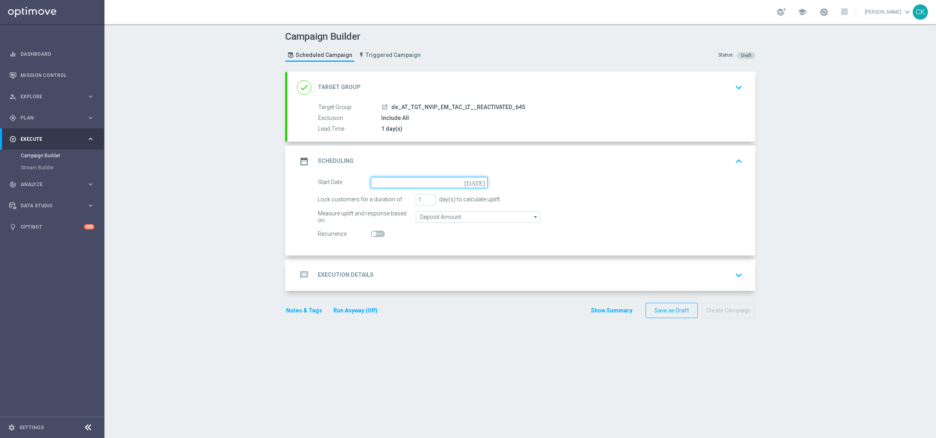
click at [385, 186] on input at bounding box center [429, 182] width 117 height 11
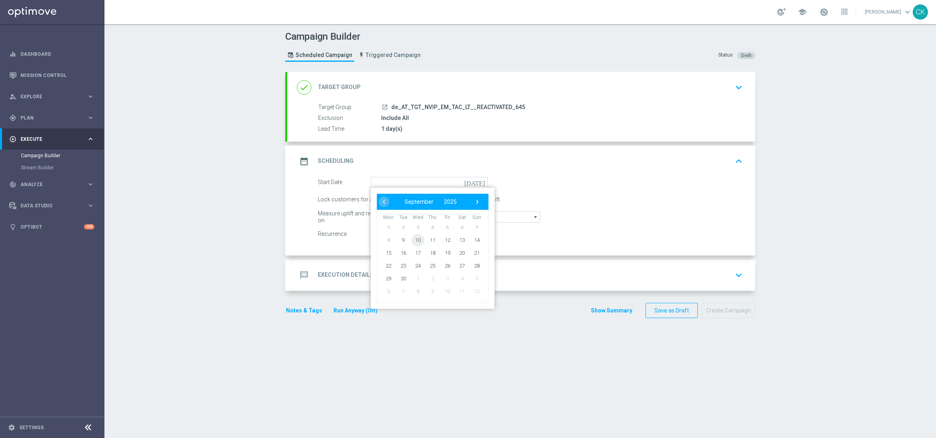
click at [416, 238] on span "10" at bounding box center [417, 240] width 13 height 13
type input "[DATE]"
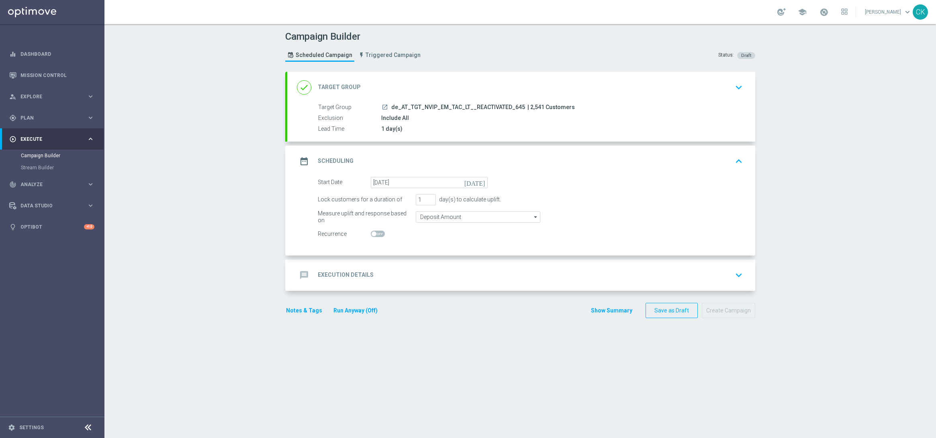
click at [342, 273] on h2 "Execution Details" at bounding box center [346, 275] width 56 height 8
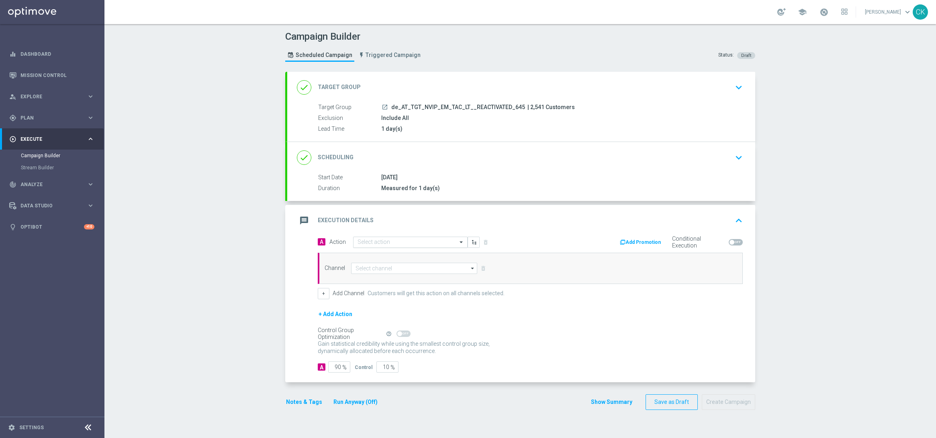
click at [393, 242] on input "text" at bounding box center [402, 242] width 90 height 7
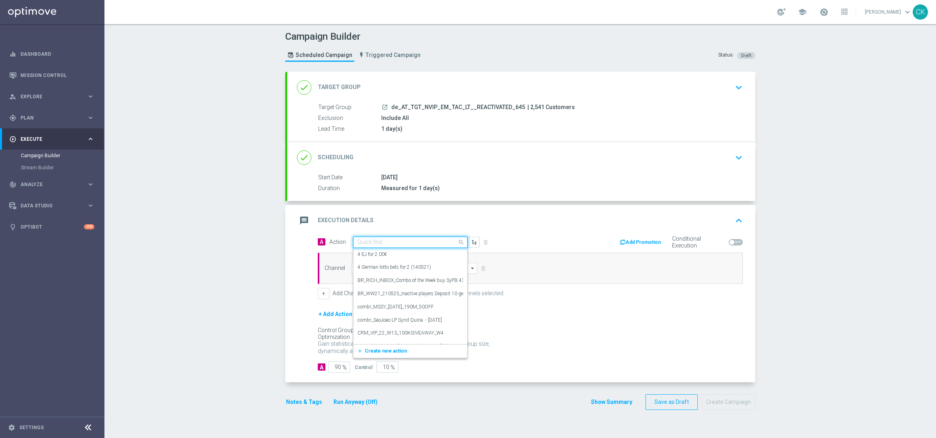
paste input "6 lines AT Lotto & extra game +3 free SC Lottoland"
type input "6 lines AT Lotto & extra game +3 free SC Lottoland"
click at [357, 267] on icon "add_new" at bounding box center [361, 268] width 8 height 6
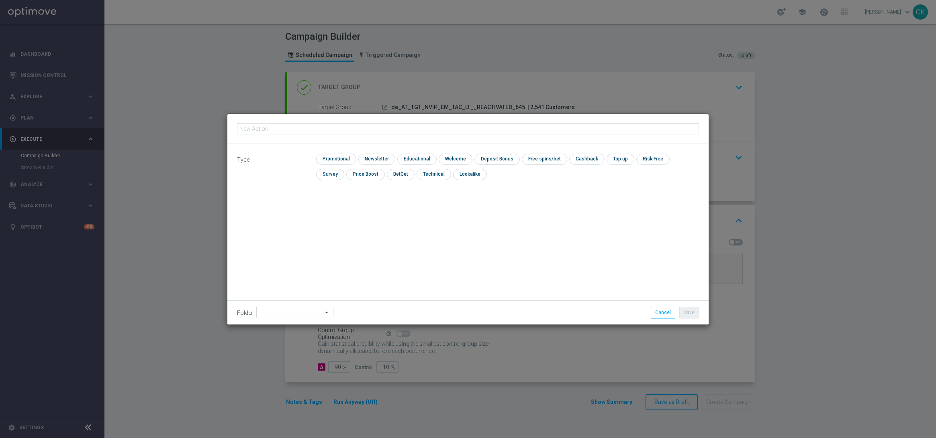
type input "6 lines AT Lotto & extra game +3 free SC Lottoland"
click at [333, 159] on input "checkbox" at bounding box center [335, 159] width 38 height 11
checkbox input "true"
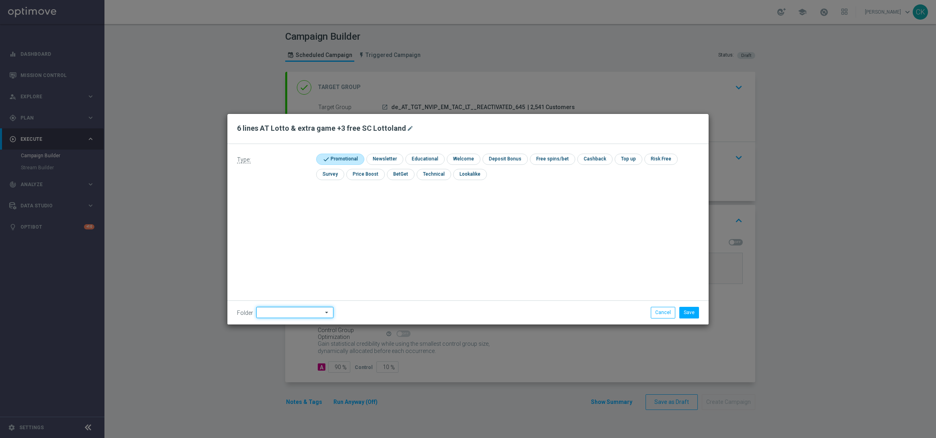
click at [285, 313] on input at bounding box center [294, 312] width 77 height 11
click at [291, 269] on div "DE" at bounding box center [287, 275] width 63 height 12
type input "DE"
click at [291, 269] on div "Type: check Promotional check Newsletter check Educational check Welcome check …" at bounding box center [467, 234] width 481 height 181
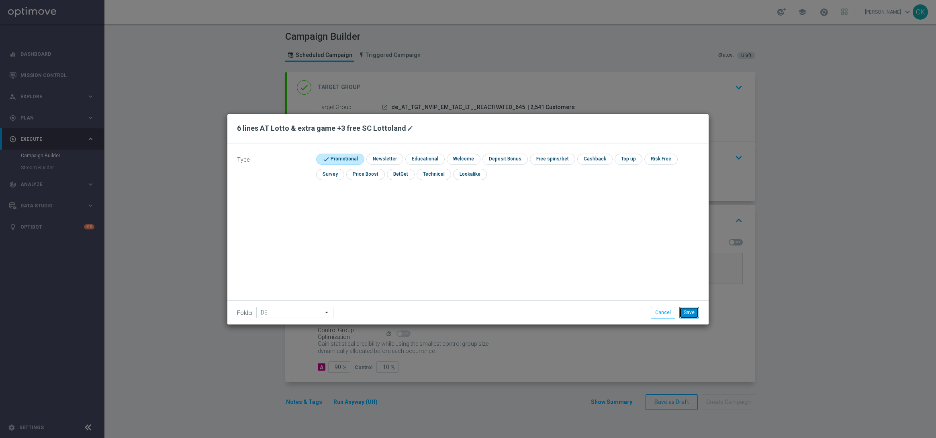
click at [693, 310] on button "Save" at bounding box center [689, 312] width 20 height 11
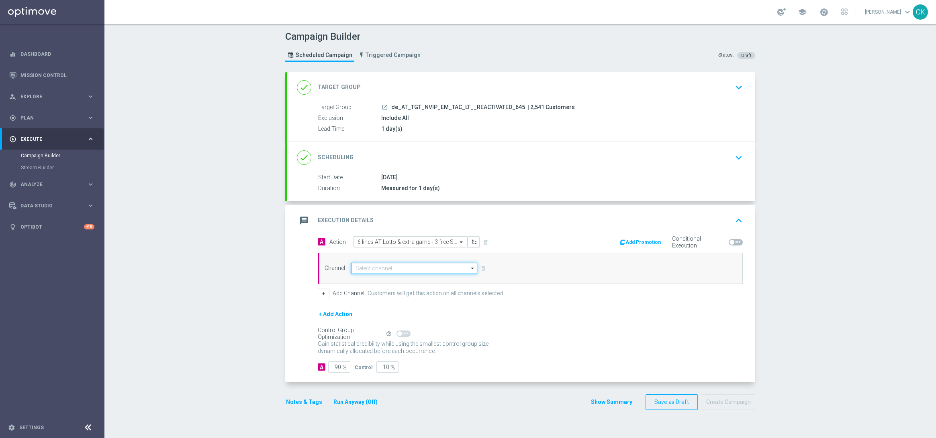
click at [415, 266] on input at bounding box center [414, 268] width 126 height 11
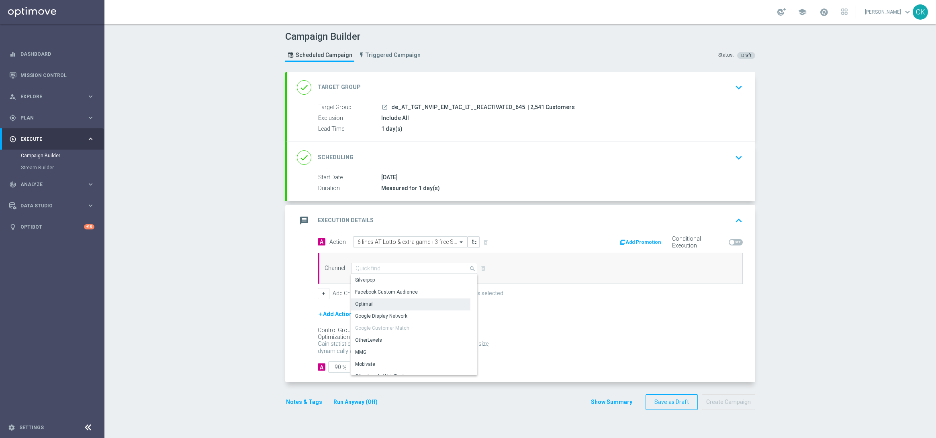
click at [406, 307] on div "Optimail" at bounding box center [410, 304] width 119 height 11
type input "Optimail"
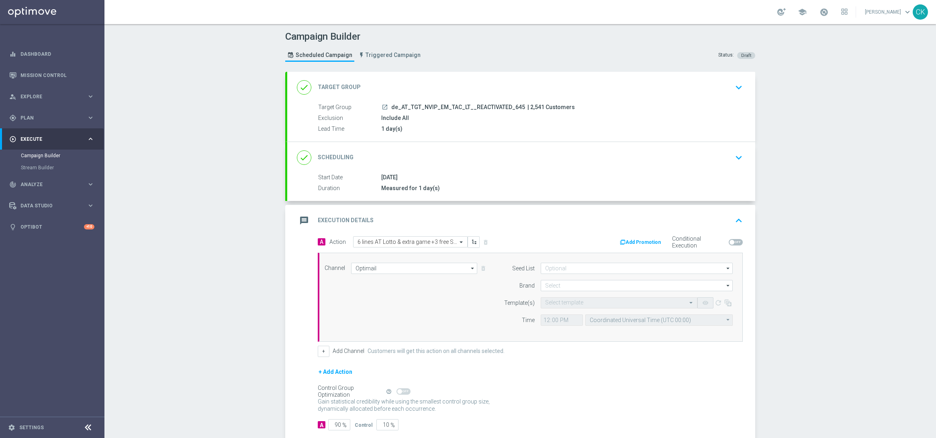
scroll to position [47, 0]
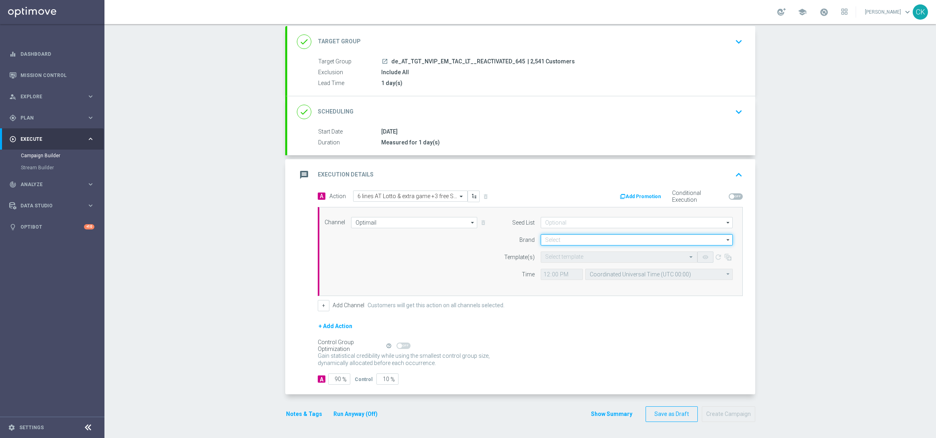
click at [625, 234] on input at bounding box center [636, 239] width 192 height 11
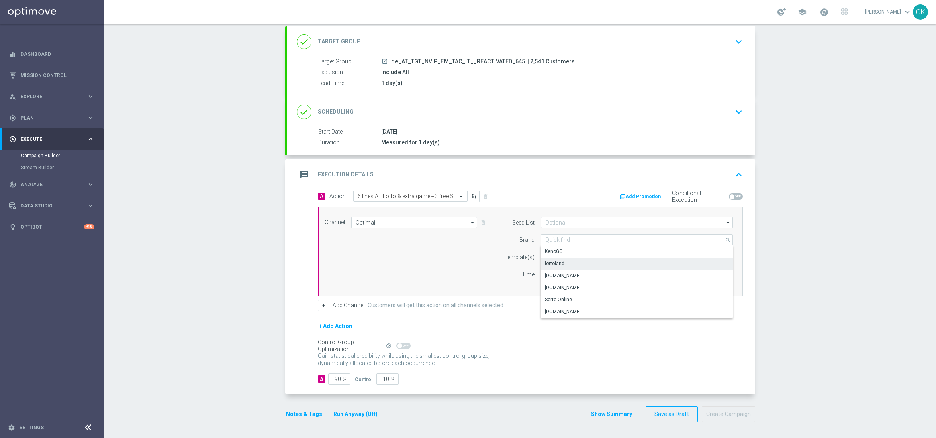
click at [556, 267] on div "lottoland" at bounding box center [636, 263] width 192 height 11
type input "lottoland"
click at [545, 256] on input "text" at bounding box center [611, 257] width 132 height 7
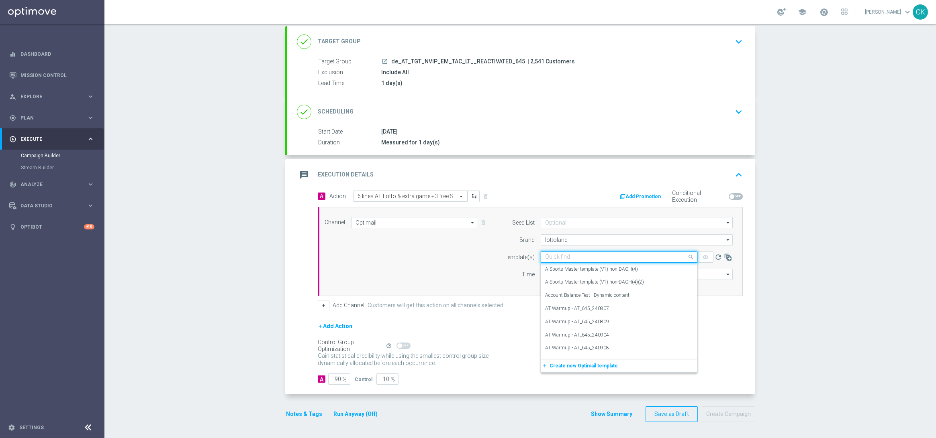
paste input "AT__645_REACT_250910__NVIP_EMA_TAC_LT"
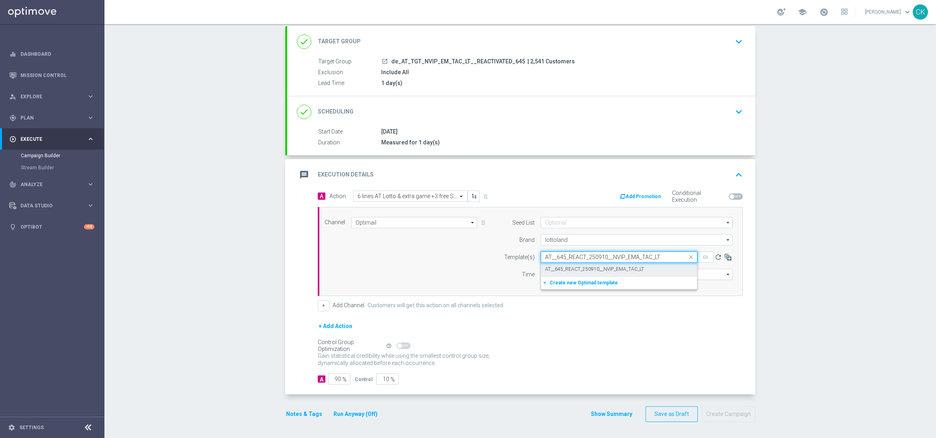
click at [563, 267] on label "AT__645_REACT_250910__NVIP_EMA_TAC_LT" at bounding box center [594, 269] width 99 height 7
type input "AT__645_REACT_250910__NVIP_EMA_TAC_LT"
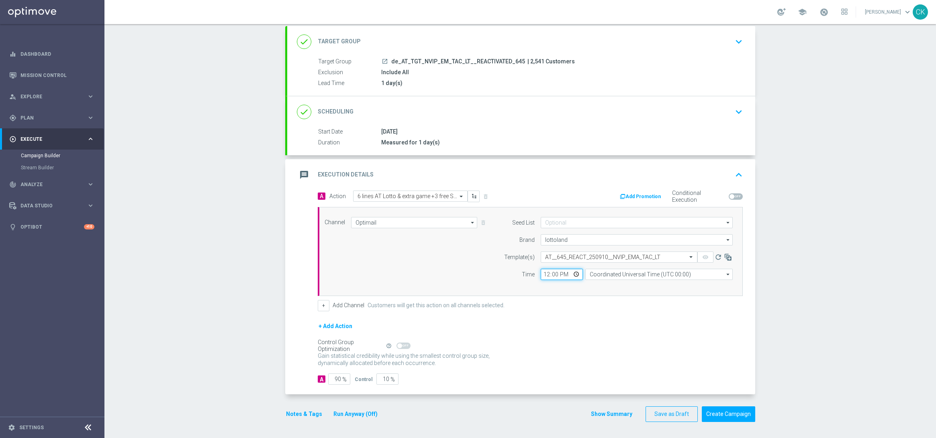
click at [542, 275] on input "12:00" at bounding box center [561, 274] width 42 height 11
type input "06:00"
click at [652, 276] on input "Coordinated Universal Time (UTC 00:00)" at bounding box center [658, 274] width 147 height 11
click at [633, 281] on div "Central European Time ([GEOGRAPHIC_DATA]) (UTC +02:00)" at bounding box center [658, 286] width 147 height 11
type input "Central European Time ([GEOGRAPHIC_DATA]) (UTC +02:00)"
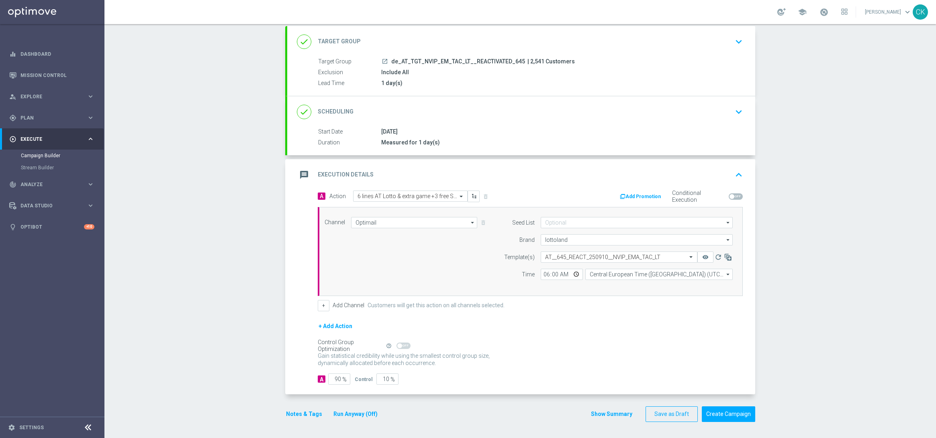
click at [342, 378] on span "%" at bounding box center [344, 380] width 4 height 7
click at [342, 382] on span "%" at bounding box center [344, 380] width 4 height 7
click at [337, 381] on input "90" at bounding box center [339, 379] width 22 height 11
type input "9"
type input "91"
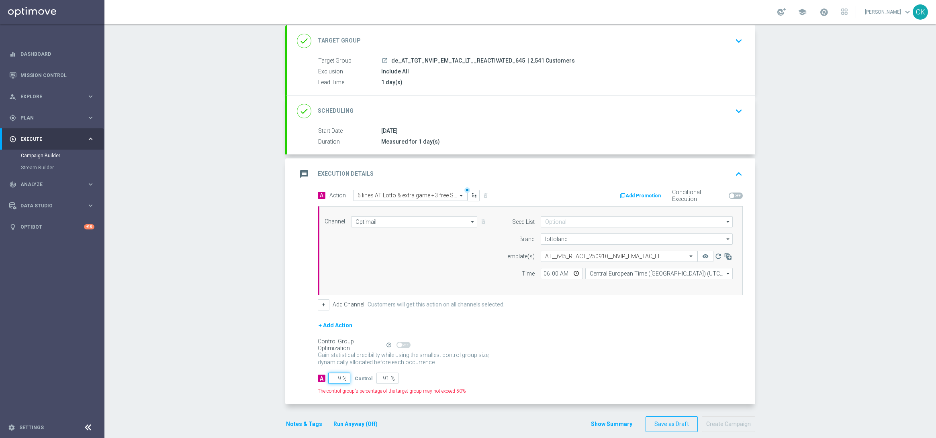
type input "98"
type input "2"
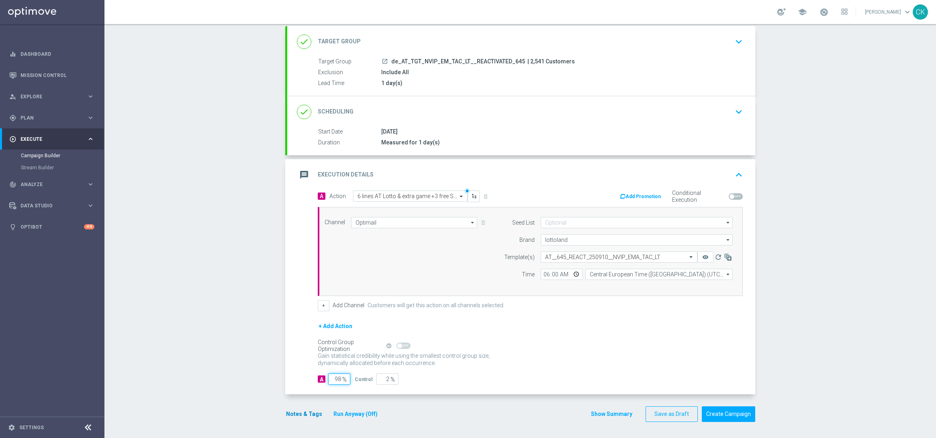
type input "98"
click at [294, 414] on button "Notes & Tags" at bounding box center [304, 415] width 38 height 10
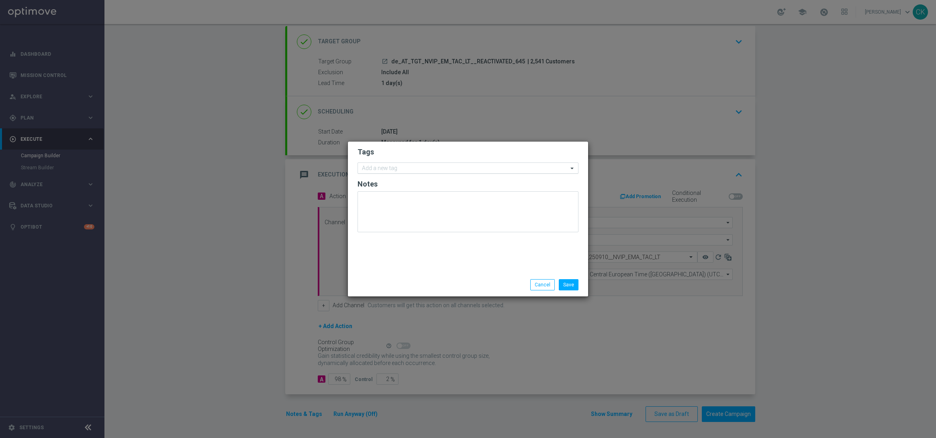
click at [387, 165] on input "text" at bounding box center [465, 168] width 206 height 7
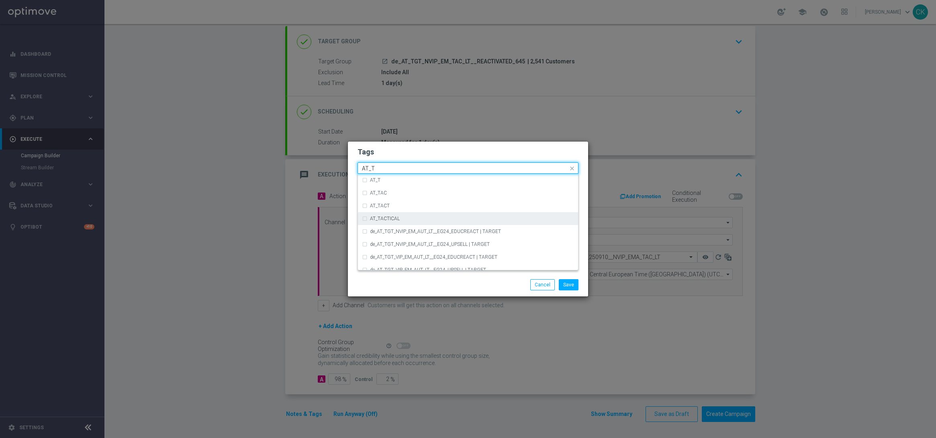
click at [391, 216] on div "AT_TACTICAL" at bounding box center [468, 218] width 212 height 13
type input "AT_T"
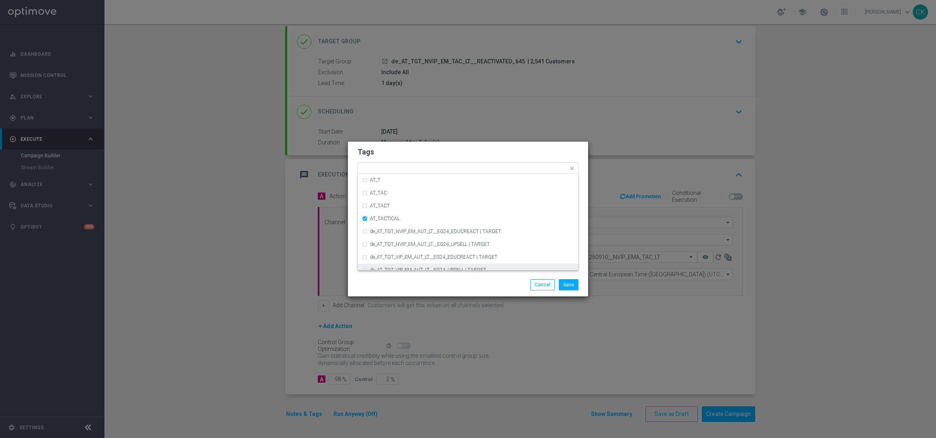
click at [429, 287] on div "Save Cancel" at bounding box center [506, 284] width 155 height 11
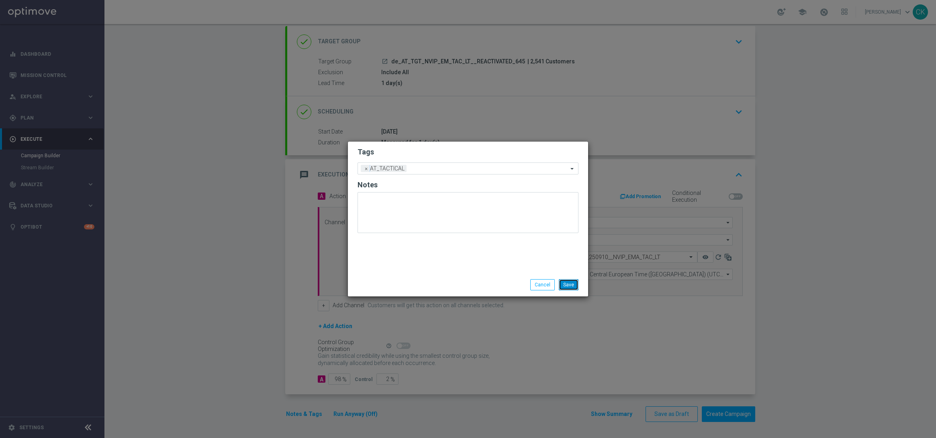
click at [567, 287] on button "Save" at bounding box center [569, 284] width 20 height 11
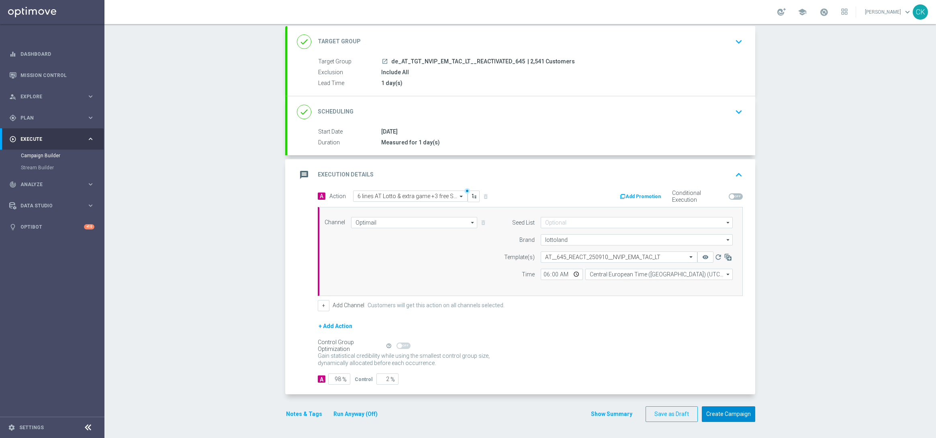
click at [728, 413] on button "Create Campaign" at bounding box center [727, 415] width 53 height 16
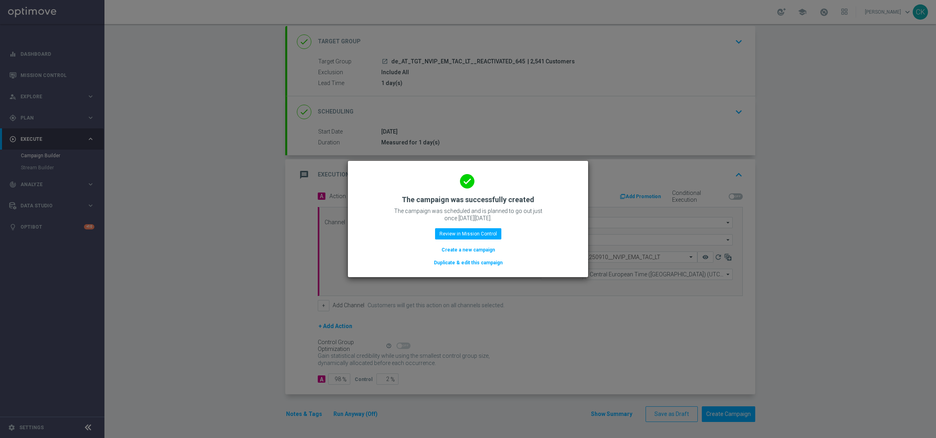
click at [471, 249] on button "Create a new campaign" at bounding box center [467, 250] width 55 height 9
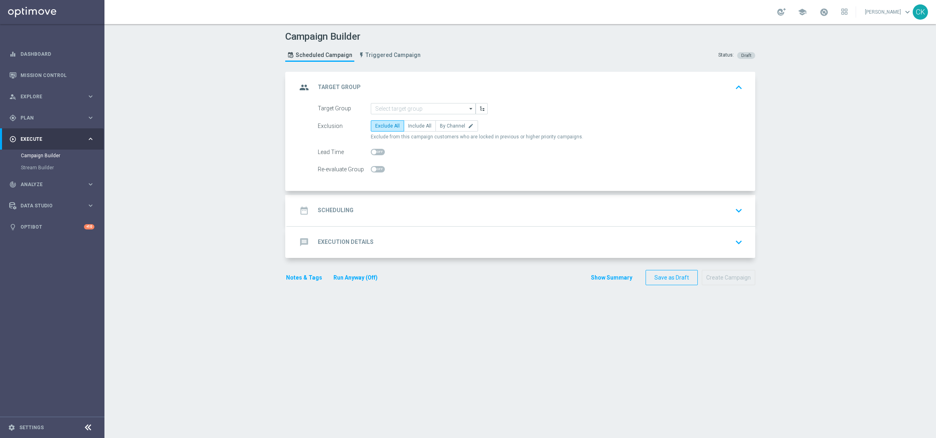
scroll to position [0, 0]
click at [409, 106] on input at bounding box center [423, 108] width 105 height 11
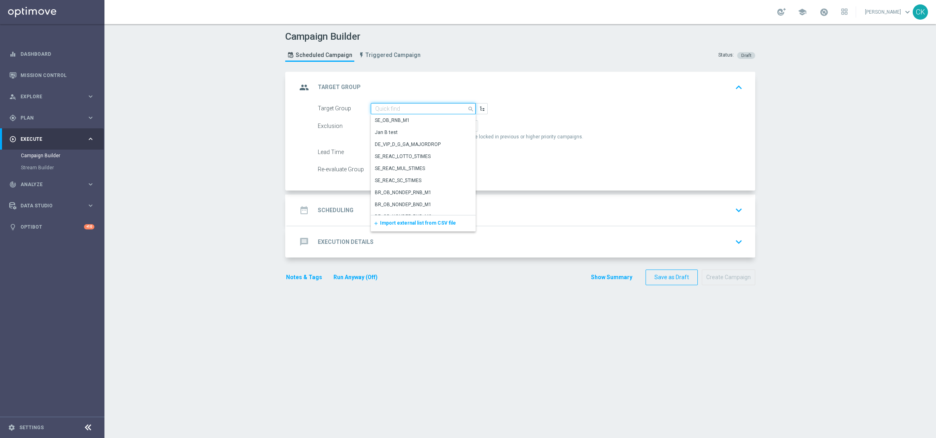
paste input "de_AT_TGT_NVIP_EM_TAC_LT__CHURNED_645"
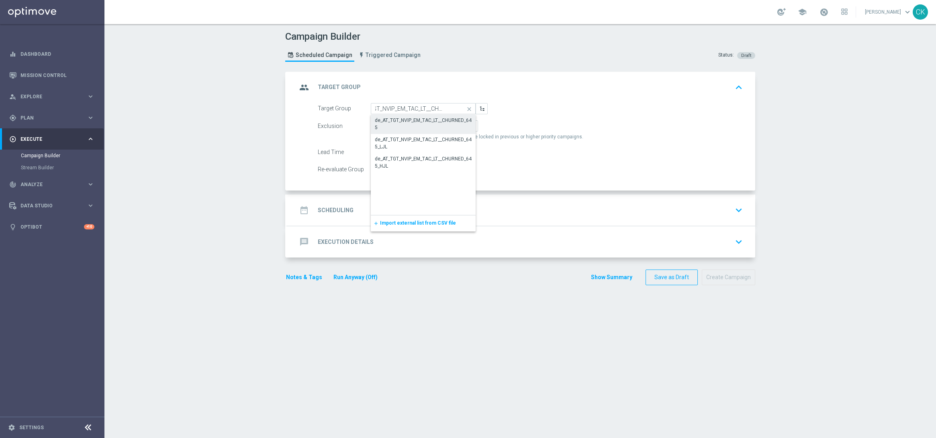
click at [395, 119] on div "de_AT_TGT_NVIP_EM_TAC_LT__CHURNED_645" at bounding box center [423, 124] width 97 height 14
type input "de_AT_TGT_NVIP_EM_TAC_LT__CHURNED_645"
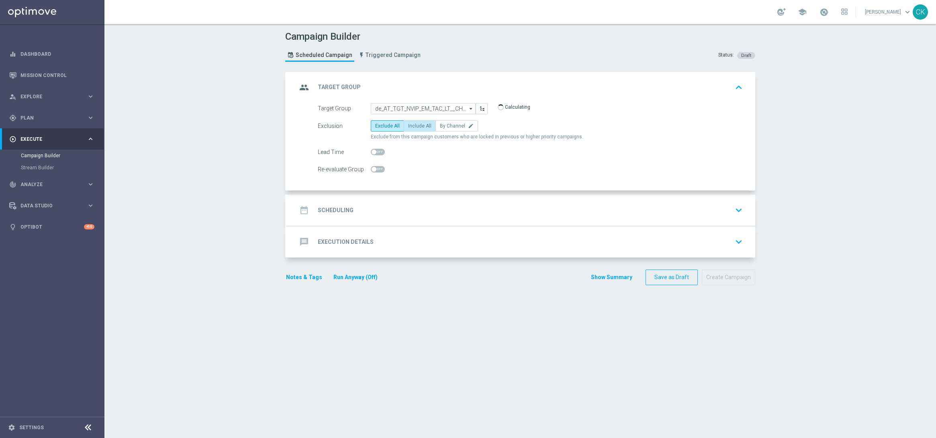
click at [408, 128] on span "Include All" at bounding box center [419, 126] width 23 height 6
click at [408, 128] on input "Include All" at bounding box center [410, 127] width 5 height 5
radio input "true"
click at [371, 150] on span at bounding box center [373, 152] width 5 height 5
click at [371, 150] on input "checkbox" at bounding box center [378, 152] width 14 height 6
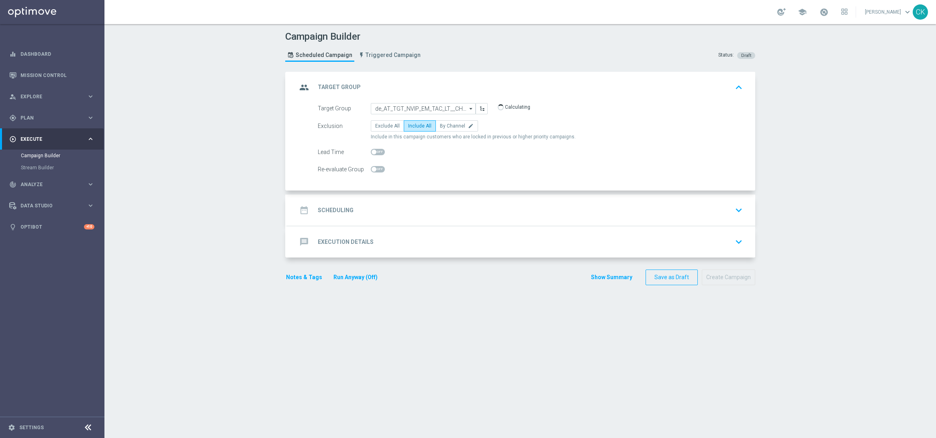
checkbox input "true"
click at [320, 210] on h2 "Scheduling" at bounding box center [336, 211] width 36 height 8
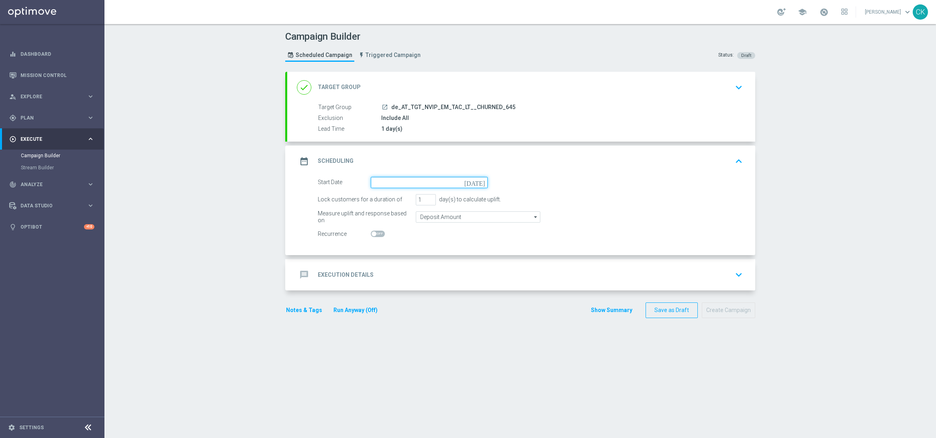
click at [416, 178] on input at bounding box center [429, 182] width 117 height 11
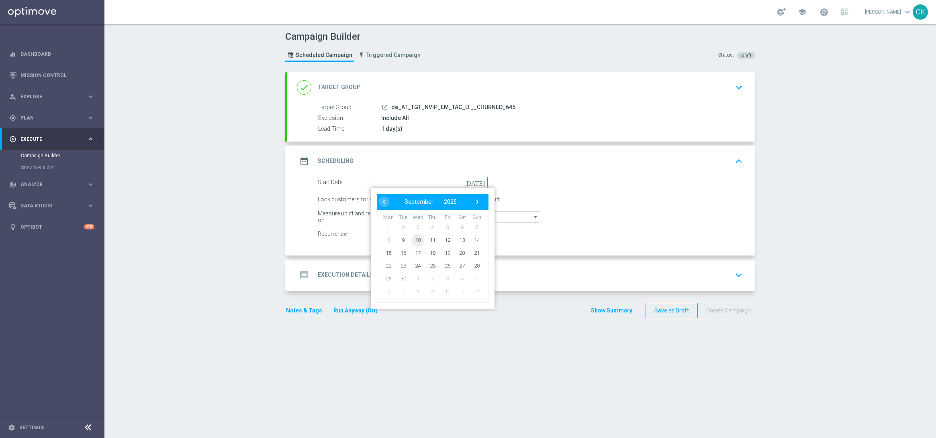
click at [414, 237] on span "10" at bounding box center [417, 240] width 13 height 13
type input "[DATE]"
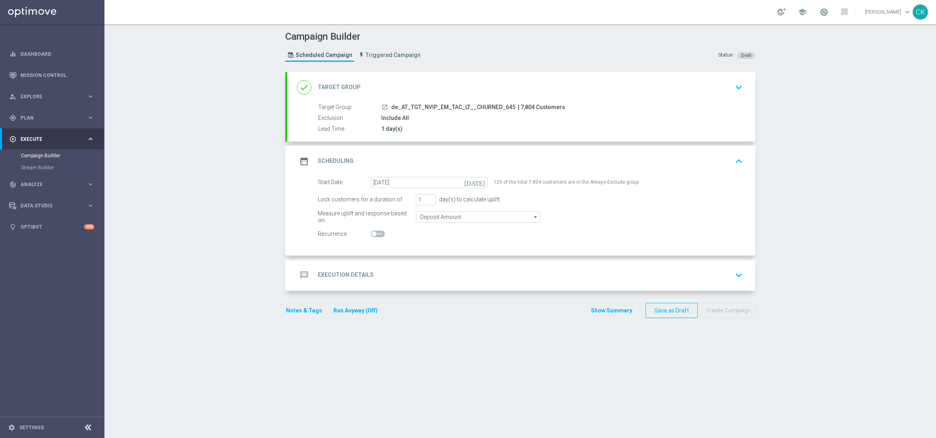
click at [335, 270] on div "message Execution Details" at bounding box center [335, 275] width 77 height 14
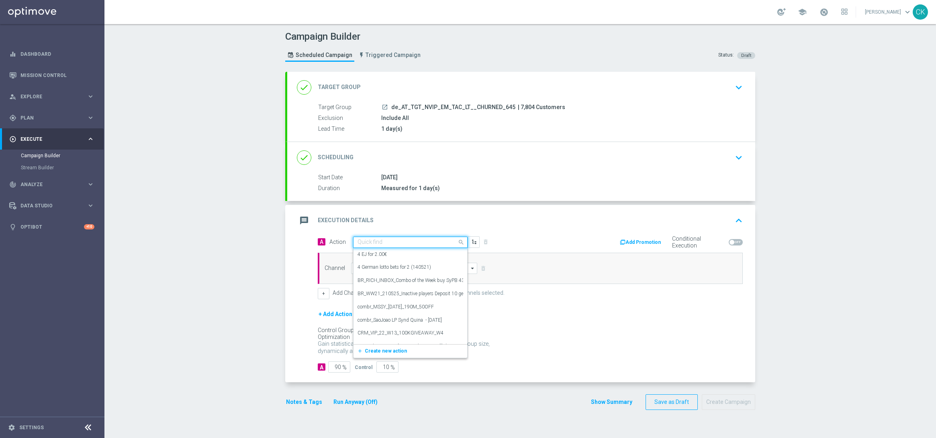
click at [381, 242] on input "text" at bounding box center [402, 242] width 90 height 7
paste input "3 lines AT Lotto & extra game + 3 free SC Lottoland"
type input "3 lines AT Lotto & extra game + 3 free SC Lottoland"
click at [366, 265] on span "Create new action" at bounding box center [386, 268] width 42 height 6
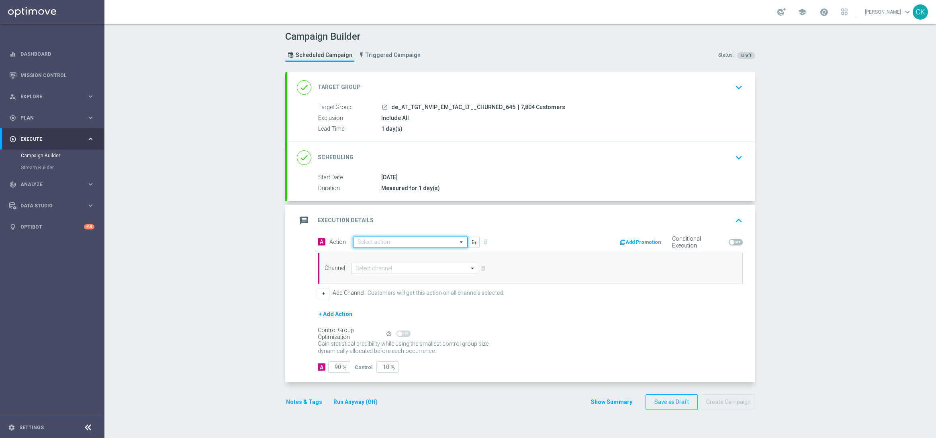
scroll to position [0, 0]
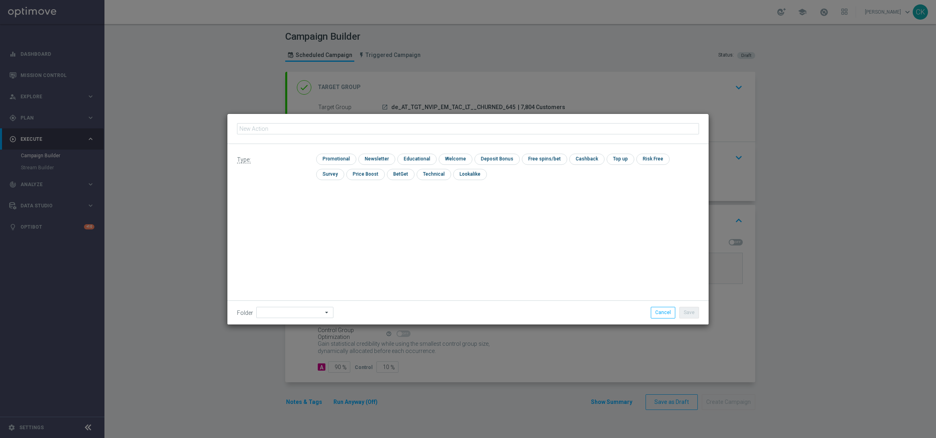
type input "3 lines AT Lotto & extra game + 3 free SC Lottoland"
click at [326, 157] on input "checkbox" at bounding box center [335, 159] width 38 height 11
checkbox input "true"
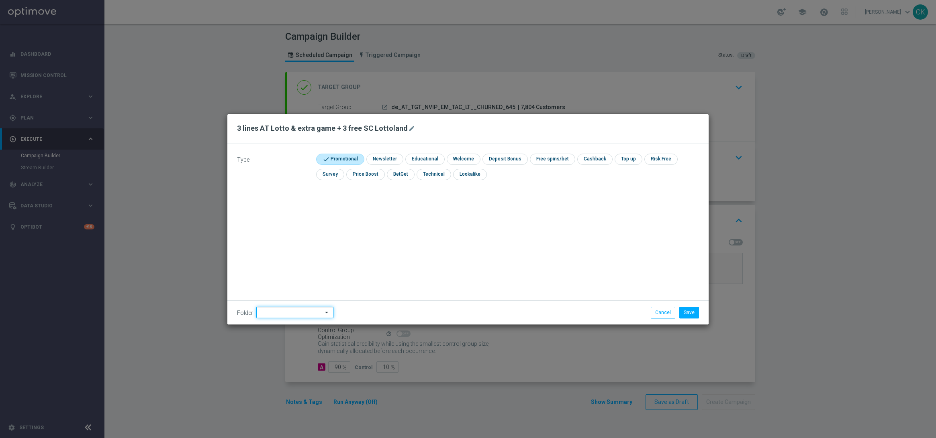
click at [278, 312] on input at bounding box center [294, 312] width 77 height 11
click at [277, 225] on div "DE" at bounding box center [287, 228] width 63 height 12
type input "DE"
click at [413, 237] on div "Type: check Promotional check Newsletter check Educational check Welcome check …" at bounding box center [467, 234] width 481 height 181
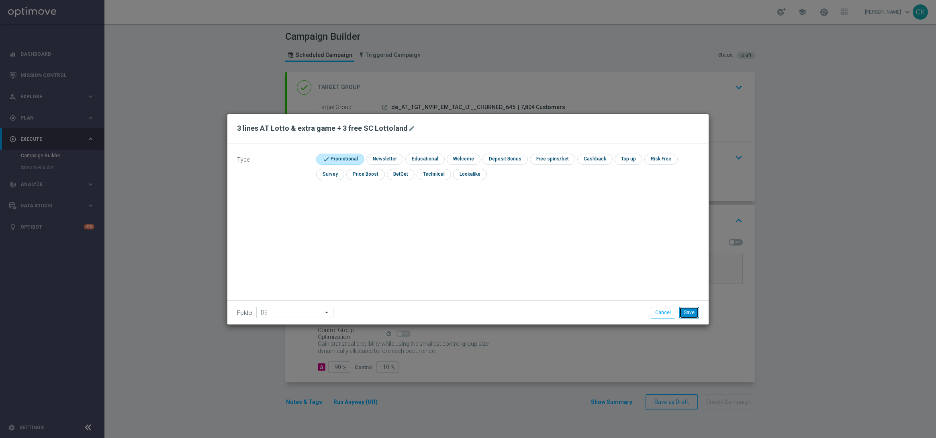
click at [692, 309] on button "Save" at bounding box center [689, 312] width 20 height 11
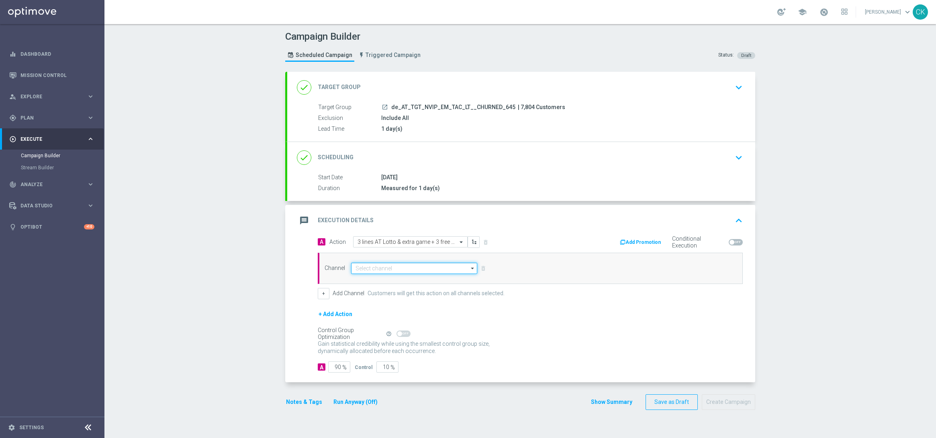
click at [431, 271] on input at bounding box center [414, 268] width 126 height 11
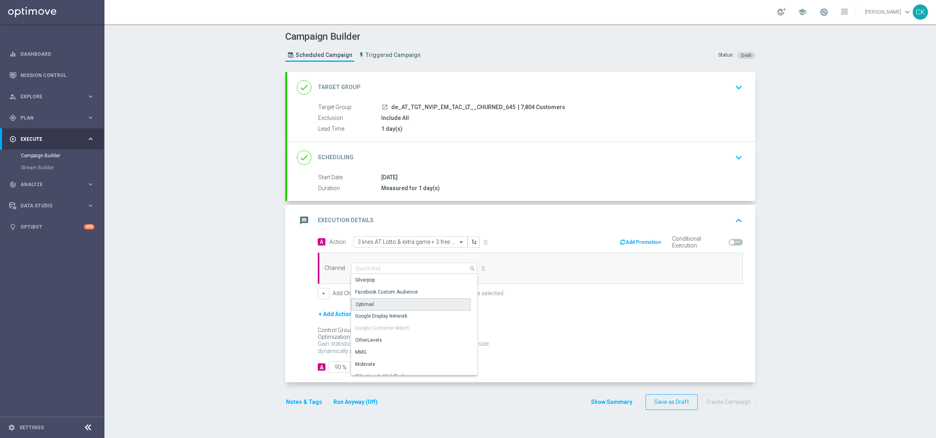
click at [376, 304] on div "Optimail" at bounding box center [410, 305] width 119 height 12
type input "Optimail"
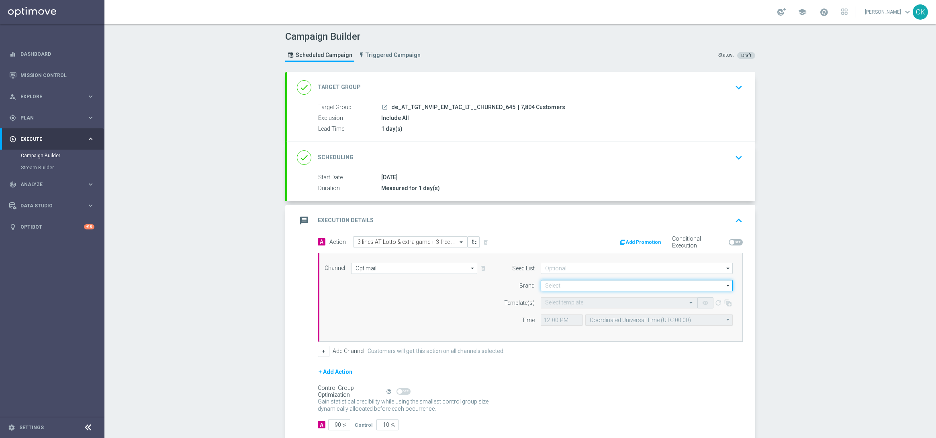
click at [624, 283] on input at bounding box center [636, 285] width 192 height 11
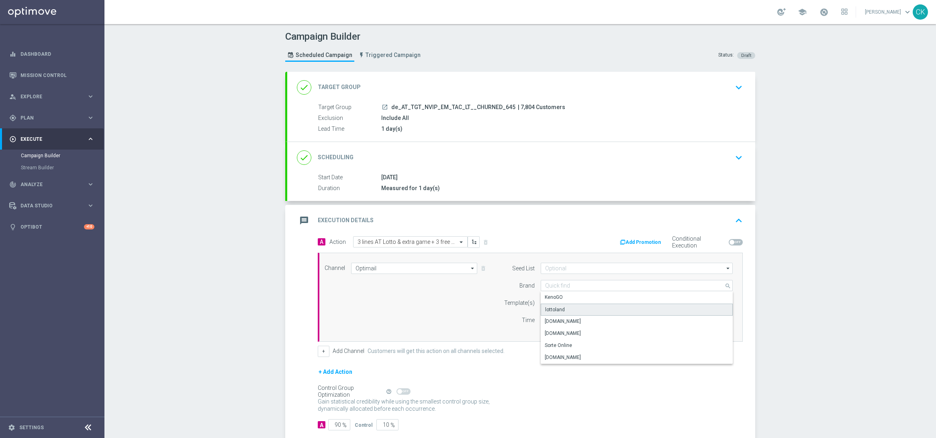
click at [559, 310] on div "lottoland" at bounding box center [555, 309] width 20 height 7
type input "lottoland"
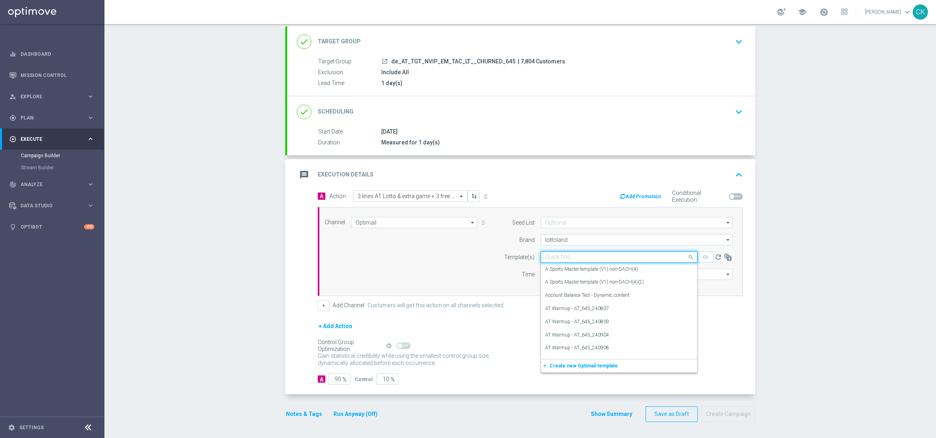
click at [562, 259] on input "text" at bounding box center [611, 257] width 132 height 7
paste input "AT__645_CHURNED_250910__NVIP_EMA_TAC_LT"
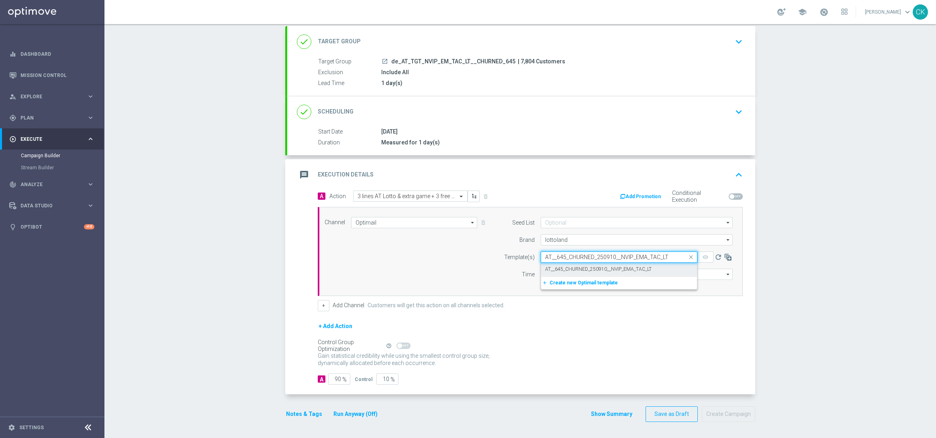
click at [562, 267] on label "AT__645_CHURNED_250910__NVIP_EMA_TAC_LT" at bounding box center [598, 269] width 106 height 7
type input "AT__645_CHURNED_250910__NVIP_EMA_TAC_LT"
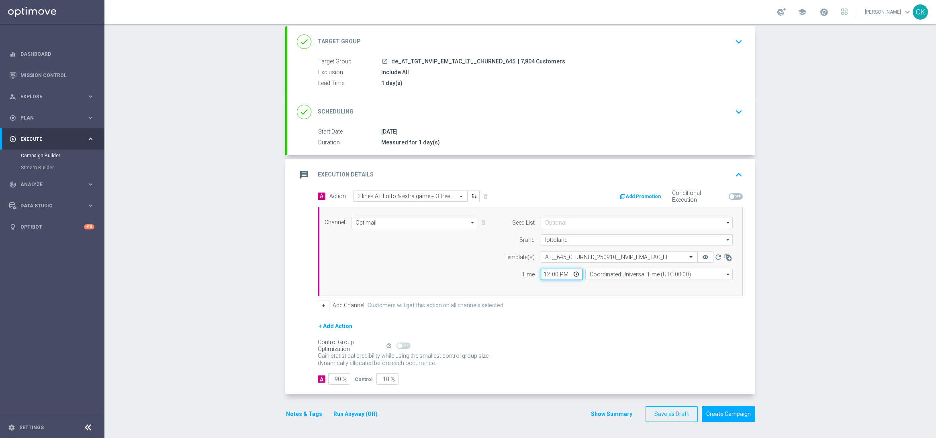
click at [541, 275] on input "12:00" at bounding box center [561, 274] width 42 height 11
type input "06:00"
click at [670, 276] on input "Coordinated Universal Time (UTC 00:00)" at bounding box center [658, 274] width 147 height 11
click at [661, 286] on div "Central European Time ([GEOGRAPHIC_DATA]) (UTC +02:00)" at bounding box center [654, 286] width 131 height 7
type input "Central European Time ([GEOGRAPHIC_DATA]) (UTC +02:00)"
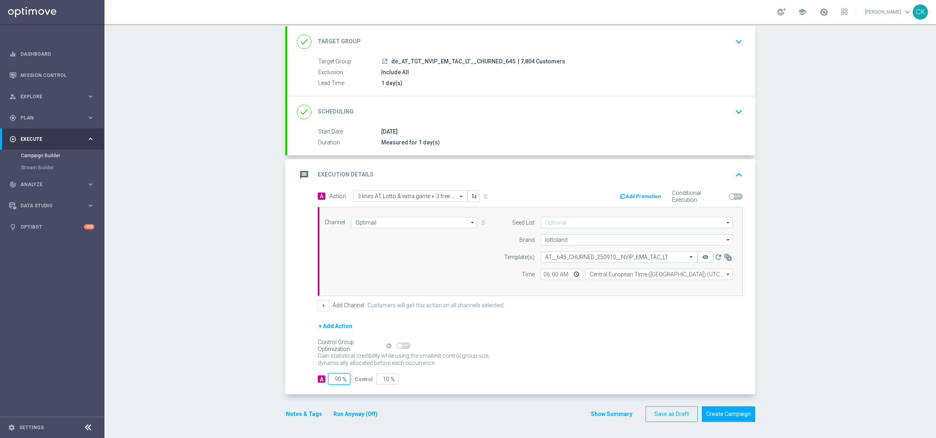
click at [338, 381] on input "90" at bounding box center [339, 379] width 22 height 11
type input "9"
type input "91"
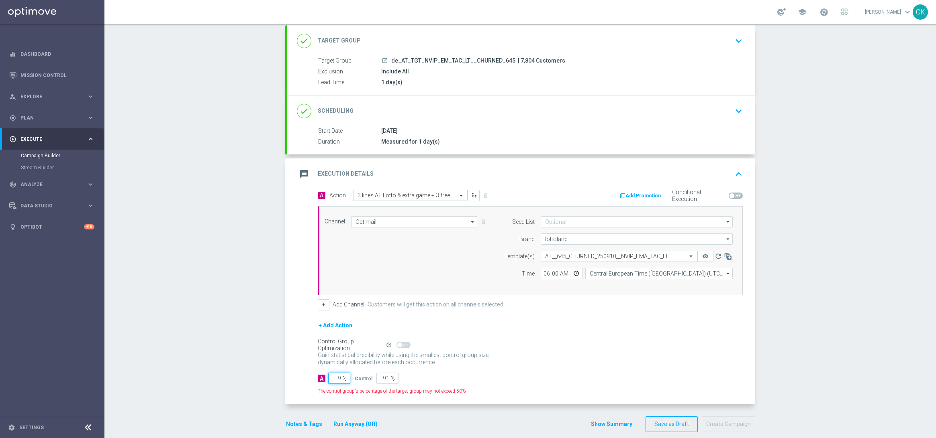
type input "98"
type input "2"
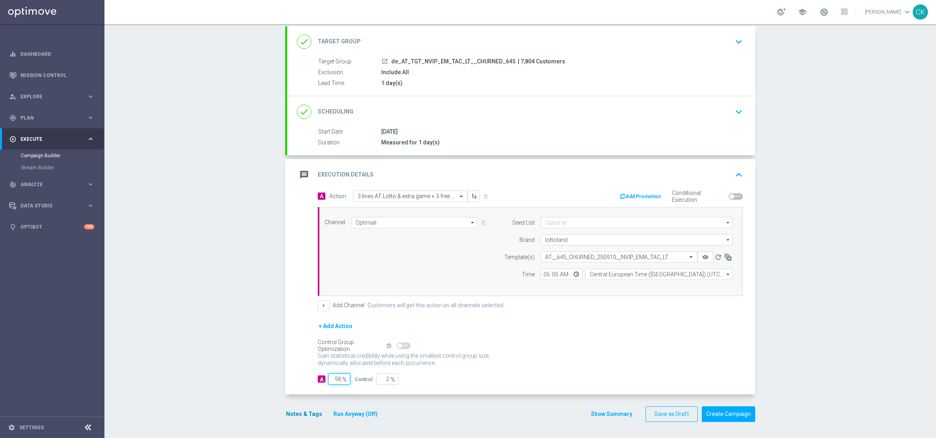
type input "98"
click at [290, 414] on button "Notes & Tags" at bounding box center [304, 415] width 38 height 10
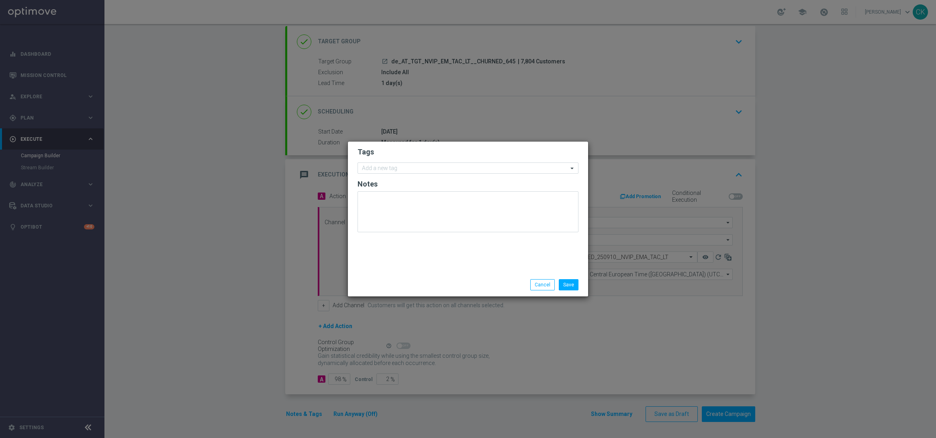
click at [385, 174] on form "Tags Add a new tag Notes" at bounding box center [467, 191] width 221 height 93
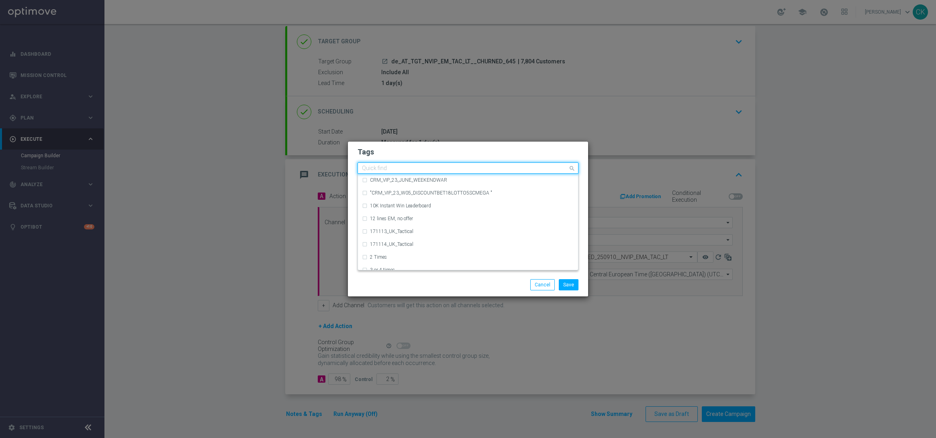
click at [375, 164] on div "Quick find" at bounding box center [463, 168] width 210 height 10
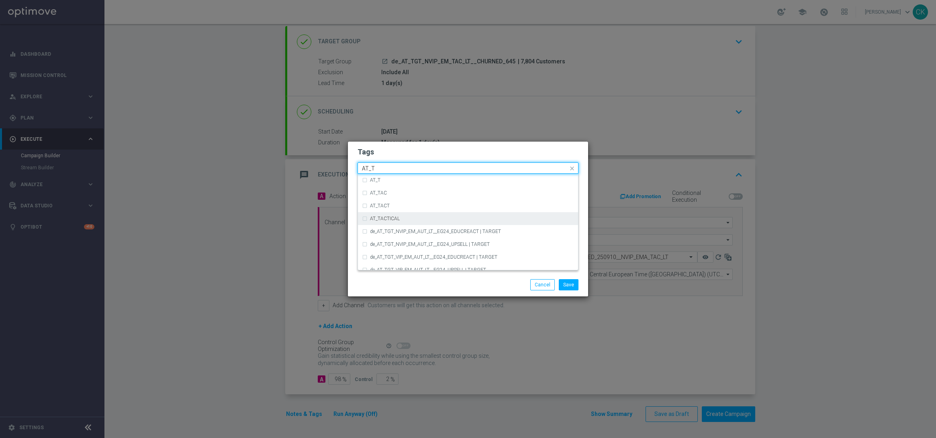
click at [390, 216] on label "AT_TACTICAL" at bounding box center [385, 218] width 30 height 5
type input "AT_T"
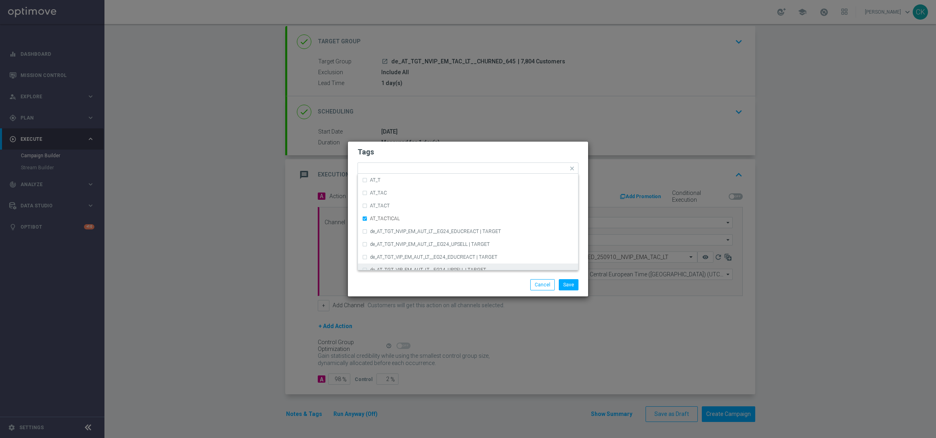
click at [385, 275] on div "Save Cancel" at bounding box center [468, 284] width 240 height 23
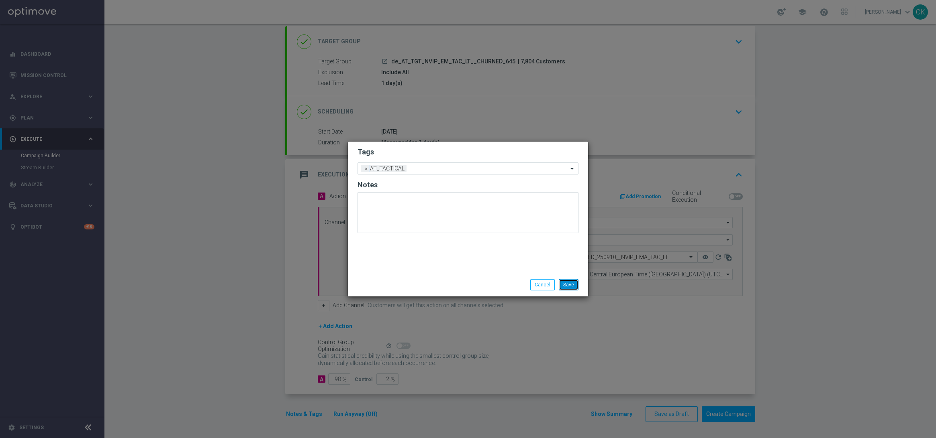
click at [567, 284] on button "Save" at bounding box center [569, 284] width 20 height 11
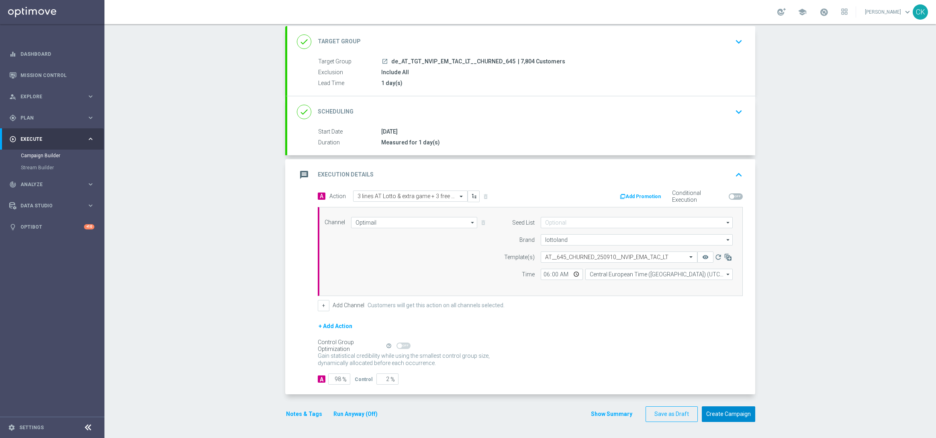
click at [722, 410] on button "Create Campaign" at bounding box center [727, 415] width 53 height 16
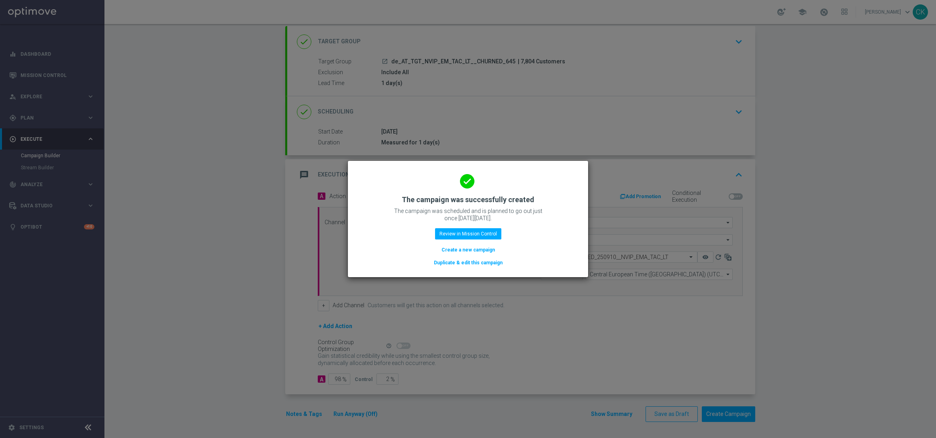
click at [457, 249] on button "Create a new campaign" at bounding box center [467, 250] width 55 height 9
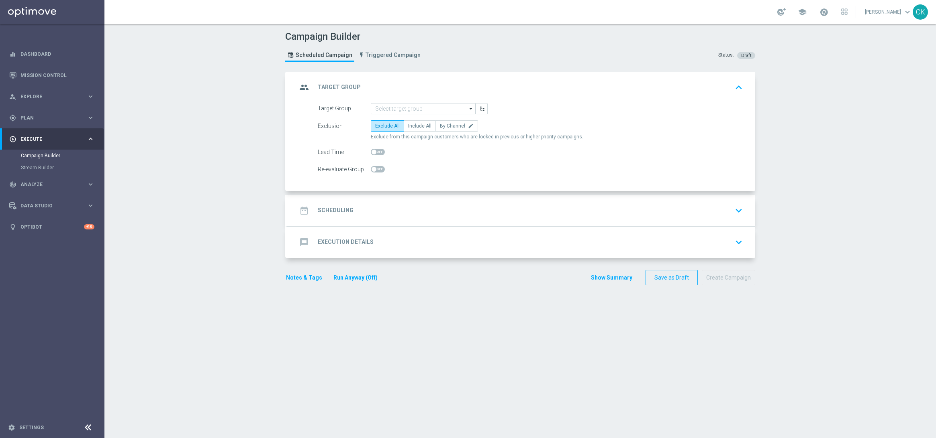
scroll to position [0, 0]
click at [416, 106] on input at bounding box center [423, 108] width 105 height 11
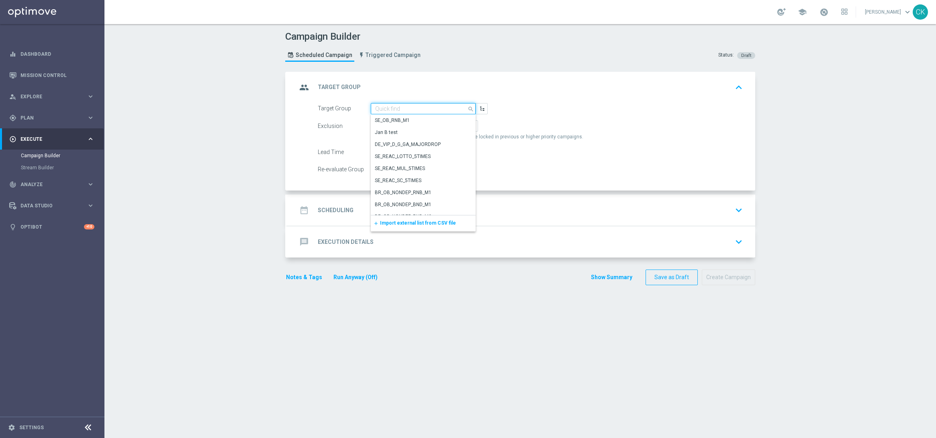
paste input "de_AT_TGT_NVIP_EM_TAC_LT__ACTIVE_EM"
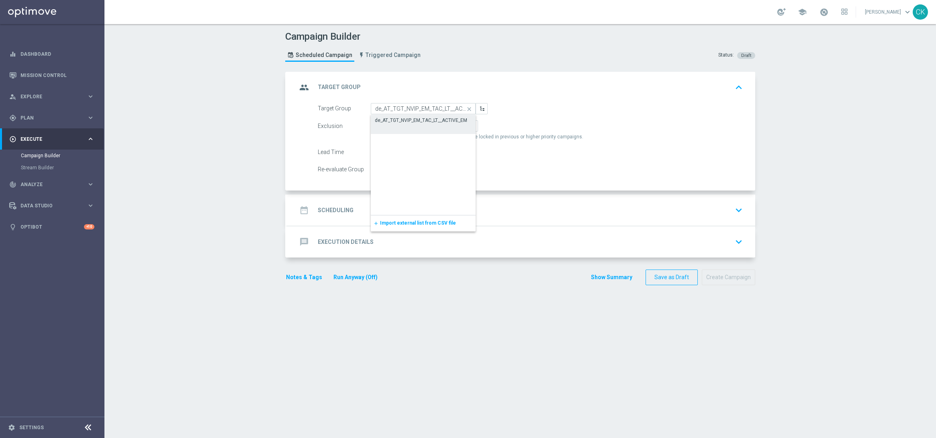
click at [416, 122] on div "de_AT_TGT_NVIP_EM_TAC_LT__ACTIVE_EM" at bounding box center [421, 120] width 92 height 7
type input "de_AT_TGT_NVIP_EM_TAC_LT__ACTIVE_EM"
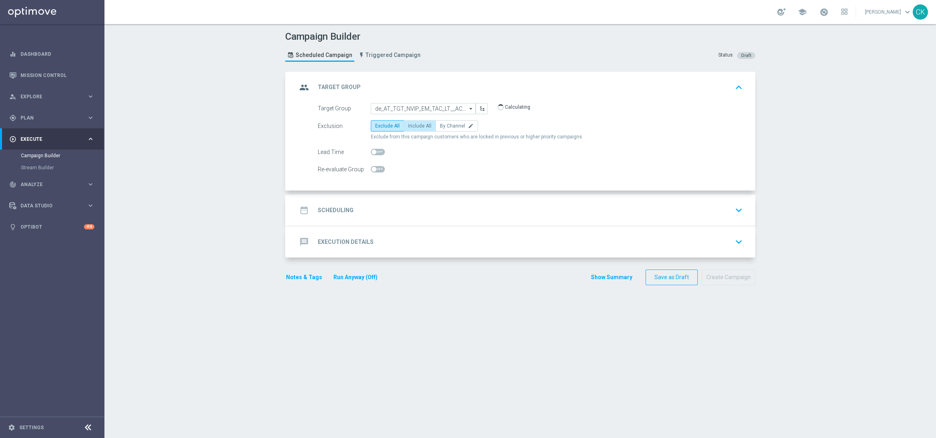
click at [419, 126] on span "Include All" at bounding box center [419, 126] width 23 height 6
click at [413, 126] on input "Include All" at bounding box center [410, 127] width 5 height 5
radio input "true"
click at [375, 151] on span at bounding box center [378, 152] width 14 height 6
click at [375, 151] on input "checkbox" at bounding box center [378, 152] width 14 height 6
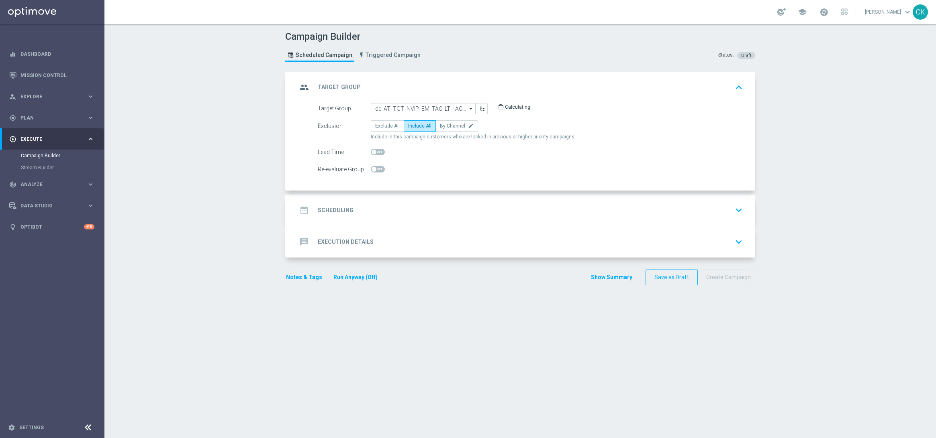
checkbox input "true"
click at [327, 210] on h2 "Scheduling" at bounding box center [336, 211] width 36 height 8
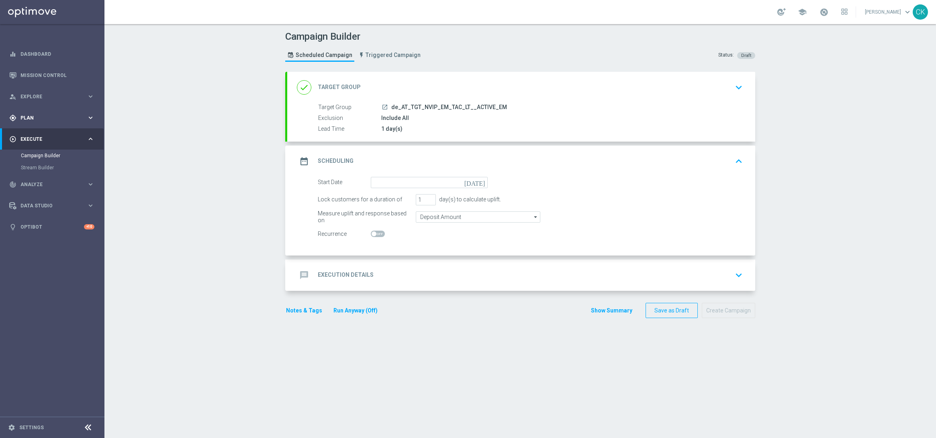
click at [22, 118] on span "Plan" at bounding box center [53, 118] width 66 height 5
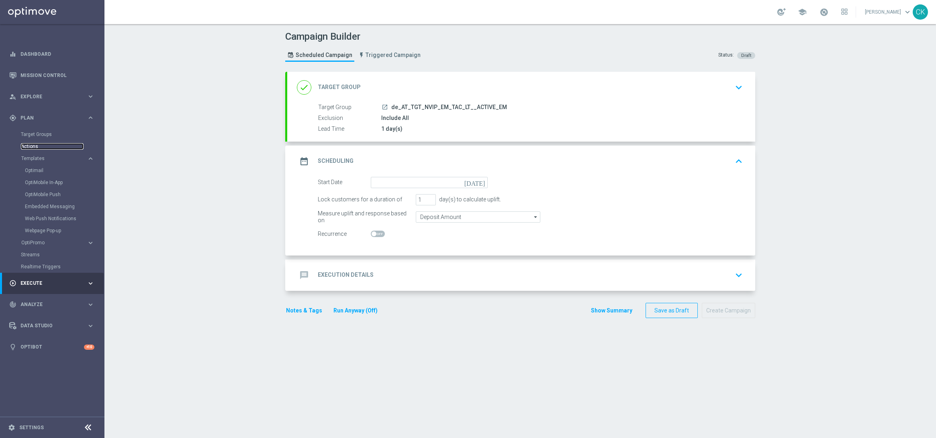
click at [36, 146] on link "Actions" at bounding box center [52, 146] width 63 height 6
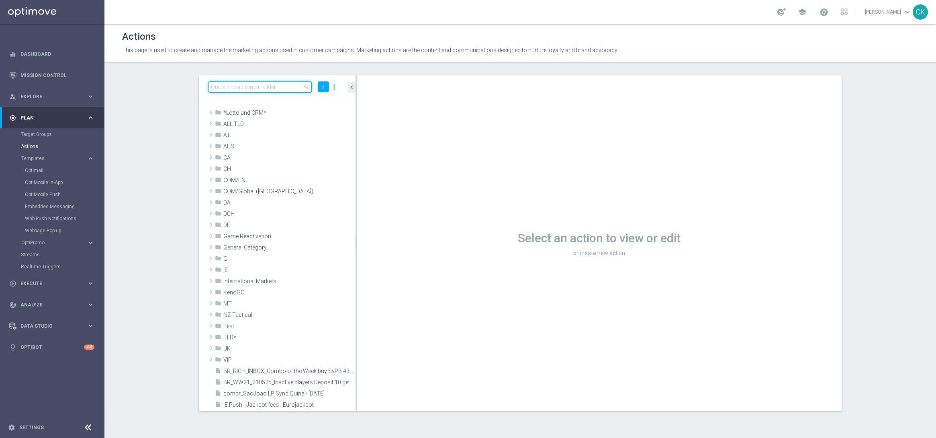
click at [258, 91] on input at bounding box center [259, 87] width 103 height 11
paste input "12 lines EJ with 25% off"
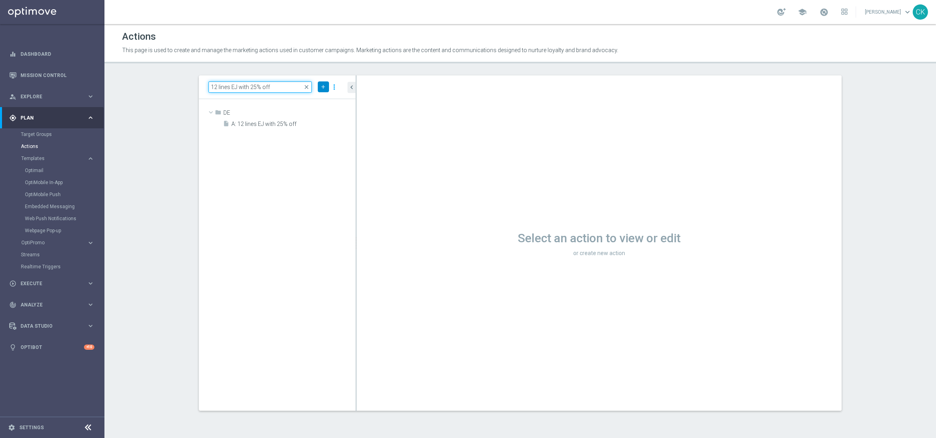
type input "12 lines EJ with 25% off"
click at [324, 86] on icon "add" at bounding box center [323, 87] width 6 height 6
click at [315, 101] on span "New Action" at bounding box center [308, 101] width 25 height 6
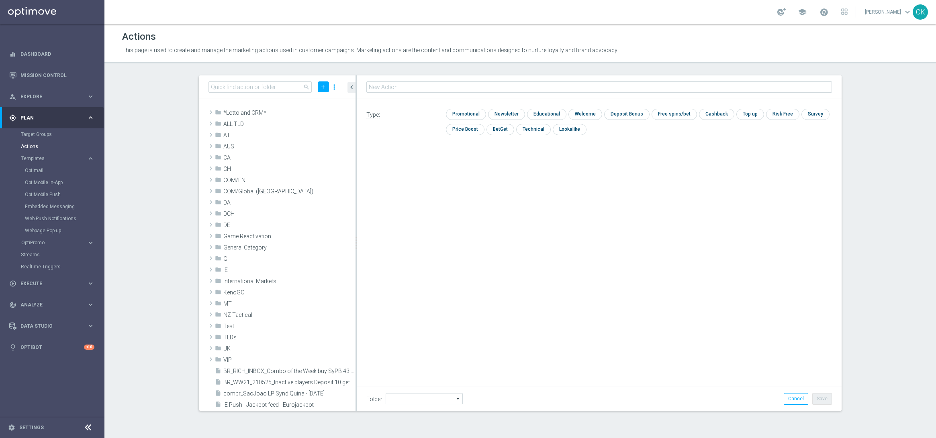
type input "12 lines EJ with 25% off"
click at [459, 109] on input "checkbox" at bounding box center [465, 114] width 38 height 11
checkbox input "true"
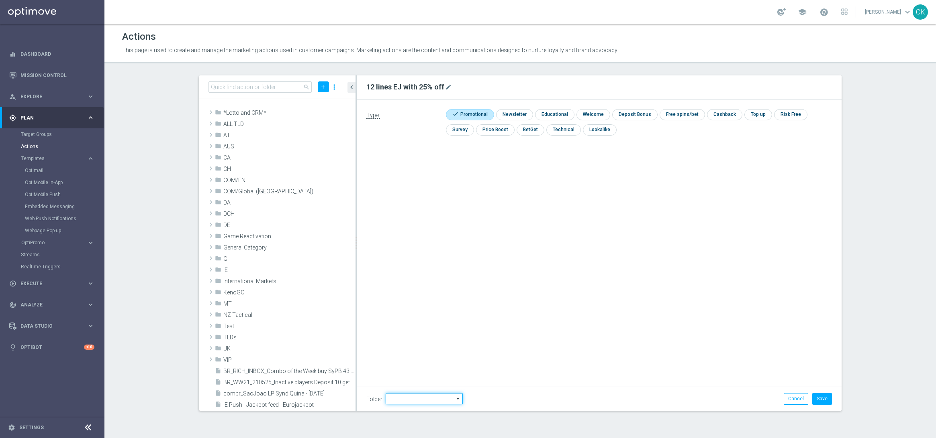
click at [412, 402] on input at bounding box center [423, 398] width 77 height 11
click at [409, 332] on div "DE" at bounding box center [416, 333] width 63 height 11
type input "DE"
click at [409, 332] on div "12 lines EJ with 25% off mode_edit Type: check Promotional check Newsletter che…" at bounding box center [599, 243] width 485 height 336
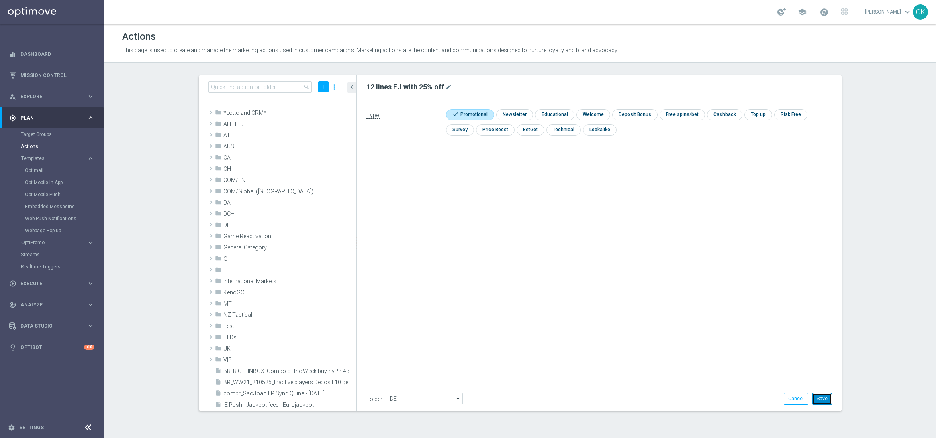
click at [820, 395] on button "Save" at bounding box center [822, 398] width 20 height 11
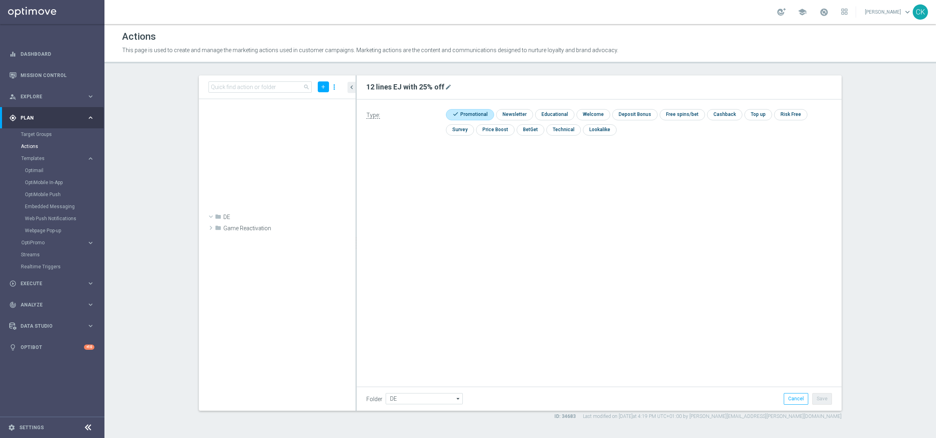
scroll to position [8415, 0]
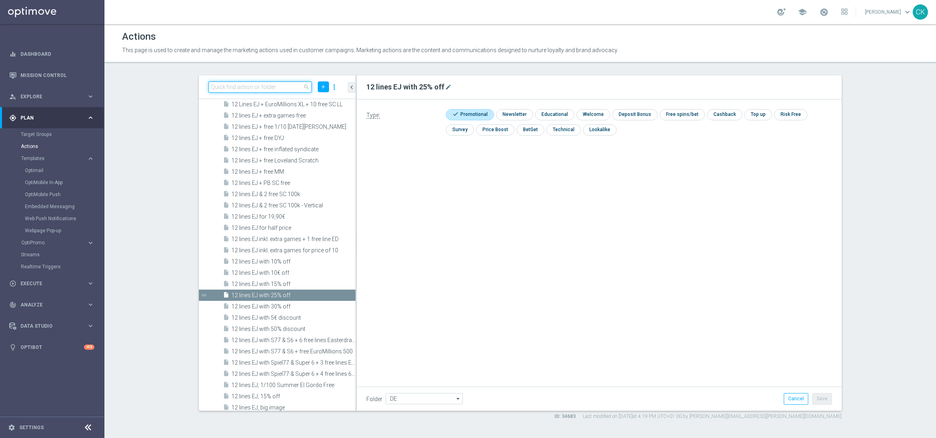
click at [264, 90] on input at bounding box center [259, 87] width 103 height 11
paste input "6 lines EJ with 25% off"
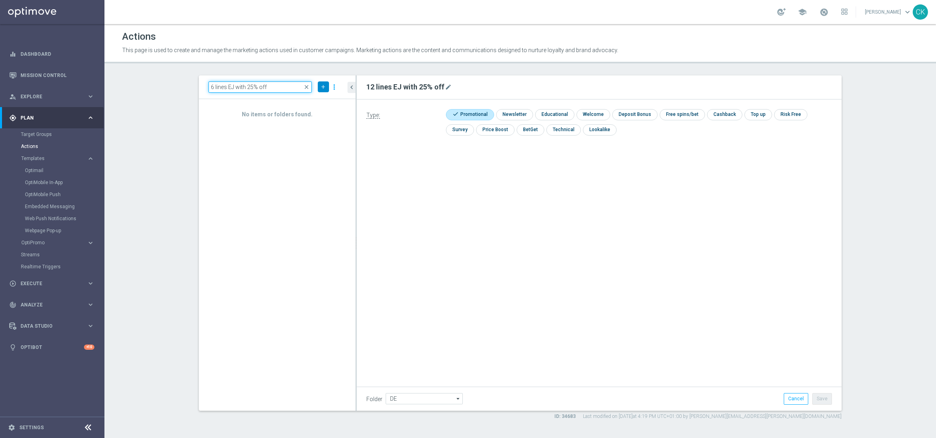
type input "6 lines EJ with 25% off"
click at [324, 83] on button "add" at bounding box center [323, 87] width 11 height 11
click at [313, 101] on span "New Action" at bounding box center [308, 101] width 25 height 6
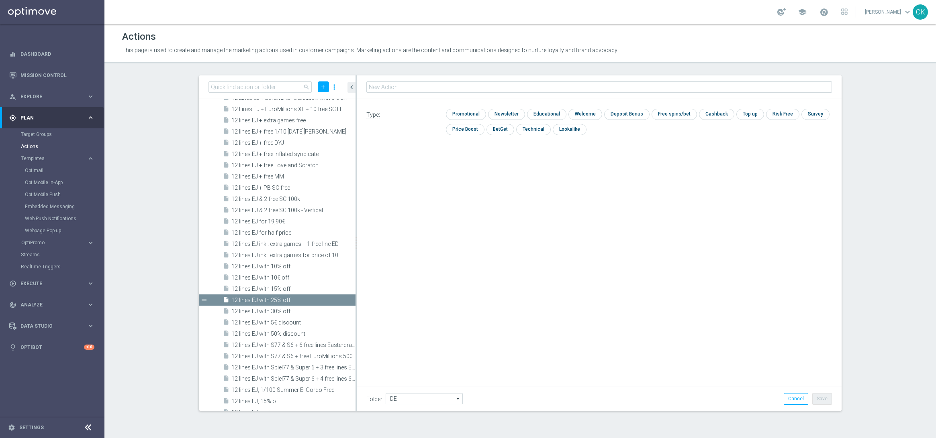
type input "6 lines EJ with 25% off"
click at [466, 113] on input "checkbox" at bounding box center [465, 114] width 38 height 11
checkbox input "true"
click at [828, 402] on button "Save" at bounding box center [822, 398] width 20 height 11
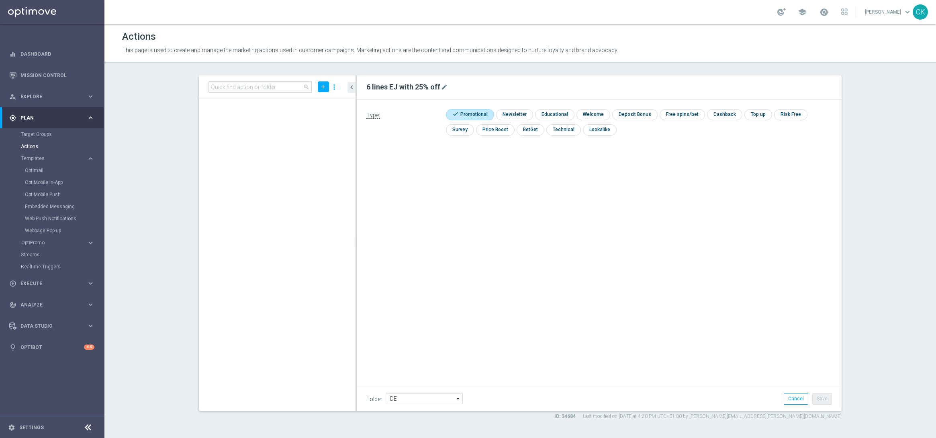
scroll to position [24220, 0]
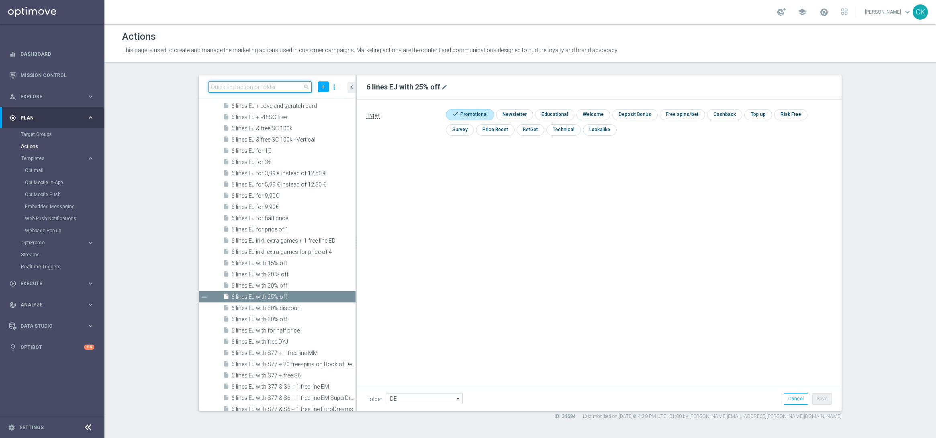
click at [259, 86] on input at bounding box center [259, 87] width 103 height 11
paste input "3 lines EJ with 50% off"
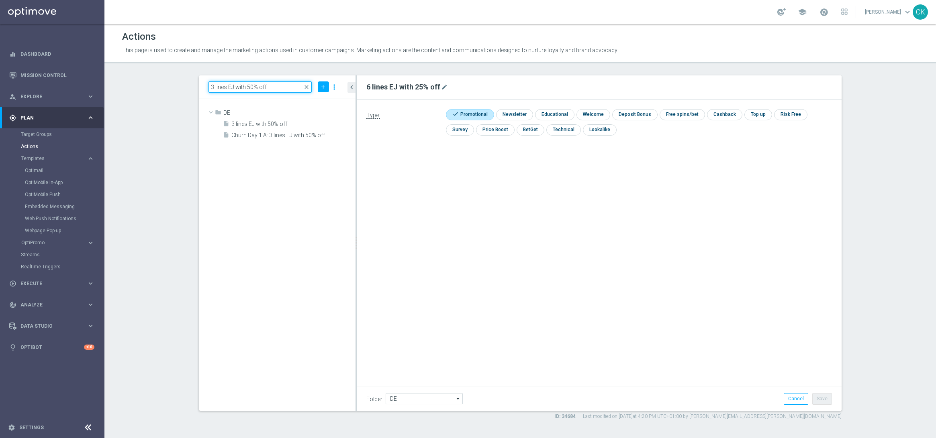
scroll to position [0, 0]
type input "3 lines EJ with 50% off"
click at [306, 85] on span "close" at bounding box center [306, 87] width 6 height 6
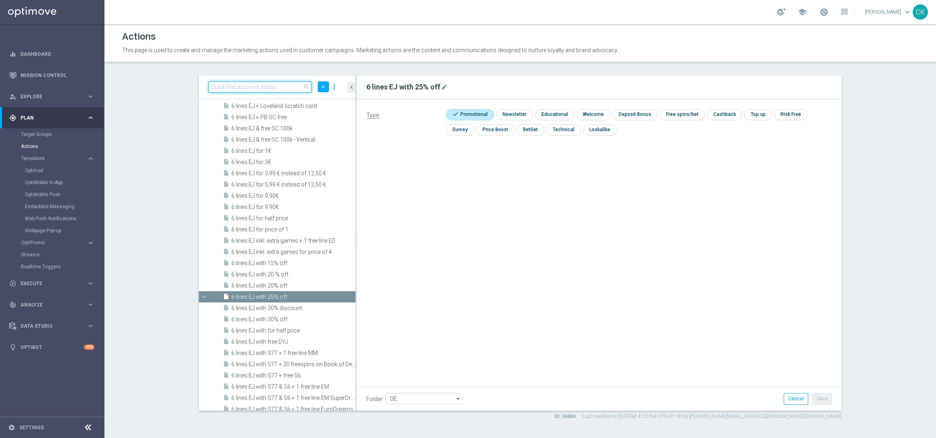
click at [275, 85] on input at bounding box center [259, 87] width 103 height 11
paste input "EJ Chance 700 + 6 lines for EJ for 19,90€"
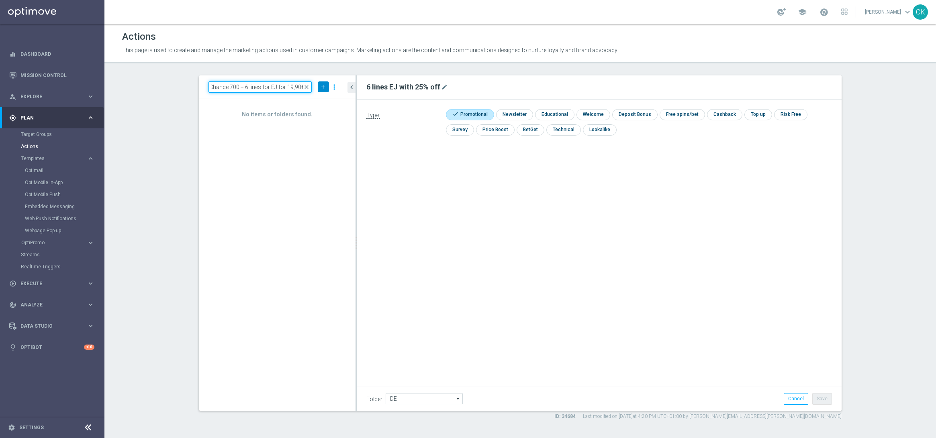
type input "EJ Chance 700 + 6 lines for EJ for 19,90€"
click at [321, 87] on icon "add" at bounding box center [323, 87] width 6 height 6
click at [313, 104] on li "New Action" at bounding box center [310, 101] width 37 height 12
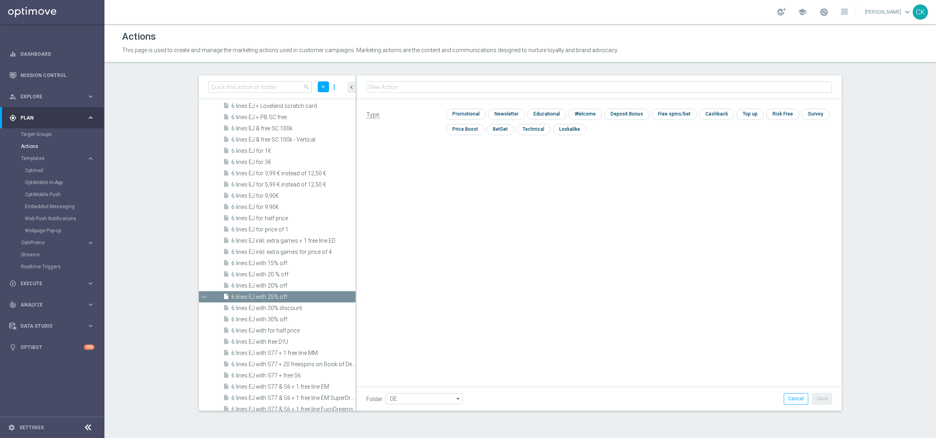
type input "EJ Chance 700 + 6 lines for EJ for 19,90€"
click at [473, 116] on input "checkbox" at bounding box center [465, 114] width 38 height 11
checkbox input "true"
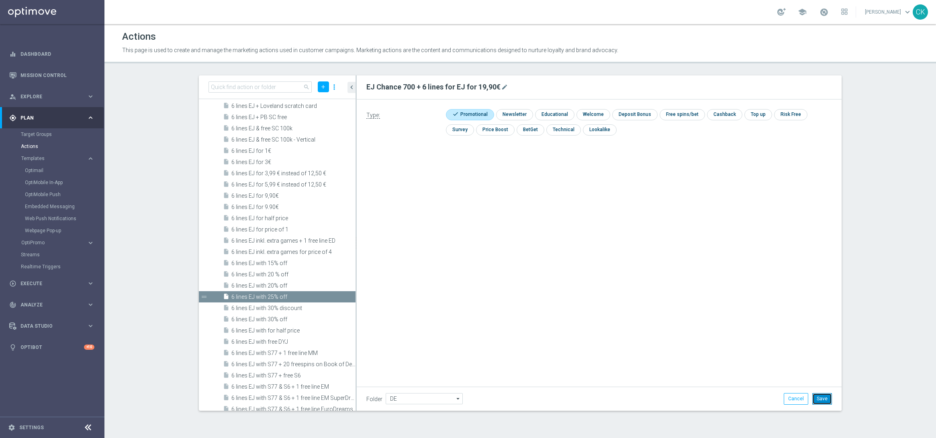
click at [831, 396] on button "Save" at bounding box center [822, 398] width 20 height 11
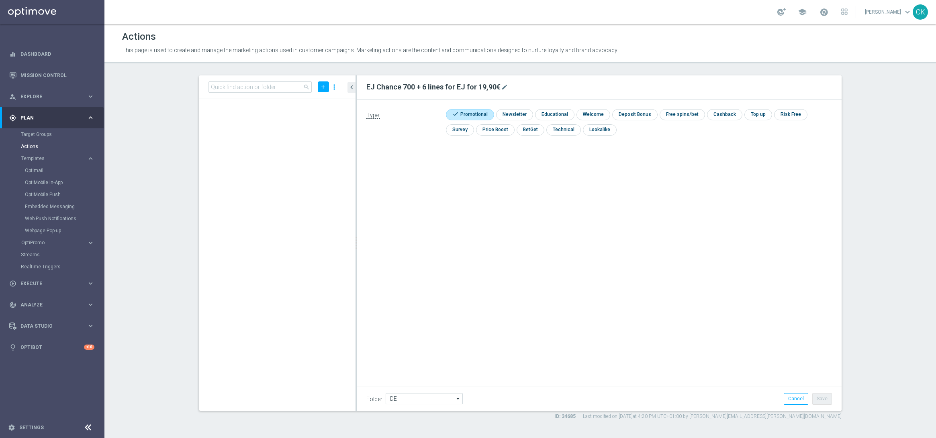
scroll to position [40778, 0]
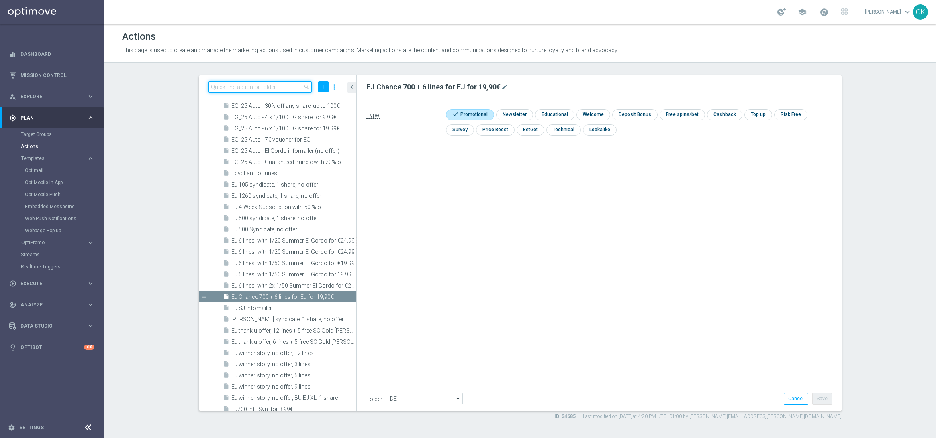
click at [261, 87] on input at bounding box center [259, 87] width 103 height 11
paste input "EJ Chance 700 for 9,90€"
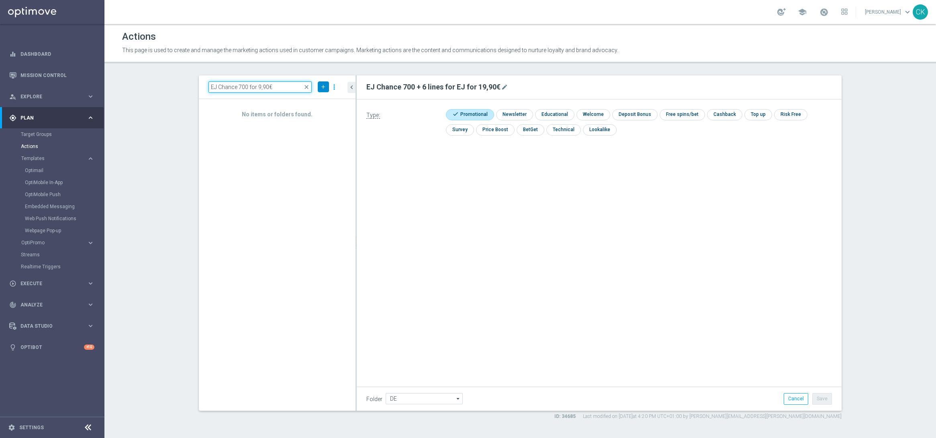
type input "EJ Chance 700 for 9,90€"
click at [323, 86] on icon "add" at bounding box center [323, 87] width 6 height 6
click at [310, 98] on span "New Action" at bounding box center [308, 101] width 25 height 6
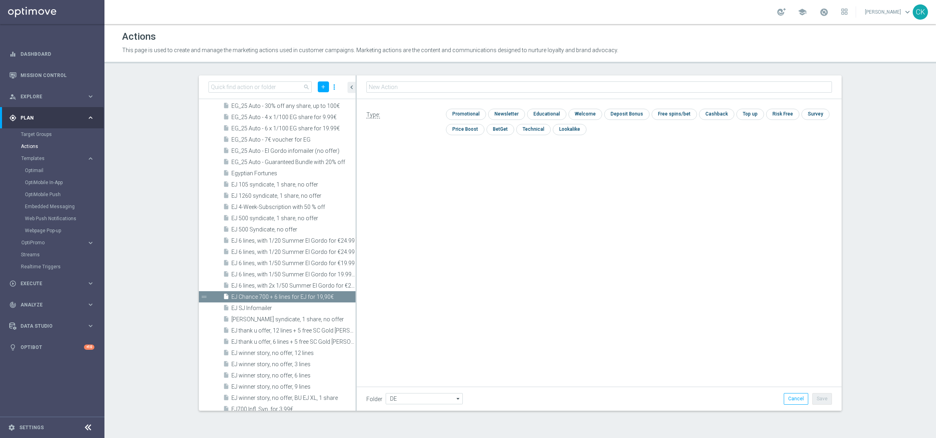
type input "EJ Chance 700 for 9,90€"
click at [468, 116] on input "checkbox" at bounding box center [465, 114] width 38 height 11
checkbox input "true"
click at [819, 399] on button "Save" at bounding box center [822, 398] width 20 height 11
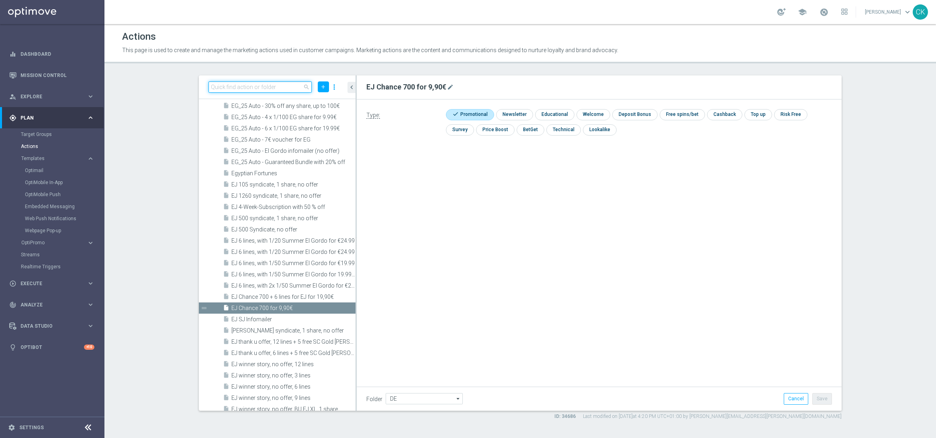
click at [260, 87] on input at bounding box center [259, 87] width 103 height 11
paste input "8 lines EM + 50 FS Book of the Fallen"
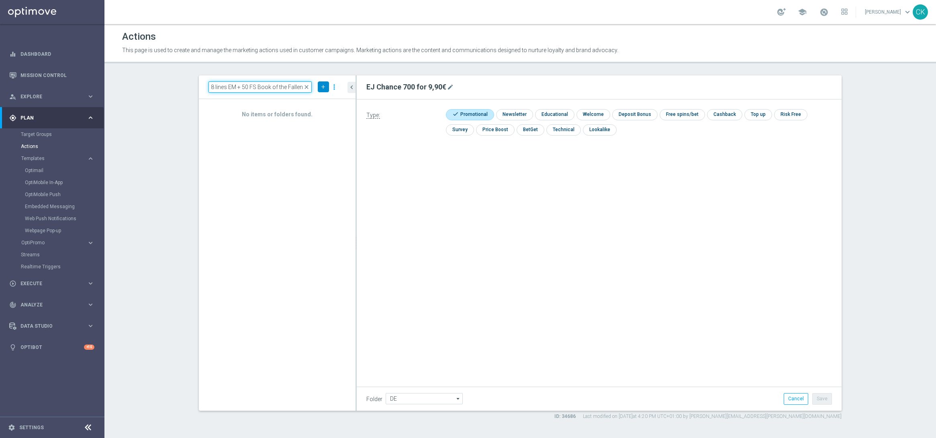
type input "8 lines EM + 50 FS Book of the Fallen"
click at [322, 85] on icon "add" at bounding box center [323, 87] width 6 height 6
click at [306, 98] on span "New Action" at bounding box center [308, 101] width 25 height 6
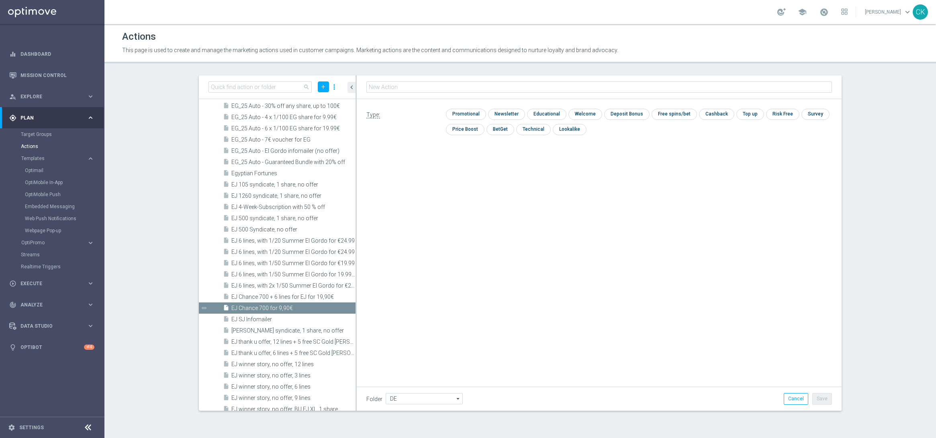
scroll to position [40788, 0]
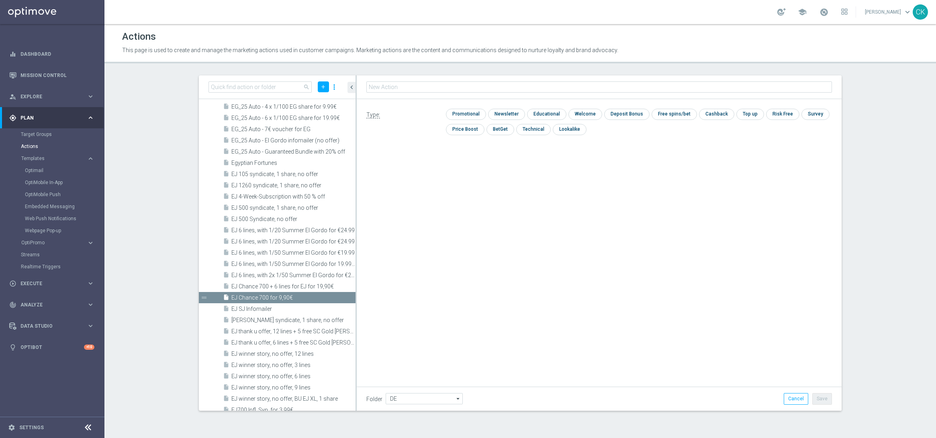
type input "8 lines EM + 50 FS Book of the Fallen"
click at [467, 114] on input "checkbox" at bounding box center [465, 114] width 38 height 11
checkbox input "true"
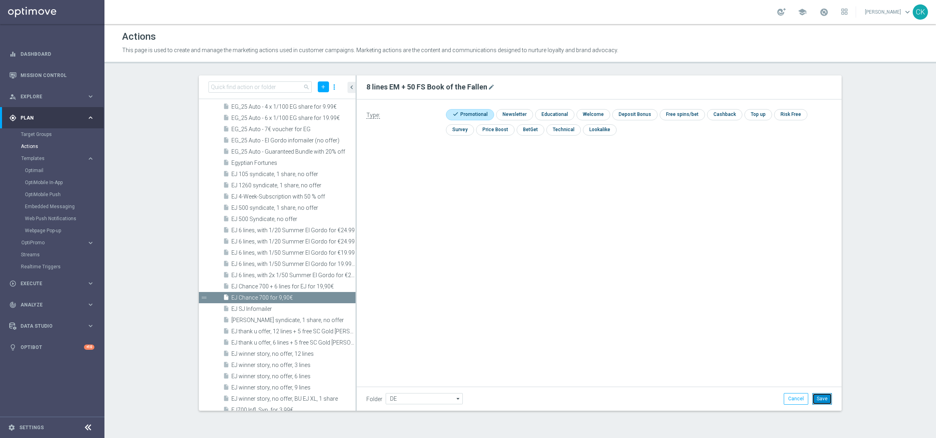
click at [824, 396] on button "Save" at bounding box center [822, 398] width 20 height 11
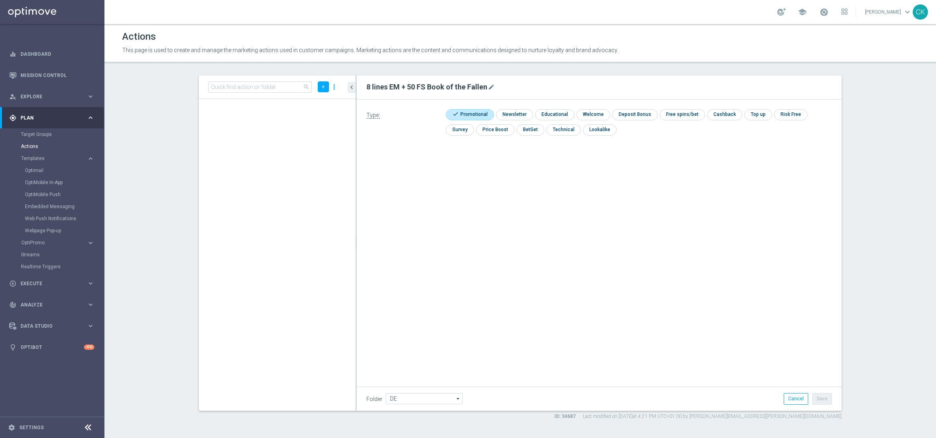
scroll to position [28041, 0]
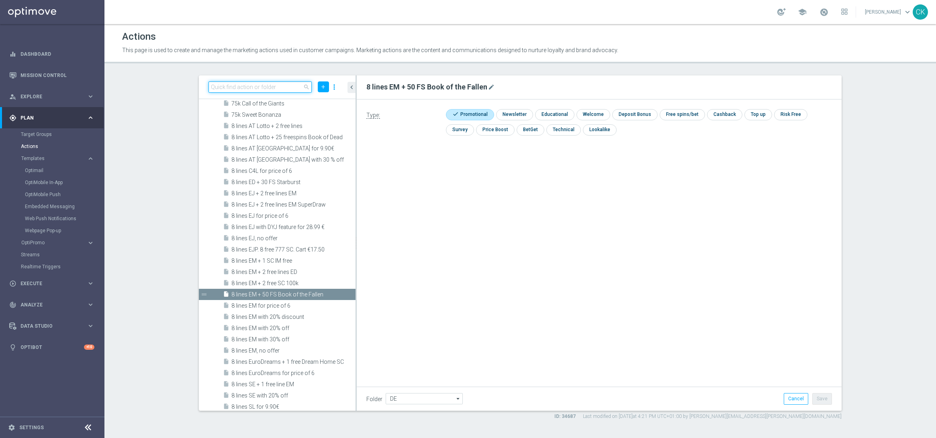
click at [255, 89] on input at bounding box center [259, 87] width 103 height 11
paste input "Retrieving data. Wait a few seconds and try to cut or copy again."
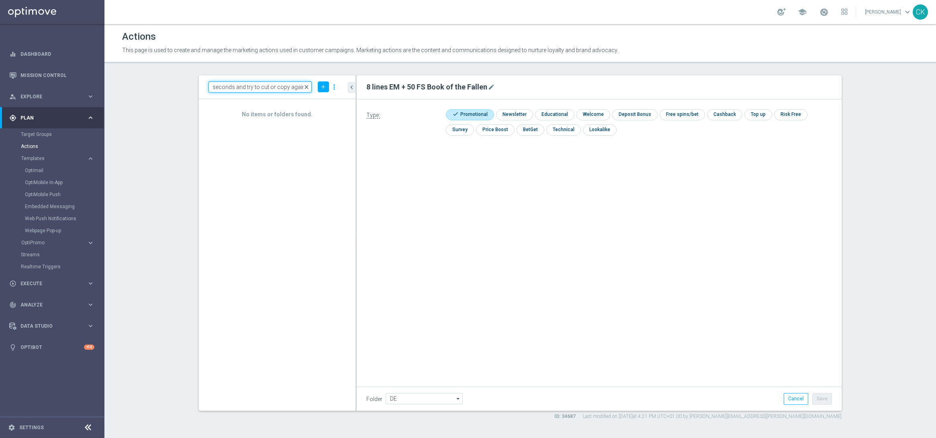
type input "Retrieving data. Wait a few seconds and try to cut or copy again."
click at [306, 88] on span "close" at bounding box center [306, 87] width 6 height 6
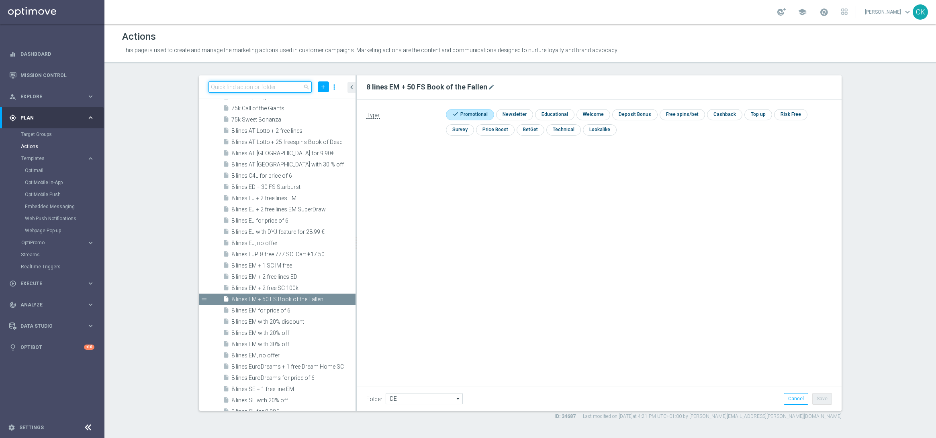
click at [259, 87] on input at bounding box center [259, 87] width 103 height 11
paste input "Retrieving data. Wait a few seconds and try to cut or copy again."
type input "Retrieving data. Wait a few seconds and try to cut or copy again."
click at [306, 85] on span "close" at bounding box center [306, 87] width 6 height 6
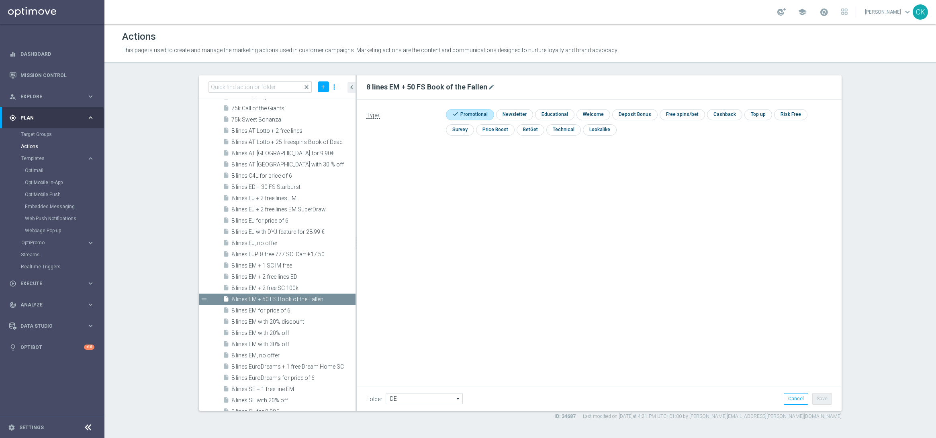
scroll to position [0, 0]
click at [247, 87] on input at bounding box center [259, 87] width 103 height 11
paste input "6 lines EM + 30 FS Book of the Fallen"
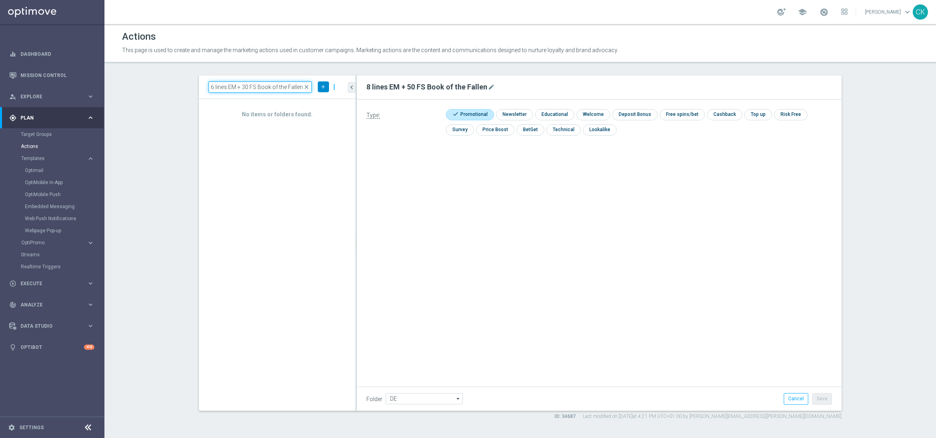
type input "6 lines EM + 30 FS Book of the Fallen"
click at [323, 86] on icon "add" at bounding box center [323, 87] width 6 height 6
click at [307, 102] on span "New Action" at bounding box center [308, 101] width 25 height 6
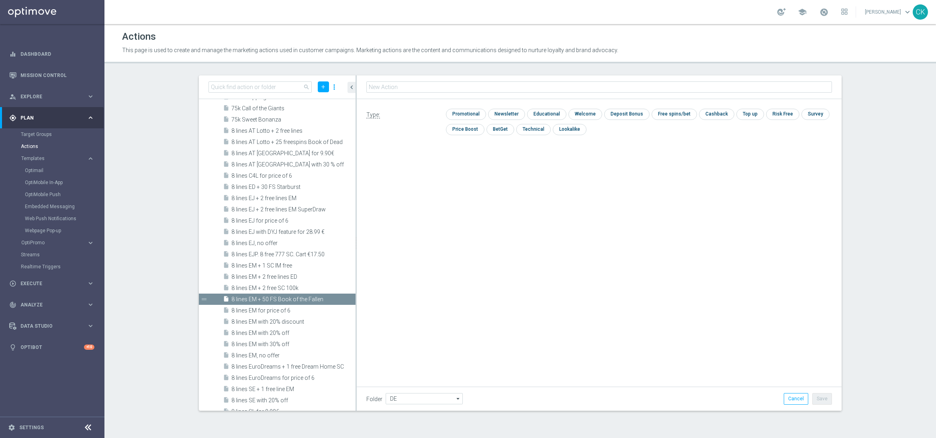
type input "6 lines EM + 30 FS Book of the Fallen"
click at [469, 112] on input "checkbox" at bounding box center [465, 114] width 38 height 11
checkbox input "true"
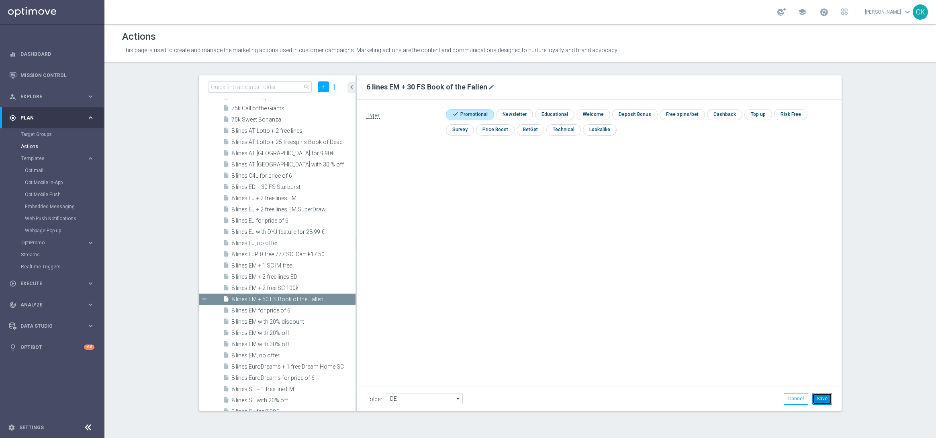
click at [826, 398] on button "Save" at bounding box center [822, 398] width 20 height 11
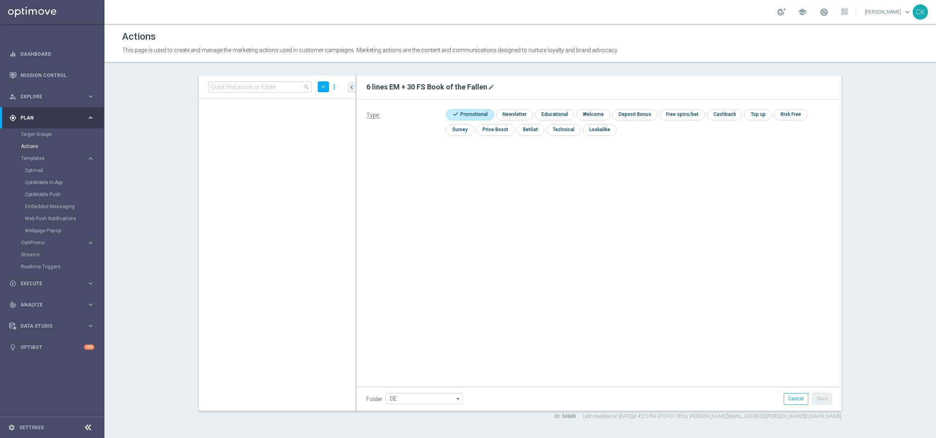
scroll to position [26026, 0]
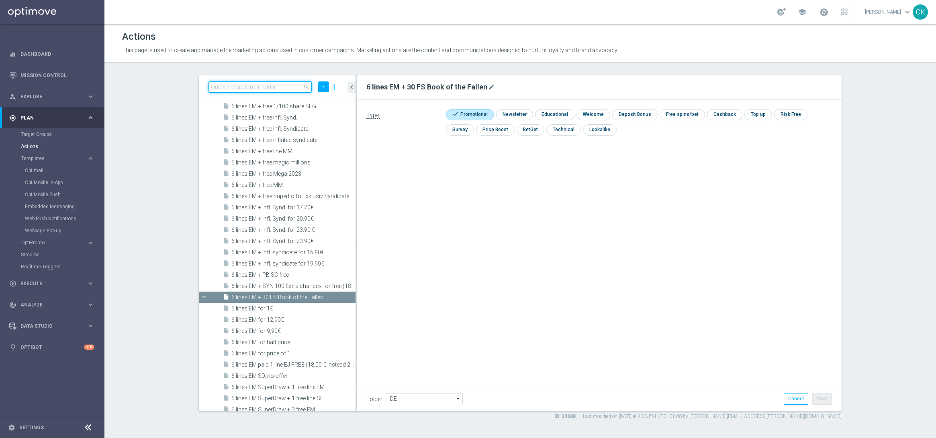
click at [278, 83] on input at bounding box center [259, 87] width 103 height 11
paste input "3 lines EM + 30 FS Book of the Fallen"
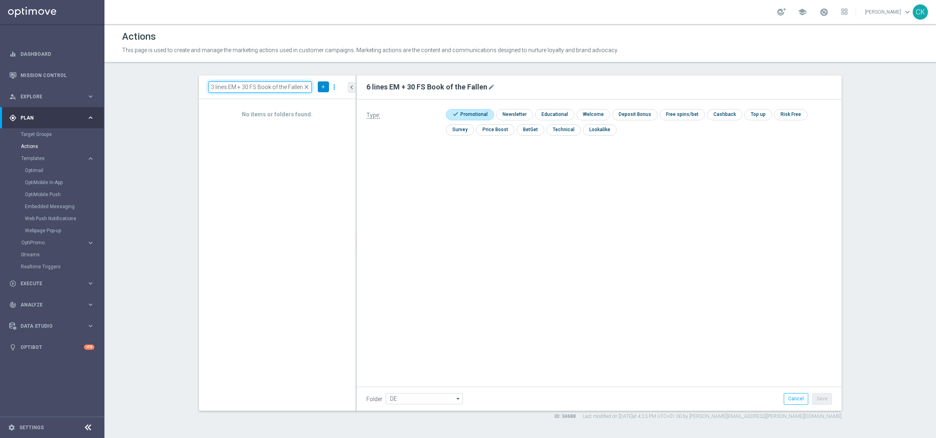
type input "3 lines EM + 30 FS Book of the Fallen"
click at [322, 86] on icon "add" at bounding box center [323, 87] width 6 height 6
click at [313, 102] on span "New Action" at bounding box center [308, 101] width 25 height 6
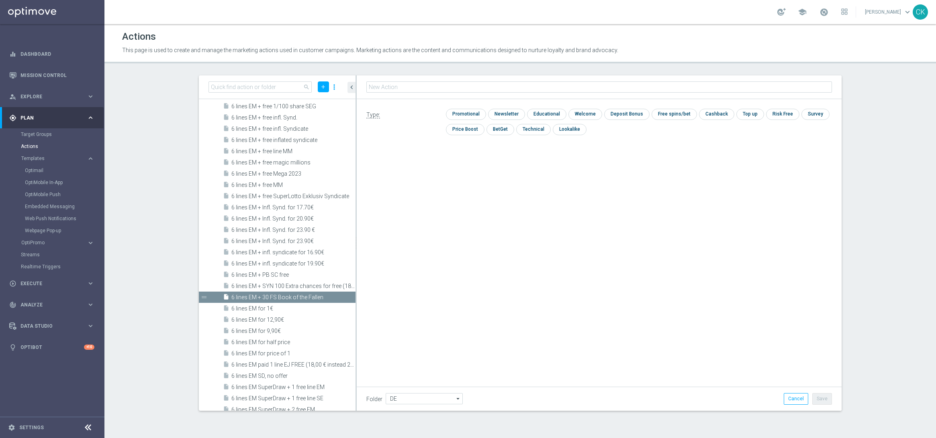
type input "3 lines EM + 30 FS Book of the Fallen"
click at [467, 113] on input "checkbox" at bounding box center [465, 114] width 38 height 11
checkbox input "true"
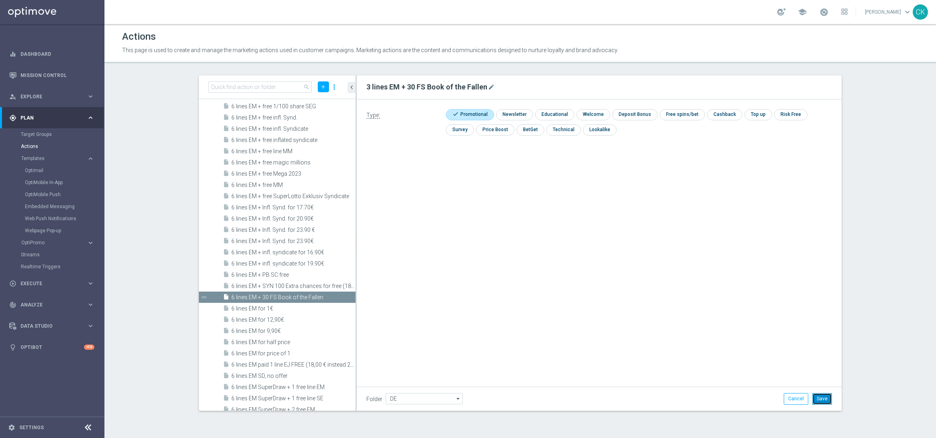
click at [824, 400] on button "Save" at bounding box center [822, 398] width 20 height 11
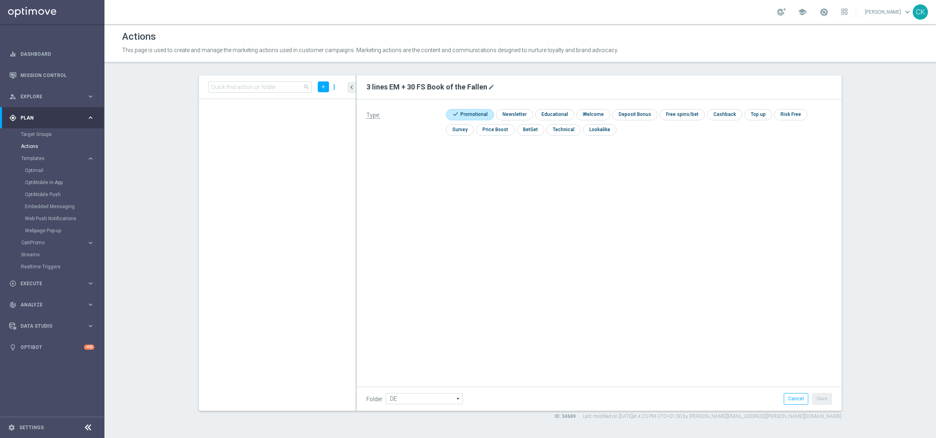
scroll to position [14971, 0]
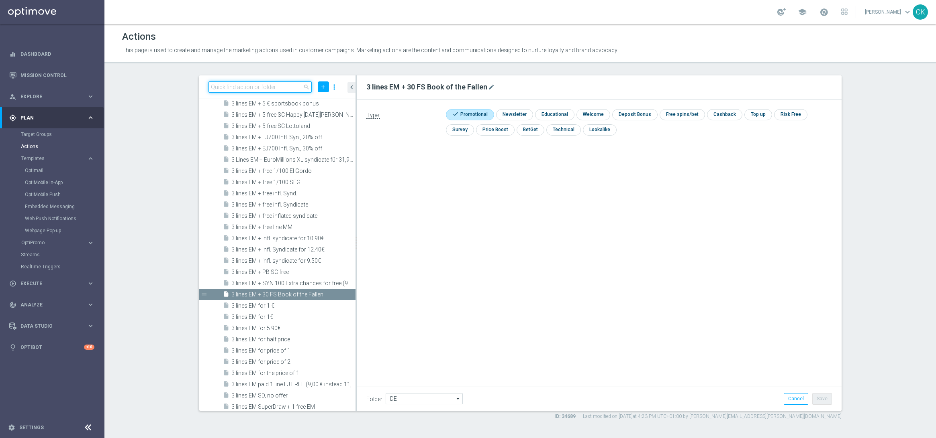
click at [261, 86] on input at bounding box center [259, 87] width 103 height 11
paste input "Last Call: Summer Subscription"
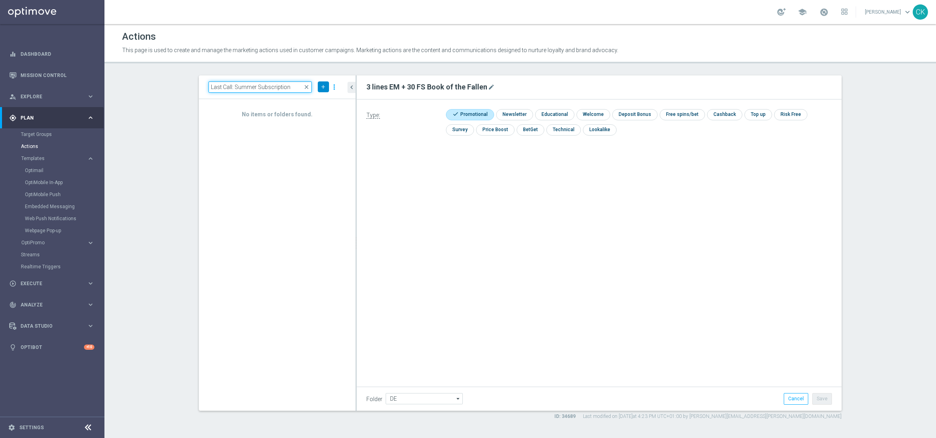
type input "Last Call: Summer Subscription"
click at [320, 87] on icon "add" at bounding box center [323, 87] width 6 height 6
click at [309, 99] on span "New Action" at bounding box center [308, 101] width 25 height 6
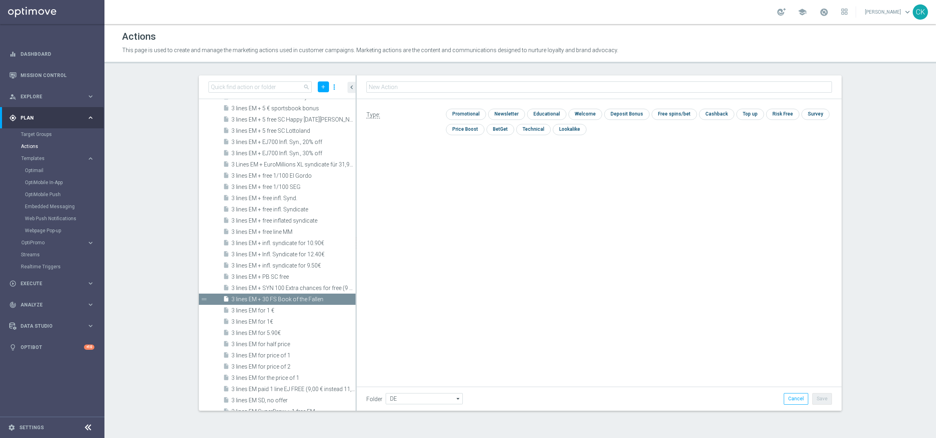
type input "Last Call: Summer Subscription"
click at [468, 115] on input "checkbox" at bounding box center [465, 114] width 38 height 11
checkbox input "true"
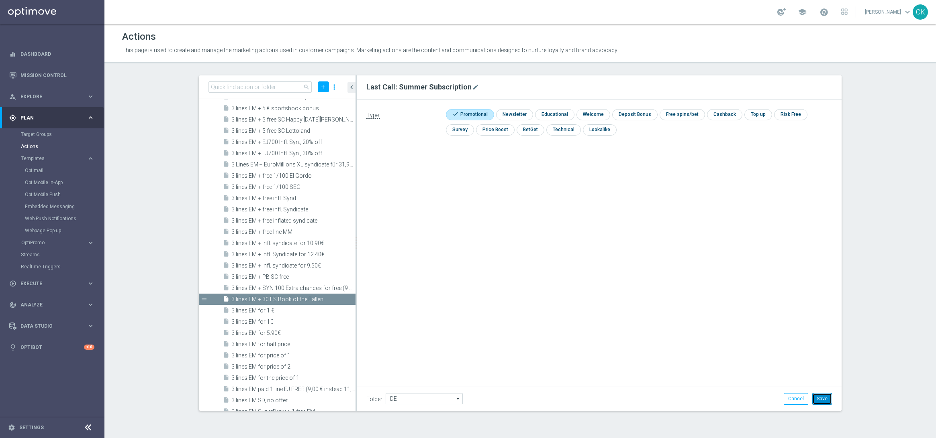
click at [823, 398] on button "Save" at bounding box center [822, 398] width 20 height 11
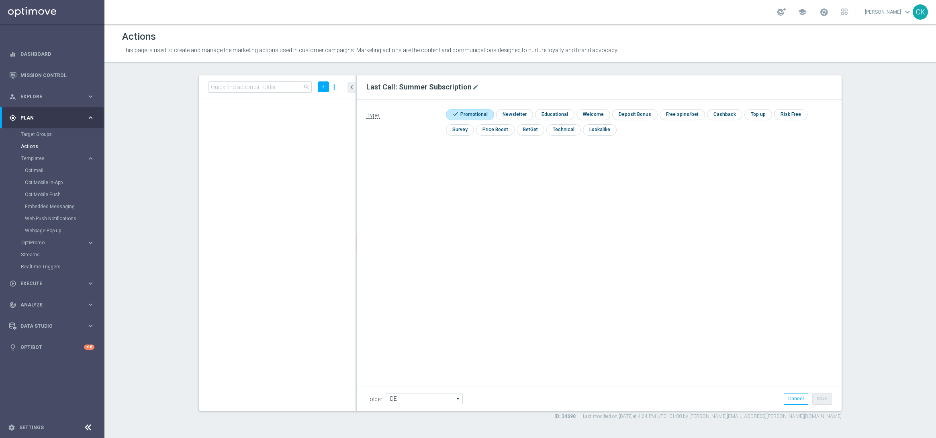
scroll to position [48284, 0]
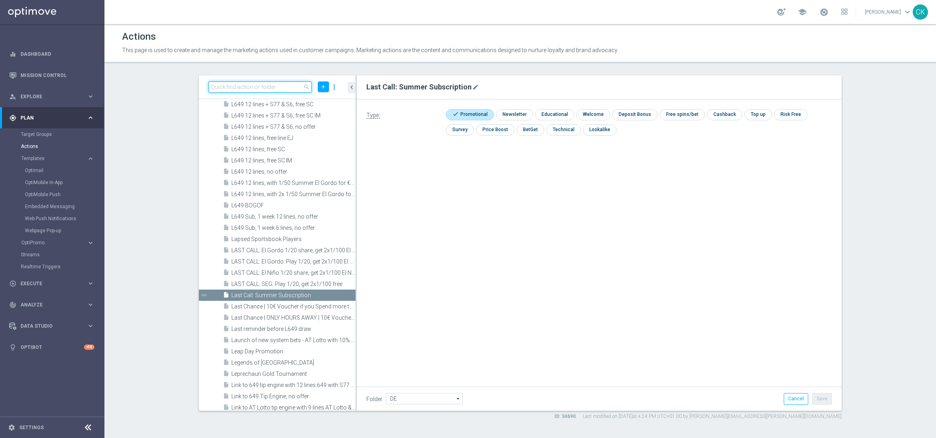
click at [258, 88] on input at bounding box center [259, 87] width 103 height 11
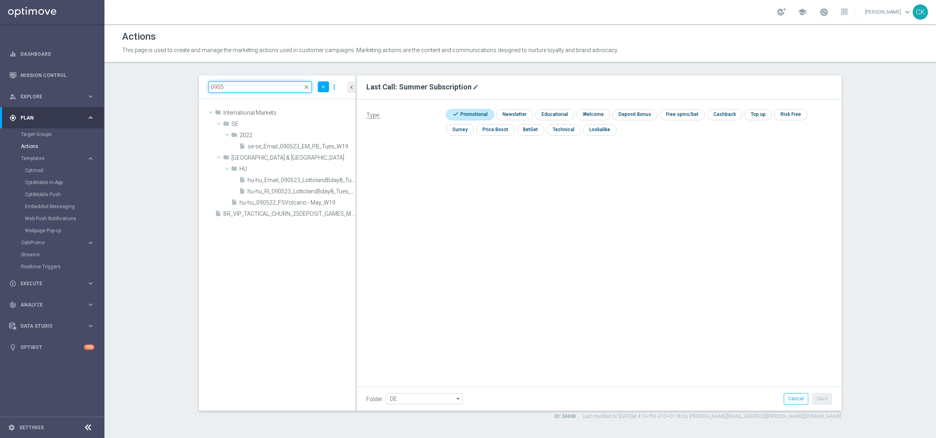
scroll to position [0, 0]
click at [302, 86] on input "0905" at bounding box center [259, 87] width 103 height 11
type input "0905"
click at [305, 86] on span "close" at bounding box center [306, 87] width 6 height 6
click at [243, 84] on input "0905" at bounding box center [259, 87] width 103 height 11
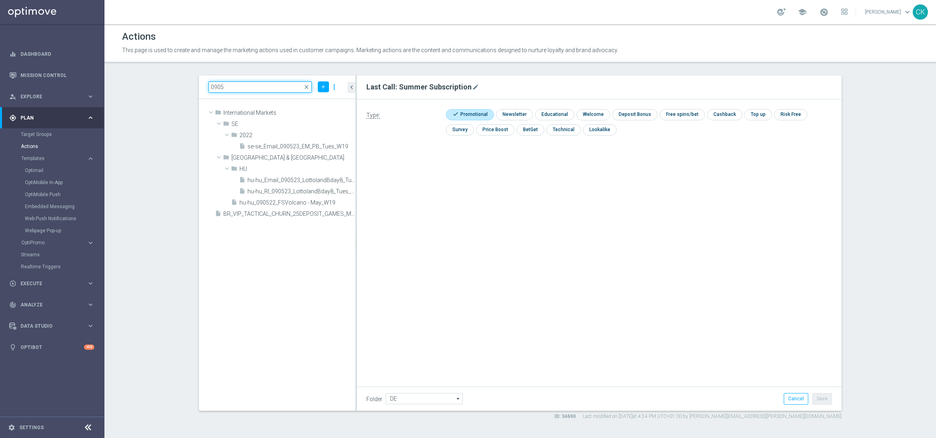
click at [243, 84] on input "0905" at bounding box center [259, 87] width 103 height 11
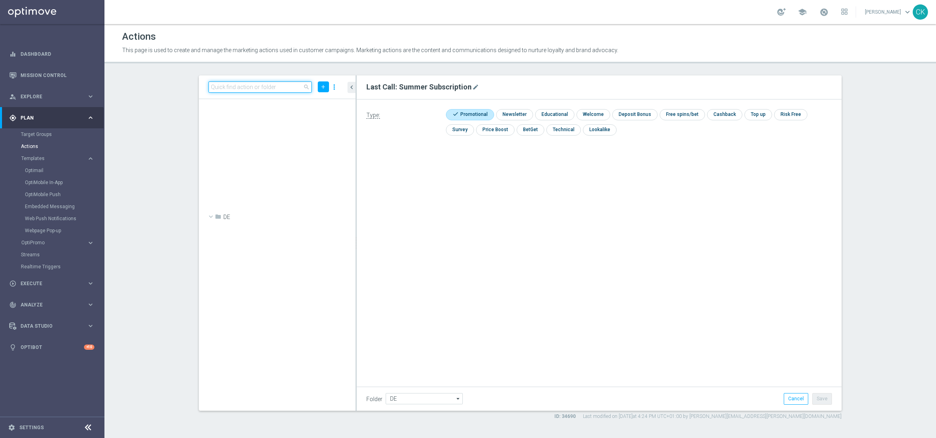
click at [236, 88] on input at bounding box center [259, 87] width 103 height 11
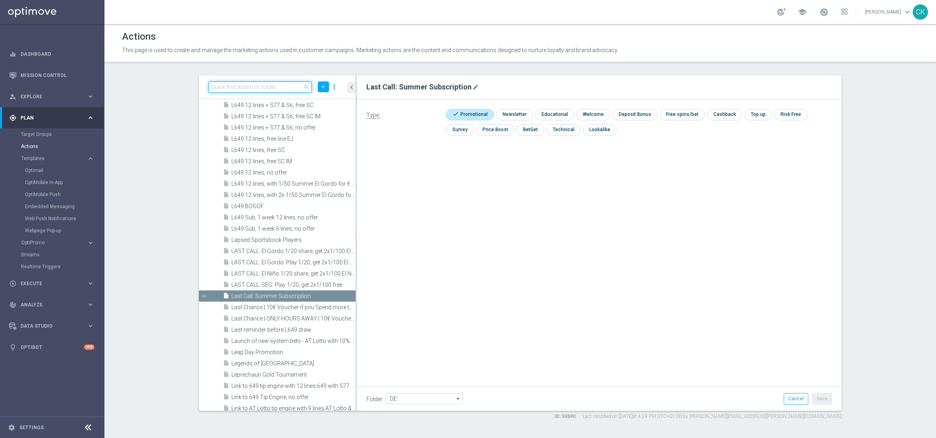
click at [268, 87] on input at bounding box center [259, 87] width 103 height 11
paste input "3 lines AT Lotto & extra game + 1 free line ED"
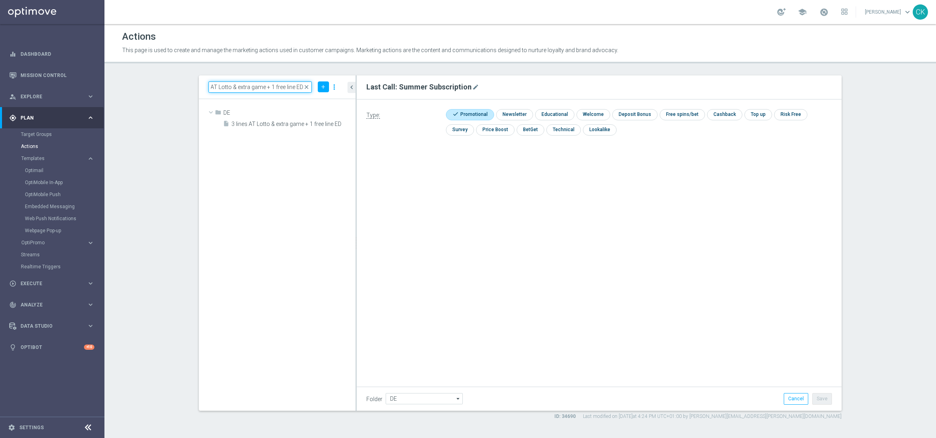
scroll to position [0, 0]
type input "3 lines AT Lotto & extra game + 1 free line ED"
click at [289, 87] on input "3 lines AT Lotto & extra game + 1 free line ED" at bounding box center [259, 87] width 103 height 11
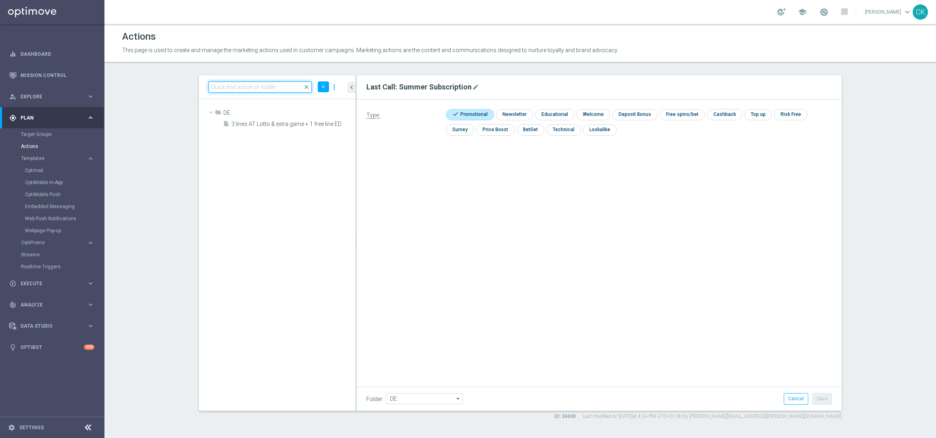
paste input "6 lines AT Lotto & extra game + 1 free line ED"
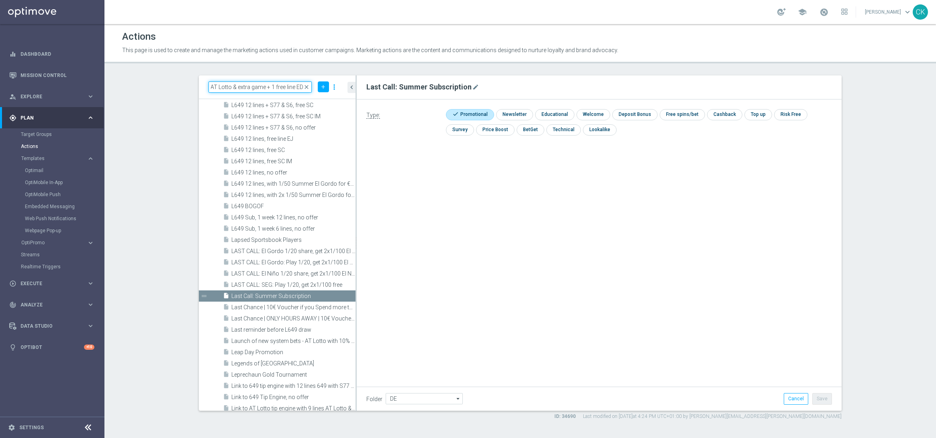
click at [271, 86] on input "6 lines AT Lotto & extra game + 1 free line ED" at bounding box center [259, 87] width 103 height 11
type input "6 lines AT Lotto & extra game + 1 free line ED"
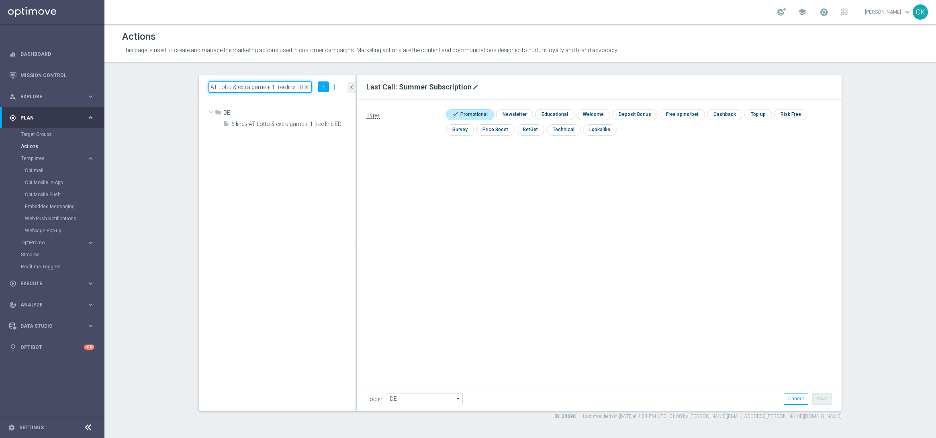
scroll to position [0, 0]
click at [289, 87] on input "6 lines AT Lotto & extra game + 1 free line ED" at bounding box center [259, 87] width 103 height 11
paste input "3 lines AT Lotto & extra game + 30 FS on LL Big Bass Bonanza"
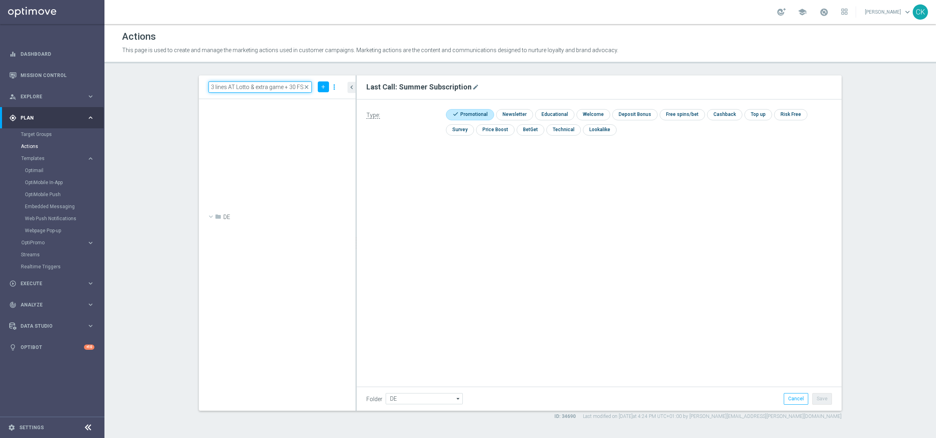
scroll to position [0, 60]
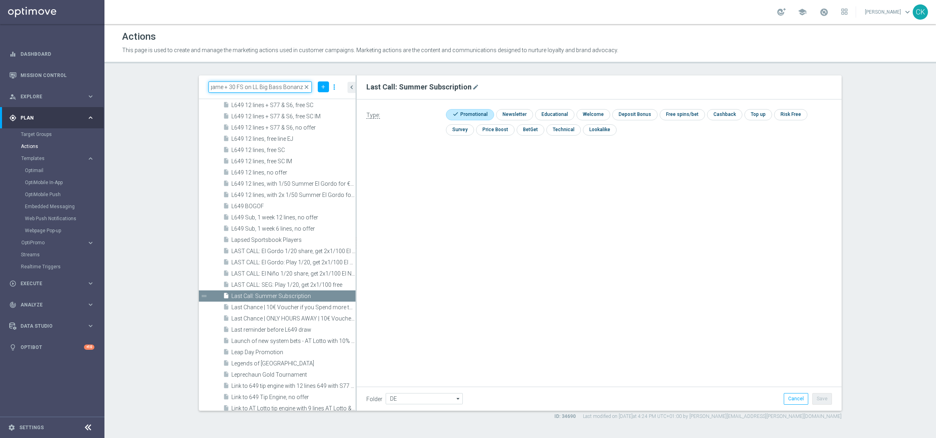
type input "3 lines AT Lotto & extra game + 30 FS on LL Big Bass Bonanza"
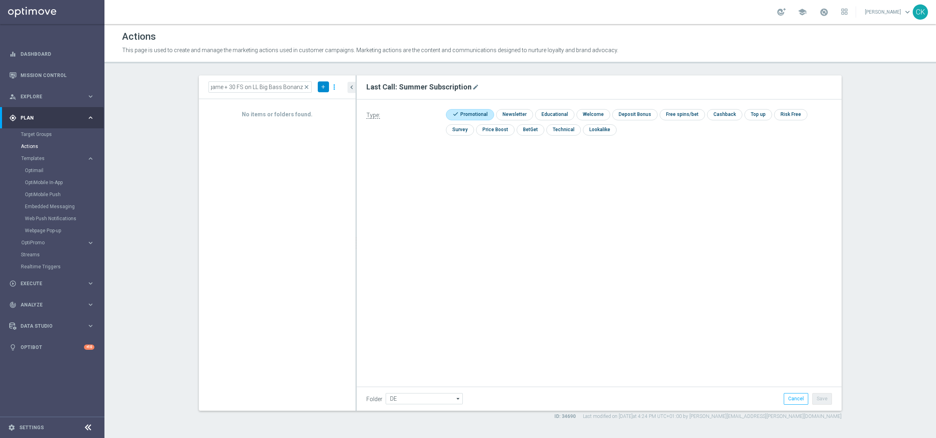
scroll to position [0, 0]
click at [324, 86] on icon "add" at bounding box center [323, 87] width 6 height 6
click at [312, 98] on span "New Action" at bounding box center [308, 101] width 25 height 6
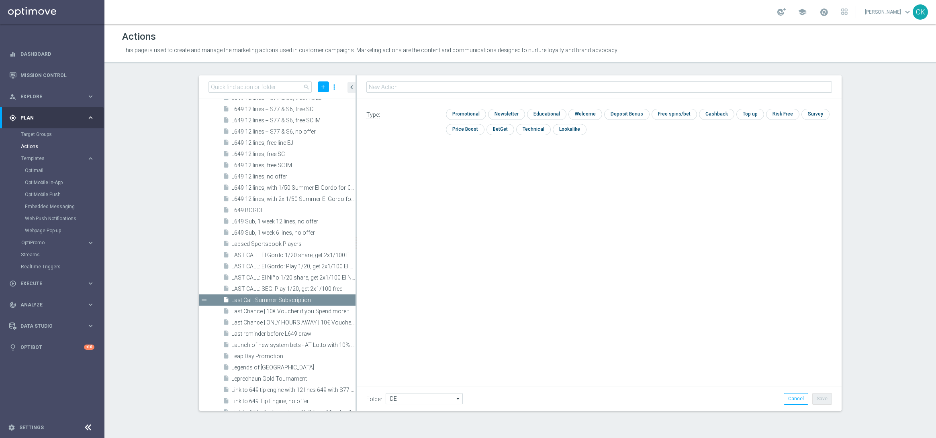
type input "3 lines AT Lotto & extra game + 30 FS on LL Big Bass Bonanza"
click at [467, 115] on input "checkbox" at bounding box center [465, 114] width 38 height 11
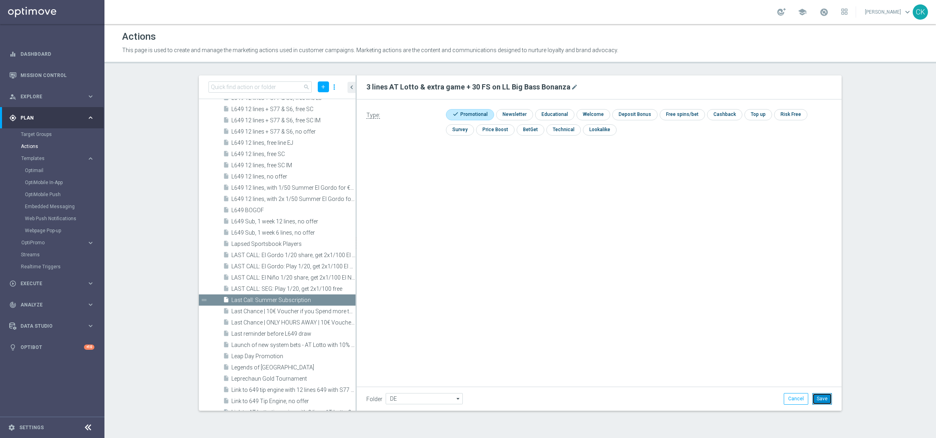
click at [825, 396] on button "Save" at bounding box center [822, 398] width 20 height 11
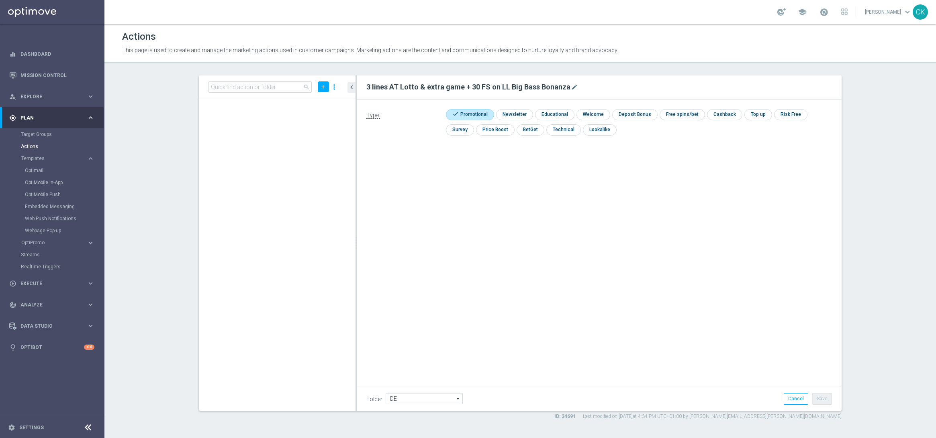
scroll to position [13561, 0]
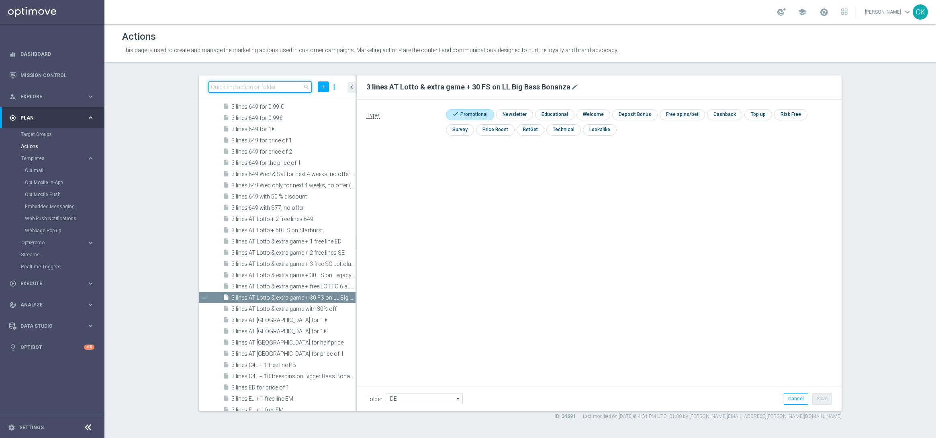
click at [250, 84] on input at bounding box center [259, 87] width 103 height 11
paste input "6 lines AT Lotto & extra game + 30 FS on LL Big Bass Bonanza"
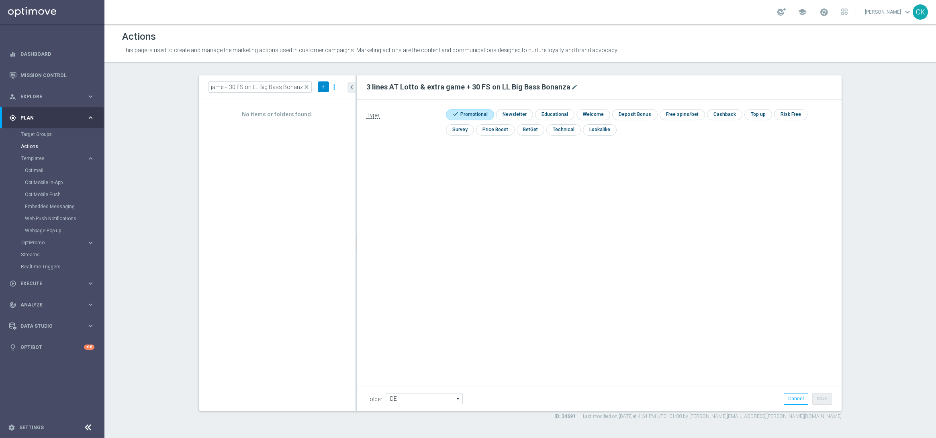
scroll to position [0, 0]
click at [320, 85] on icon "add" at bounding box center [323, 87] width 6 height 6
click at [306, 100] on span "New Action" at bounding box center [308, 101] width 25 height 6
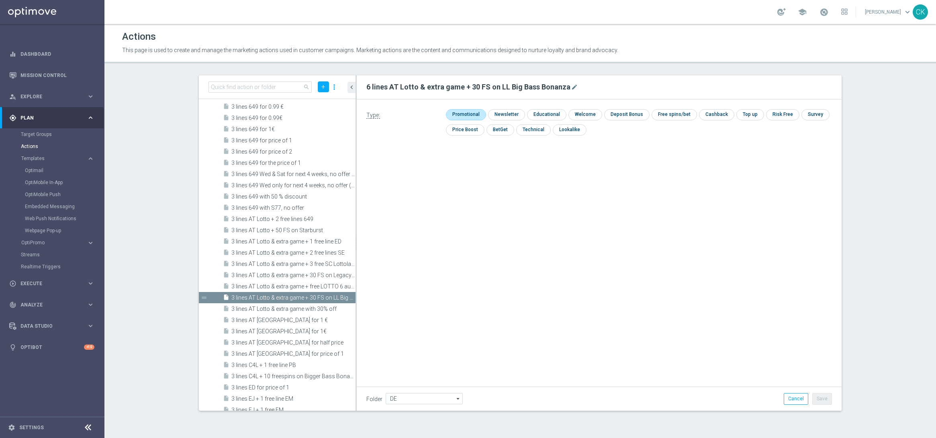
click at [456, 109] on input "checkbox" at bounding box center [465, 114] width 38 height 11
click at [824, 400] on button "Save" at bounding box center [822, 398] width 20 height 11
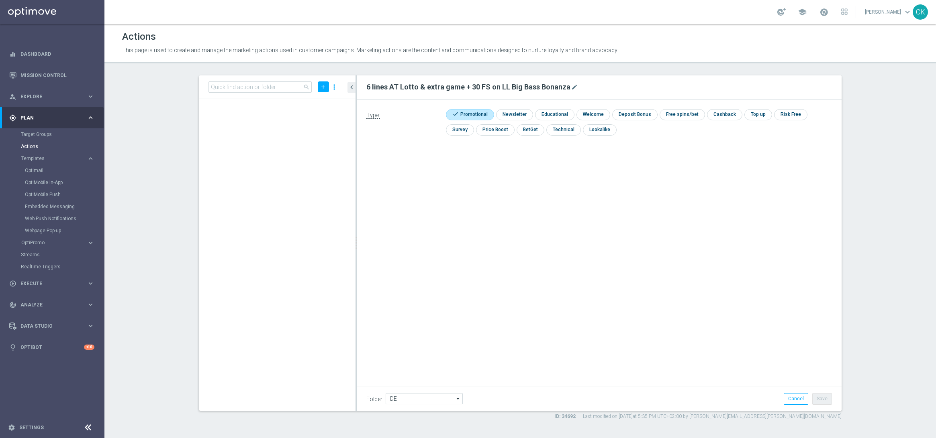
scroll to position [22685, 0]
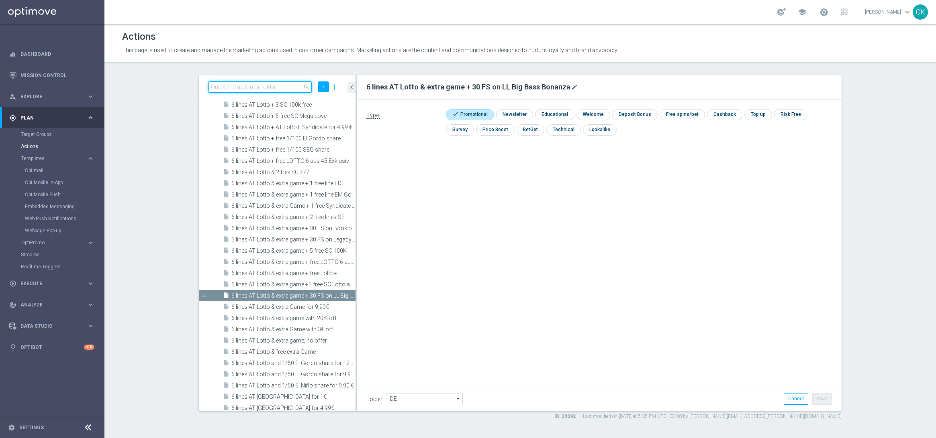
click at [277, 86] on input at bounding box center [259, 87] width 103 height 11
paste input "9 lines AT Lotto & extra game + 30 FS on LL Big Bass Bonanza"
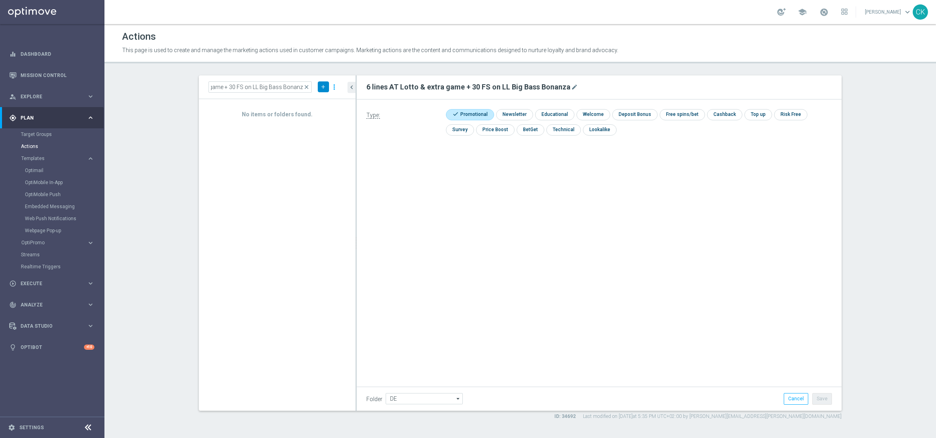
scroll to position [0, 0]
click at [325, 82] on button "add" at bounding box center [323, 87] width 11 height 11
click at [310, 99] on span "New Action" at bounding box center [308, 101] width 25 height 6
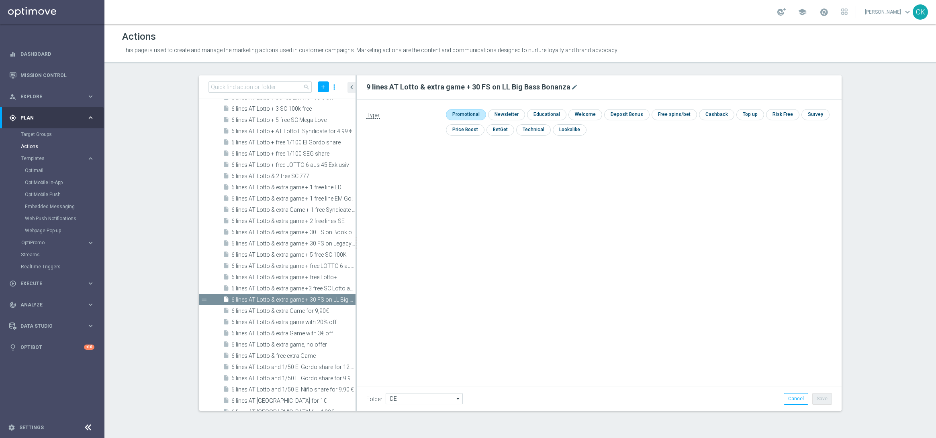
click at [466, 116] on input "checkbox" at bounding box center [465, 114] width 38 height 11
click at [826, 400] on button "Save" at bounding box center [822, 398] width 20 height 11
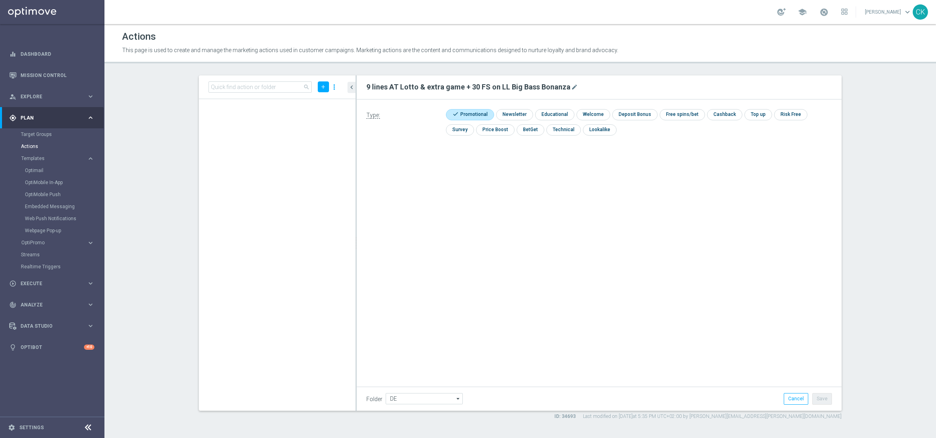
scroll to position [30119, 0]
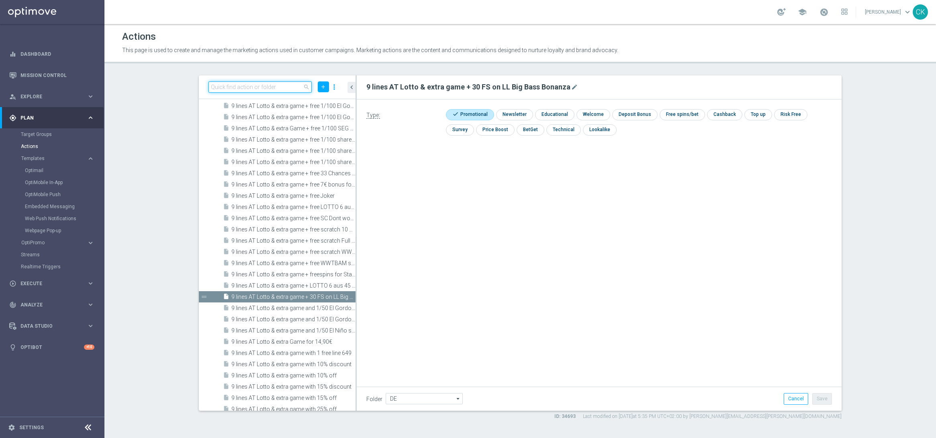
click at [244, 88] on input at bounding box center [259, 87] width 103 height 11
paste input "3 lines 649 inkl S77 & S6 with 3€ off"
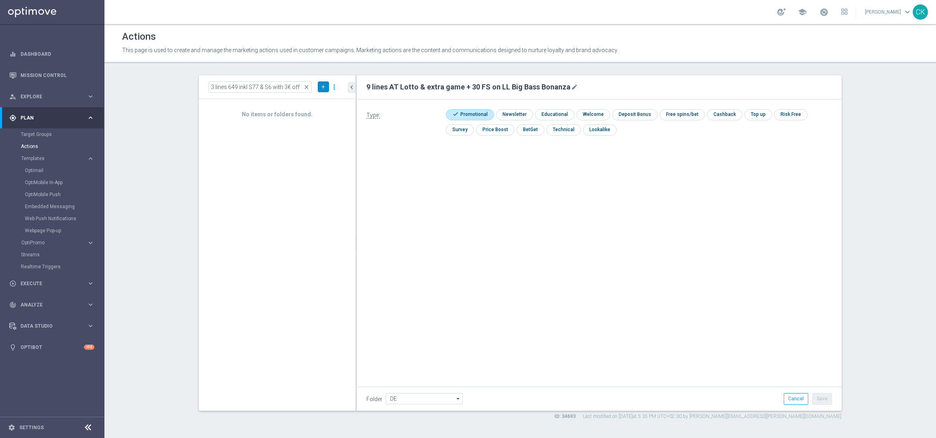
click at [323, 88] on icon "add" at bounding box center [323, 87] width 6 height 6
click at [309, 104] on li "New Action" at bounding box center [310, 101] width 37 height 12
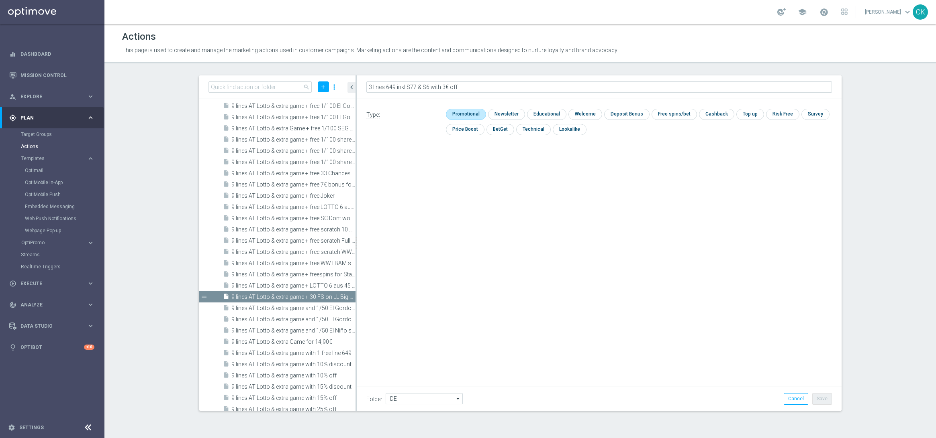
click at [465, 114] on input "checkbox" at bounding box center [465, 114] width 38 height 11
click at [828, 397] on button "Save" at bounding box center [822, 398] width 20 height 11
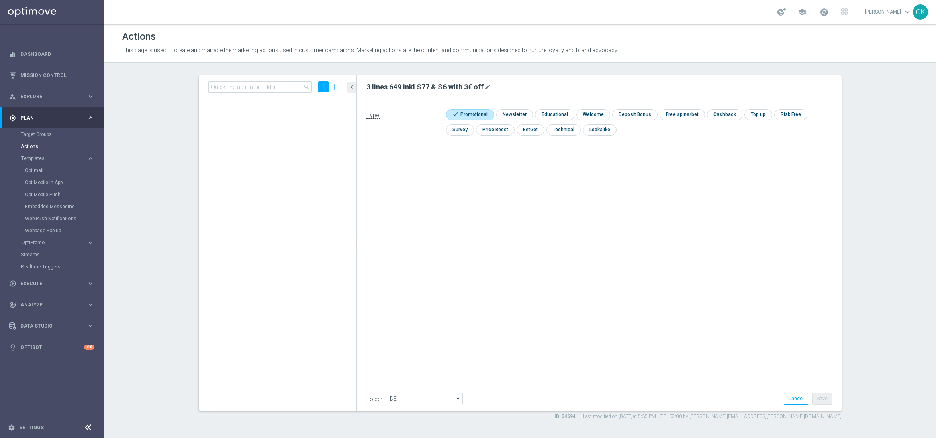
scroll to position [13446, 0]
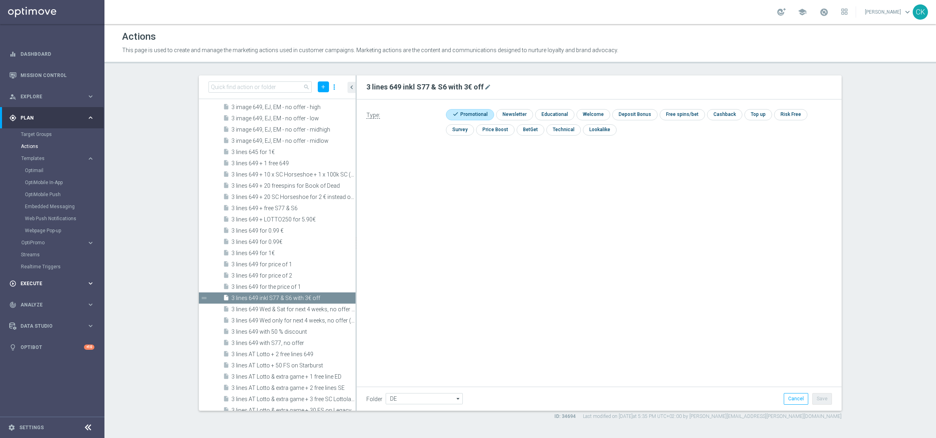
click at [41, 281] on span "Execute" at bounding box center [53, 283] width 66 height 5
click at [44, 158] on link "Campaign Builder" at bounding box center [52, 156] width 63 height 6
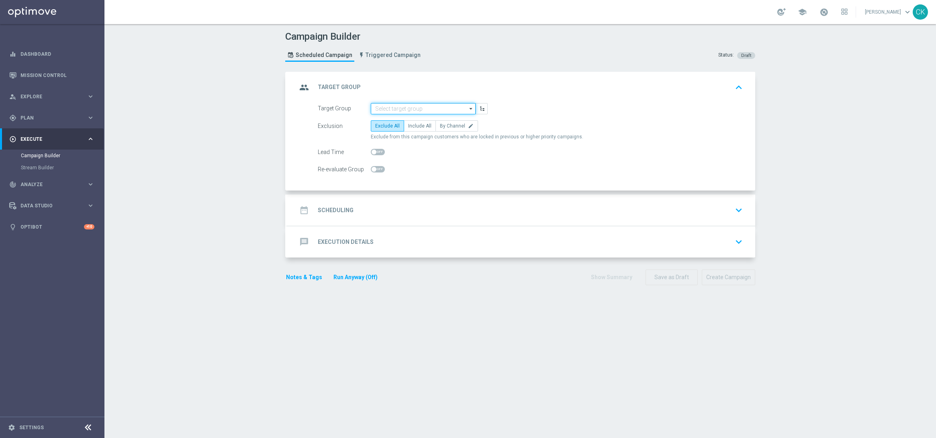
click at [416, 104] on input at bounding box center [423, 108] width 105 height 11
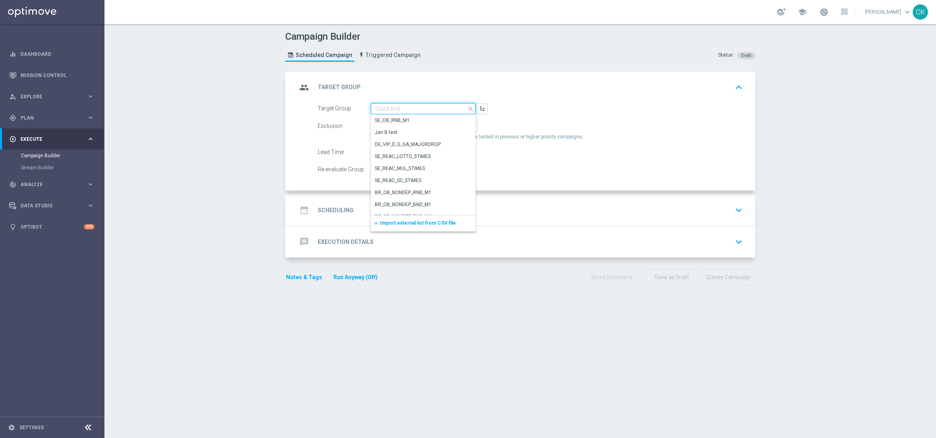
paste input "de_AT_TGT_NVIP_EM_TAC_LT__ACTIVE_EM"
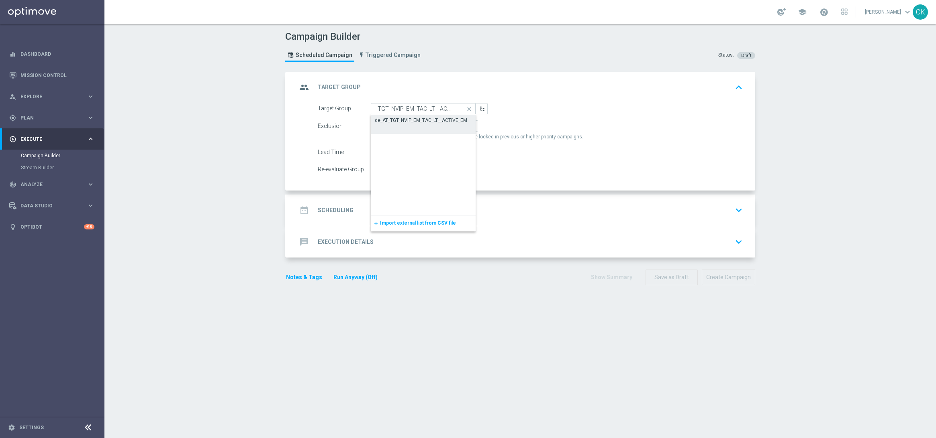
click at [418, 116] on div "de_AT_TGT_NVIP_EM_TAC_LT__ACTIVE_EM" at bounding box center [423, 120] width 105 height 11
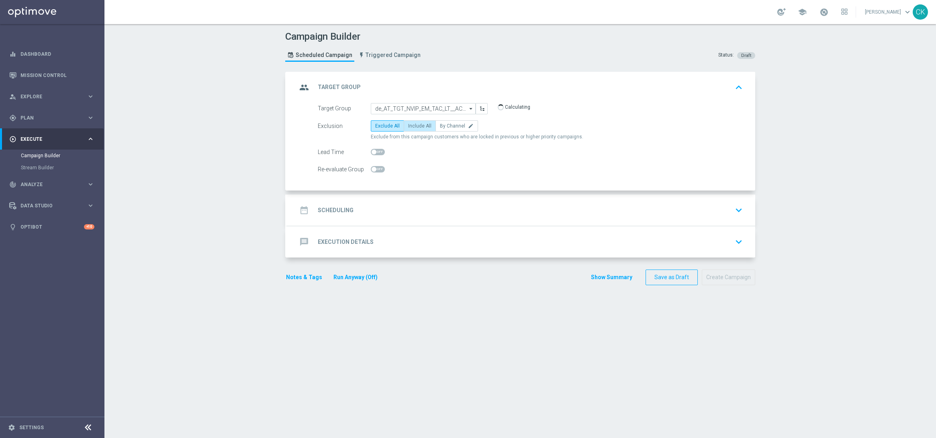
click at [418, 123] on span "Include All" at bounding box center [419, 126] width 23 height 6
click at [413, 125] on input "Include All" at bounding box center [410, 127] width 5 height 5
click at [371, 151] on span at bounding box center [373, 152] width 5 height 5
click at [371, 151] on input "checkbox" at bounding box center [378, 152] width 14 height 6
click at [324, 207] on h2 "Scheduling" at bounding box center [336, 211] width 36 height 8
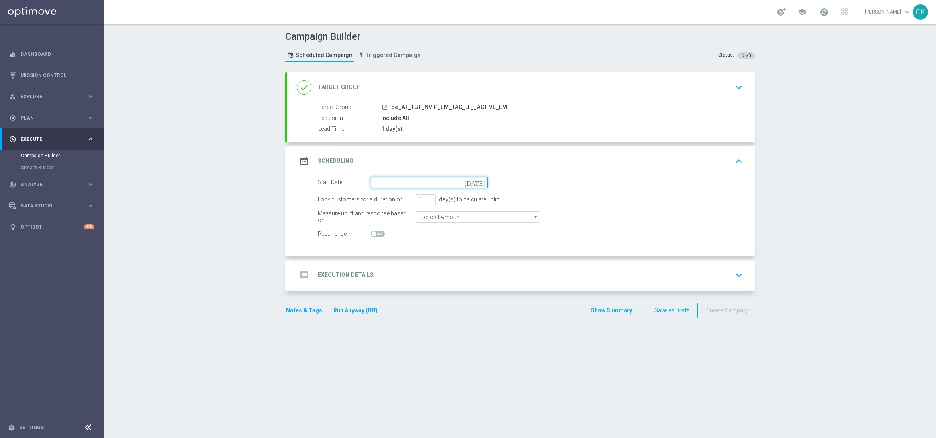
click at [390, 179] on input at bounding box center [429, 182] width 117 height 11
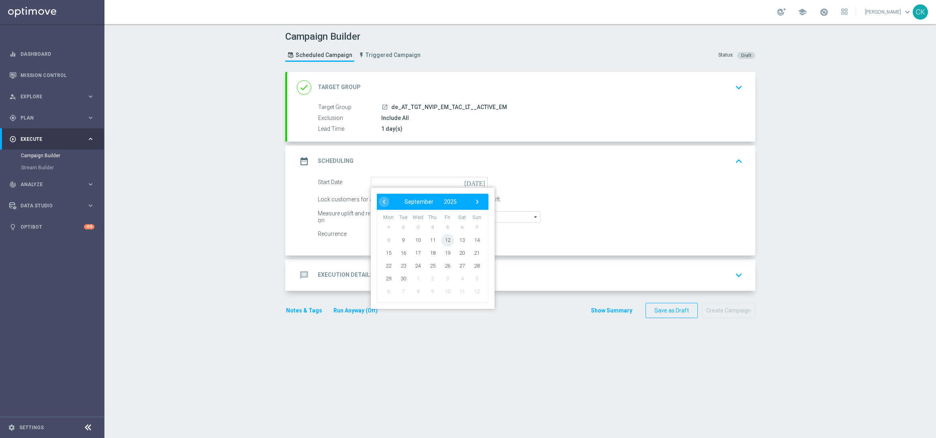
click at [442, 240] on span "12" at bounding box center [447, 240] width 13 height 13
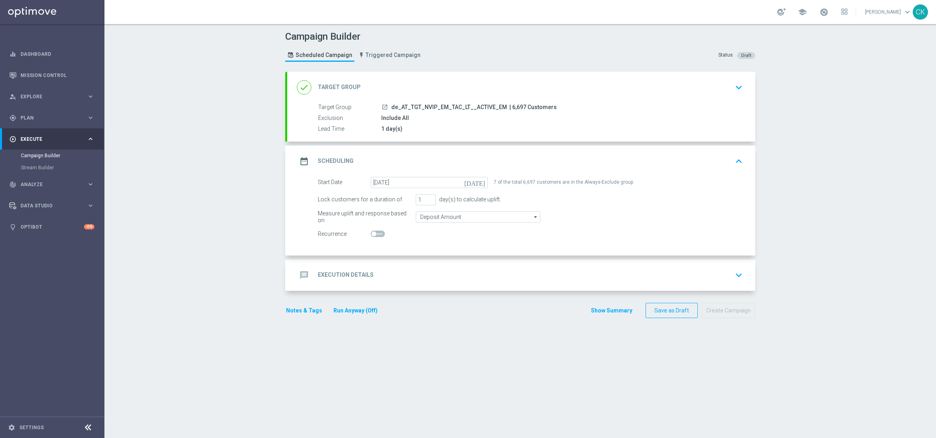
click at [330, 274] on h2 "Execution Details" at bounding box center [346, 275] width 56 height 8
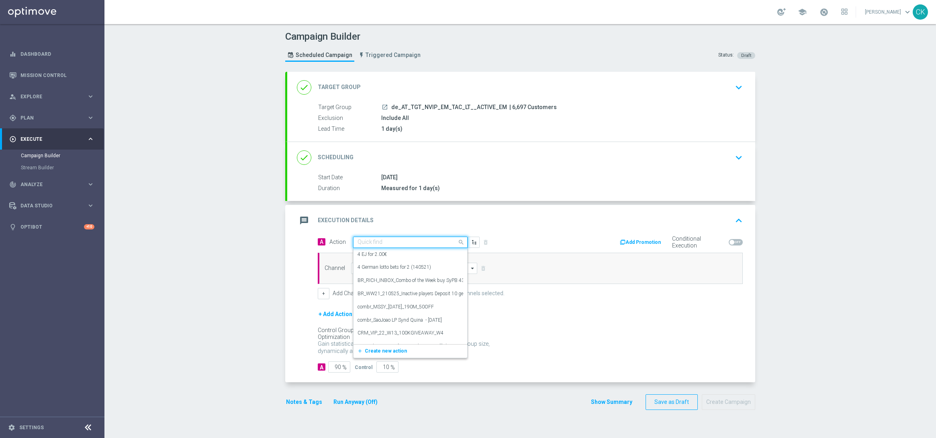
click at [406, 241] on input "text" at bounding box center [402, 242] width 90 height 7
paste input "8 lines EM + 50 FS Book of the Fallen"
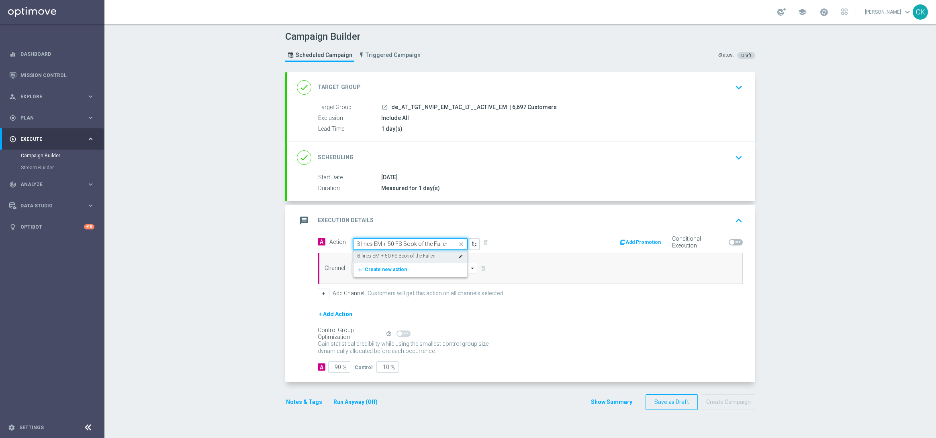
click at [407, 256] on label "8 lines EM + 50 FS Book of the Fallen" at bounding box center [396, 256] width 78 height 7
click at [392, 268] on input at bounding box center [414, 268] width 126 height 11
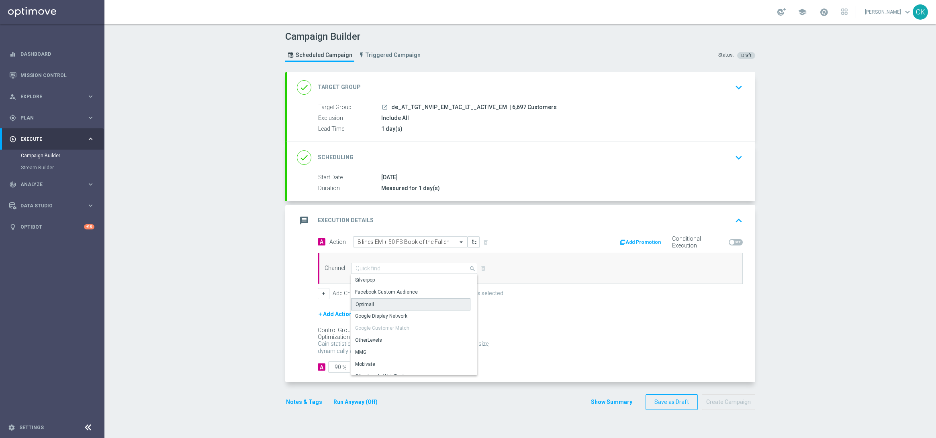
click at [389, 304] on div "Optimail" at bounding box center [410, 305] width 119 height 12
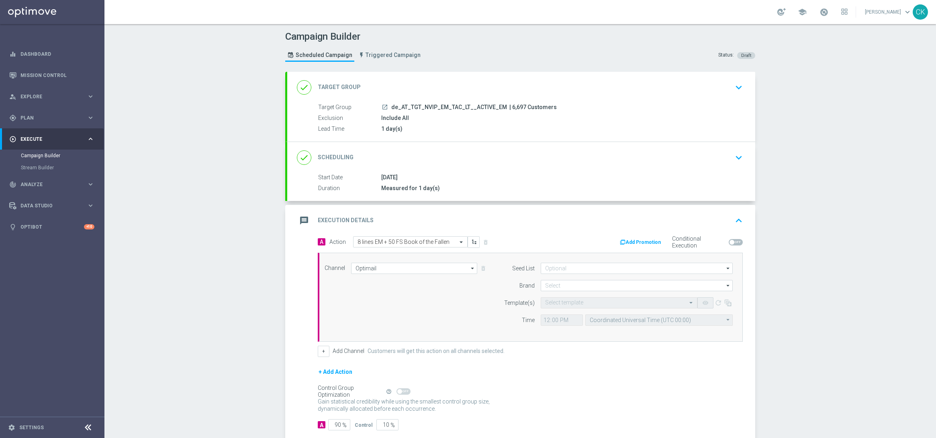
scroll to position [47, 0]
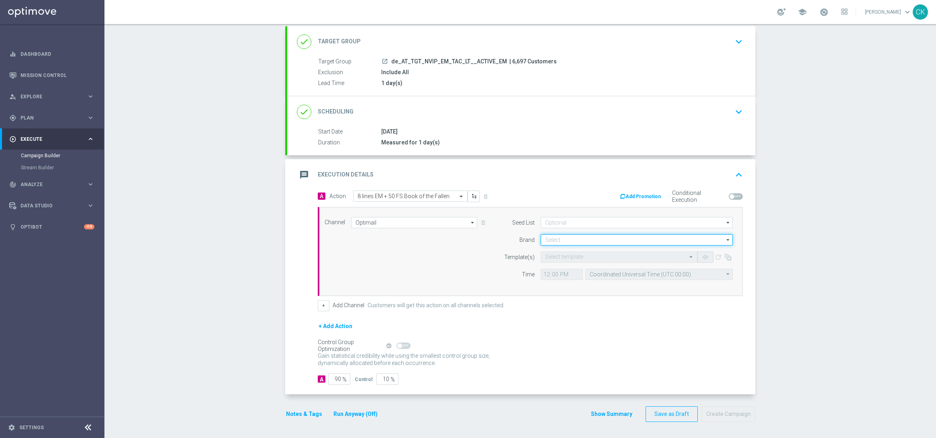
click at [563, 237] on input at bounding box center [636, 239] width 192 height 11
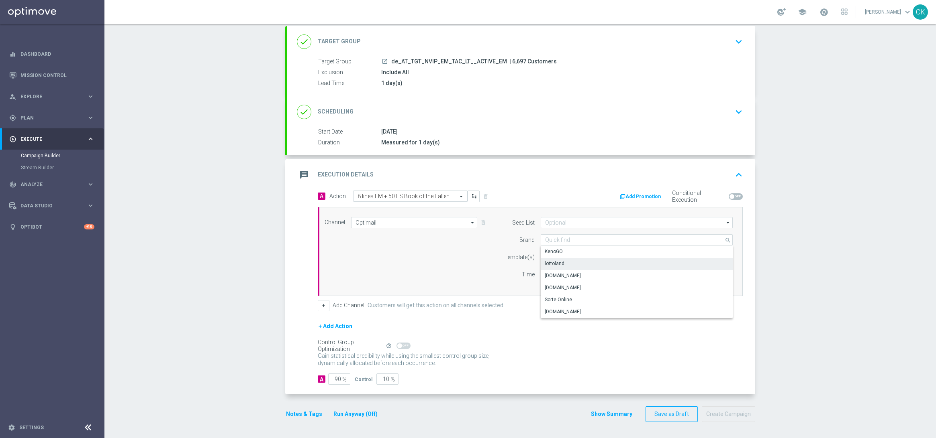
click at [560, 258] on div "lottoland" at bounding box center [636, 263] width 192 height 11
click at [556, 256] on input "text" at bounding box center [611, 257] width 132 height 7
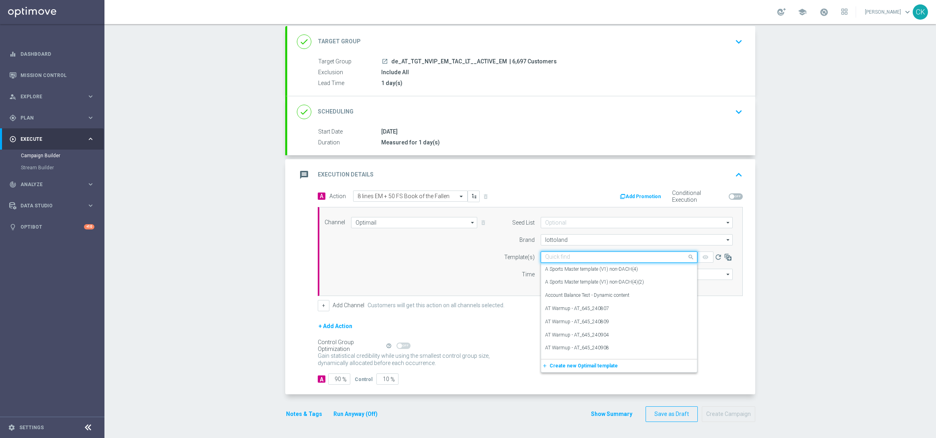
paste input "AT__EM_ACTIVE_250912__NVIP_EMA_TAC_LT"
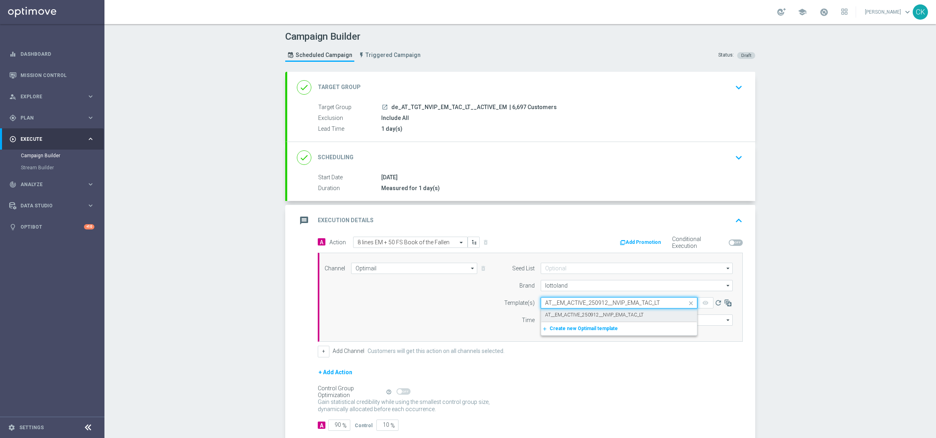
click at [558, 312] on label "AT__EM_ACTIVE_250912__NVIP_EMA_TAC_LT" at bounding box center [594, 315] width 98 height 7
type input "AT__EM_ACTIVE_250912__NVIP_EMA_TAC_LT"
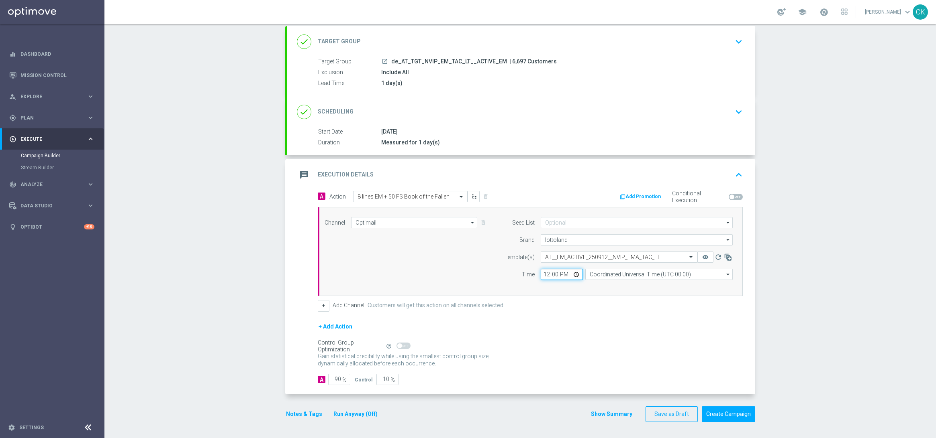
click at [542, 273] on input "12:00" at bounding box center [561, 274] width 42 height 11
type input "06:00"
click at [614, 270] on input "Coordinated Universal Time (UTC 00:00)" at bounding box center [658, 274] width 147 height 11
click at [614, 281] on div "Central European Time ([GEOGRAPHIC_DATA]) (UTC +02:00)" at bounding box center [658, 286] width 147 height 11
type input "Central European Time ([GEOGRAPHIC_DATA]) (UTC +02:00)"
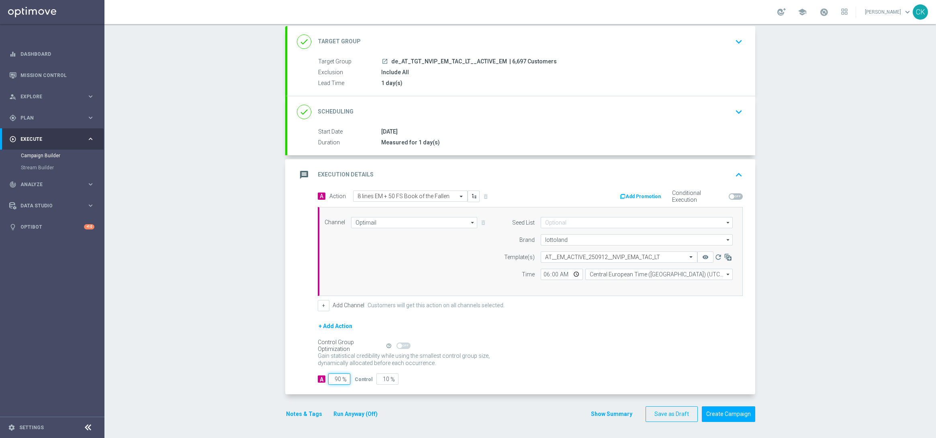
click at [338, 379] on input "90" at bounding box center [339, 379] width 22 height 11
type input "9"
type input "91"
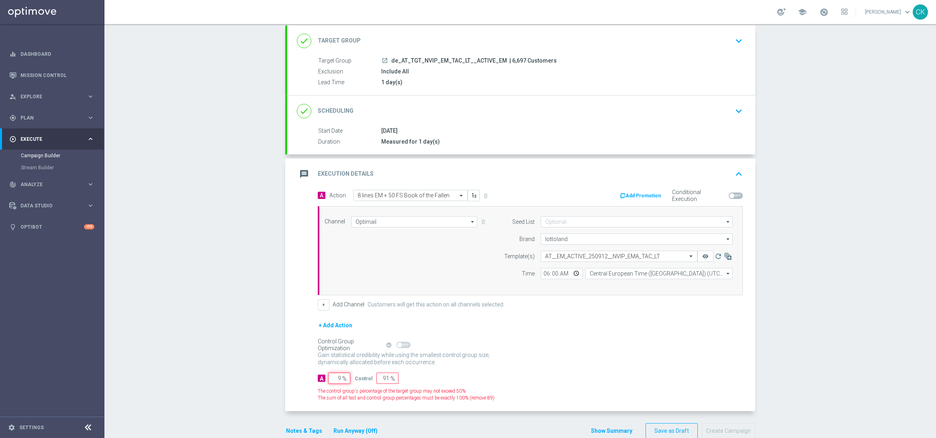
type input "98"
type input "2"
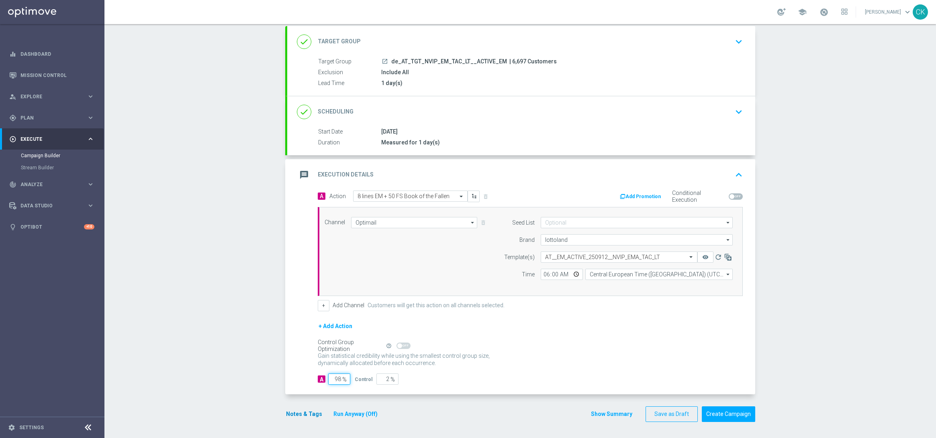
type input "98"
click at [297, 413] on button "Notes & Tags" at bounding box center [304, 415] width 38 height 10
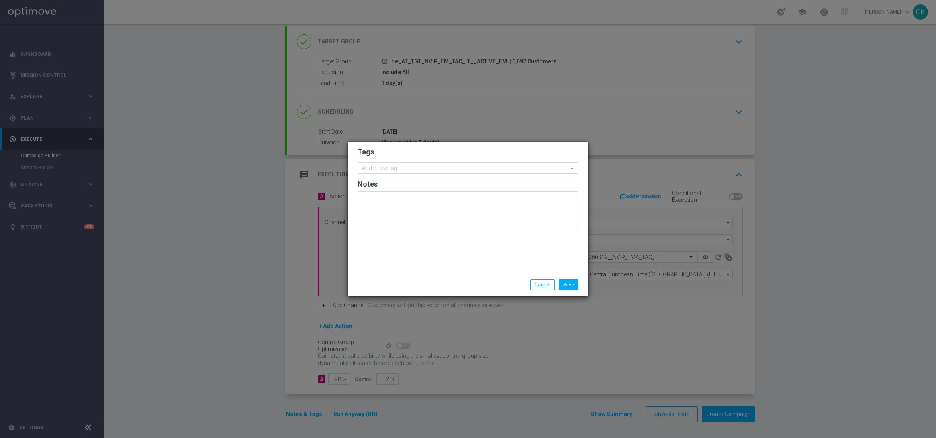
click at [397, 168] on input "text" at bounding box center [465, 168] width 206 height 7
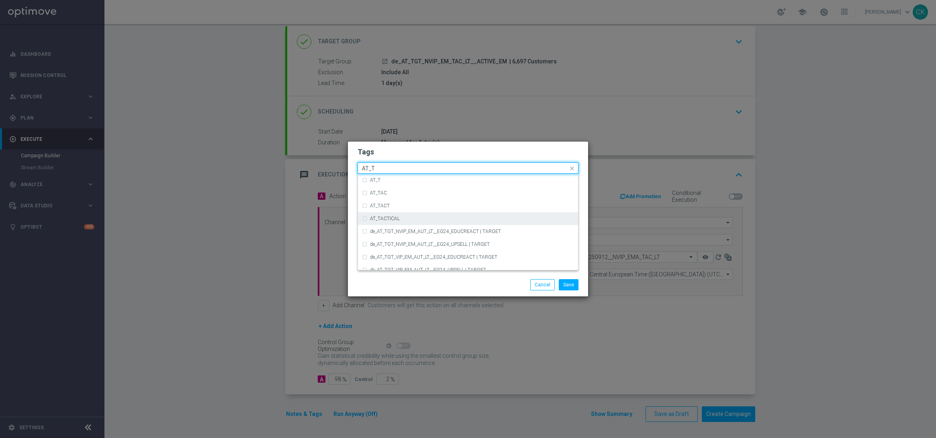
click at [400, 218] on div "AT_TACTICAL" at bounding box center [472, 218] width 204 height 5
type input "AT_T"
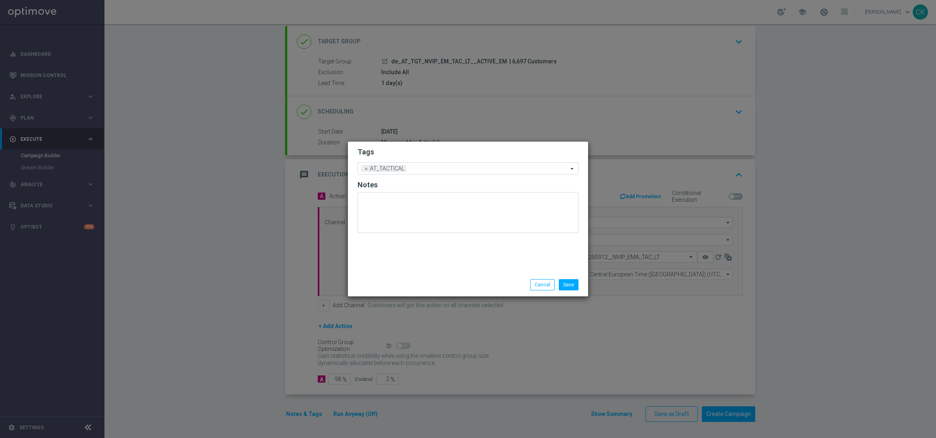
click at [399, 283] on div "Save Cancel" at bounding box center [467, 284] width 233 height 11
click at [567, 286] on button "Save" at bounding box center [569, 284] width 20 height 11
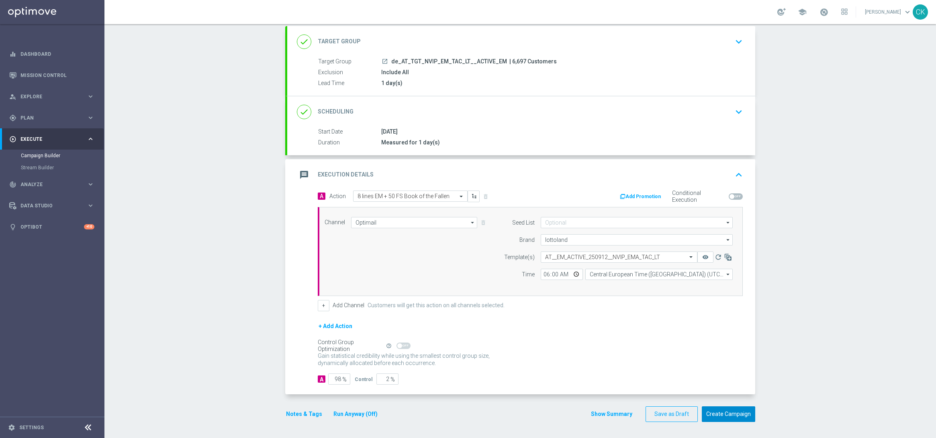
click at [724, 411] on button "Create Campaign" at bounding box center [727, 415] width 53 height 16
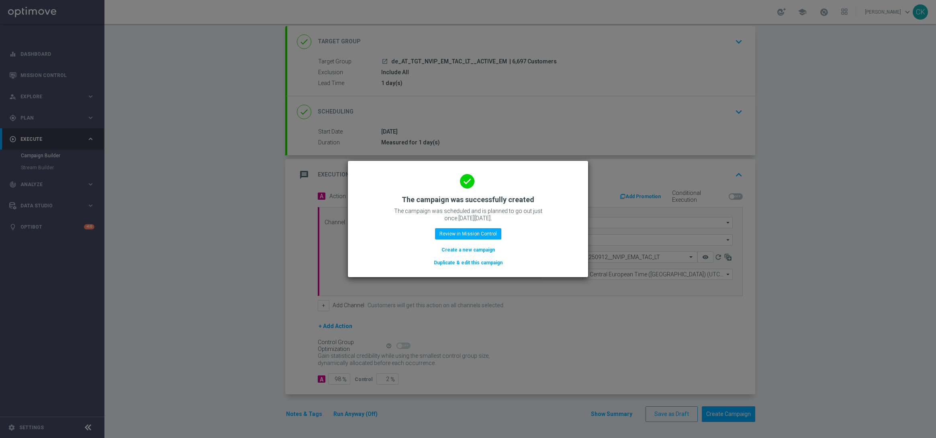
click at [472, 250] on button "Create a new campaign" at bounding box center [467, 250] width 55 height 9
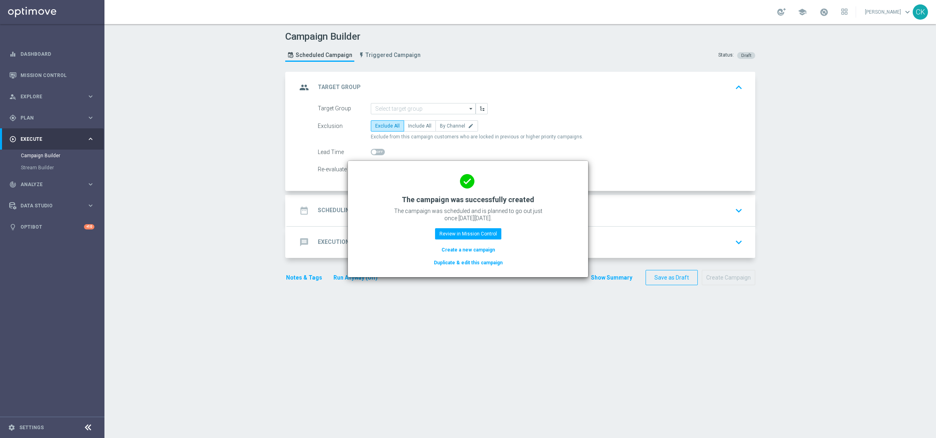
scroll to position [0, 0]
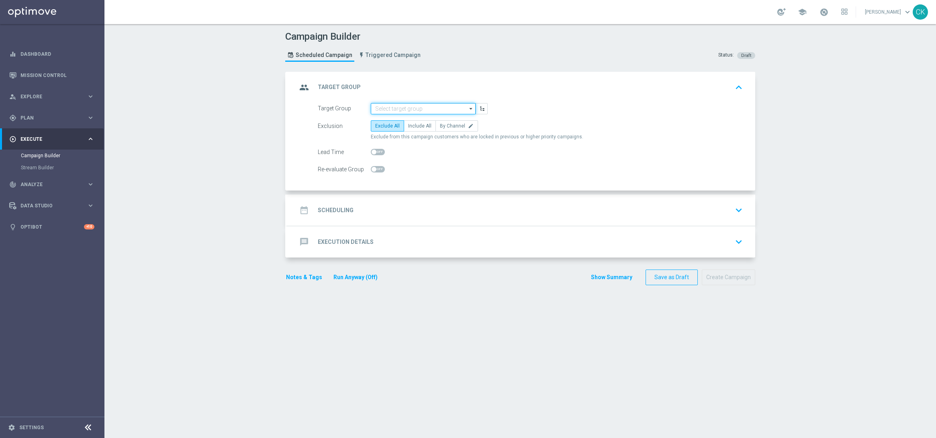
click at [416, 107] on input at bounding box center [423, 108] width 105 height 11
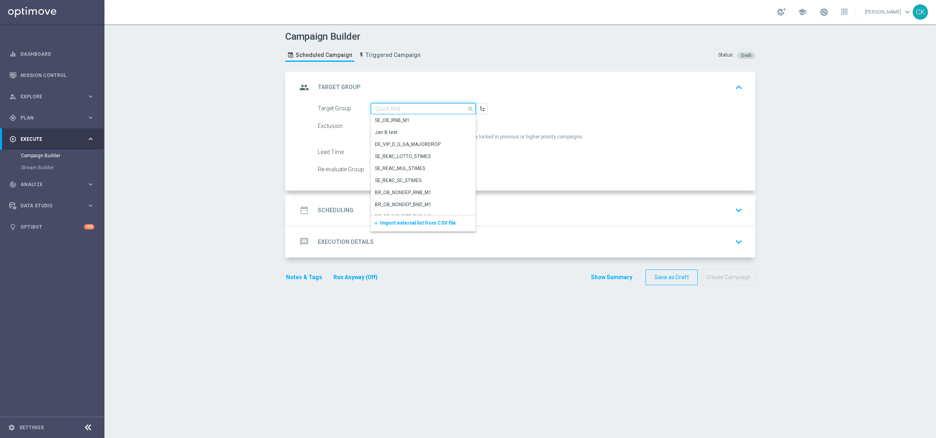
paste input "de_AT_TGT_NVIP_EM_TAC_LT__REACTIVATED_EM"
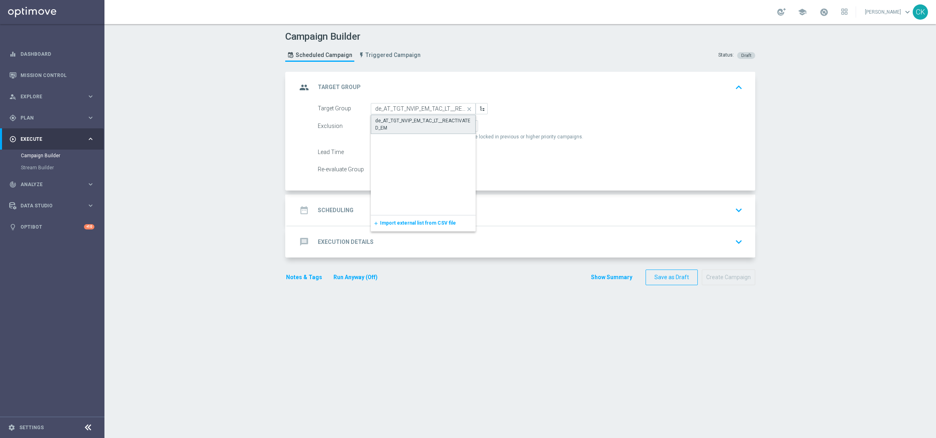
click at [410, 122] on div "de_AT_TGT_NVIP_EM_TAC_LT__REACTIVATED_EM" at bounding box center [423, 124] width 96 height 14
type input "de_AT_TGT_NVIP_EM_TAC_LT__REACTIVATED_EM"
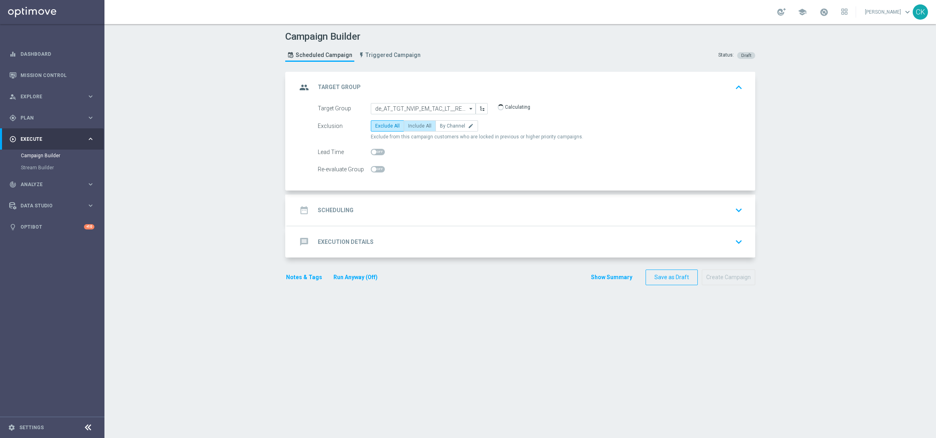
click at [418, 123] on span "Include All" at bounding box center [419, 126] width 23 height 6
click at [413, 125] on input "Include All" at bounding box center [410, 127] width 5 height 5
radio input "true"
click at [372, 152] on span at bounding box center [373, 152] width 5 height 5
click at [372, 152] on input "checkbox" at bounding box center [378, 152] width 14 height 6
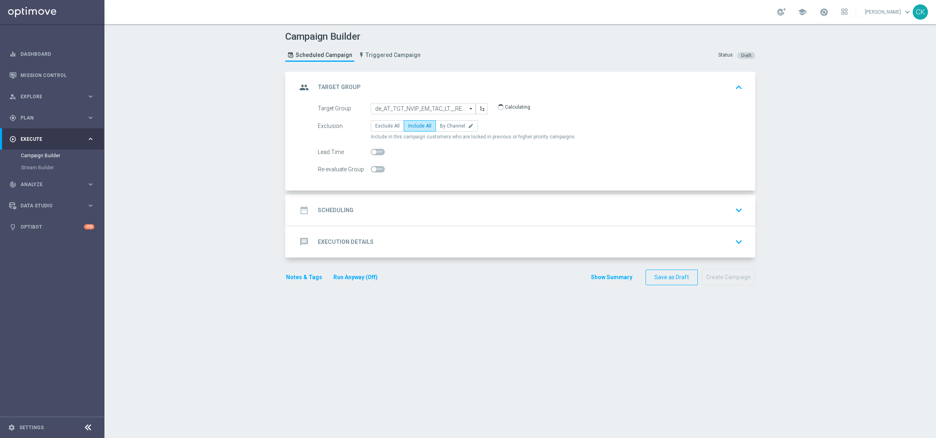
checkbox input "true"
click at [331, 209] on h2 "Scheduling" at bounding box center [336, 211] width 36 height 8
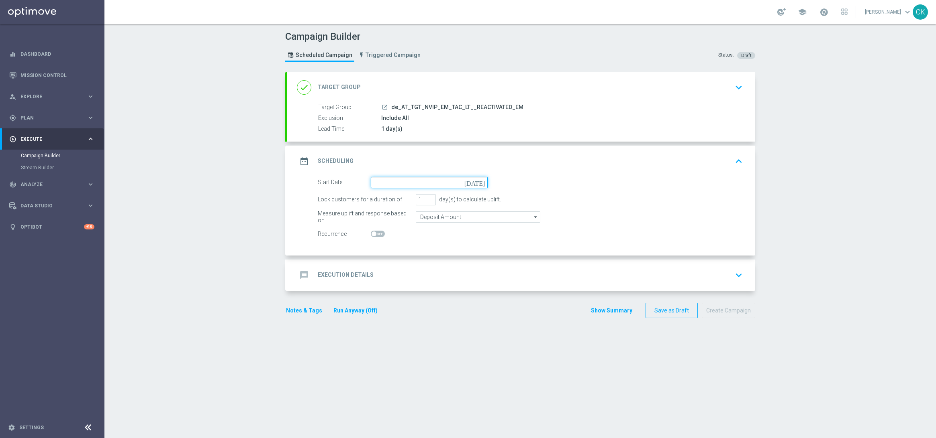
click at [390, 182] on input at bounding box center [429, 182] width 117 height 11
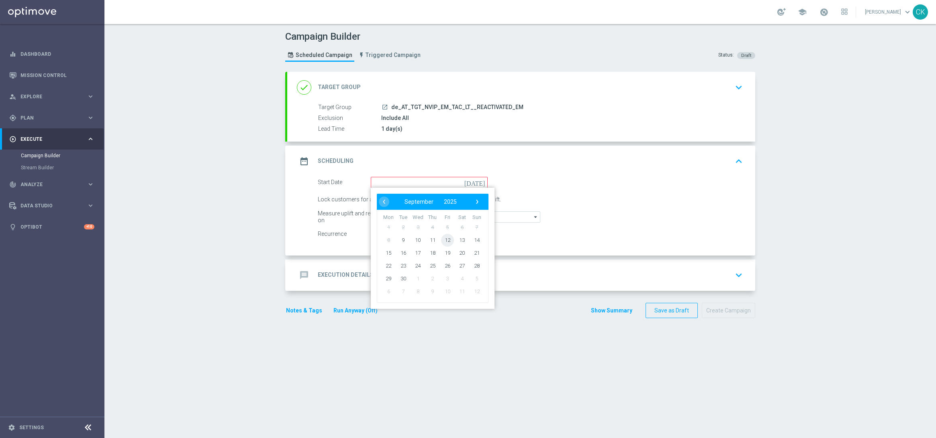
click at [443, 239] on span "12" at bounding box center [447, 240] width 13 height 13
type input "[DATE]"
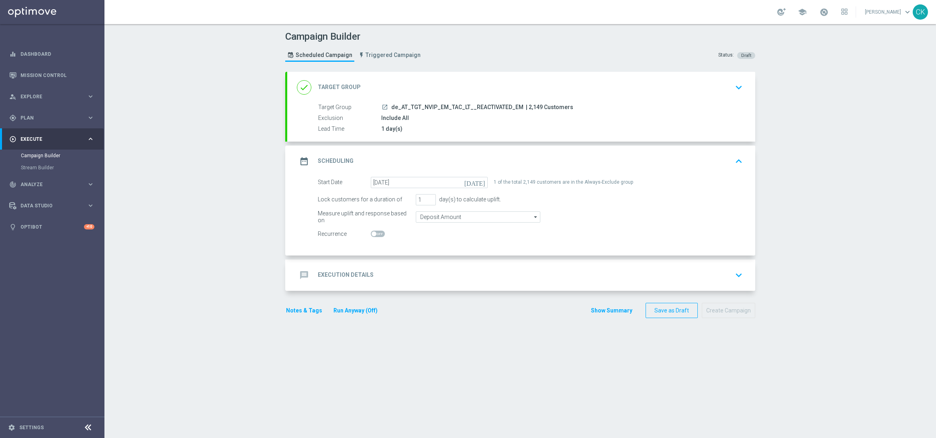
click at [344, 278] on h2 "Execution Details" at bounding box center [346, 275] width 56 height 8
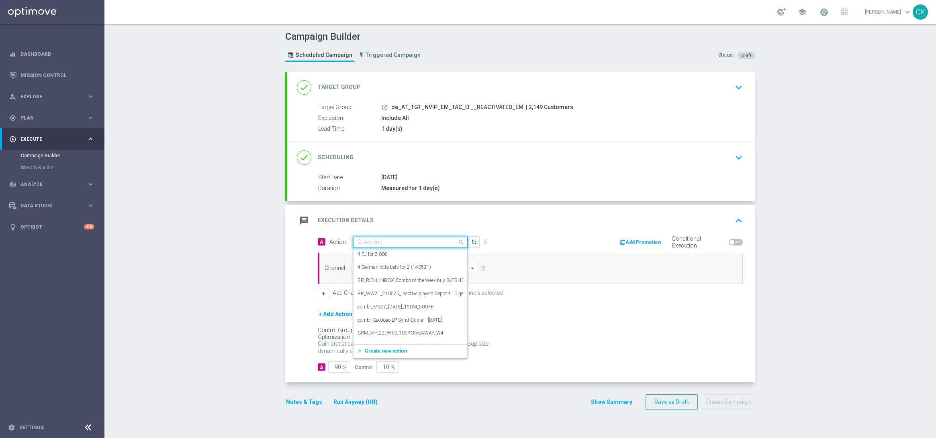
click at [378, 240] on input "text" at bounding box center [402, 242] width 90 height 7
paste input "6 lines EM + 30 FS Book of the Fallen"
type input "6 lines EM + 30 FS Book of the Fallen"
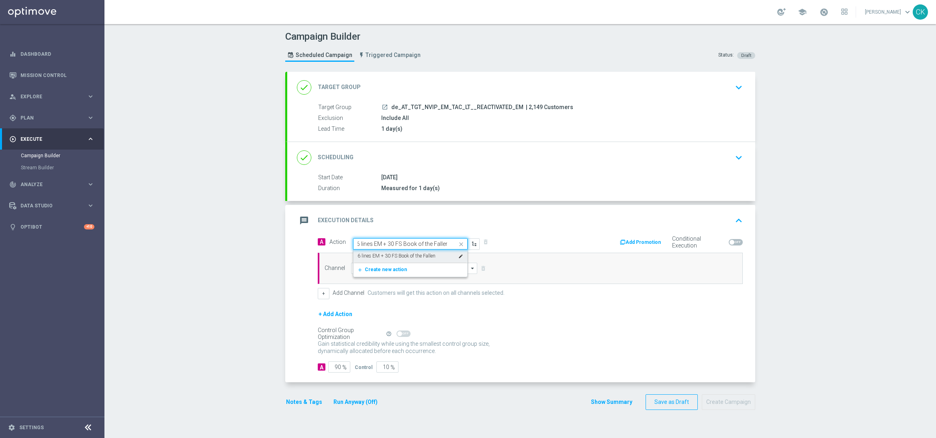
click at [382, 255] on label "6 lines EM + 30 FS Book of the Fallen" at bounding box center [396, 256] width 78 height 7
click at [378, 269] on input at bounding box center [414, 268] width 126 height 11
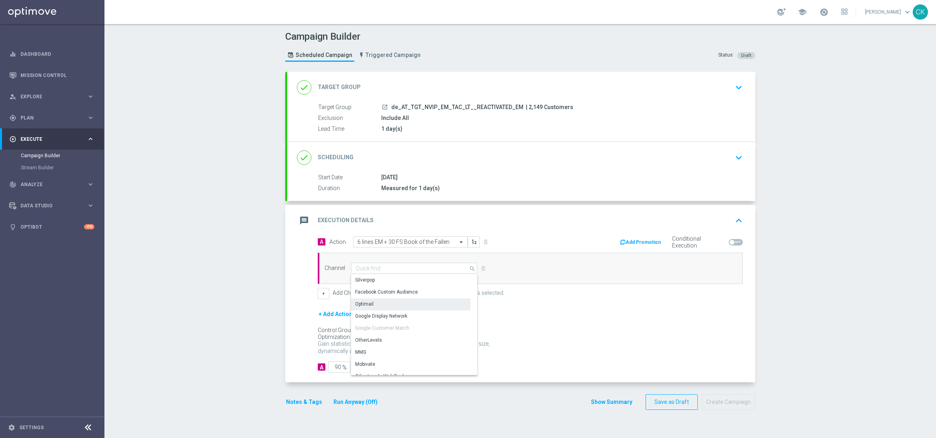
click at [374, 306] on div "Optimail" at bounding box center [410, 304] width 119 height 11
type input "Optimail"
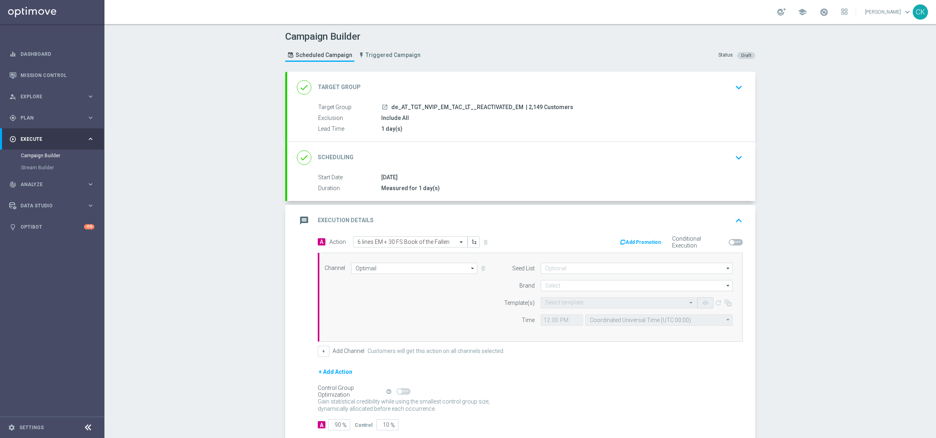
scroll to position [47, 0]
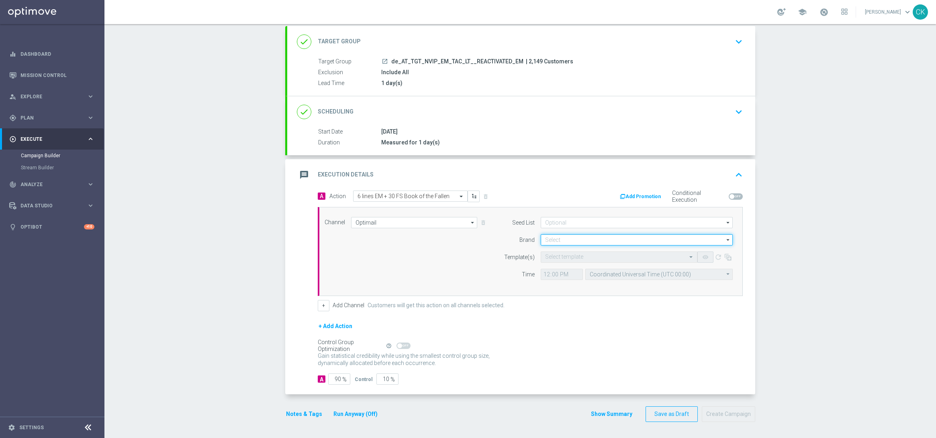
click at [575, 241] on input at bounding box center [636, 239] width 192 height 11
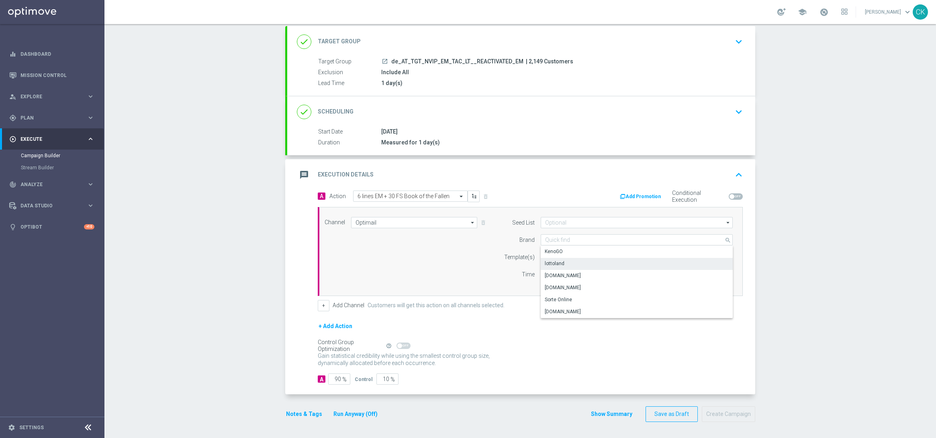
click at [556, 261] on div "lottoland" at bounding box center [554, 263] width 20 height 7
type input "lottoland"
click at [555, 257] on input "text" at bounding box center [611, 257] width 132 height 7
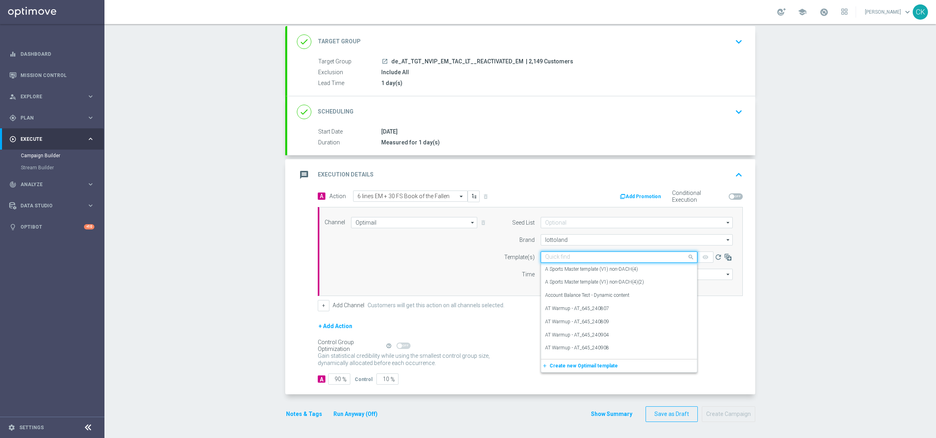
paste input "AT__EM_REACT_250912__NVIP_EMA_TAC_LT"
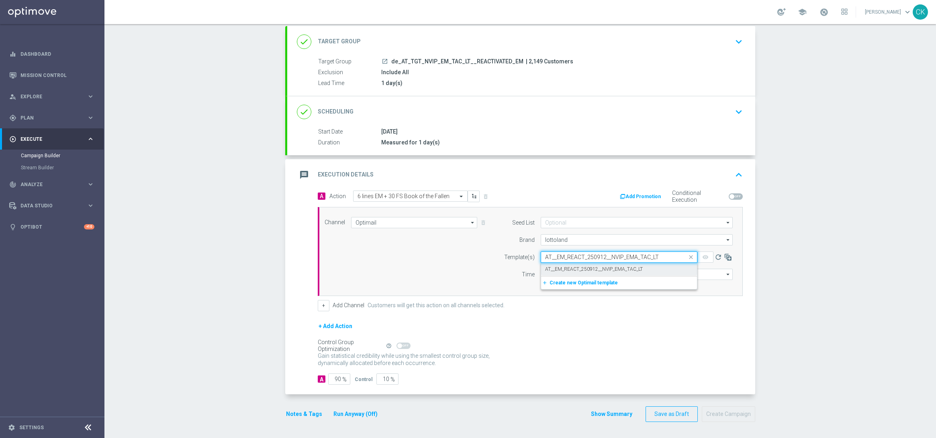
click at [553, 270] on label "AT__EM_REACT_250912__NVIP_EMA_TAC_LT" at bounding box center [594, 269] width 98 height 7
type input "AT__EM_REACT_250912__NVIP_EMA_TAC_LT"
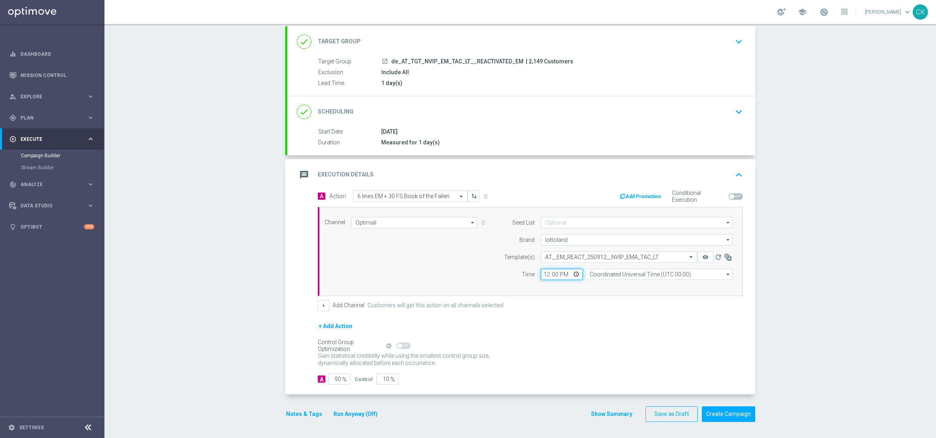
click at [542, 276] on input "12:00" at bounding box center [561, 274] width 42 height 11
type input "06:00"
click at [625, 275] on input "Coordinated Universal Time (UTC 00:00)" at bounding box center [658, 274] width 147 height 11
click at [624, 285] on div "Central European Time ([GEOGRAPHIC_DATA]) (UTC +02:00)" at bounding box center [654, 286] width 131 height 7
type input "Central European Time ([GEOGRAPHIC_DATA]) (UTC +02:00)"
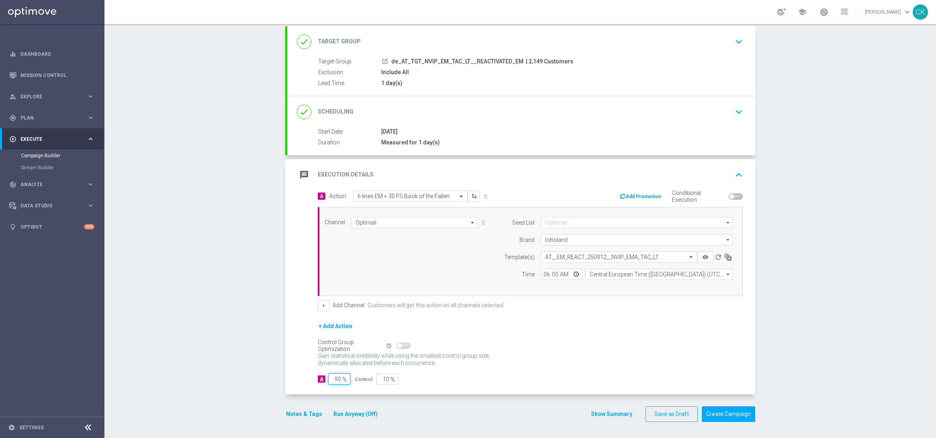
click at [337, 379] on input "90" at bounding box center [339, 379] width 22 height 11
type input "9"
type input "91"
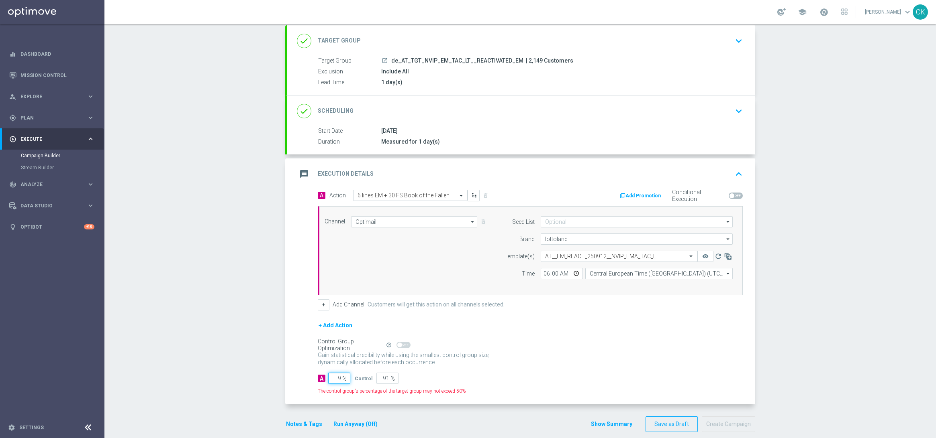
type input "98"
type input "2"
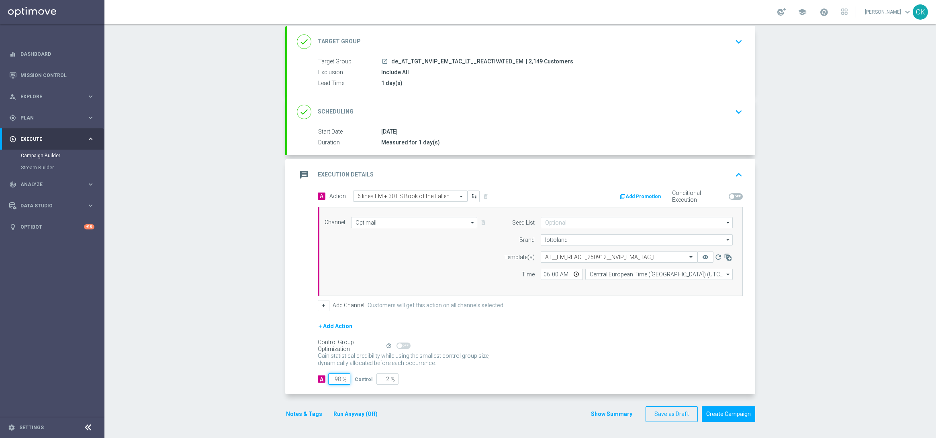
type input "98"
click at [296, 408] on div "Notes & Tags Run Anyway (Off)" at bounding box center [336, 415] width 103 height 16
click at [294, 414] on button "Notes & Tags" at bounding box center [304, 415] width 38 height 10
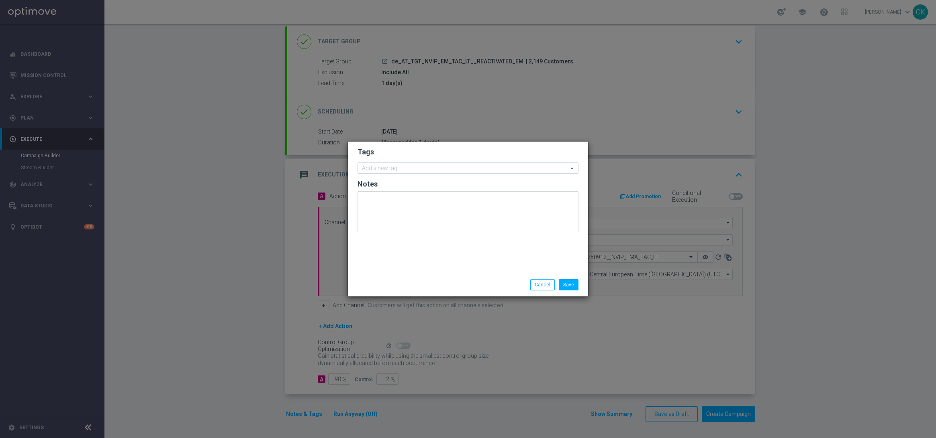
click at [368, 166] on input "text" at bounding box center [465, 168] width 206 height 7
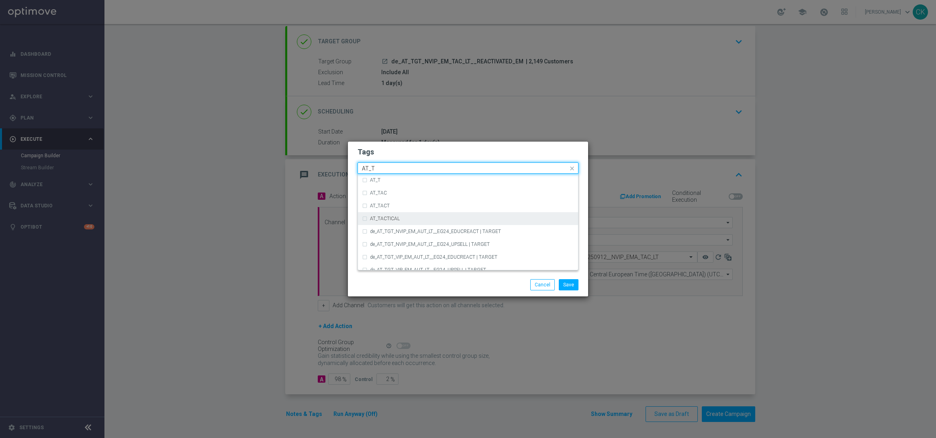
click at [380, 215] on div "AT_TACTICAL" at bounding box center [468, 218] width 212 height 13
type input "AT_T"
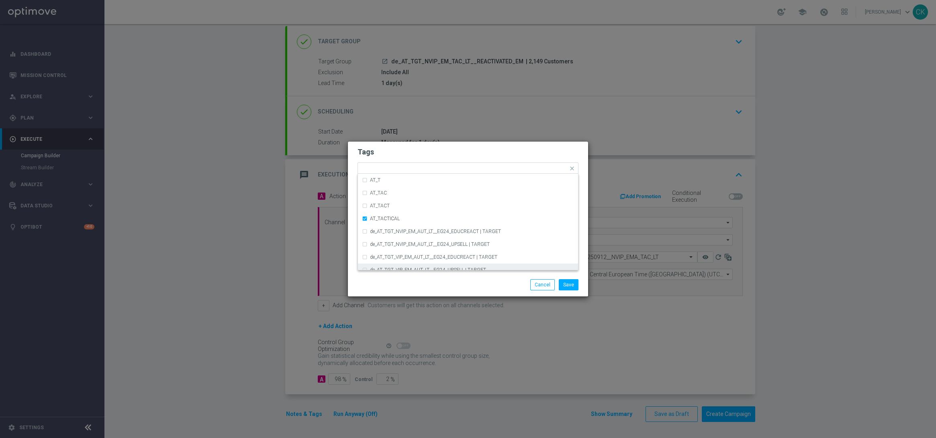
click at [381, 277] on div "Save Cancel" at bounding box center [468, 284] width 240 height 23
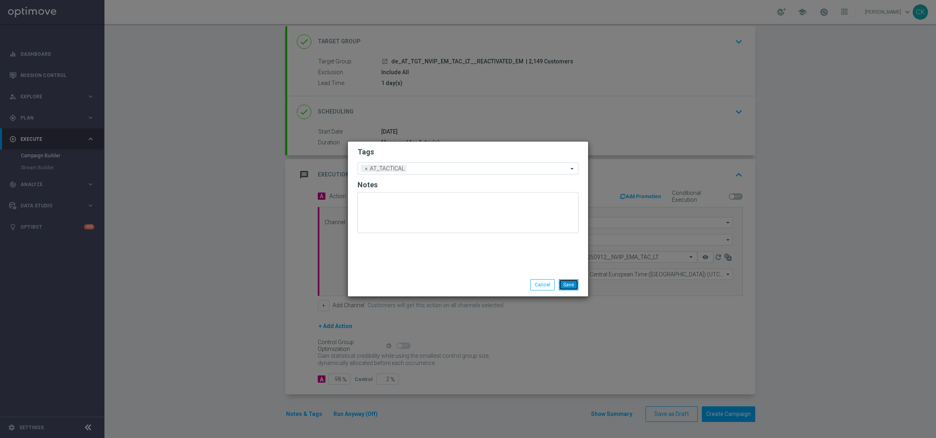
click at [567, 289] on button "Save" at bounding box center [569, 284] width 20 height 11
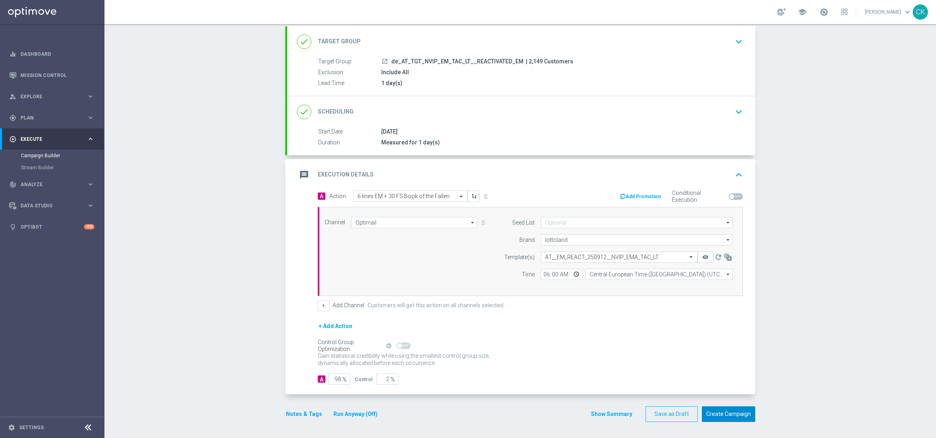
click at [720, 417] on button "Create Campaign" at bounding box center [727, 415] width 53 height 16
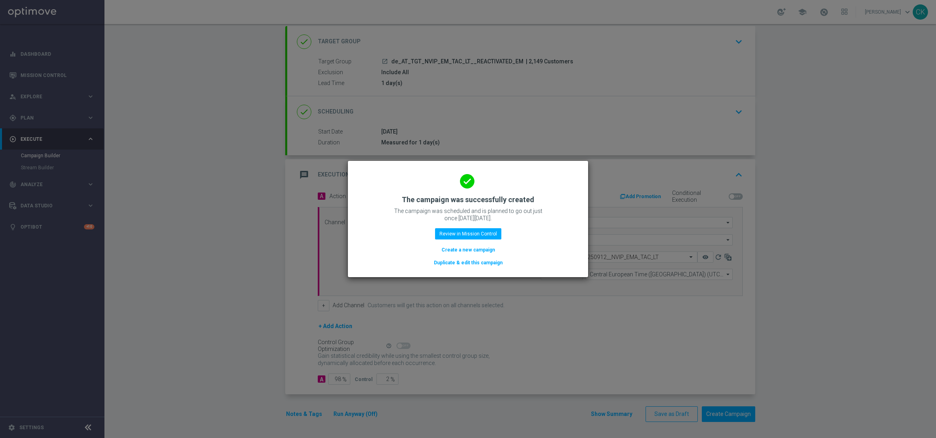
click at [457, 245] on div "done The campaign was successfully created The campaign was scheduled and is pl…" at bounding box center [467, 218] width 221 height 99
click at [450, 251] on button "Create a new campaign" at bounding box center [467, 250] width 55 height 9
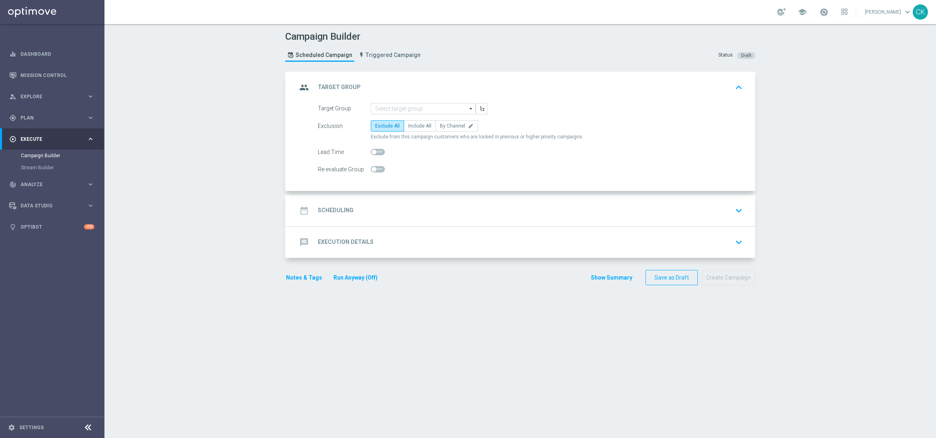
scroll to position [0, 0]
click at [413, 115] on form "Target Group arrow_drop_down Drag here to set row groups Drag here to set colum…" at bounding box center [530, 139] width 425 height 72
click at [402, 107] on input at bounding box center [423, 108] width 105 height 11
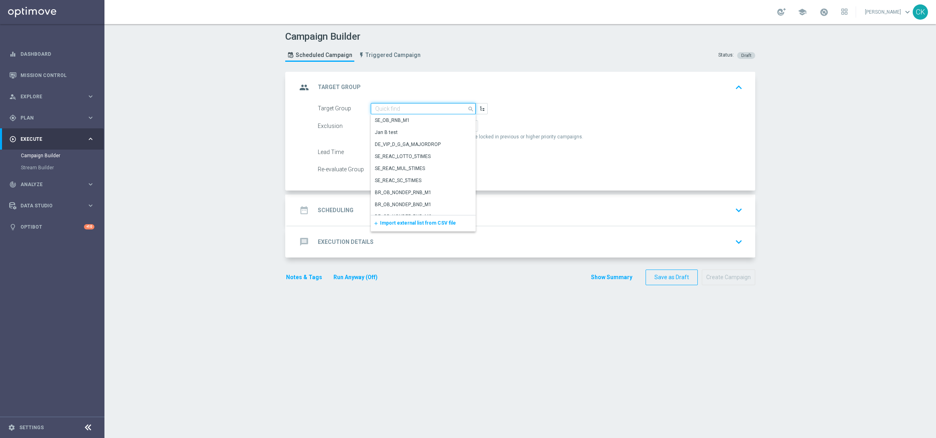
paste input "de_AT_TGT_NVIP_EM_TAC_LT__CHURNED_EM"
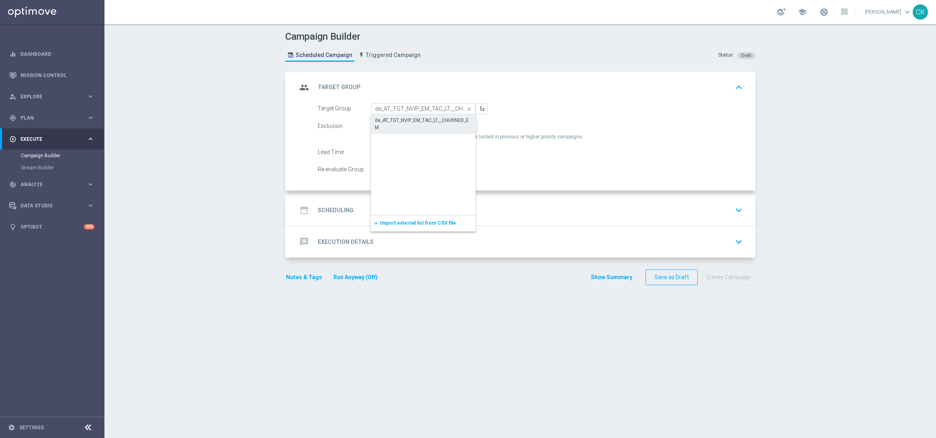
click at [403, 119] on div "de_AT_TGT_NVIP_EM_TAC_LT__CHURNED_EM" at bounding box center [423, 124] width 97 height 14
type input "de_AT_TGT_NVIP_EM_TAC_LT__CHURNED_EM"
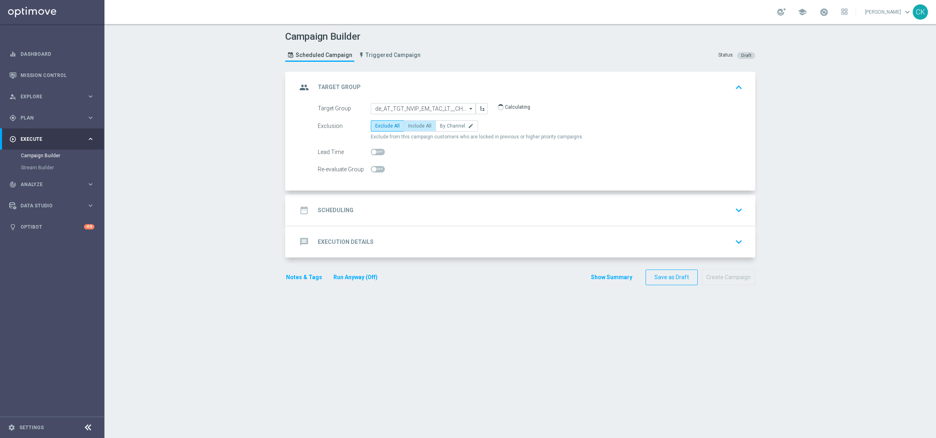
click at [416, 126] on span "Include All" at bounding box center [419, 126] width 23 height 6
click at [413, 126] on input "Include All" at bounding box center [410, 127] width 5 height 5
radio input "true"
click at [374, 150] on span at bounding box center [378, 152] width 14 height 6
click at [374, 150] on input "checkbox" at bounding box center [378, 152] width 14 height 6
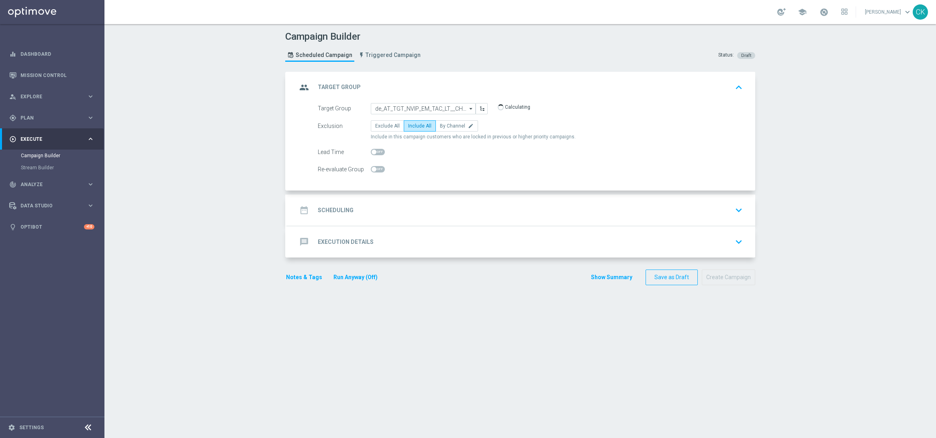
checkbox input "true"
click at [333, 211] on h2 "Scheduling" at bounding box center [336, 211] width 36 height 8
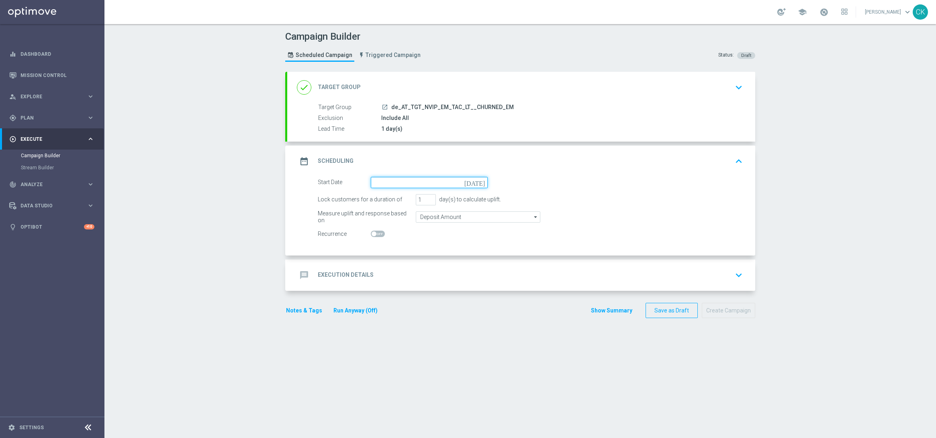
click at [398, 183] on input at bounding box center [429, 182] width 117 height 11
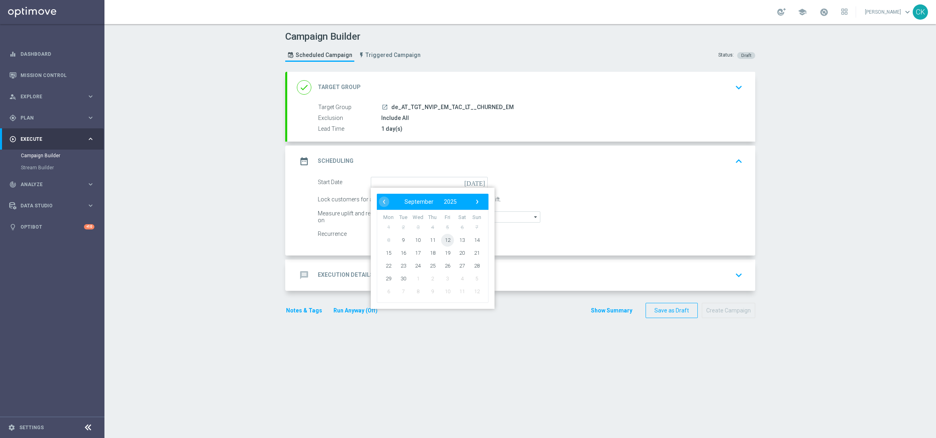
click at [442, 238] on span "12" at bounding box center [447, 240] width 13 height 13
type input "[DATE]"
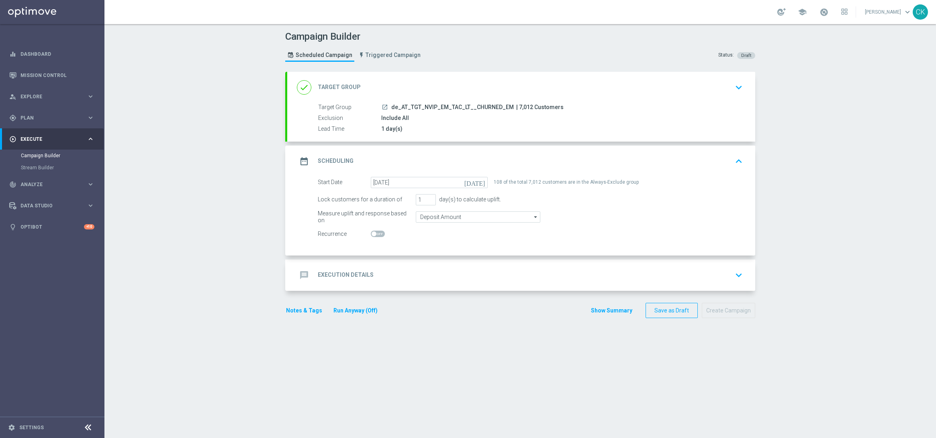
click at [331, 275] on h2 "Execution Details" at bounding box center [346, 275] width 56 height 8
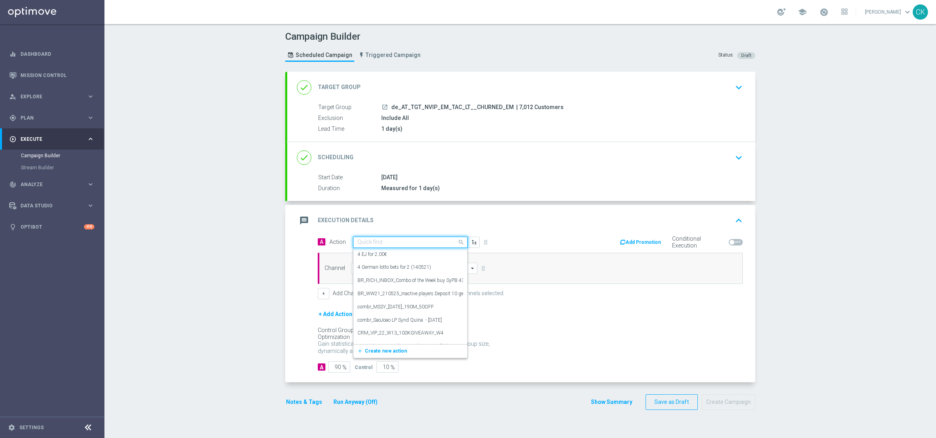
click at [410, 245] on input "text" at bounding box center [402, 242] width 90 height 7
paste input "3 lines EM + 30 FS Book of the Fallen"
type input "3 lines EM + 30 FS Book of the Fallen"
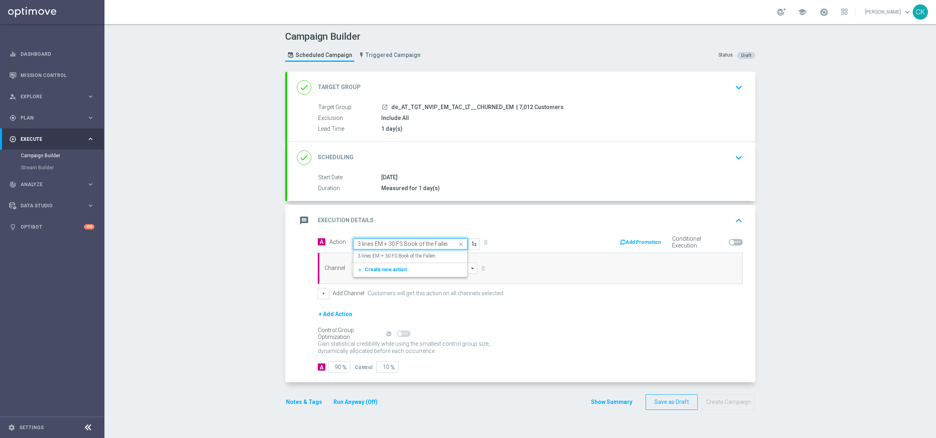
scroll to position [0, 1]
click at [412, 258] on label "3 lines EM + 30 FS Book of the Fallen" at bounding box center [396, 256] width 78 height 7
click at [398, 269] on input at bounding box center [414, 268] width 126 height 11
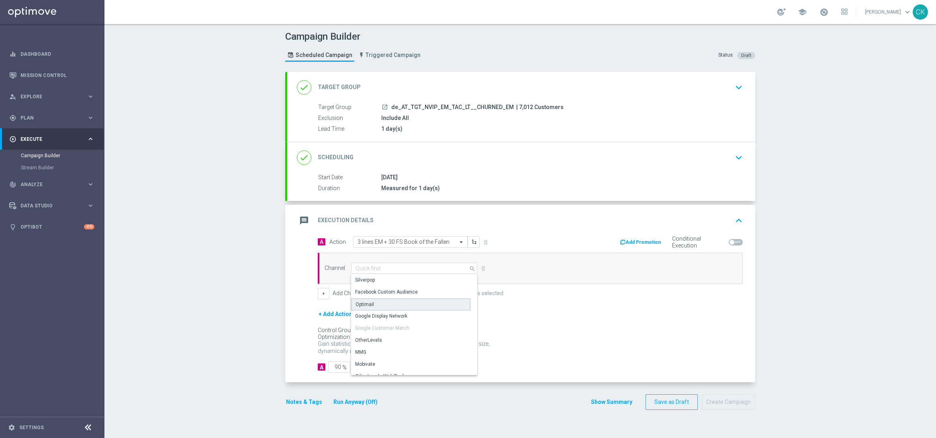
click at [385, 300] on div "Optimail" at bounding box center [410, 305] width 119 height 12
type input "Optimail"
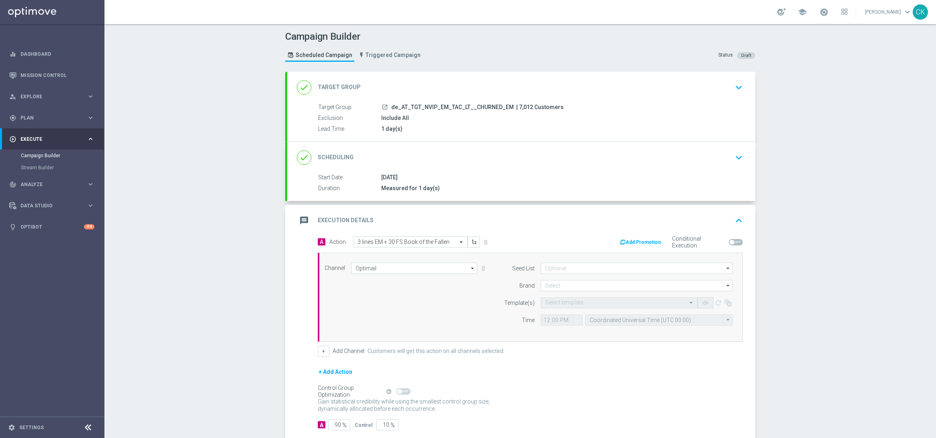
scroll to position [47, 0]
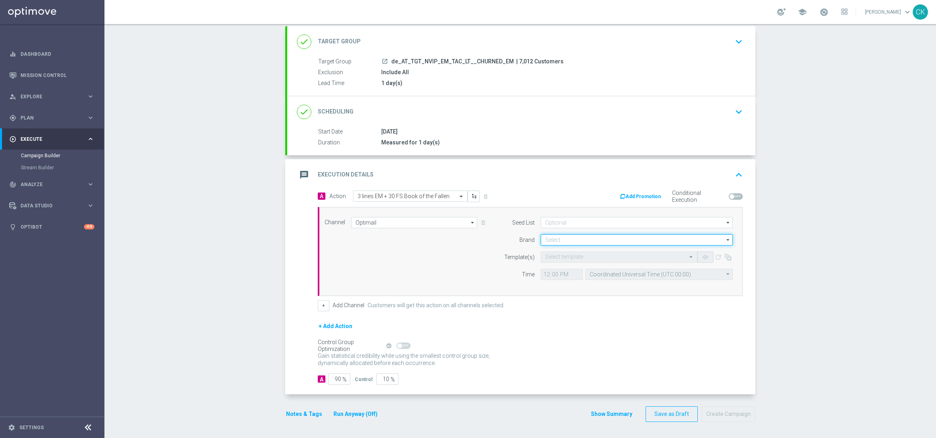
click at [585, 239] on input at bounding box center [636, 239] width 192 height 11
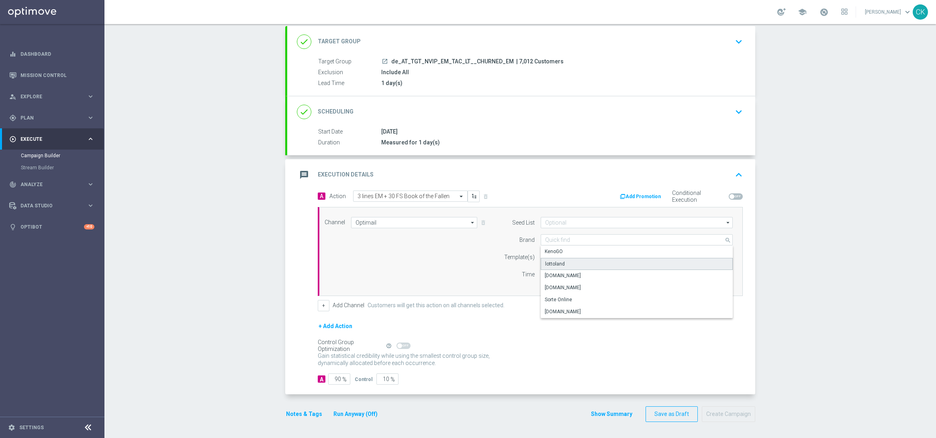
click at [582, 259] on div "lottoland" at bounding box center [636, 264] width 192 height 12
type input "lottoland"
click at [550, 258] on input "text" at bounding box center [611, 257] width 132 height 7
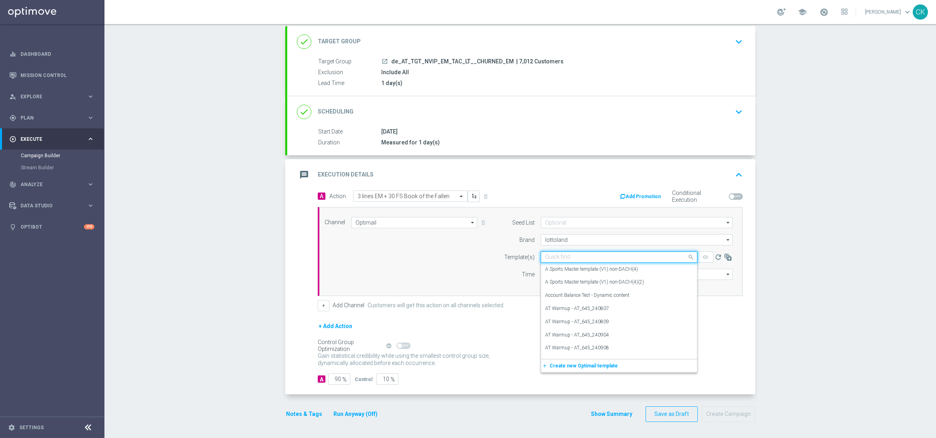
paste input "AT__EM_CHURNED_250912__NVIP_EMA_TAC_LT"
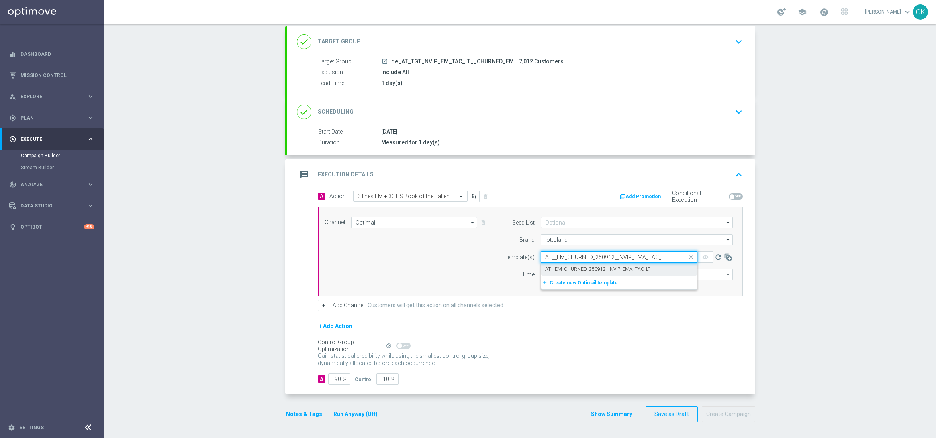
click at [552, 265] on div "AT__EM_CHURNED_250912__NVIP_EMA_TAC_LT" at bounding box center [619, 269] width 148 height 13
type input "AT__EM_CHURNED_250912__NVIP_EMA_TAC_LT"
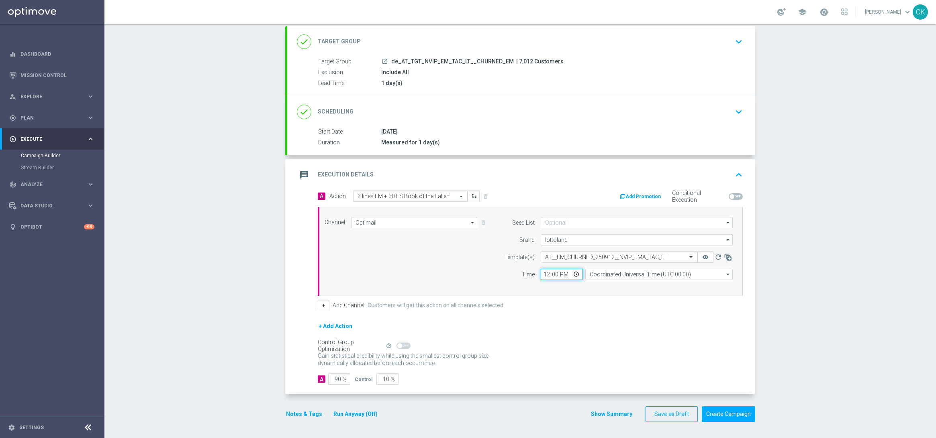
click at [542, 272] on input "12:00" at bounding box center [561, 274] width 42 height 11
type input "06:00"
click at [612, 275] on input "Coordinated Universal Time (UTC 00:00)" at bounding box center [658, 274] width 147 height 11
click at [617, 287] on div "Central European Time ([GEOGRAPHIC_DATA]) (UTC +02:00)" at bounding box center [654, 286] width 131 height 7
type input "Central European Time ([GEOGRAPHIC_DATA]) (UTC +02:00)"
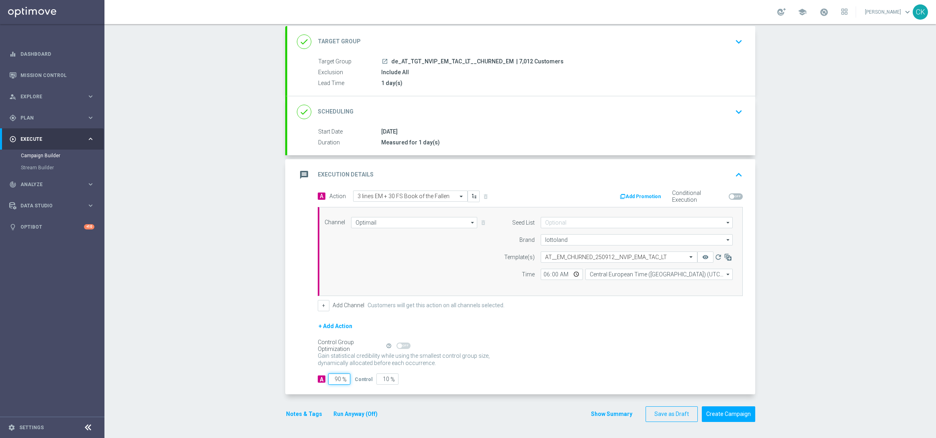
click at [337, 378] on input "90" at bounding box center [339, 379] width 22 height 11
type input "9"
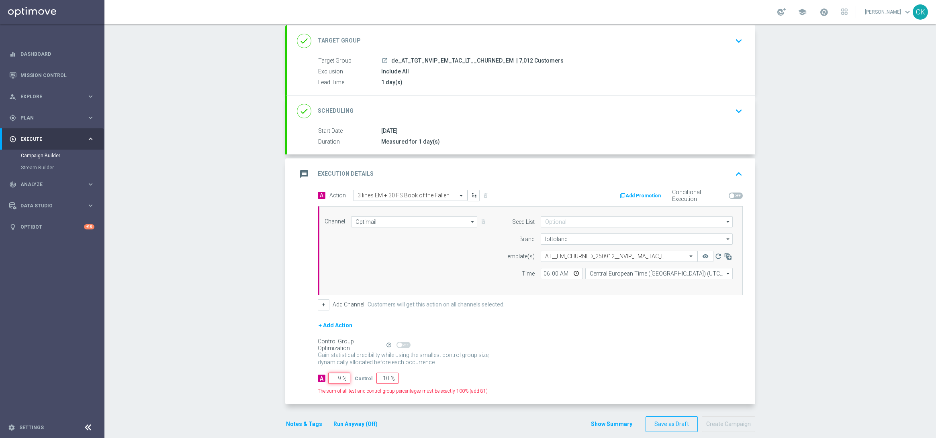
type input "91"
type input "98"
type input "2"
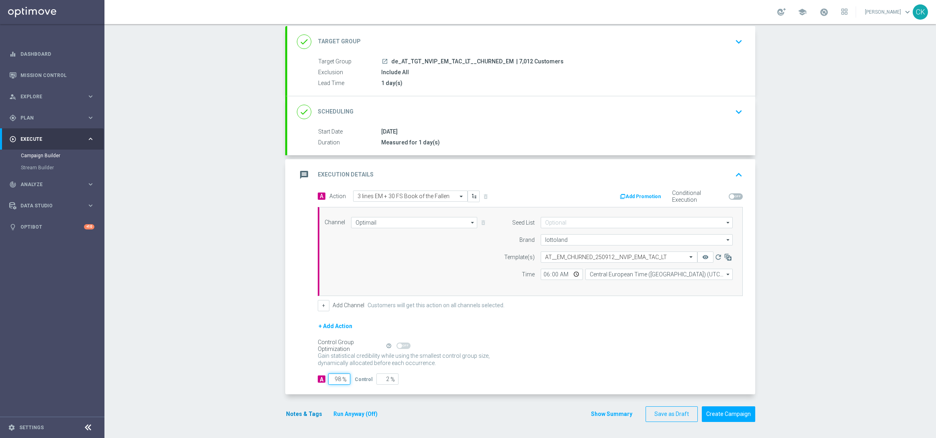
type input "98"
click at [297, 414] on button "Notes & Tags" at bounding box center [304, 415] width 38 height 10
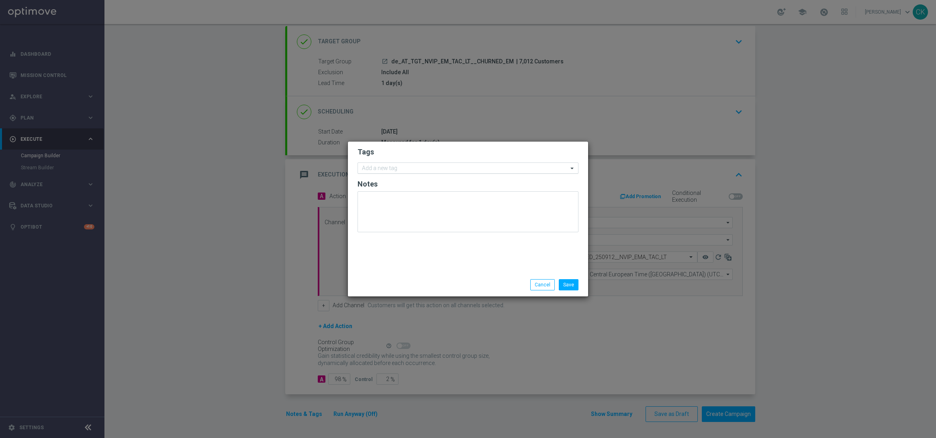
click at [411, 165] on input "text" at bounding box center [465, 168] width 206 height 7
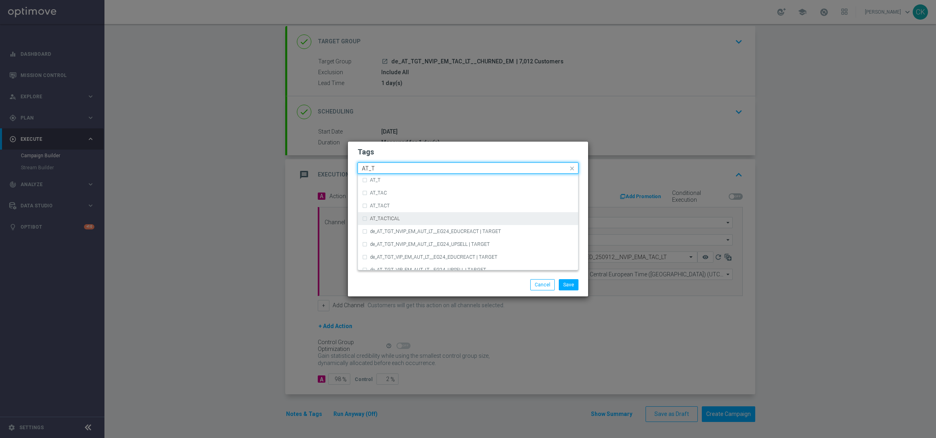
click at [416, 214] on div "AT_TACTICAL" at bounding box center [468, 218] width 212 height 13
type input "AT_T"
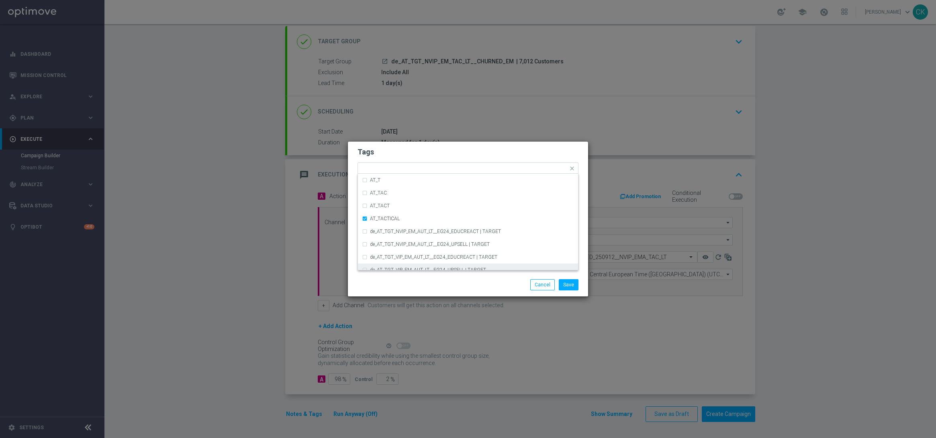
click at [444, 281] on div "Save Cancel" at bounding box center [506, 284] width 155 height 11
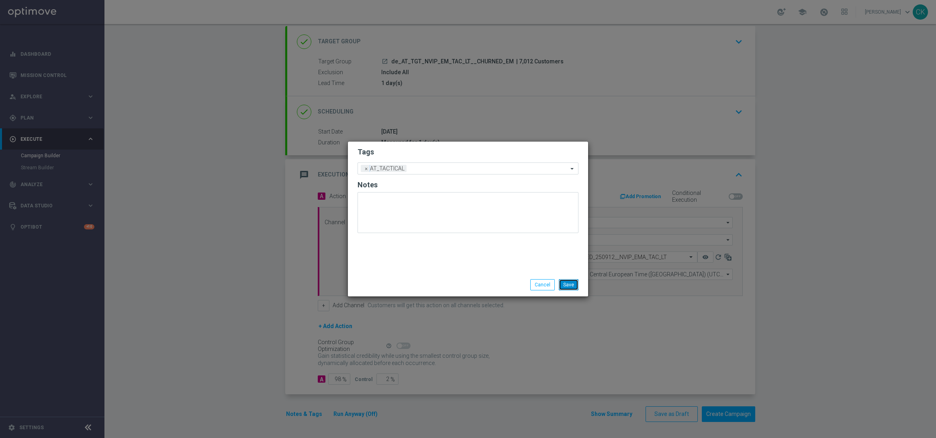
click at [567, 285] on button "Save" at bounding box center [569, 284] width 20 height 11
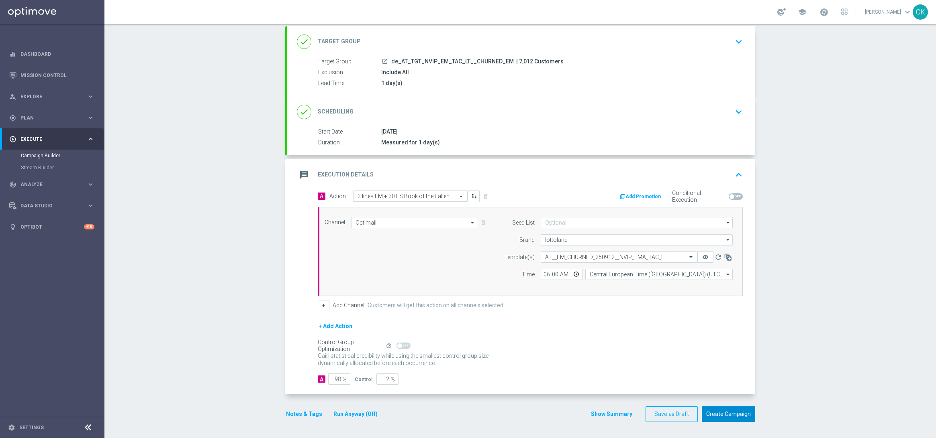
click at [725, 417] on button "Create Campaign" at bounding box center [727, 415] width 53 height 16
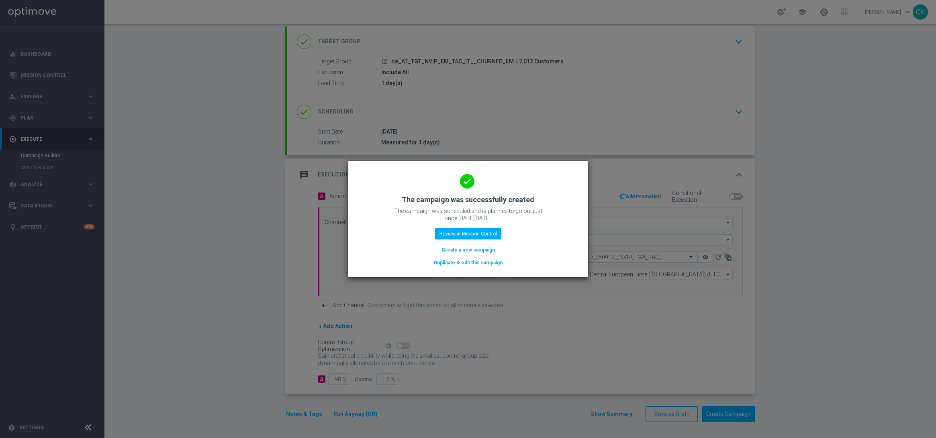
click at [449, 249] on button "Create a new campaign" at bounding box center [467, 250] width 55 height 9
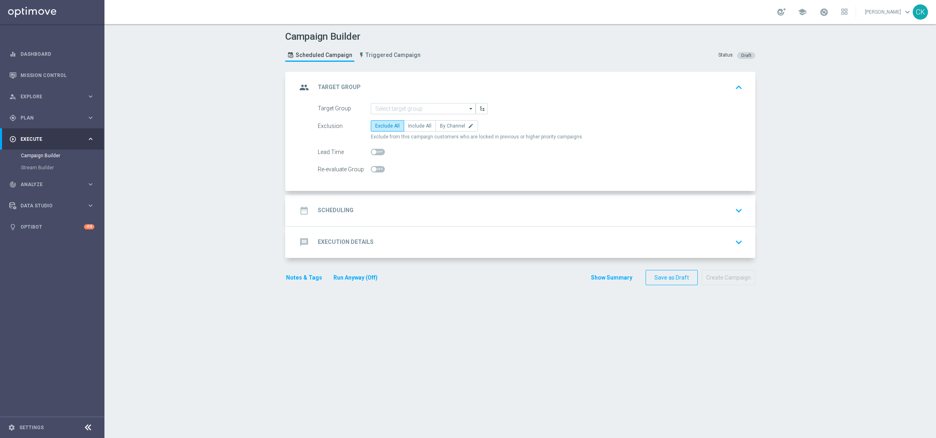
scroll to position [0, 0]
click at [388, 110] on input at bounding box center [423, 108] width 105 height 11
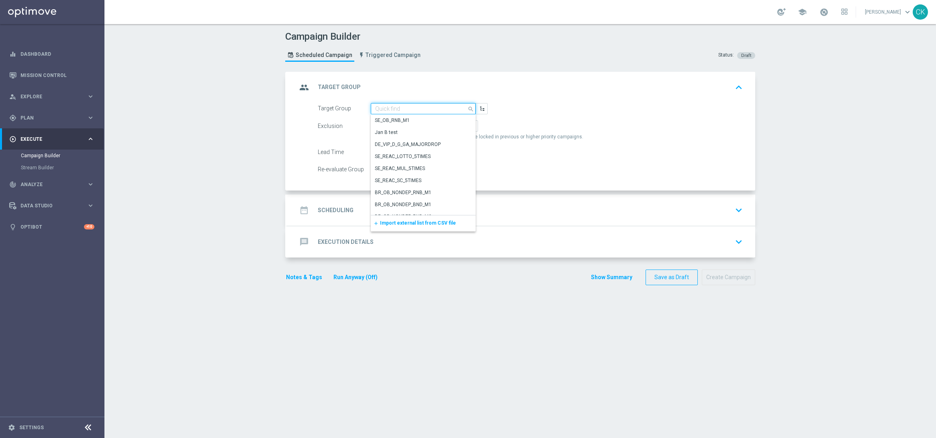
paste input "de_all_TGT_NVIP_EM_TAC_LT__ACTIVE_649"
click at [403, 123] on div "de_all_TGT_NVIP_EM_TAC_LT__ACTIVE_649" at bounding box center [419, 124] width 89 height 14
type input "de_all_TGT_NVIP_EM_TAC_LT__ACTIVE_649"
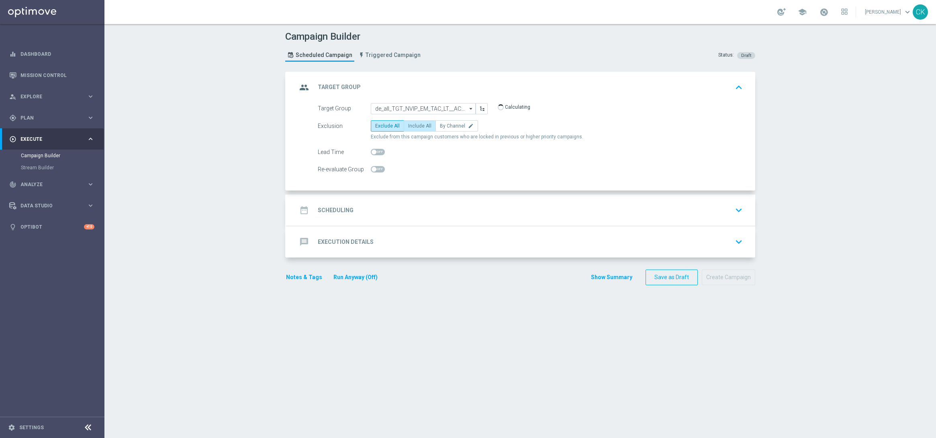
click at [415, 126] on span "Include All" at bounding box center [419, 126] width 23 height 6
click at [413, 126] on input "Include All" at bounding box center [410, 127] width 5 height 5
radio input "true"
click at [371, 151] on span at bounding box center [373, 152] width 5 height 5
click at [371, 151] on input "checkbox" at bounding box center [378, 152] width 14 height 6
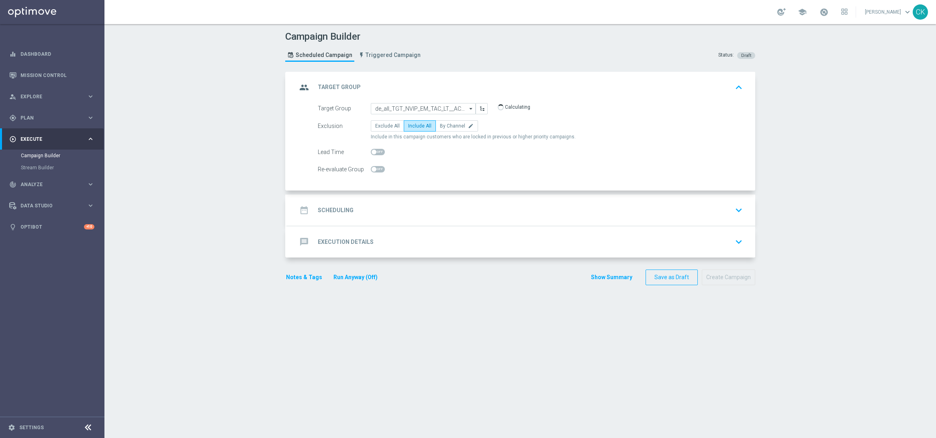
checkbox input "true"
click at [327, 210] on h2 "Scheduling" at bounding box center [336, 211] width 36 height 8
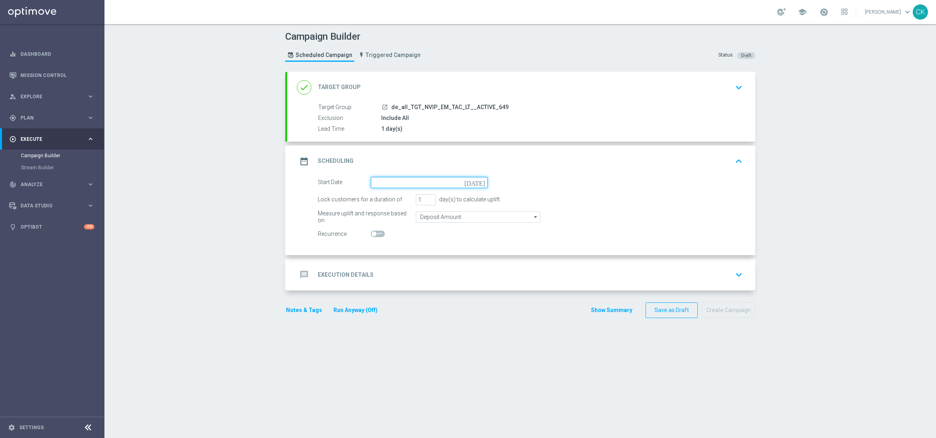
click at [407, 181] on input at bounding box center [429, 182] width 117 height 11
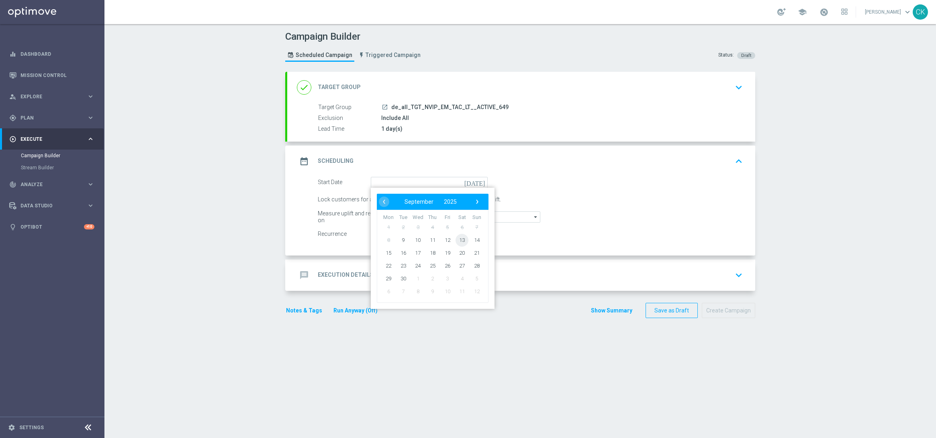
click at [459, 237] on span "13" at bounding box center [461, 240] width 13 height 13
type input "13 Sep 2025"
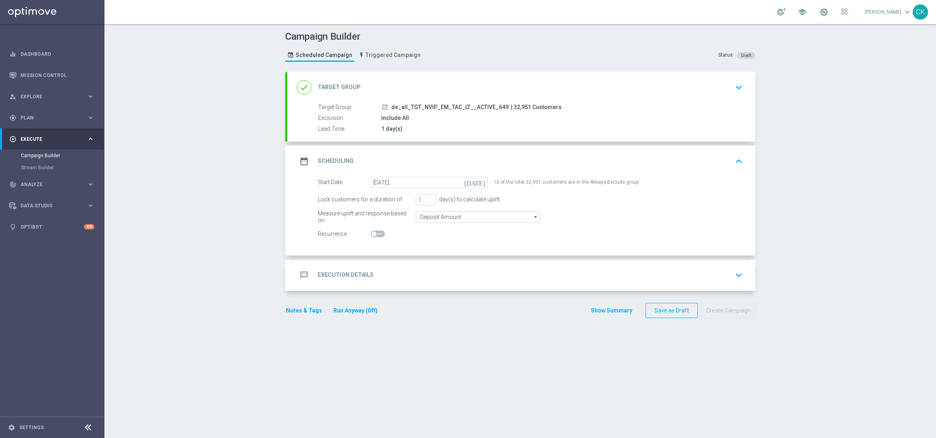
click at [332, 273] on h2 "Execution Details" at bounding box center [346, 275] width 56 height 8
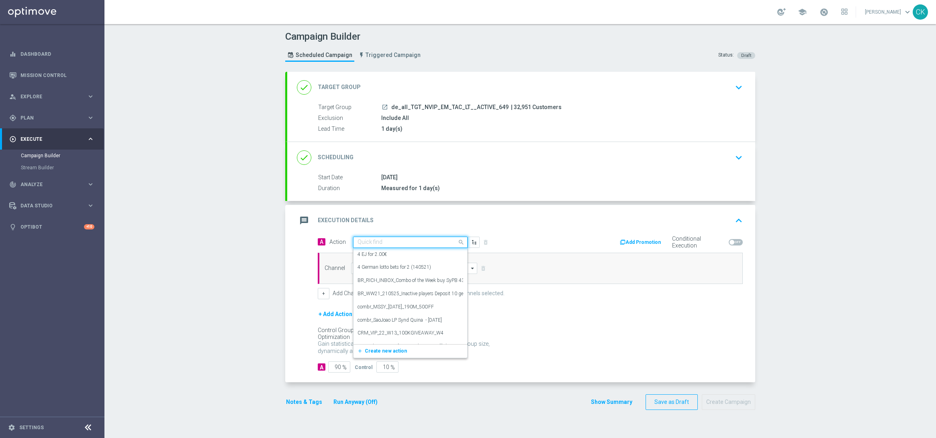
click at [396, 243] on input "text" at bounding box center [402, 242] width 90 height 7
paste input "12 lines 649 inkl S77 & S6 with 5€ off"
type input "12 lines 649 inkl S77 & S6 with 5€ off"
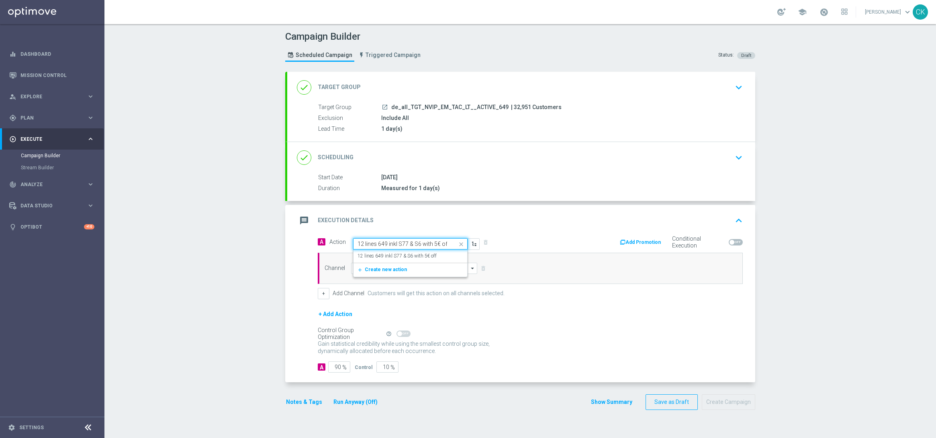
scroll to position [0, 1]
click at [398, 256] on label "12 lines 649 inkl S77 & S6 with 5€ off" at bounding box center [396, 256] width 79 height 7
click at [387, 271] on input at bounding box center [414, 268] width 126 height 11
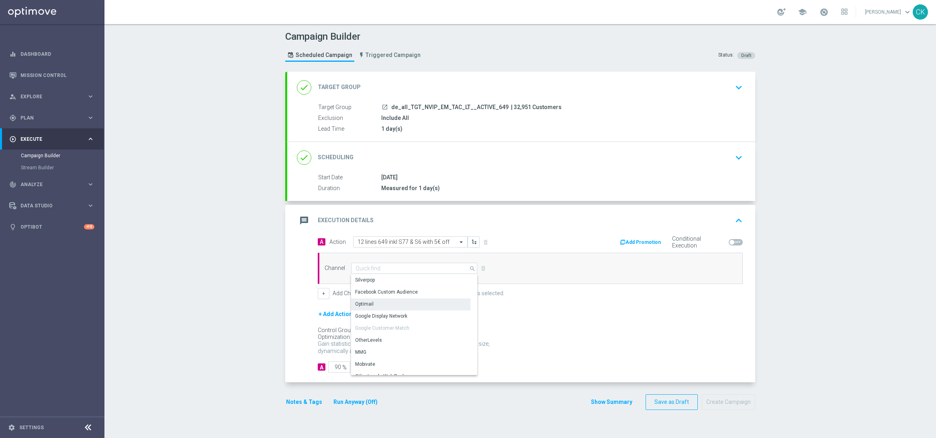
click at [378, 309] on div "Optimail" at bounding box center [410, 304] width 119 height 11
type input "Optimail"
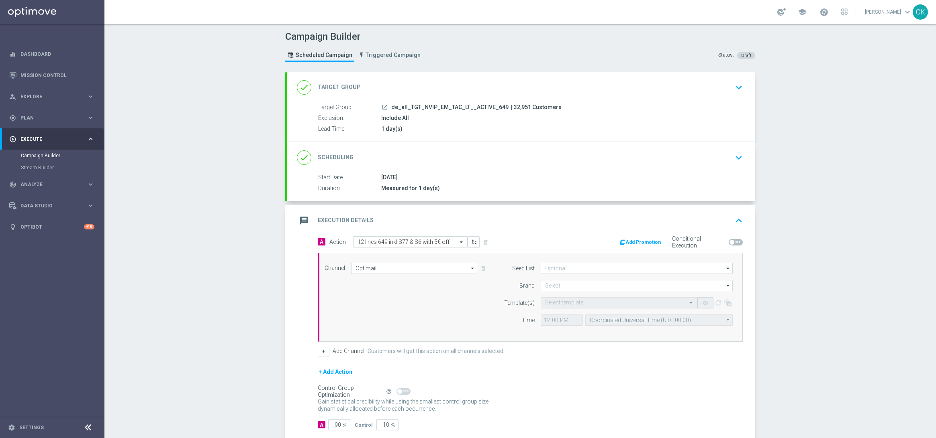
scroll to position [47, 0]
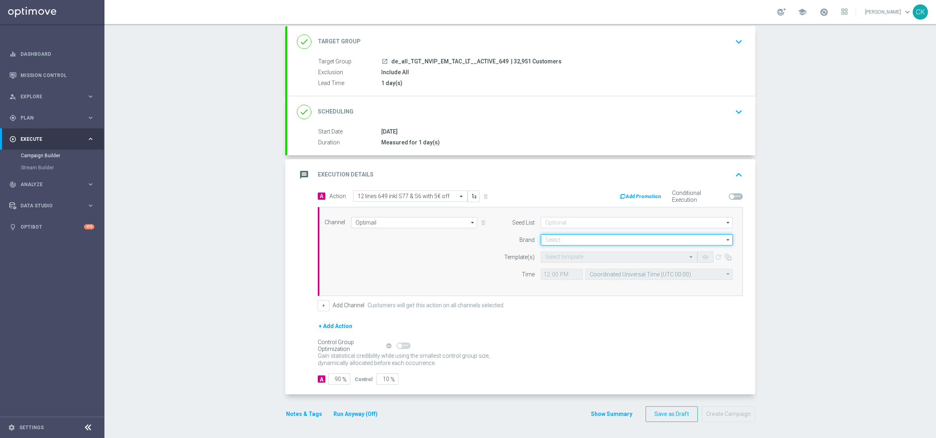
click at [561, 239] on input at bounding box center [636, 239] width 192 height 11
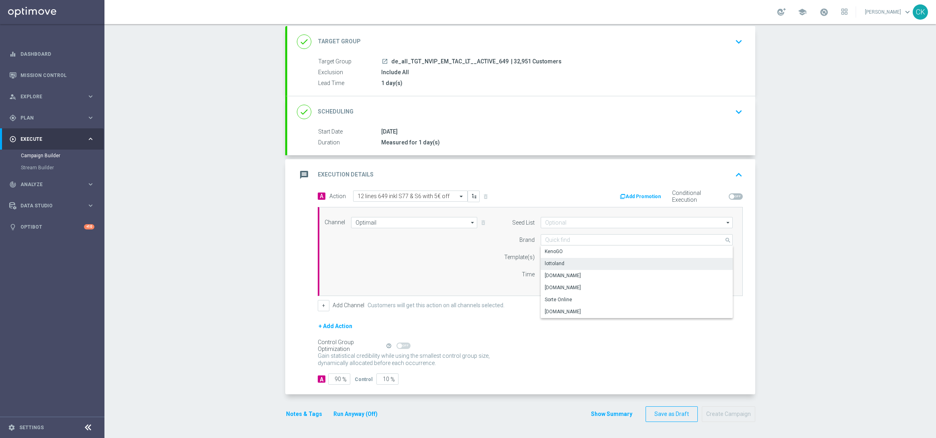
click at [561, 260] on div "lottoland" at bounding box center [636, 263] width 192 height 11
type input "lottoland"
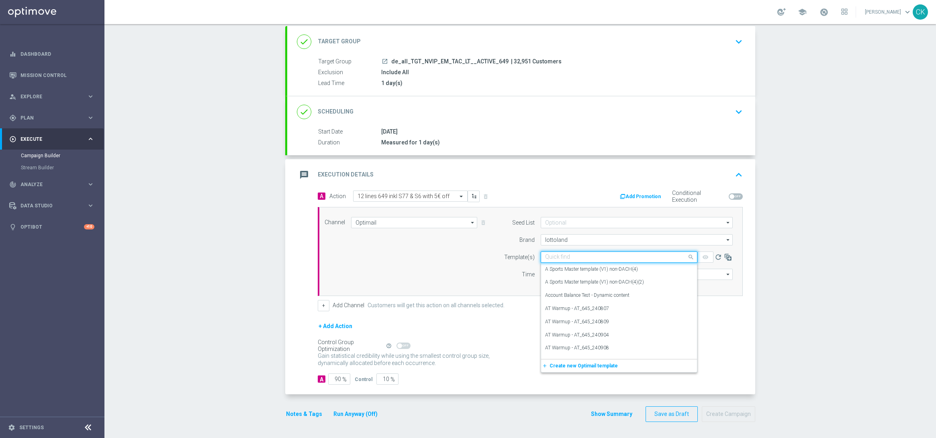
click at [555, 260] on input "text" at bounding box center [611, 257] width 132 height 7
paste input "DE_ALL__649_ACTIVE_250913__NVIP_EMA_TAC_LT"
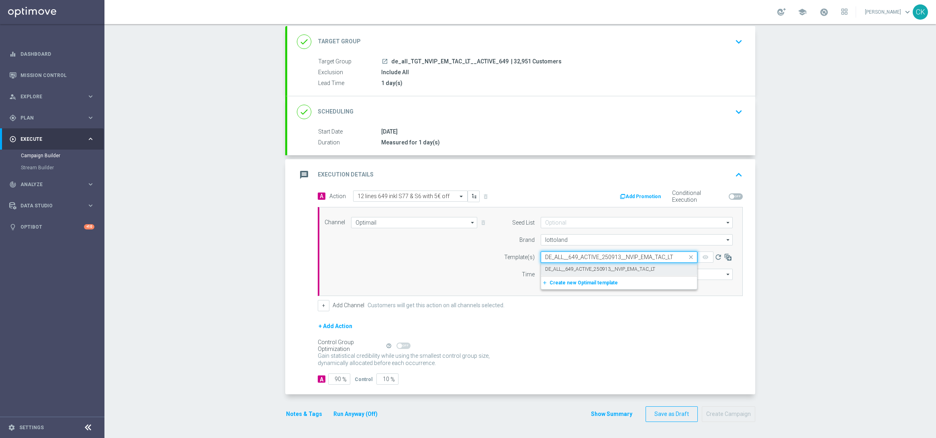
click at [554, 269] on label "DE_ALL__649_ACTIVE_250913__NVIP_EMA_TAC_LT" at bounding box center [600, 269] width 110 height 7
type input "DE_ALL__649_ACTIVE_250913__NVIP_EMA_TAC_LT"
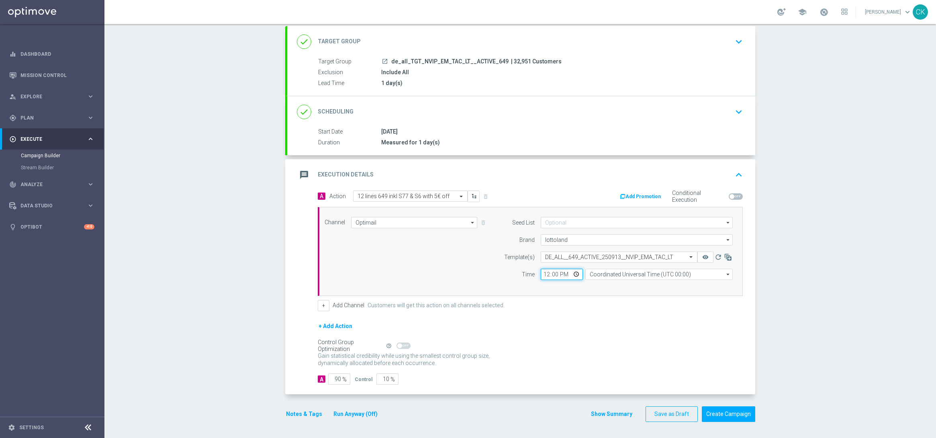
click at [541, 274] on input "12:00" at bounding box center [561, 274] width 42 height 11
click at [542, 273] on input "06:00" at bounding box center [561, 274] width 42 height 11
type input "08:00"
click at [626, 271] on input "Coordinated Universal Time (UTC 00:00)" at bounding box center [658, 274] width 147 height 11
click at [623, 283] on div "Central European Time ([GEOGRAPHIC_DATA]) (UTC +02:00)" at bounding box center [654, 286] width 131 height 7
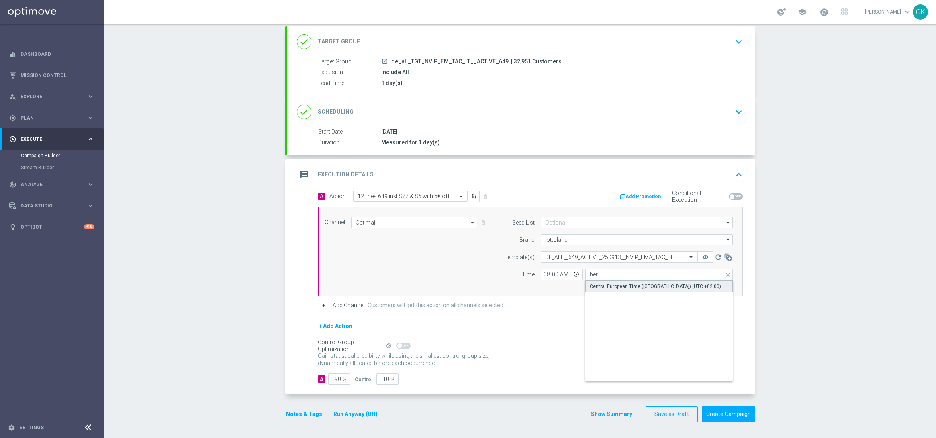
type input "Central European Time ([GEOGRAPHIC_DATA]) (UTC +02:00)"
click at [342, 379] on span "%" at bounding box center [344, 380] width 4 height 7
click at [337, 377] on input "90" at bounding box center [339, 379] width 22 height 11
type input "9"
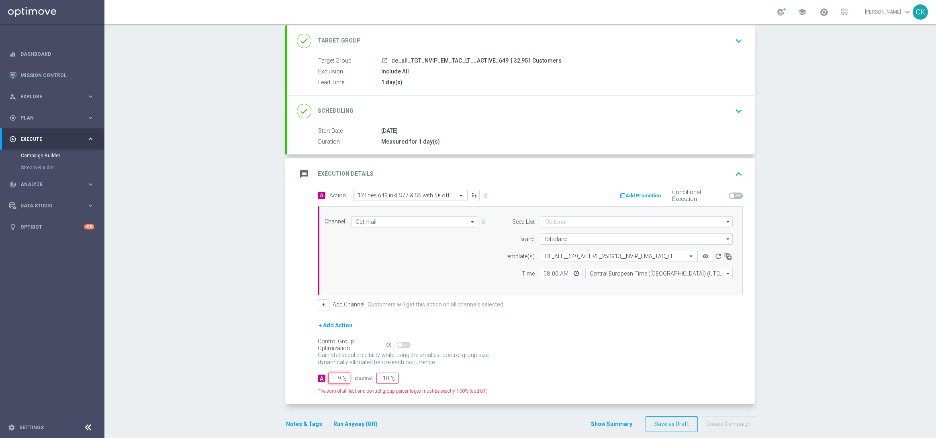
type input "91"
type input "98"
type input "2"
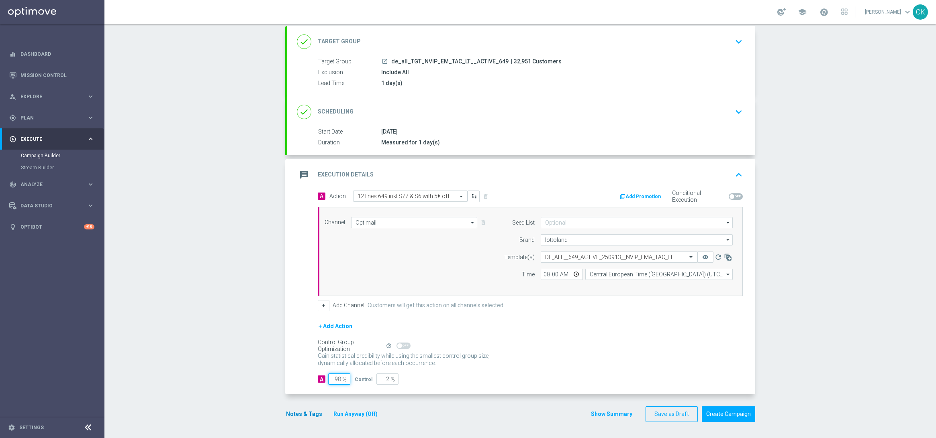
type input "98"
click at [291, 414] on button "Notes & Tags" at bounding box center [304, 415] width 38 height 10
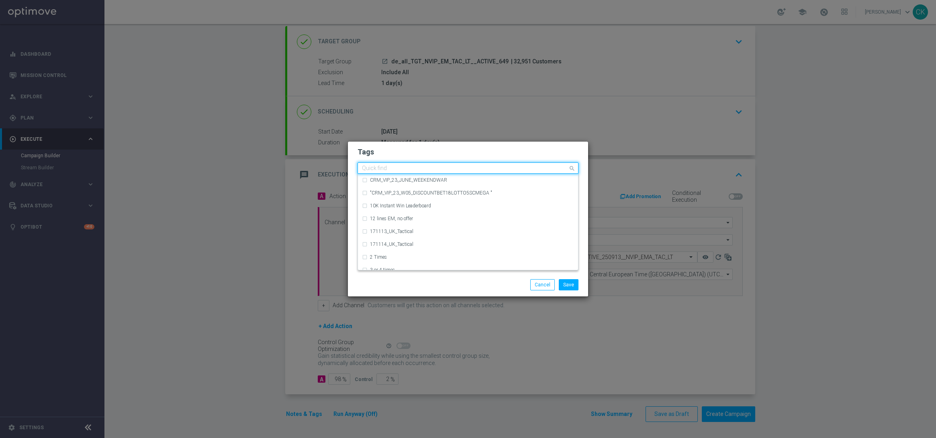
click at [385, 168] on input "text" at bounding box center [465, 168] width 206 height 7
click at [388, 204] on label "DE_TACTICAL" at bounding box center [385, 206] width 30 height 5
type input "DE_T"
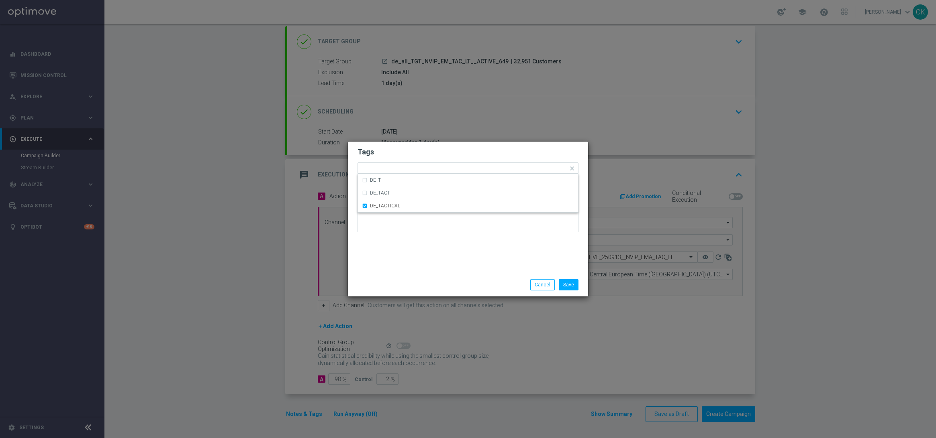
click at [379, 264] on div "Tags Quick find × DE_TACTICAL DE_T DE_TACT DE_TACTICAL Notes" at bounding box center [468, 208] width 240 height 132
click at [570, 282] on button "Save" at bounding box center [569, 284] width 20 height 11
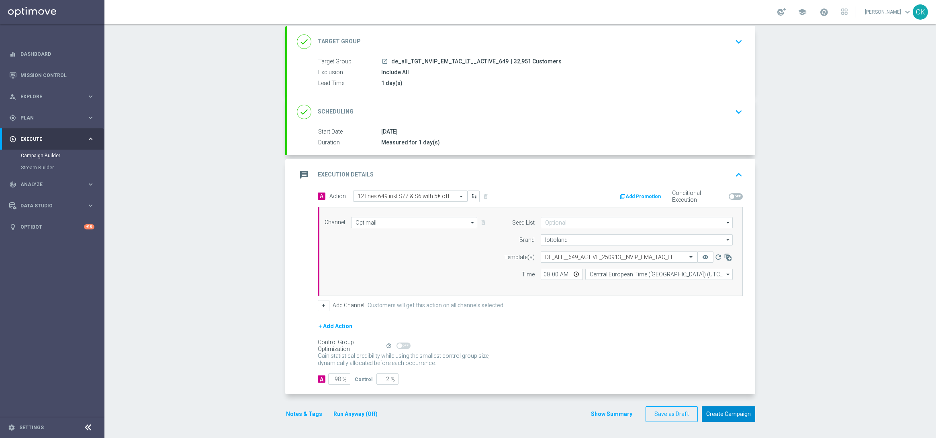
click at [722, 411] on button "Create Campaign" at bounding box center [727, 415] width 53 height 16
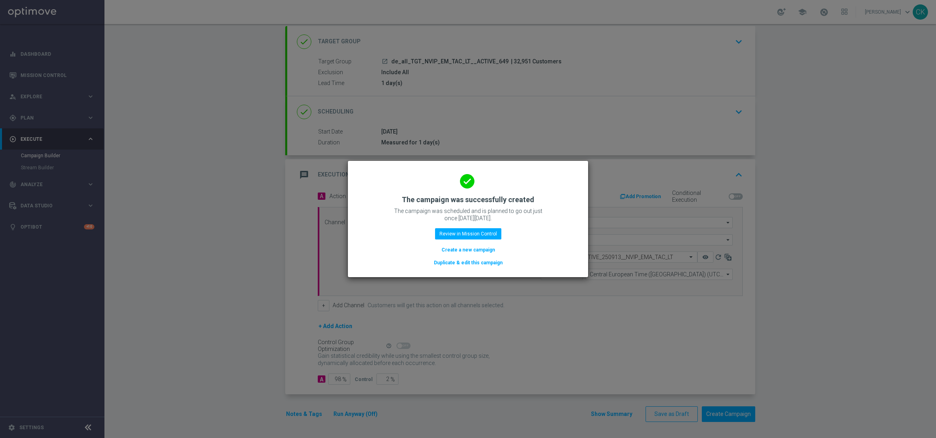
click at [453, 251] on button "Create a new campaign" at bounding box center [467, 250] width 55 height 9
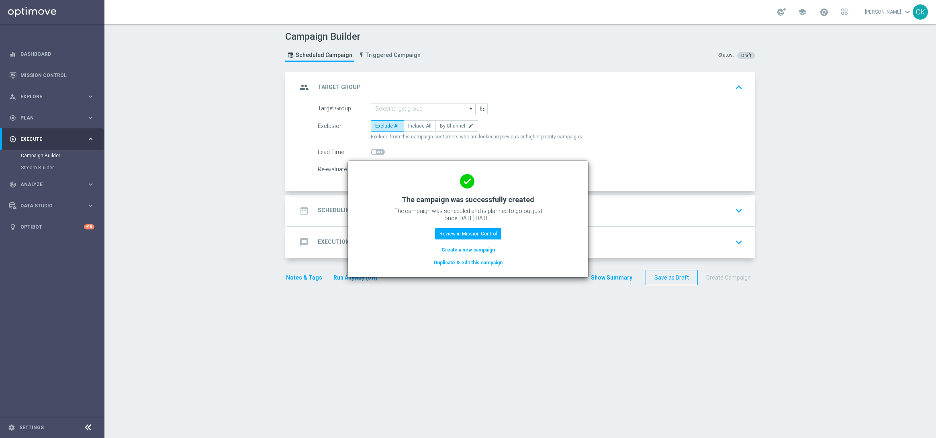
scroll to position [0, 0]
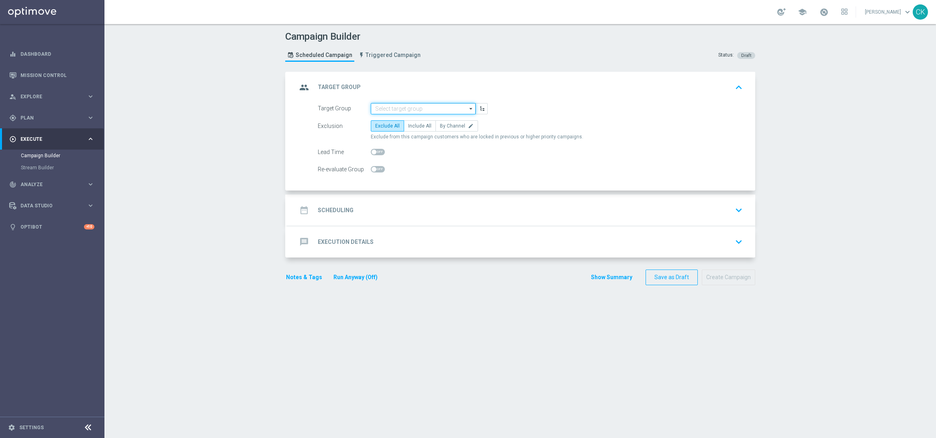
click at [422, 106] on input at bounding box center [423, 108] width 105 height 11
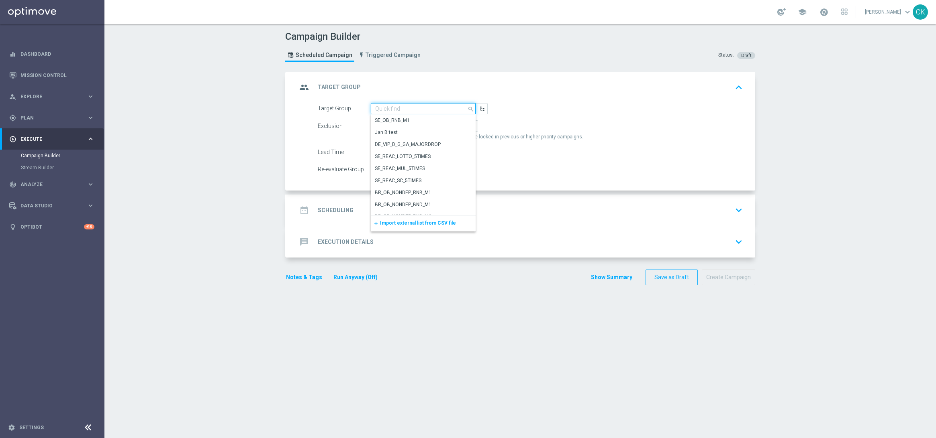
paste input "de_all_TGT_NVIP_EM_TAC_LT__REACTIVATED_649"
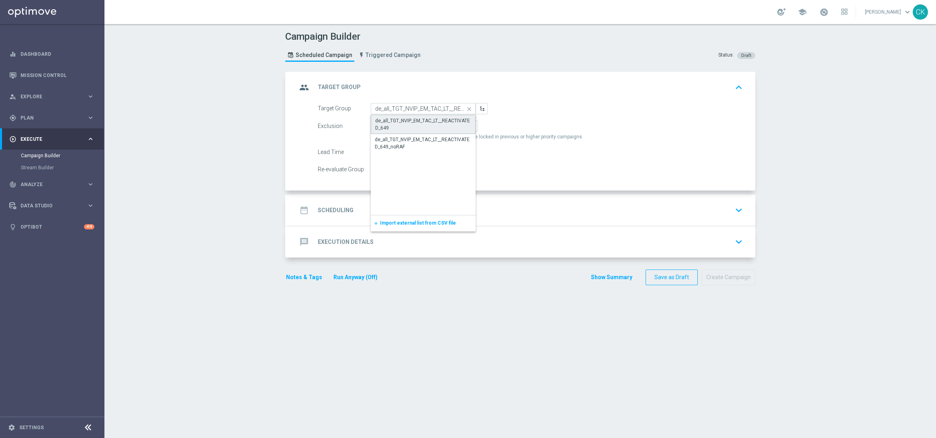
click at [419, 127] on div "de_all_TGT_NVIP_EM_TAC_LT__REACTIVATED_649" at bounding box center [423, 124] width 96 height 14
type input "de_all_TGT_NVIP_EM_TAC_LT__REACTIVATED_649"
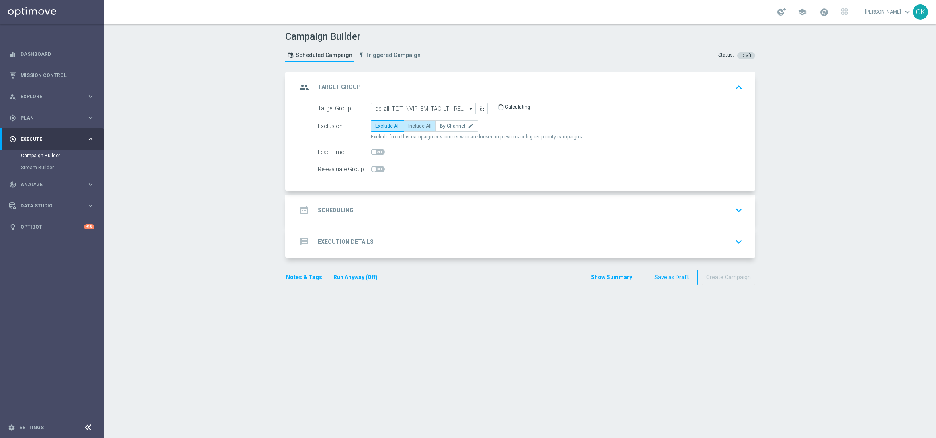
click at [419, 127] on span "Include All" at bounding box center [419, 126] width 23 height 6
click at [413, 127] on input "Include All" at bounding box center [410, 127] width 5 height 5
radio input "true"
click at [376, 151] on span at bounding box center [378, 152] width 14 height 6
click at [376, 151] on input "checkbox" at bounding box center [378, 152] width 14 height 6
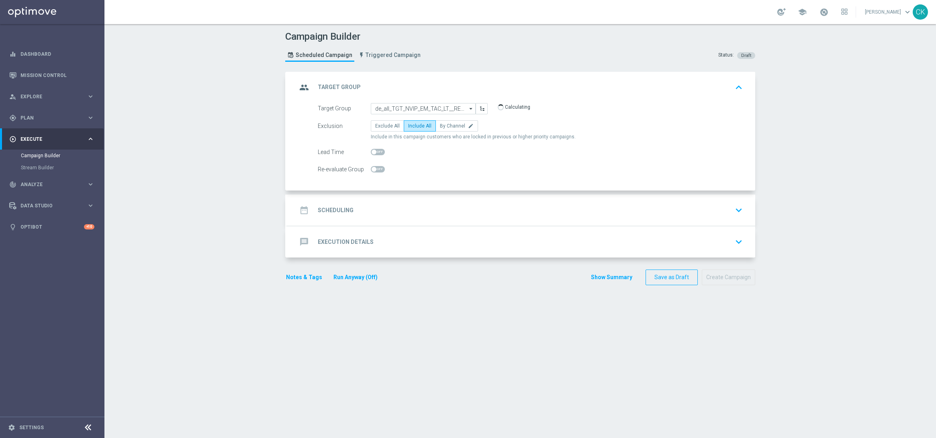
checkbox input "true"
click at [328, 205] on div "date_range Scheduling" at bounding box center [325, 210] width 57 height 14
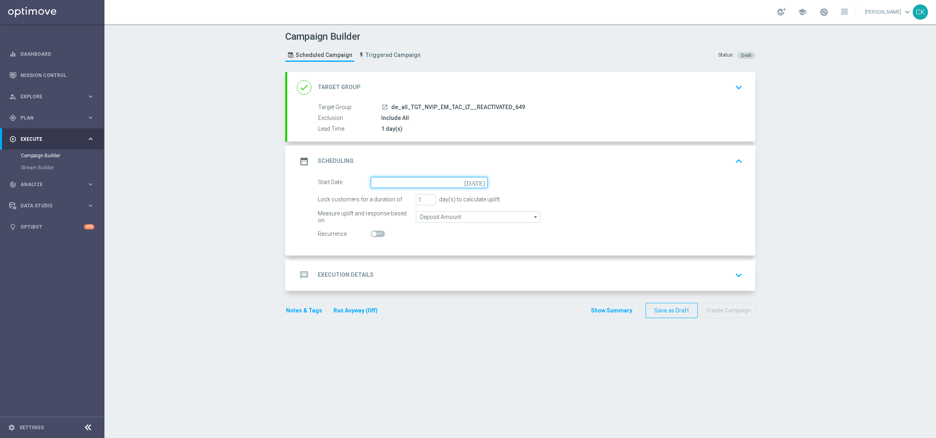
click at [426, 184] on input at bounding box center [429, 182] width 117 height 11
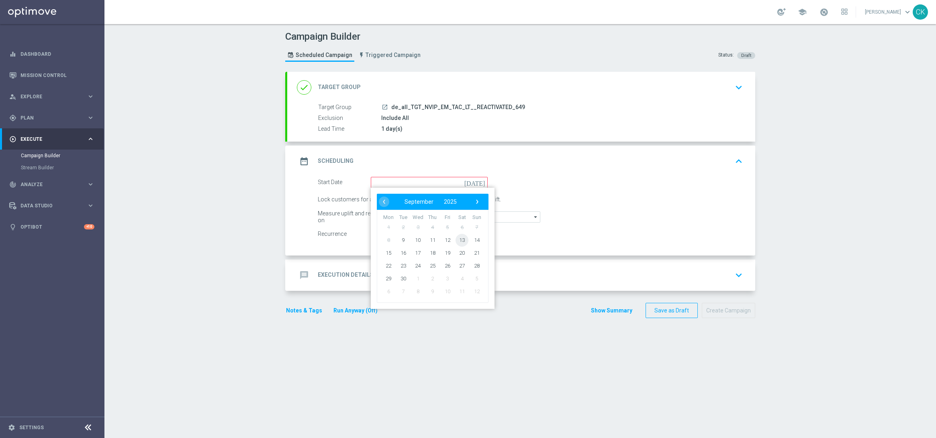
click at [461, 237] on span "13" at bounding box center [461, 240] width 13 height 13
type input "13 Sep 2025"
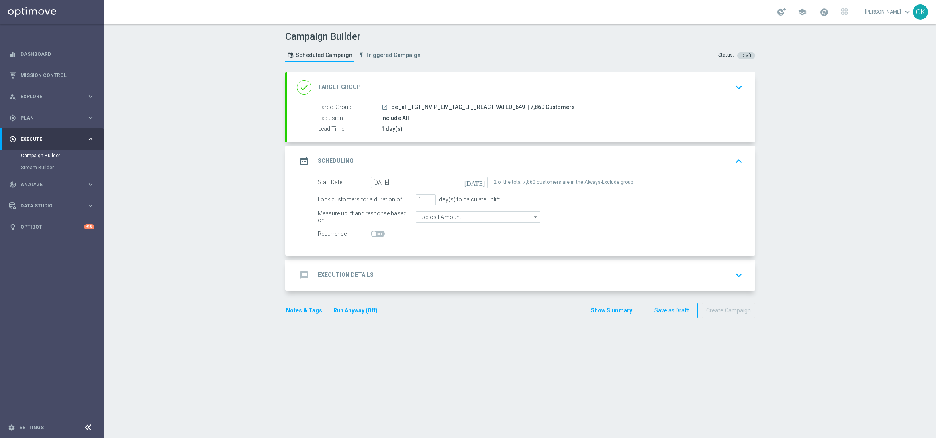
click at [339, 275] on h2 "Execution Details" at bounding box center [346, 275] width 56 height 8
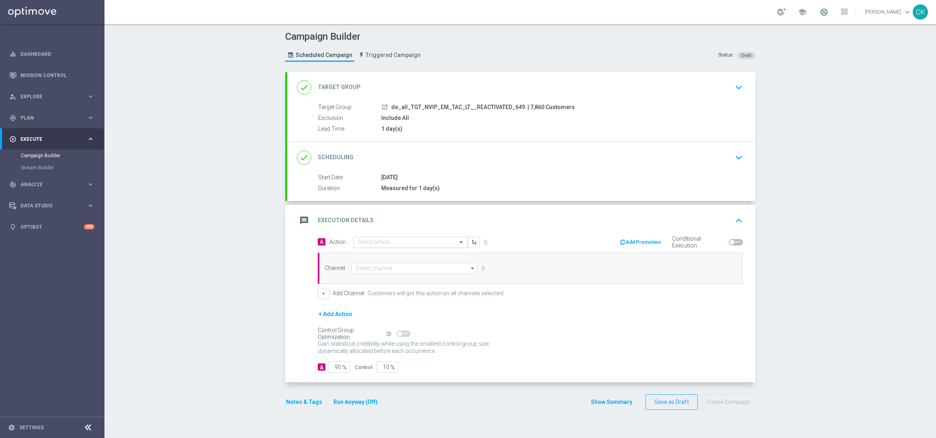
click at [403, 240] on input "text" at bounding box center [402, 242] width 90 height 7
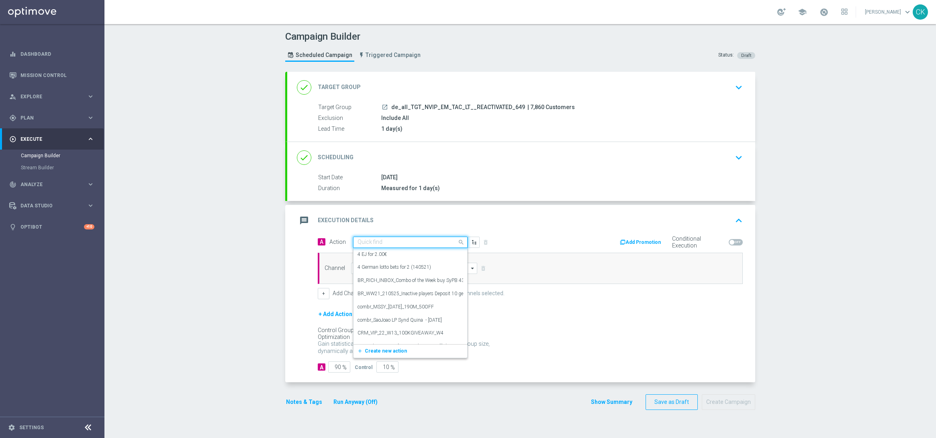
paste input "6 lines 649 inkl S77 & S6 with 3€ off"
type input "6 lines 649 inkl S77 & S6 with 3€ off"
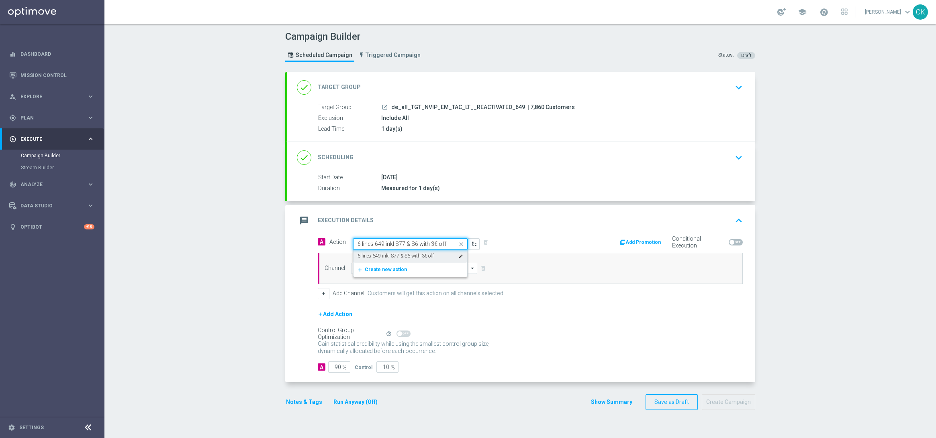
click at [402, 253] on label "6 lines 649 inkl S77 & S6 with 3€ off" at bounding box center [395, 256] width 76 height 7
click at [391, 272] on input at bounding box center [414, 268] width 126 height 11
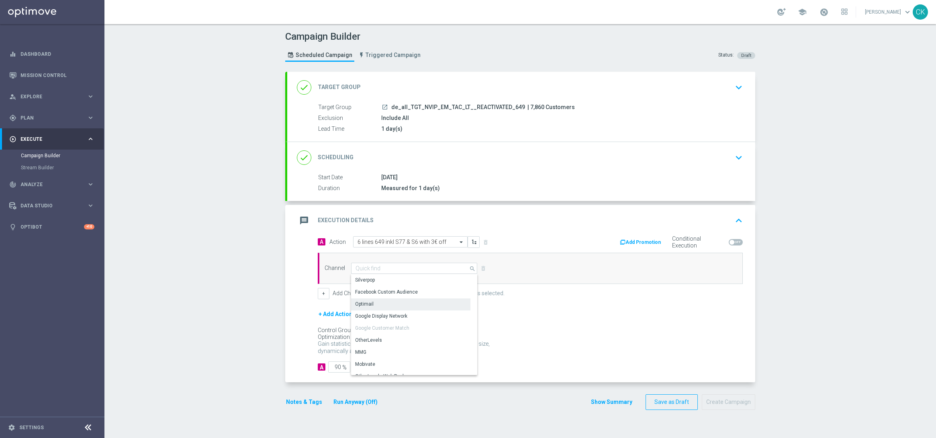
click at [374, 303] on div "Optimail" at bounding box center [410, 304] width 119 height 11
type input "Optimail"
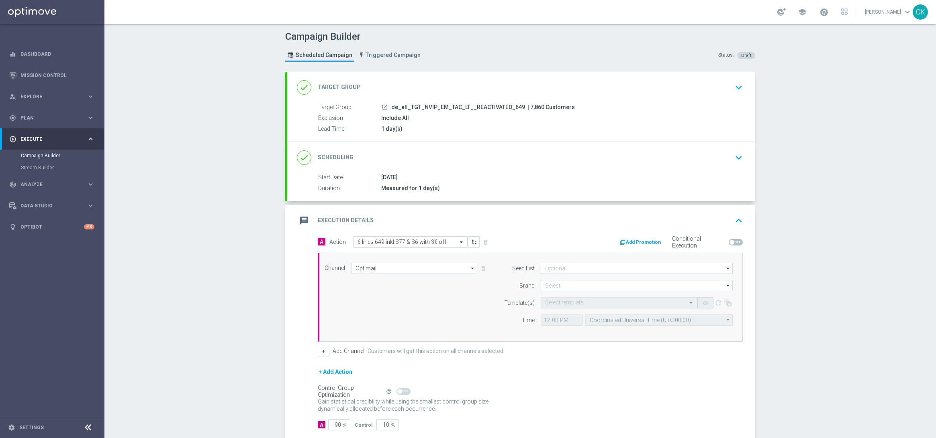
scroll to position [47, 0]
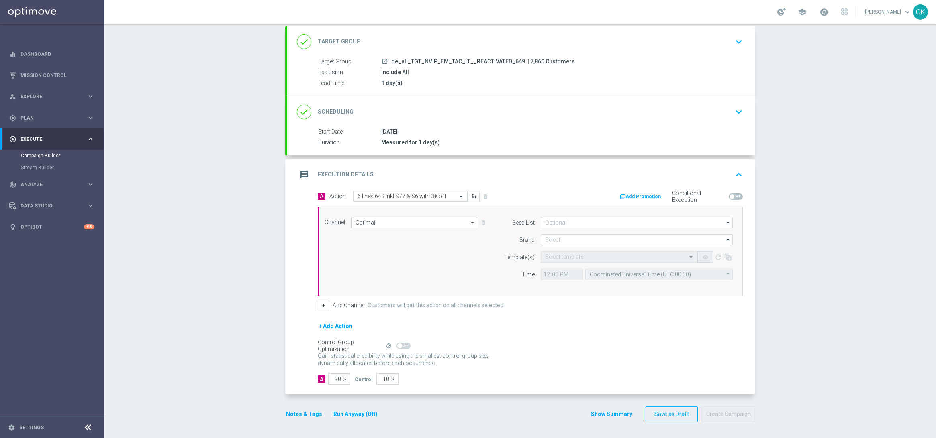
click at [586, 232] on form "Seed List arrow_drop_down Drag here to set row groups Drag here to set column l…" at bounding box center [615, 248] width 233 height 63
click at [579, 236] on input at bounding box center [636, 239] width 192 height 11
click at [565, 266] on div "lottoland" at bounding box center [636, 263] width 192 height 11
type input "lottoland"
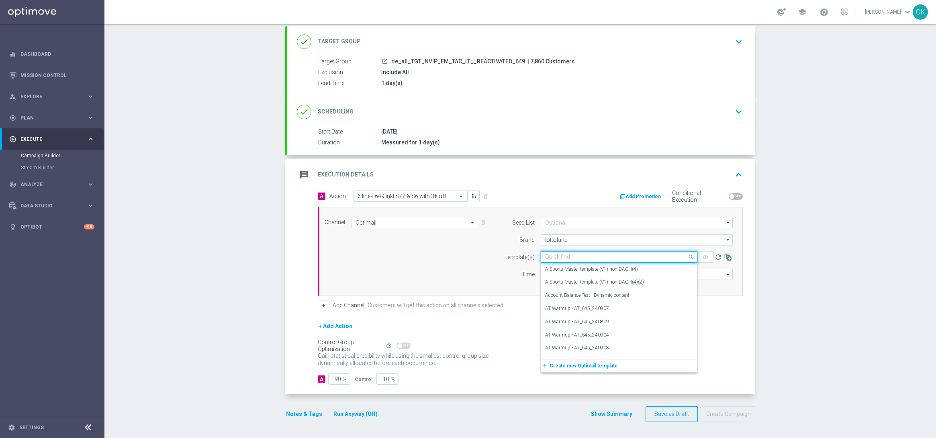
click at [563, 257] on input "text" at bounding box center [611, 257] width 132 height 7
paste input "DE_ALL__649_REACT_250913__NVIP_EMA_TAC_LT"
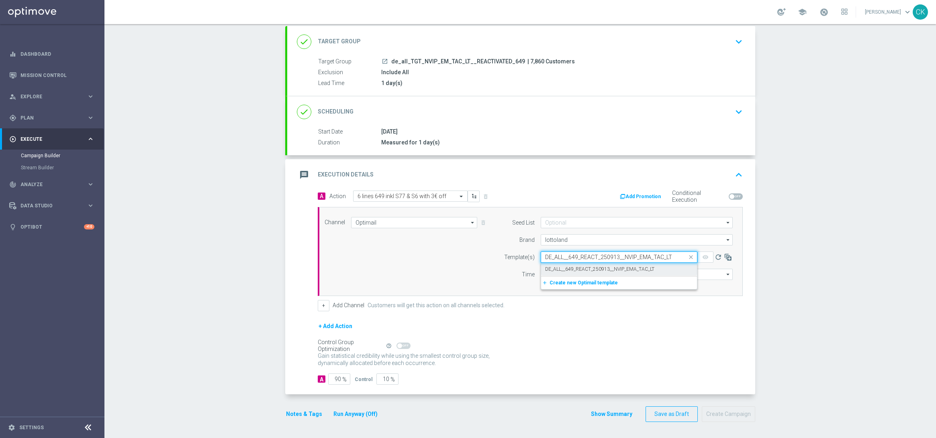
click at [569, 268] on label "DE_ALL__649_REACT_250913__NVIP_EMA_TAC_LT" at bounding box center [599, 269] width 109 height 7
type input "DE_ALL__649_REACT_250913__NVIP_EMA_TAC_LT"
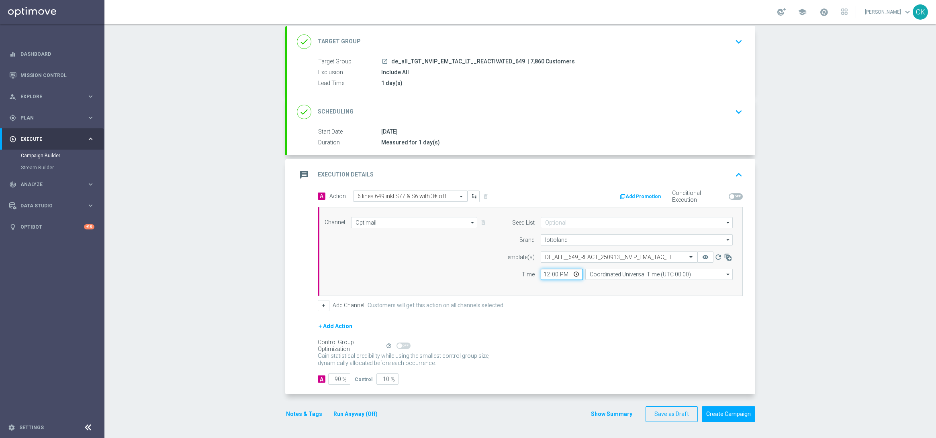
click at [543, 273] on input "12:00" at bounding box center [561, 274] width 42 height 11
type input "08:00"
click at [640, 271] on input "Coordinated Universal Time (UTC 00:00)" at bounding box center [658, 274] width 147 height 11
click at [626, 284] on div "Central European Time ([GEOGRAPHIC_DATA]) (UTC +02:00)" at bounding box center [654, 286] width 131 height 7
type input "Central European Time ([GEOGRAPHIC_DATA]) (UTC +02:00)"
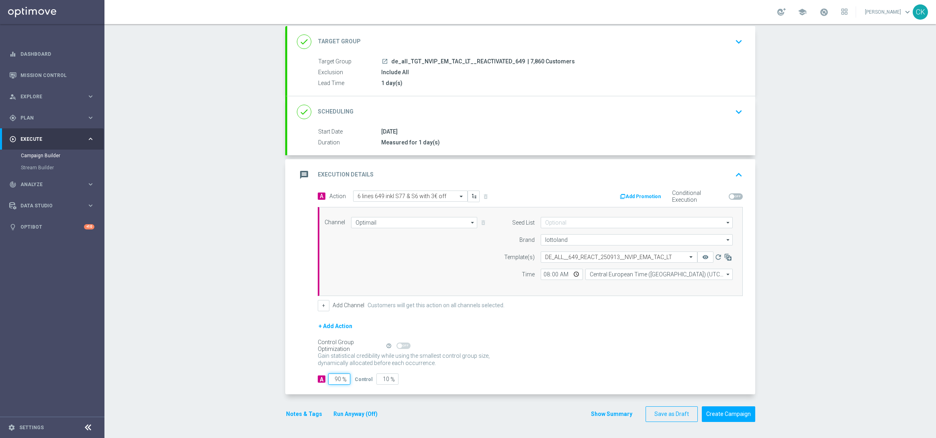
click at [337, 379] on input "90" at bounding box center [339, 379] width 22 height 11
type input "9"
type input "91"
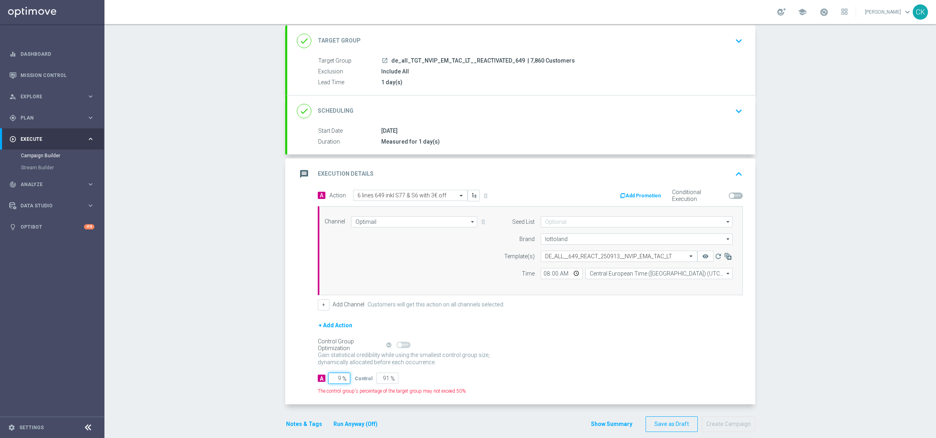
type input "98"
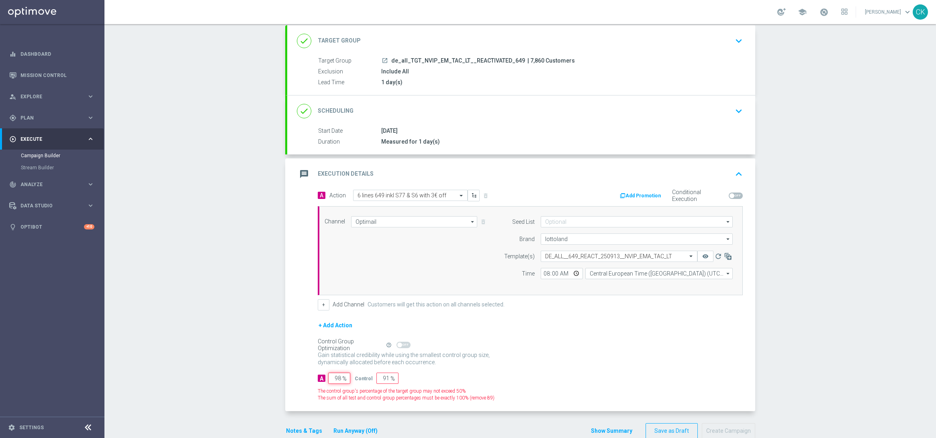
type input "2"
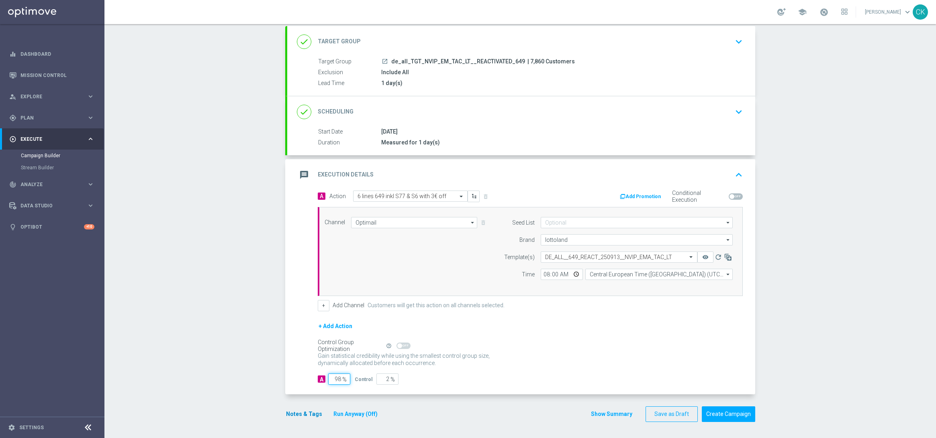
type input "98"
click at [292, 416] on button "Notes & Tags" at bounding box center [304, 415] width 38 height 10
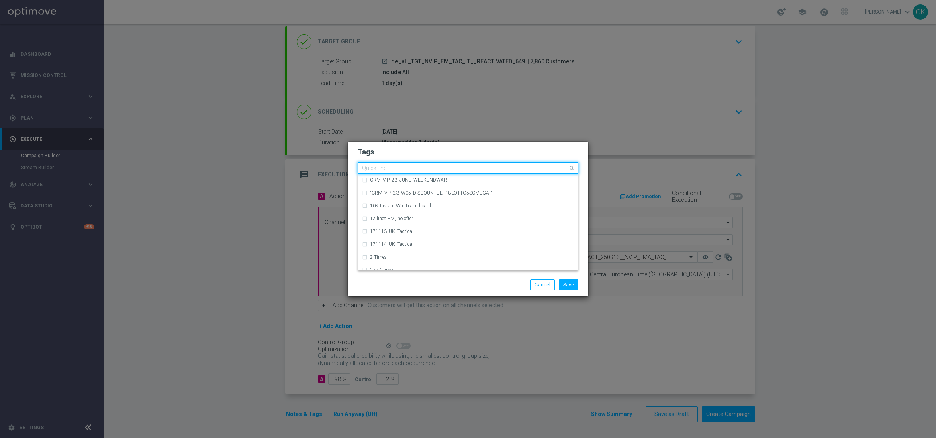
click at [397, 167] on input "text" at bounding box center [465, 168] width 206 height 7
click at [396, 206] on label "DE_TACTICAL" at bounding box center [385, 206] width 30 height 5
type input "DE_T"
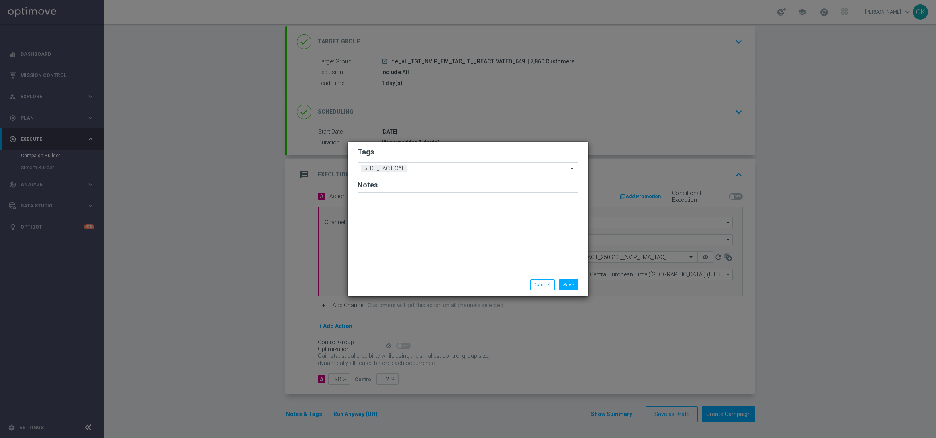
click at [396, 255] on div "Tags Add a new tag × DE_TACTICAL Notes" at bounding box center [468, 208] width 240 height 132
click at [571, 284] on button "Save" at bounding box center [569, 284] width 20 height 11
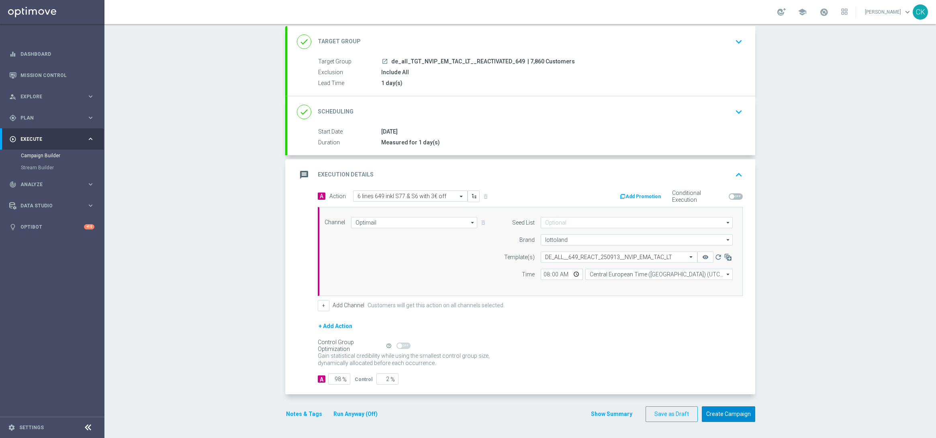
click at [727, 416] on button "Create Campaign" at bounding box center [727, 415] width 53 height 16
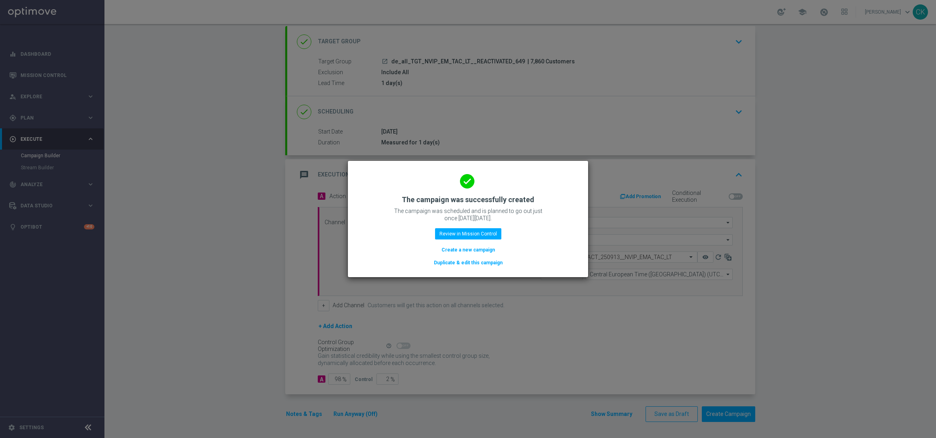
click at [461, 251] on button "Create a new campaign" at bounding box center [467, 250] width 55 height 9
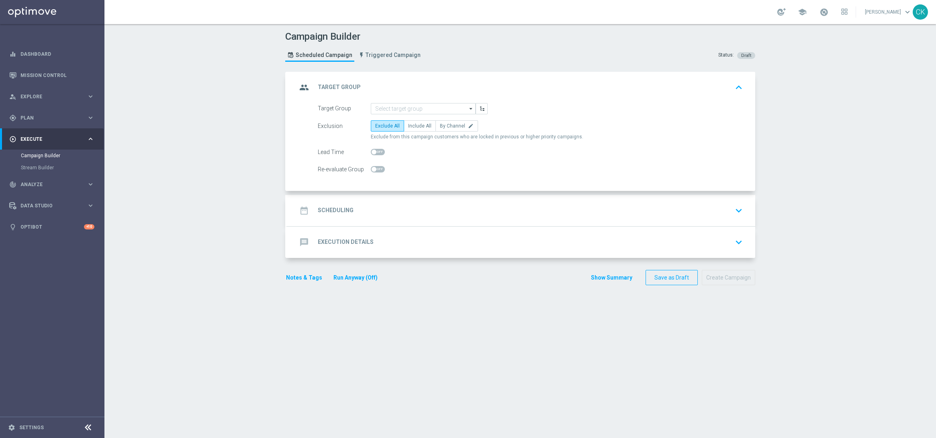
scroll to position [0, 0]
click at [430, 104] on input at bounding box center [423, 108] width 105 height 11
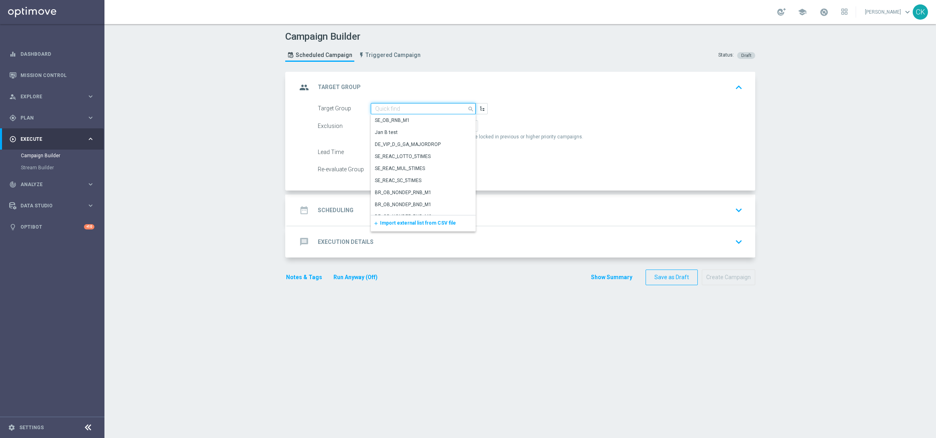
paste input "de_all_TGT_NVIP_EM_TAC_LT__CHURNED_649"
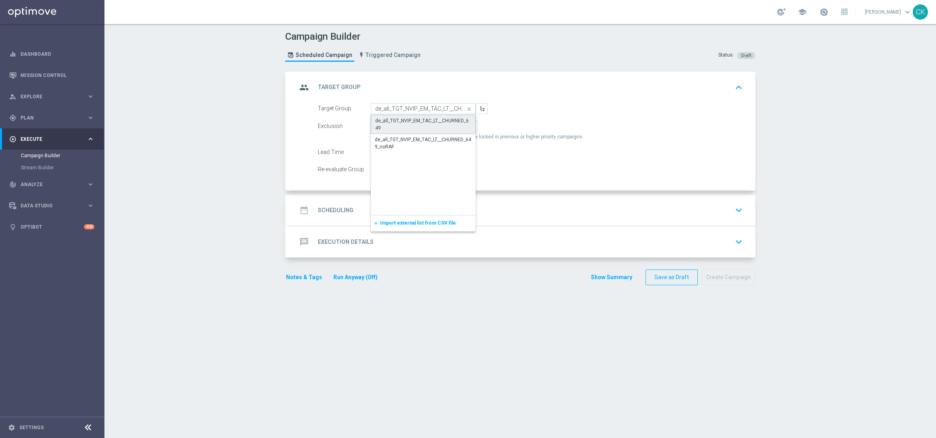
click at [418, 123] on div "de_all_TGT_NVIP_EM_TAC_LT__CHURNED_649" at bounding box center [423, 124] width 96 height 14
type input "de_all_TGT_NVIP_EM_TAC_LT__CHURNED_649"
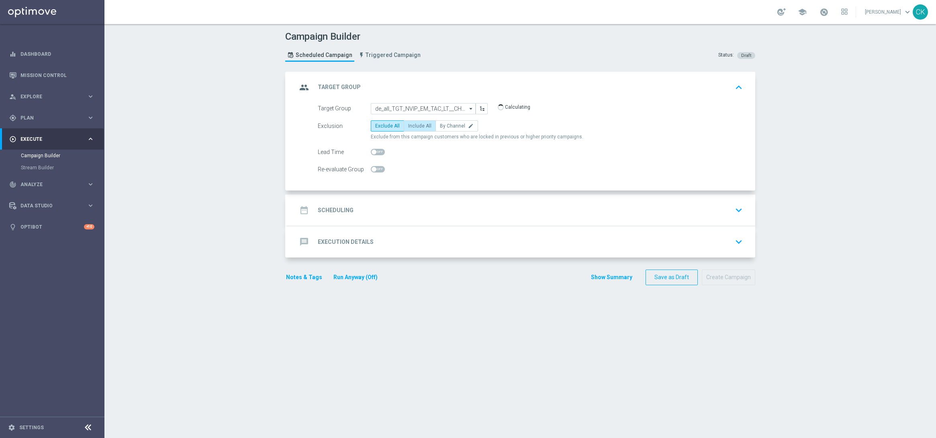
click at [417, 123] on span "Include All" at bounding box center [419, 126] width 23 height 6
click at [413, 125] on input "Include All" at bounding box center [410, 127] width 5 height 5
radio input "true"
click at [371, 153] on span at bounding box center [373, 152] width 5 height 5
click at [371, 153] on input "checkbox" at bounding box center [378, 152] width 14 height 6
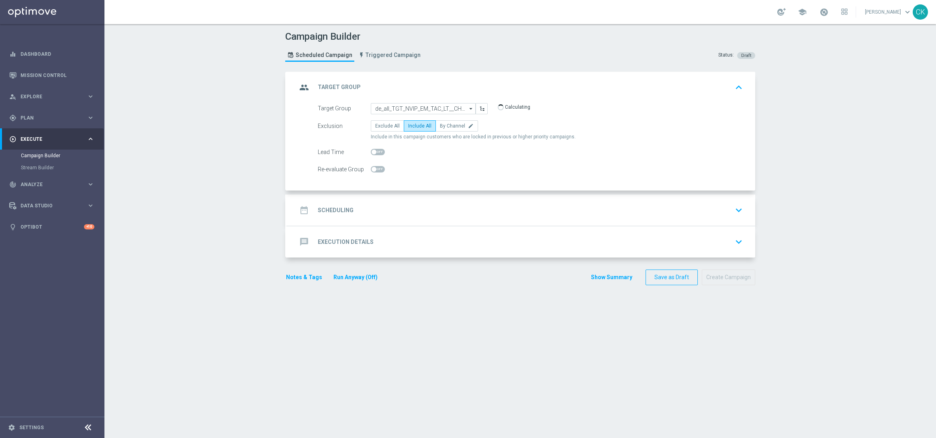
checkbox input "true"
click at [334, 211] on h2 "Scheduling" at bounding box center [336, 211] width 36 height 8
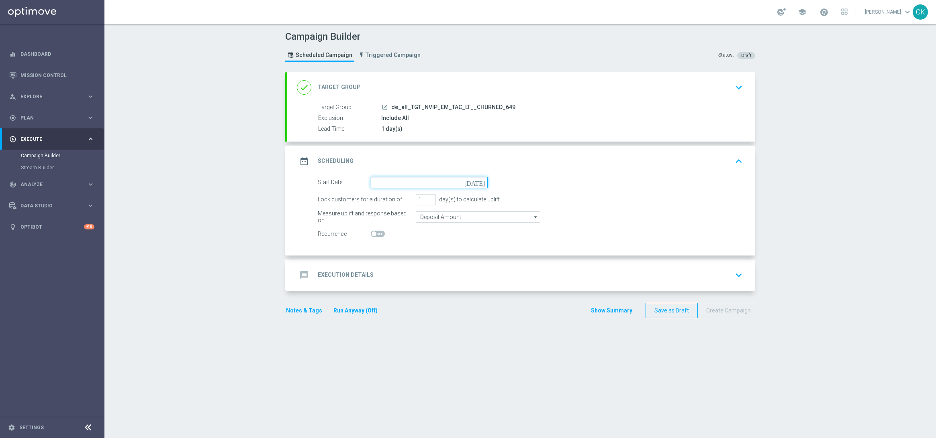
click at [420, 184] on input at bounding box center [429, 182] width 117 height 11
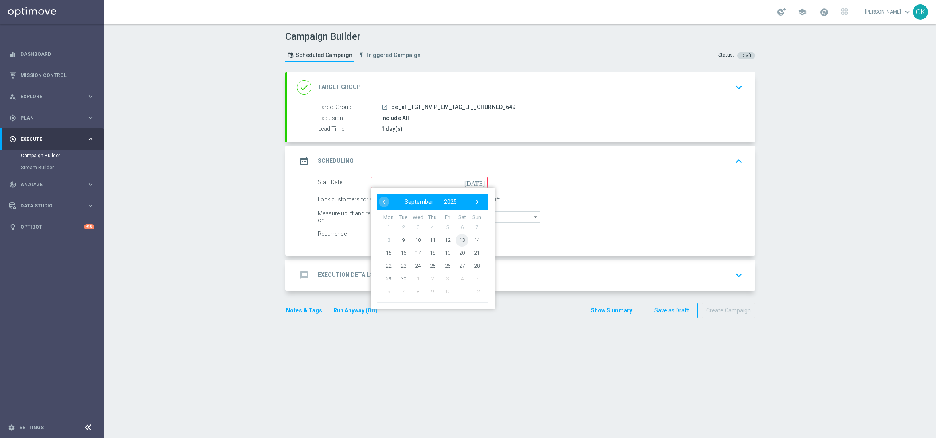
click at [461, 239] on span "13" at bounding box center [461, 240] width 13 height 13
type input "13 Sep 2025"
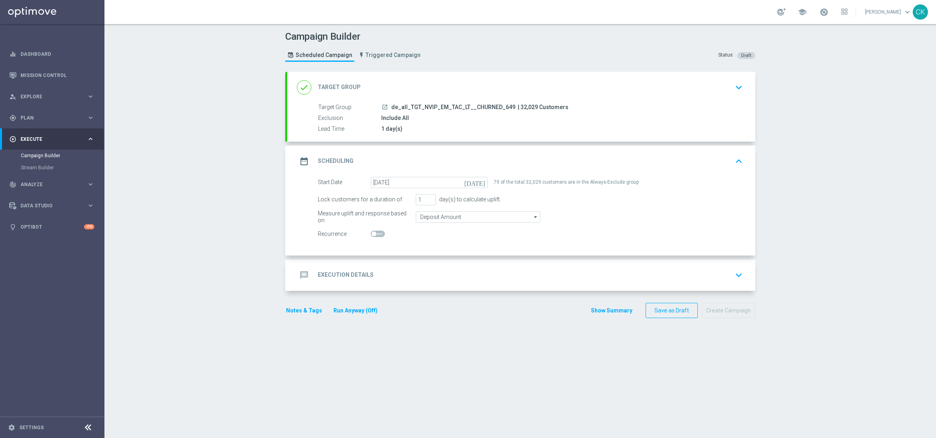
click at [328, 271] on div "message Execution Details" at bounding box center [335, 275] width 77 height 14
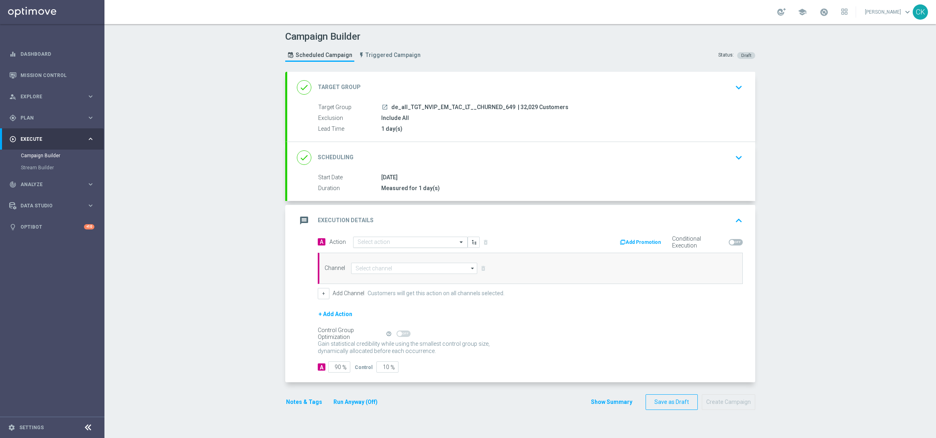
click at [388, 240] on input "text" at bounding box center [402, 242] width 90 height 7
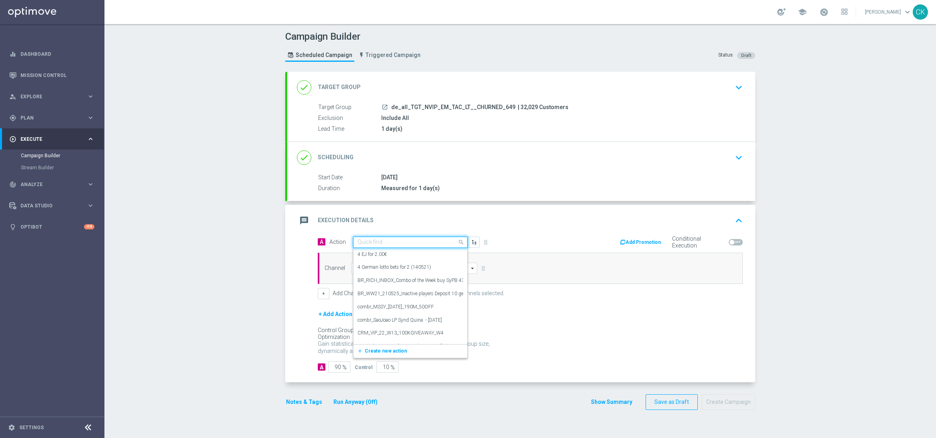
paste input "3 lines 649 inkl S77 & S6 with 3€ off"
type input "3 lines 649 inkl S77 & S6 with 3€ off"
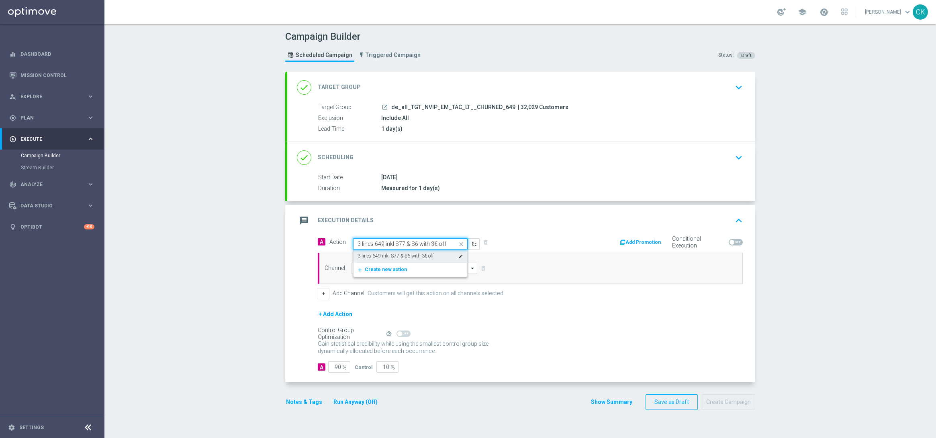
click at [396, 256] on label "3 lines 649 inkl S77 & S6 with 3€ off" at bounding box center [395, 256] width 76 height 7
click at [393, 266] on input at bounding box center [414, 268] width 126 height 11
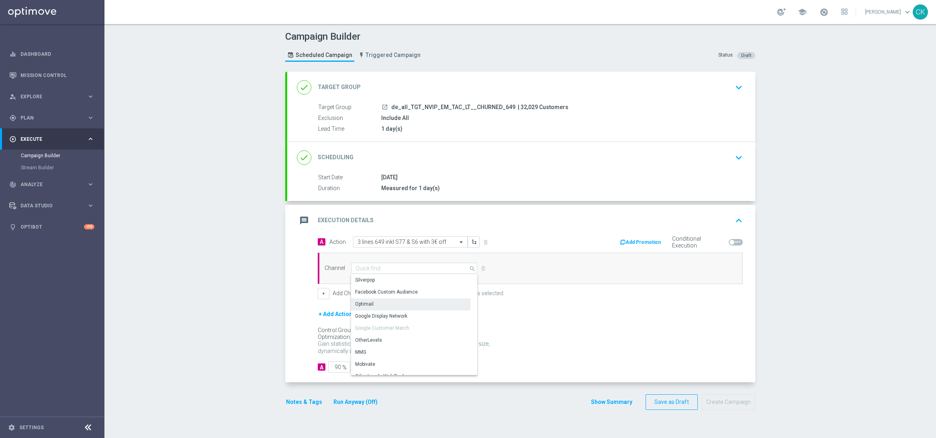
click at [384, 301] on div "Optimail" at bounding box center [410, 304] width 119 height 11
type input "Optimail"
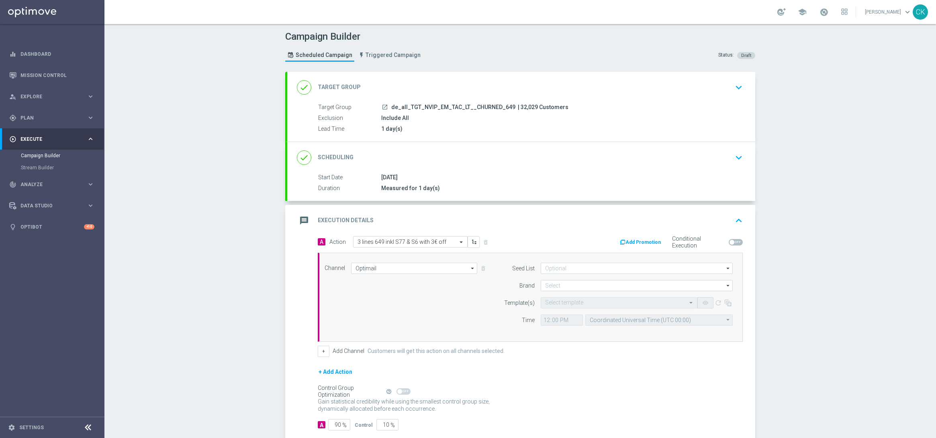
scroll to position [47, 0]
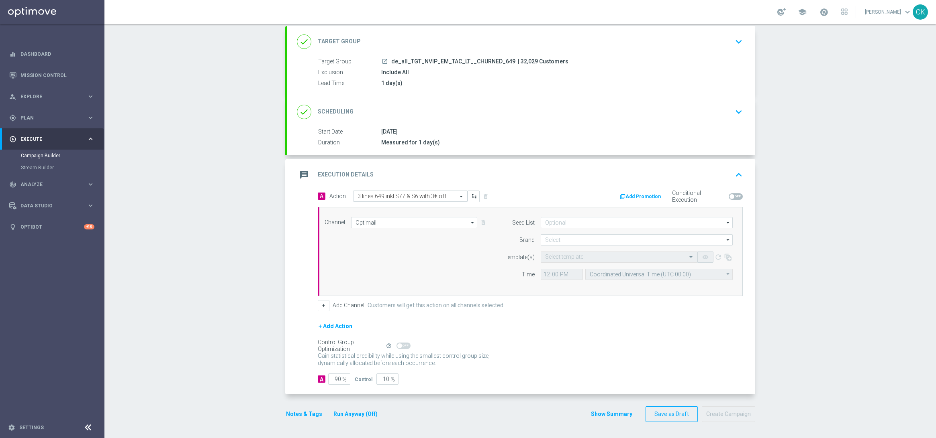
click at [557, 246] on form "Seed List arrow_drop_down Drag here to set row groups Drag here to set column l…" at bounding box center [615, 248] width 233 height 63
click at [564, 243] on input at bounding box center [636, 239] width 192 height 11
click at [563, 261] on div "lottoland" at bounding box center [636, 263] width 192 height 11
type input "lottoland"
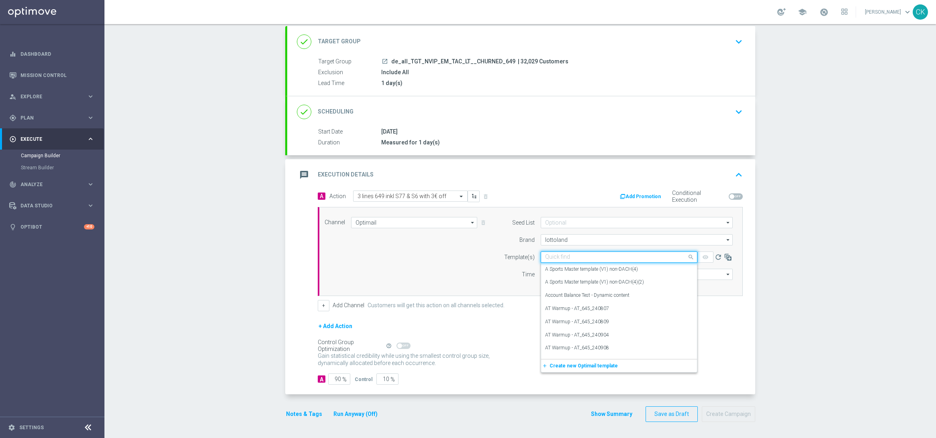
click at [557, 257] on input "text" at bounding box center [611, 257] width 132 height 7
paste input "DE_ALL__649_CHURNED_250913__NVIP_EMA_TAC_LT"
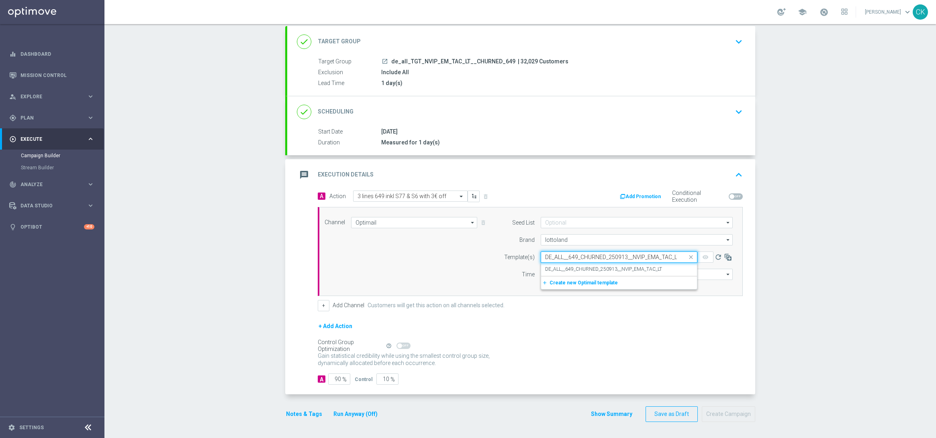
scroll to position [0, 3]
click at [554, 263] on div "DE_ALL__649_CHURNED_250913__NVIP_EMA_TAC_LT" at bounding box center [619, 269] width 148 height 13
type input "DE_ALL__649_CHURNED_250913__NVIP_EMA_TAC_LT"
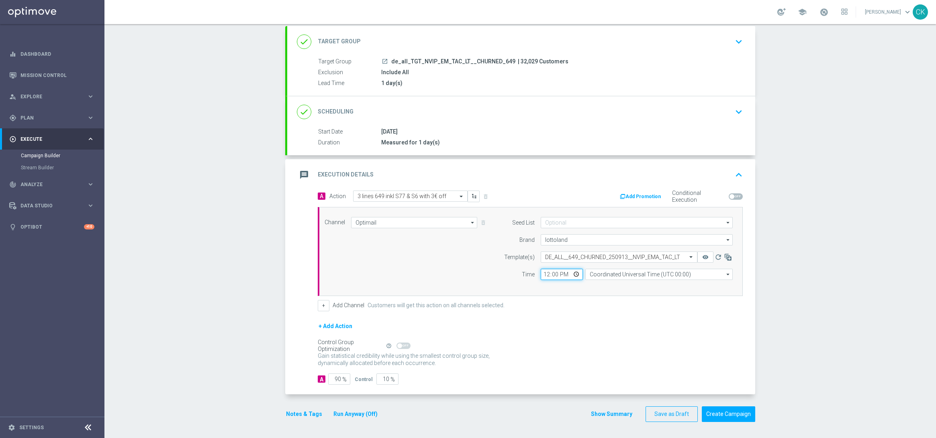
click at [542, 272] on input "12:00" at bounding box center [561, 274] width 42 height 11
type input "08:00"
click at [600, 272] on input "Coordinated Universal Time (UTC 00:00)" at bounding box center [658, 274] width 147 height 11
click at [601, 285] on div "Central European Time ([GEOGRAPHIC_DATA]) (UTC +02:00)" at bounding box center [654, 286] width 131 height 7
type input "Central European Time ([GEOGRAPHIC_DATA]) (UTC +02:00)"
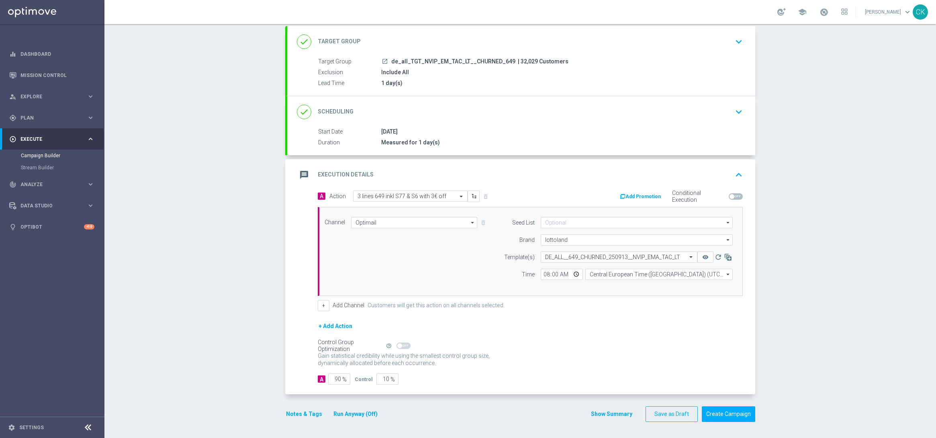
click at [342, 381] on span "%" at bounding box center [344, 380] width 4 height 7
click at [342, 378] on span "%" at bounding box center [344, 380] width 4 height 7
click at [336, 380] on input "90" at bounding box center [339, 379] width 22 height 11
type input "9"
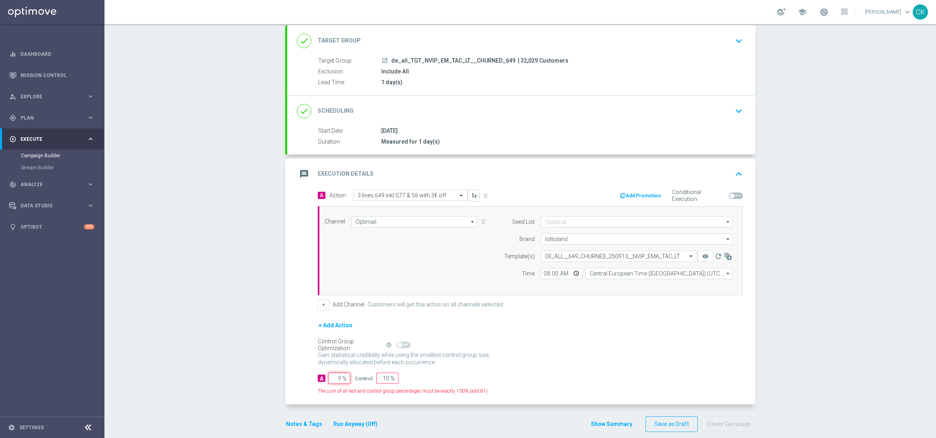
type input "91"
type input "98"
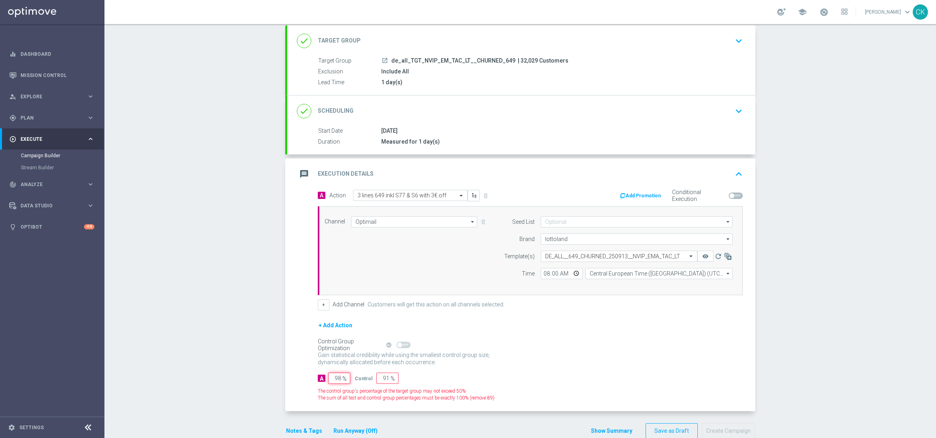
type input "2"
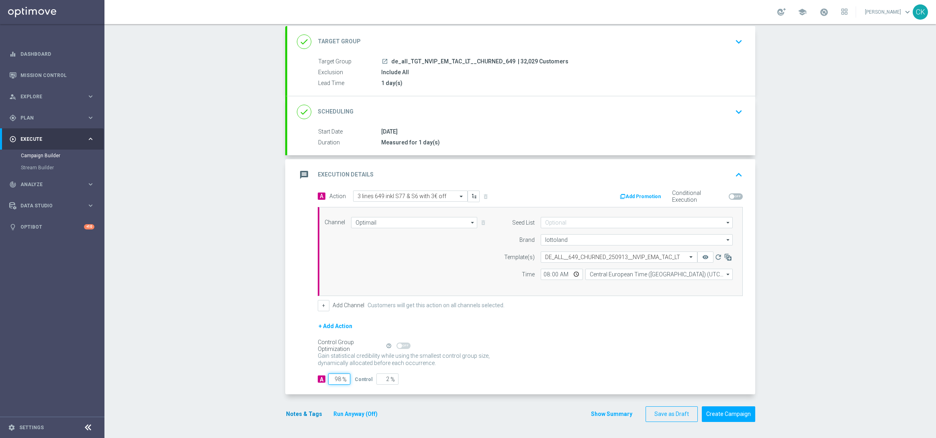
type input "98"
click at [299, 410] on button "Notes & Tags" at bounding box center [304, 415] width 38 height 10
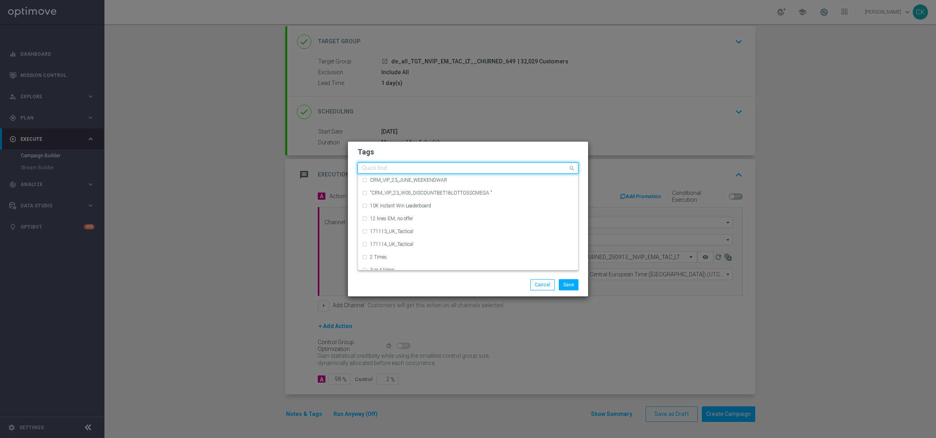
click at [379, 165] on input "text" at bounding box center [465, 168] width 206 height 7
click at [387, 206] on label "DE_TACTICAL" at bounding box center [385, 206] width 30 height 5
type input "DE_T"
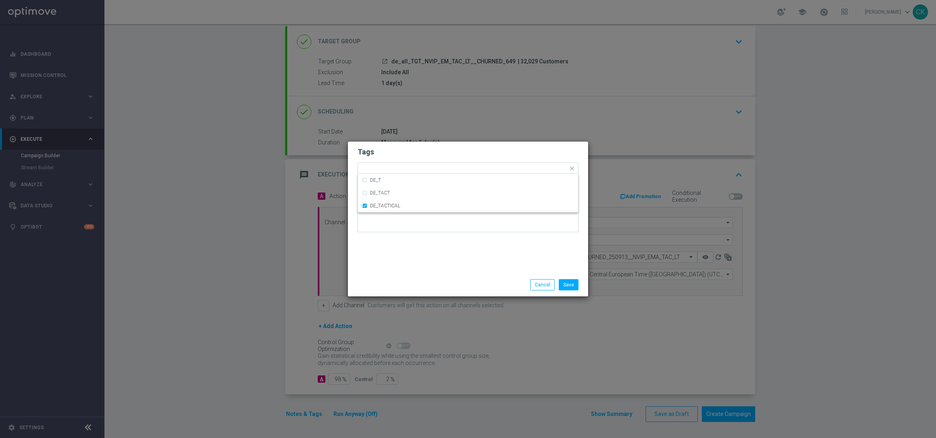
click at [387, 248] on div "Tags Quick find × DE_TACTICAL DE_T DE_TACT DE_TACTICAL Notes" at bounding box center [468, 208] width 240 height 132
click at [572, 285] on button "Save" at bounding box center [569, 284] width 20 height 11
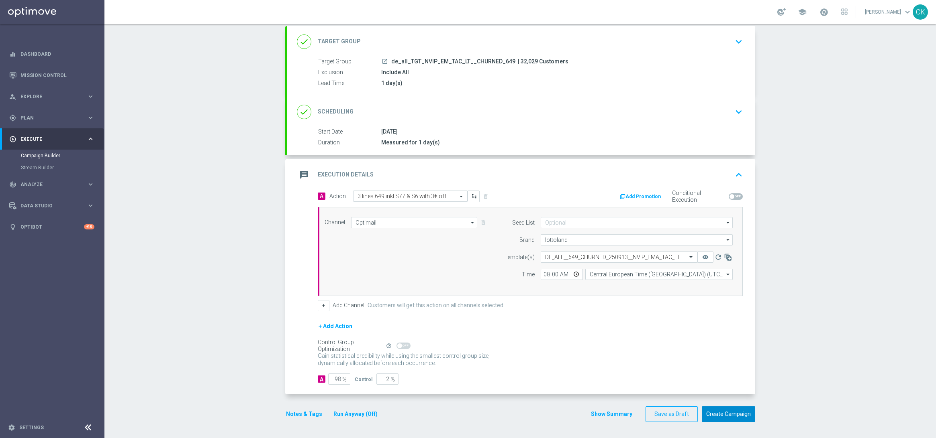
click at [720, 414] on button "Create Campaign" at bounding box center [727, 415] width 53 height 16
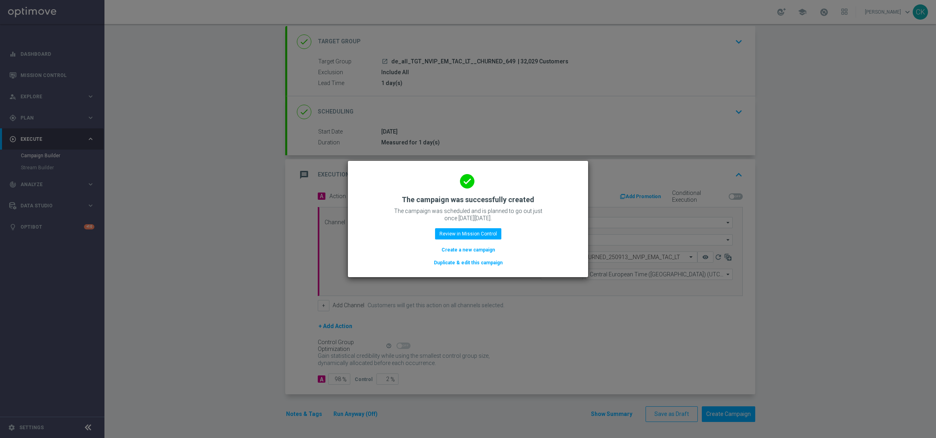
click at [461, 250] on button "Create a new campaign" at bounding box center [467, 250] width 55 height 9
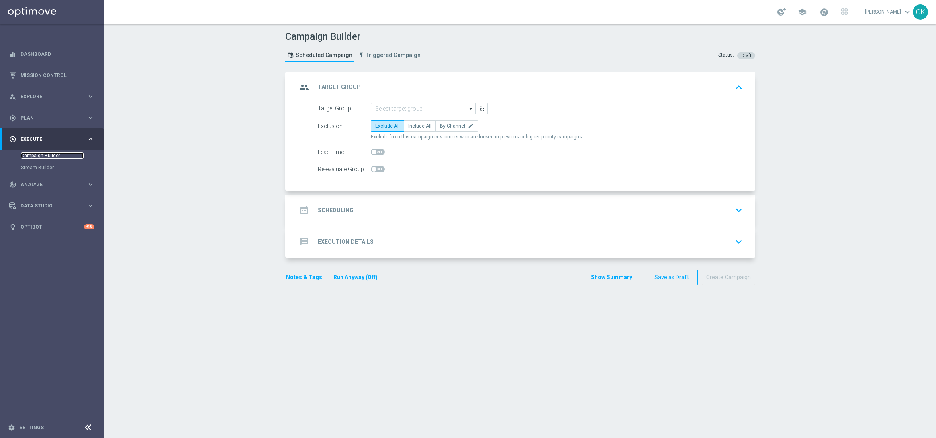
click at [30, 153] on link "Campaign Builder" at bounding box center [52, 156] width 63 height 6
click at [31, 119] on span "Plan" at bounding box center [53, 118] width 66 height 5
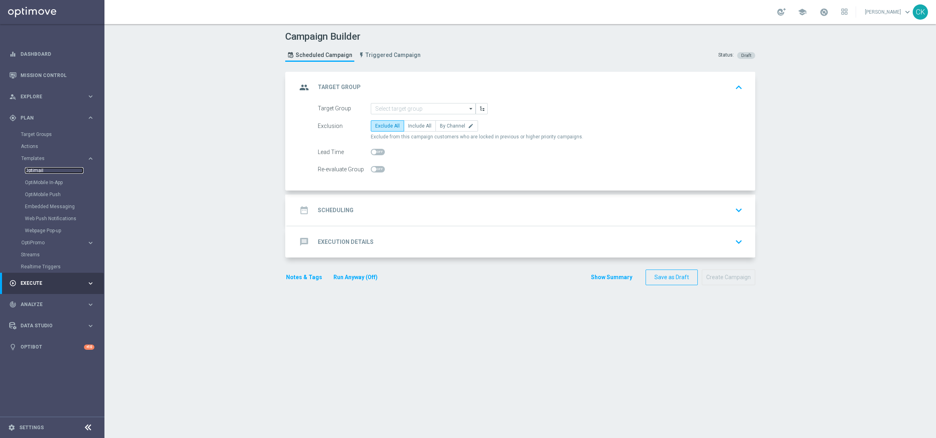
click at [38, 169] on link "Optimail" at bounding box center [54, 170] width 59 height 6
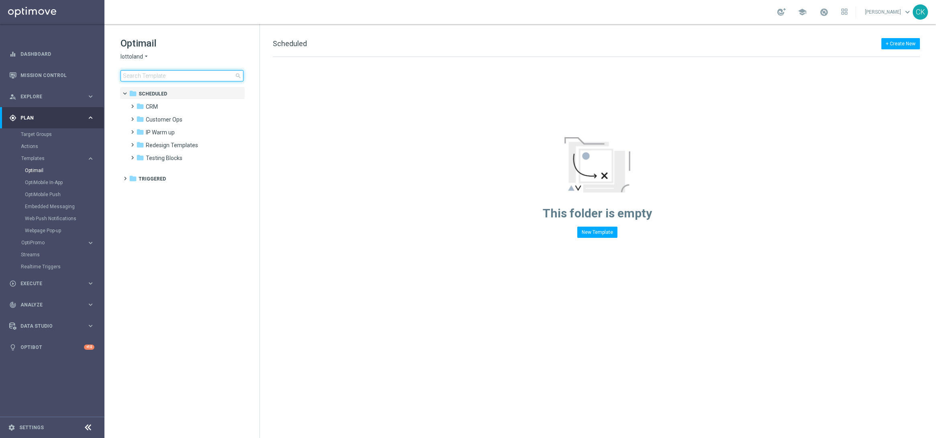
click at [153, 74] on input at bounding box center [181, 75] width 123 height 11
type input "0905"
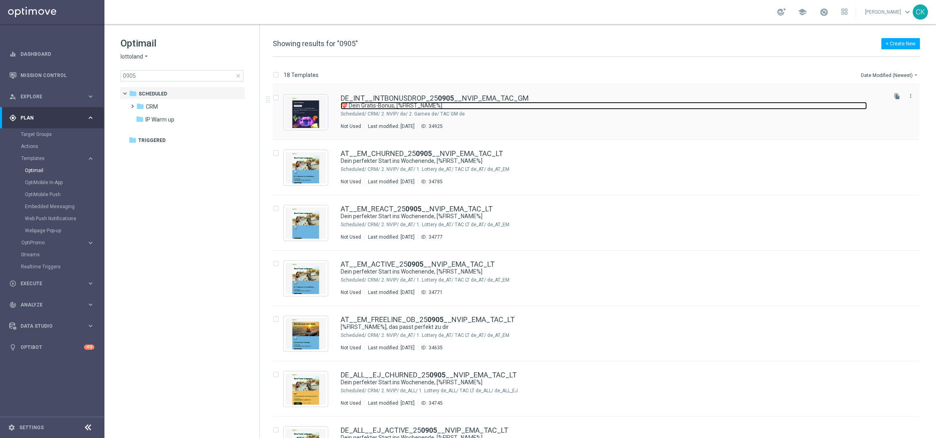
click at [411, 104] on link "💝 Dein Gratis-Bonus, [%FIRST_NAME%]" at bounding box center [603, 106] width 526 height 8
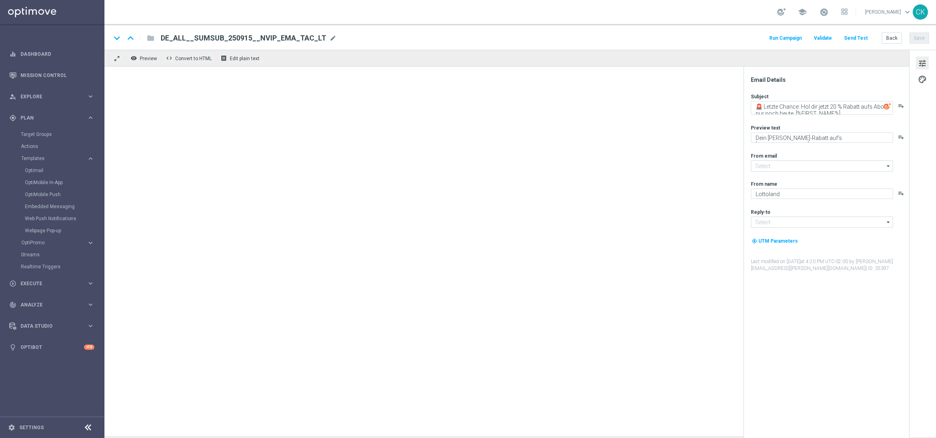
type input "[EMAIL_ADDRESS][DOMAIN_NAME]"
type textarea "💝 Dein Gratis-Bonus, [%FIRST_NAME%]"
type textarea "Ein Geschenk von uns für dich. Du findest in deinem Spielerkonto einen Bonus."
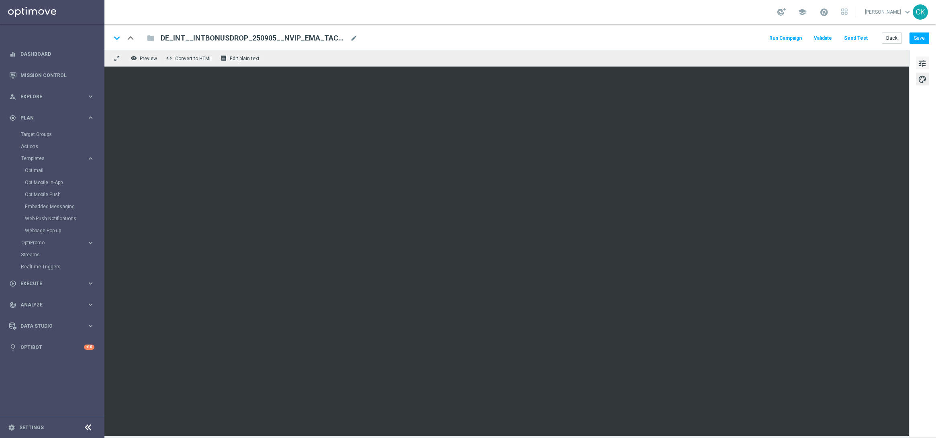
click at [919, 61] on span "tune" at bounding box center [921, 63] width 9 height 10
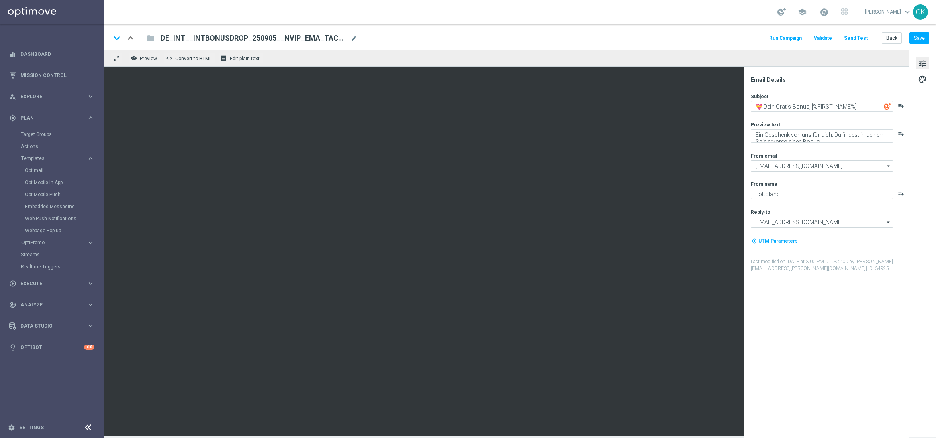
click at [919, 61] on span "tune" at bounding box center [921, 63] width 9 height 10
click at [788, 106] on textarea "💝 Dein Gratis-Bonus, [%FIRST_NAME%]" at bounding box center [821, 106] width 142 height 10
click at [830, 128] on div "Preview text Ein Geschenk von uns für dich. Du findest in deinem Spielerkonto e…" at bounding box center [828, 132] width 157 height 22
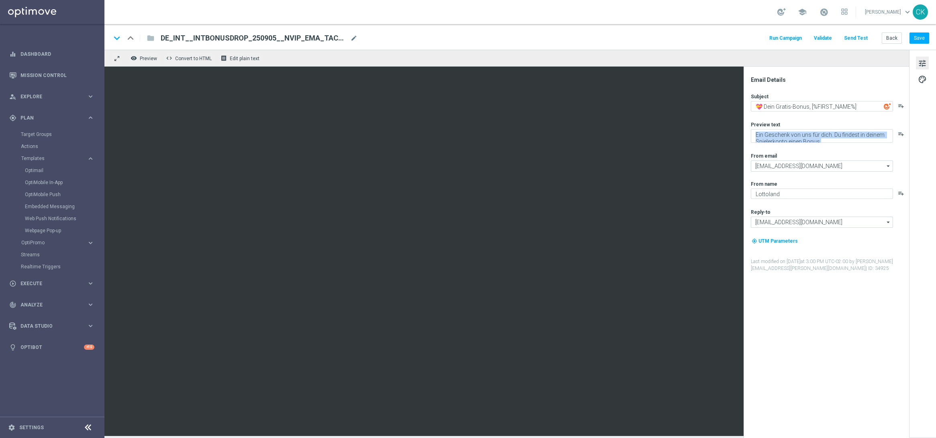
click at [830, 128] on div "Preview text Ein Geschenk von uns für dich. Du findest in deinem Spielerkonto e…" at bounding box center [828, 132] width 157 height 22
click at [825, 138] on textarea "Ein Geschenk von uns für dich. Du findest in deinem Spielerkonto einen Bonus." at bounding box center [821, 136] width 142 height 14
